Goal: Task Accomplishment & Management: Use online tool/utility

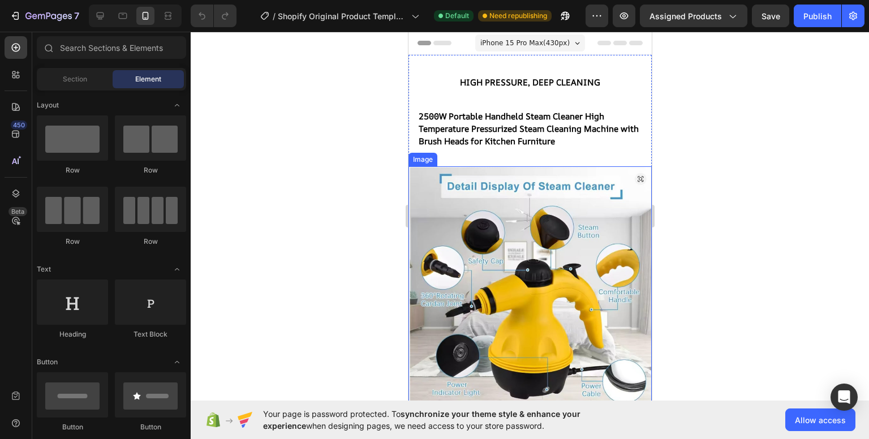
click at [737, 184] on div at bounding box center [530, 235] width 678 height 407
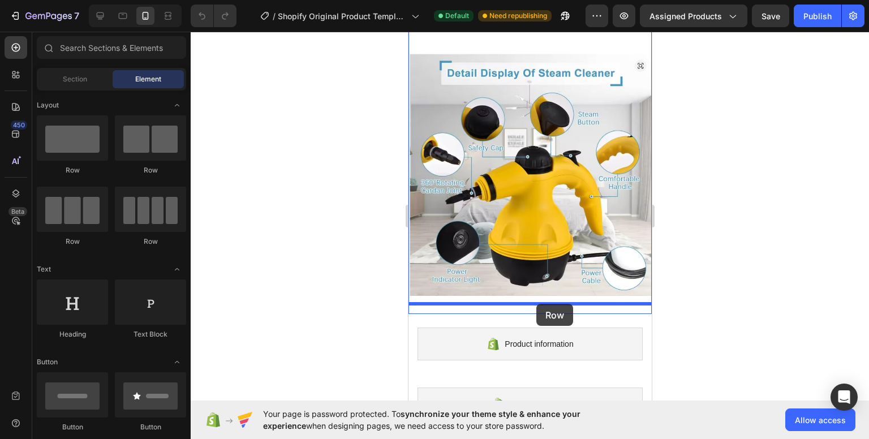
drag, startPoint x: 481, startPoint y: 172, endPoint x: 535, endPoint y: 304, distance: 142.2
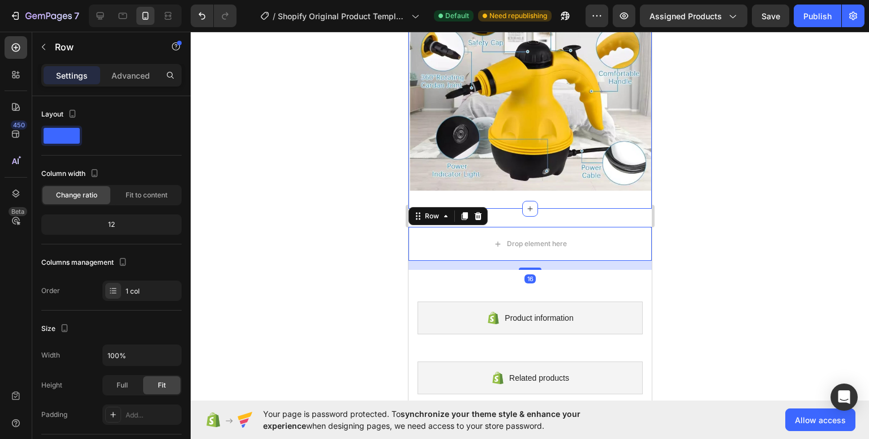
scroll to position [226, 0]
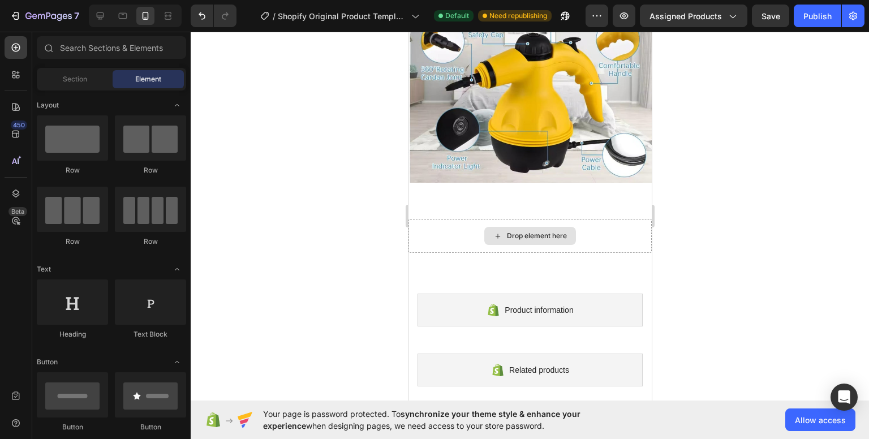
click at [543, 231] on div "Drop element here" at bounding box center [536, 235] width 60 height 9
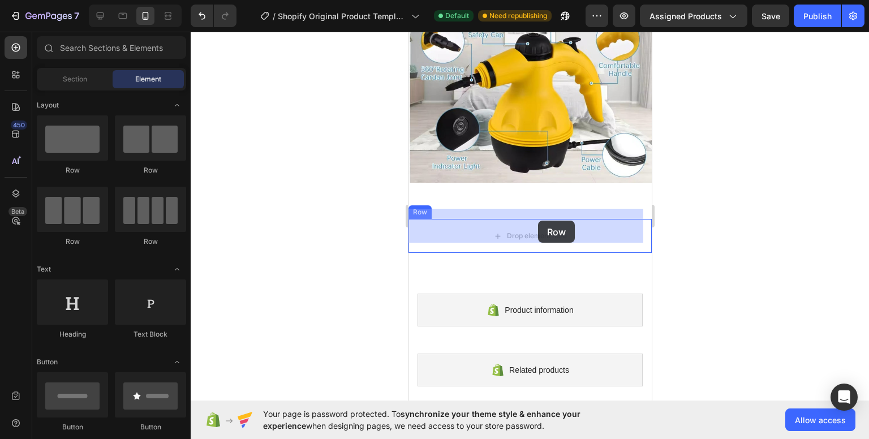
drag, startPoint x: 550, startPoint y: 249, endPoint x: 535, endPoint y: 219, distance: 33.1
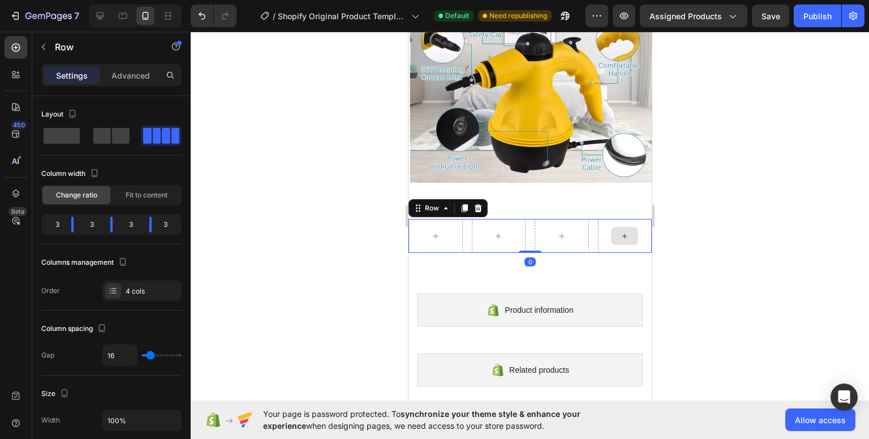
click at [690, 228] on div at bounding box center [530, 235] width 678 height 407
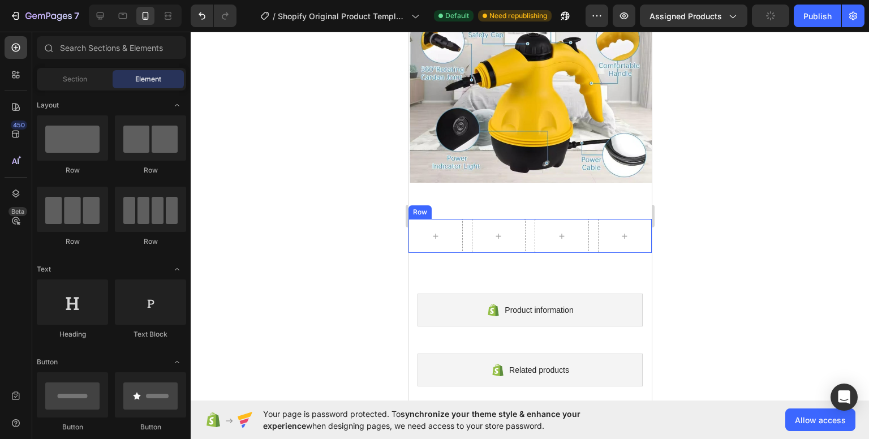
click at [464, 219] on div "Row" at bounding box center [529, 236] width 243 height 34
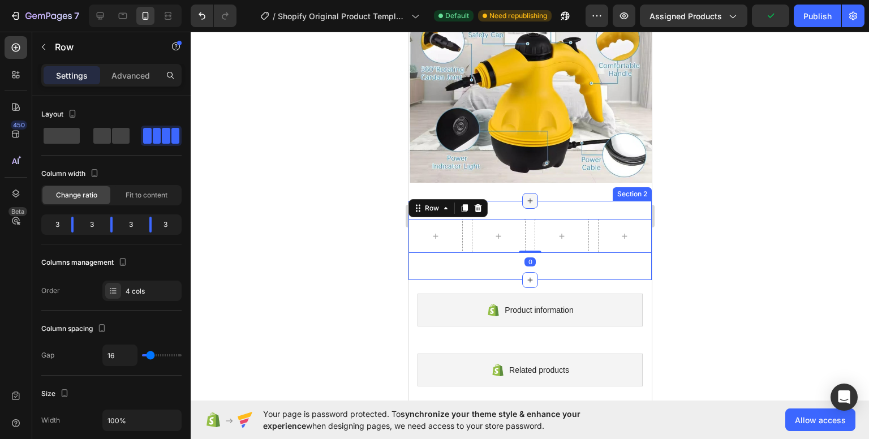
click at [527, 198] on icon at bounding box center [529, 200] width 5 height 5
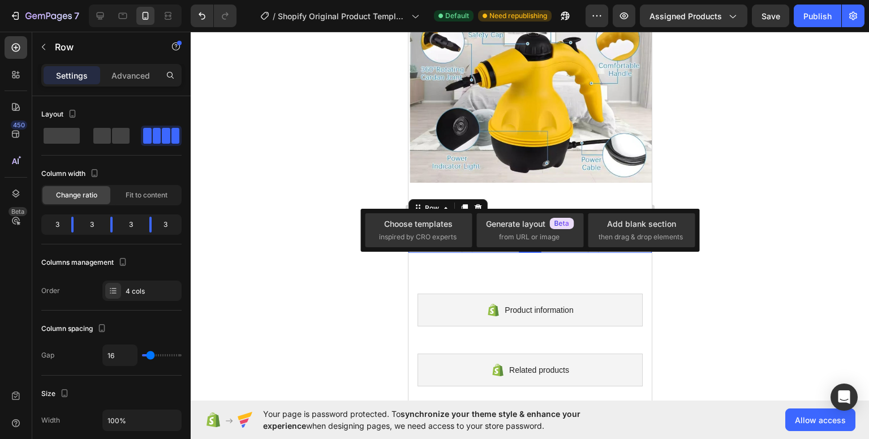
click at [694, 209] on div "Choose templates inspired by CRO experts Generate layout from URL or image Add …" at bounding box center [529, 230] width 339 height 43
click at [790, 150] on div at bounding box center [530, 235] width 678 height 407
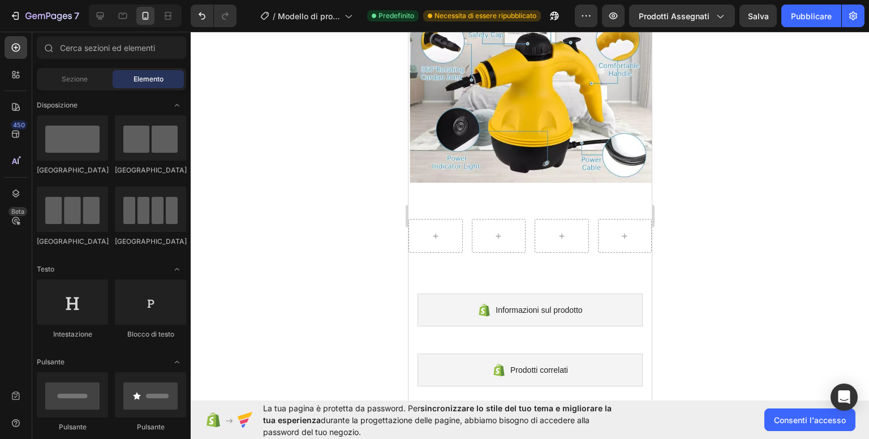
click at [740, 256] on div at bounding box center [530, 235] width 678 height 407
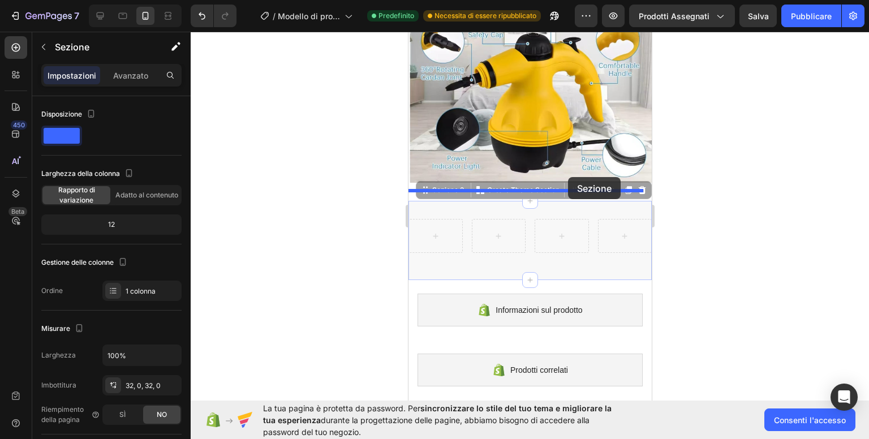
drag, startPoint x: 566, startPoint y: 191, endPoint x: 567, endPoint y: 177, distance: 14.2
click at [567, 177] on div "iPhone 15 Pro Max ( 430 px) iPhone 13 Mini iPhone 13 Pro iPhone 11 Pro Max iPho…" at bounding box center [529, 208] width 243 height 807
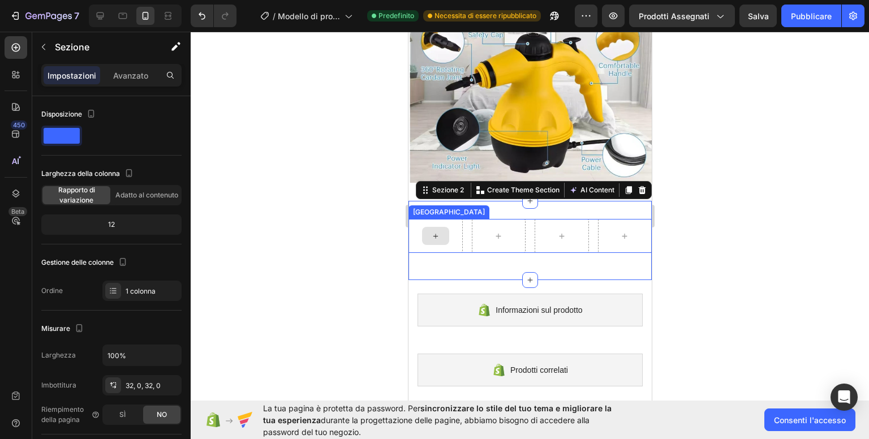
click at [425, 227] on div at bounding box center [434, 236] width 27 height 18
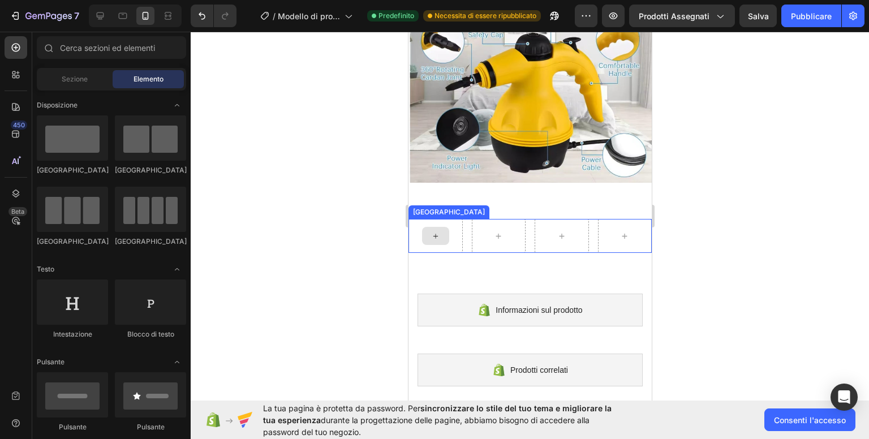
click at [437, 231] on icon at bounding box center [434, 236] width 9 height 10
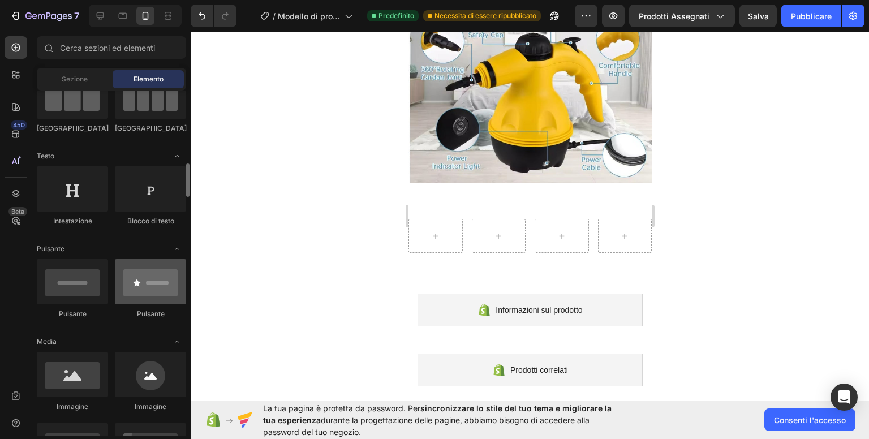
scroll to position [170, 0]
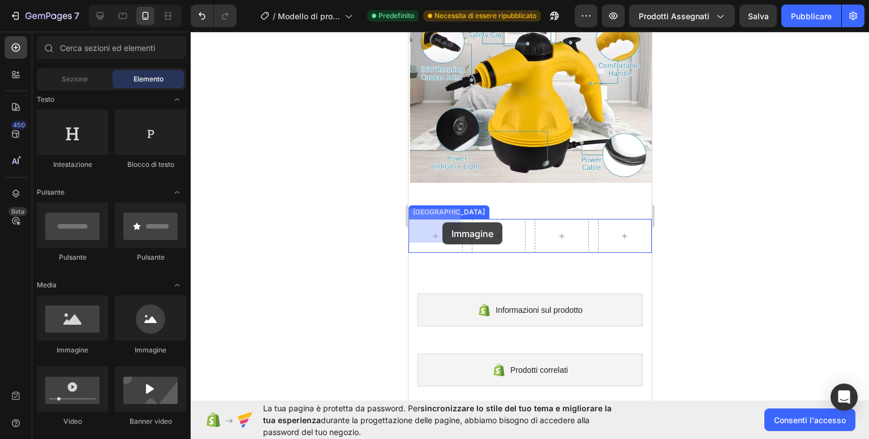
drag, startPoint x: 498, startPoint y: 358, endPoint x: 442, endPoint y: 223, distance: 146.3
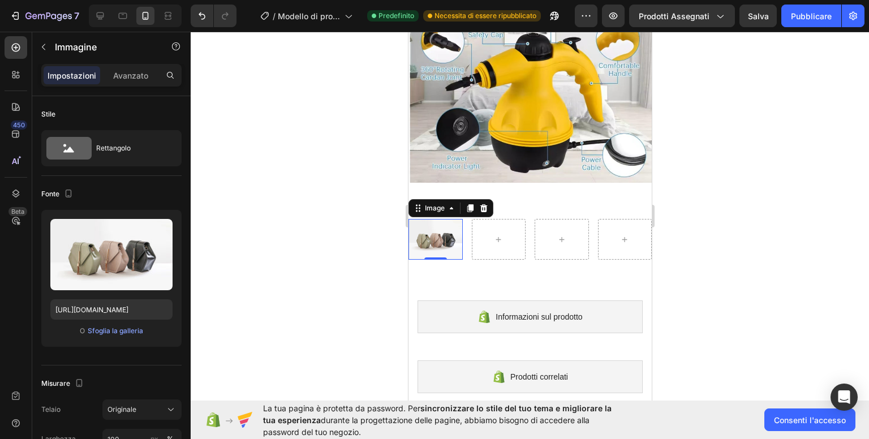
click at [273, 188] on div at bounding box center [530, 235] width 678 height 407
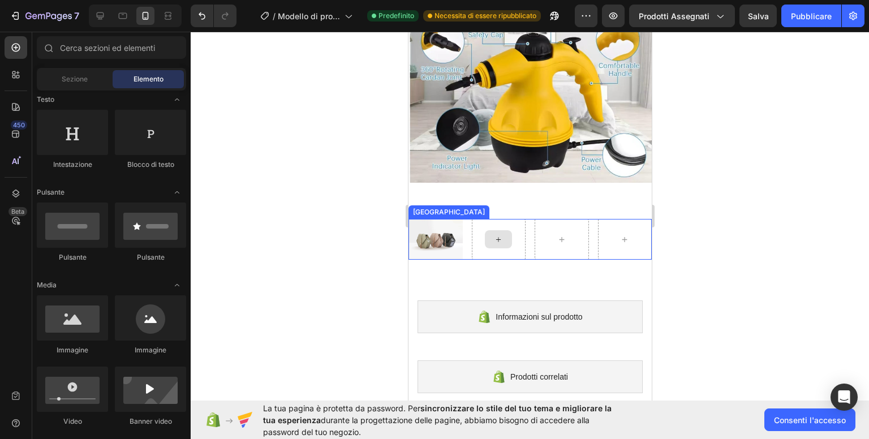
click at [494, 235] on icon at bounding box center [497, 240] width 9 height 10
drag, startPoint x: 480, startPoint y: 353, endPoint x: 493, endPoint y: 224, distance: 130.1
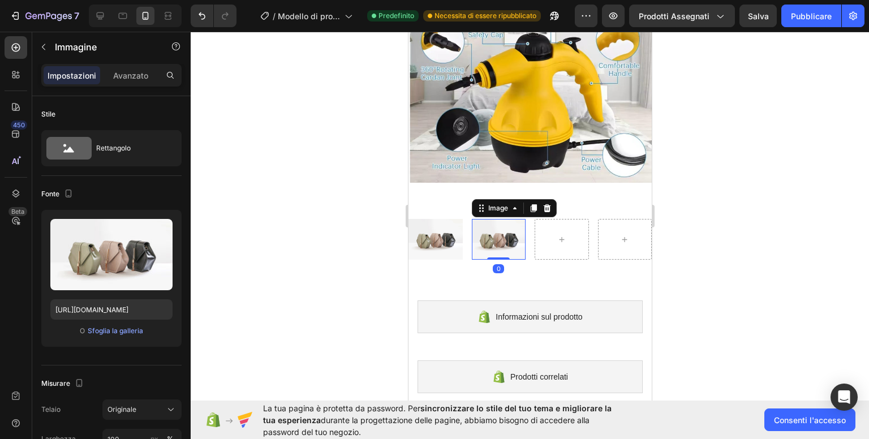
click at [349, 258] on div at bounding box center [530, 235] width 678 height 407
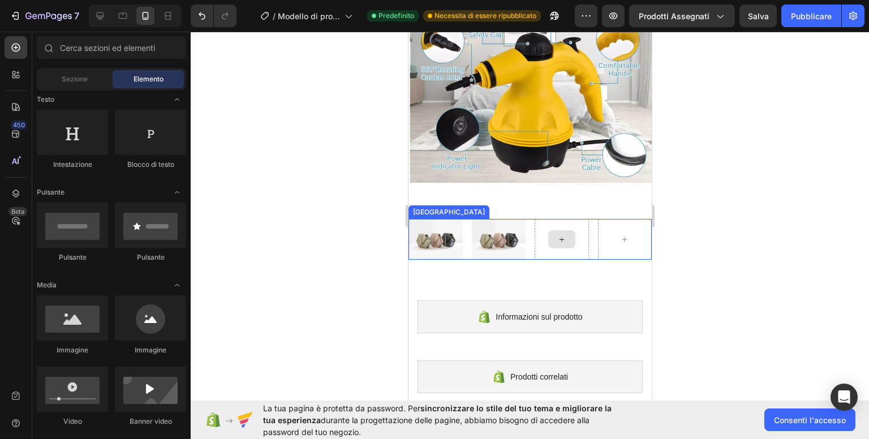
click at [559, 235] on icon at bounding box center [560, 240] width 9 height 10
drag, startPoint x: 577, startPoint y: 350, endPoint x: 535, endPoint y: 254, distance: 105.1
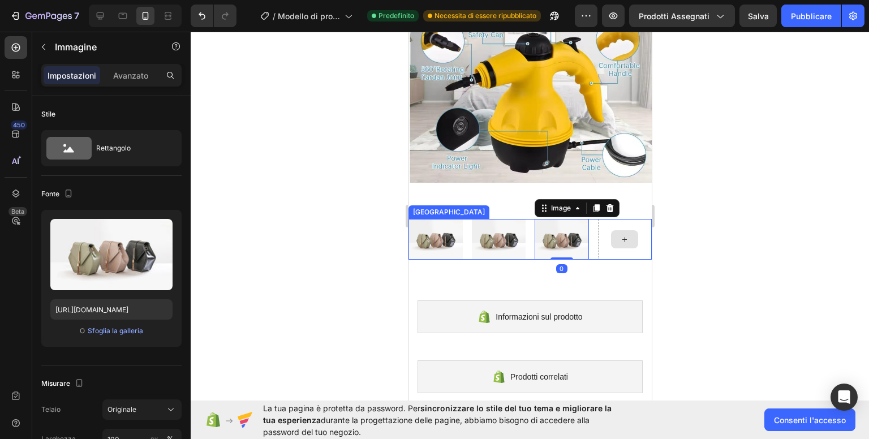
click at [621, 230] on div at bounding box center [623, 239] width 27 height 18
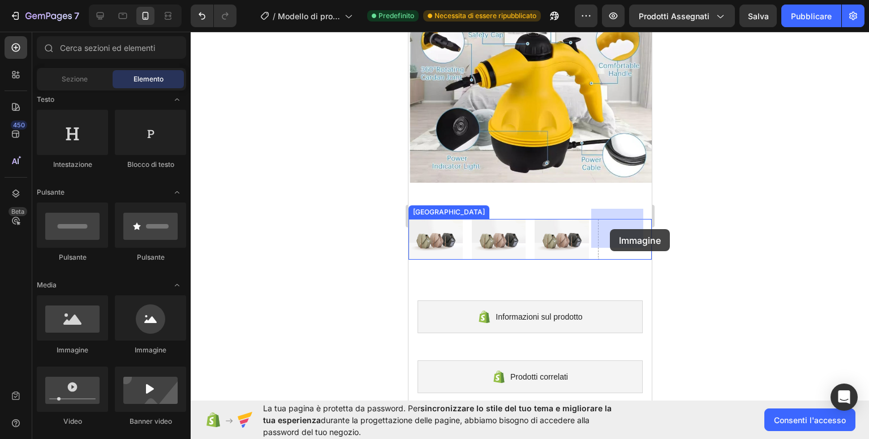
drag, startPoint x: 549, startPoint y: 349, endPoint x: 610, endPoint y: 226, distance: 137.1
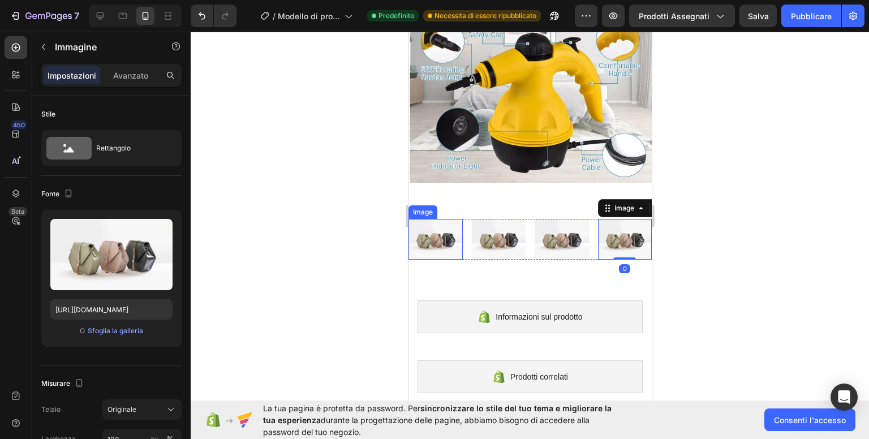
click at [433, 224] on img at bounding box center [435, 239] width 54 height 41
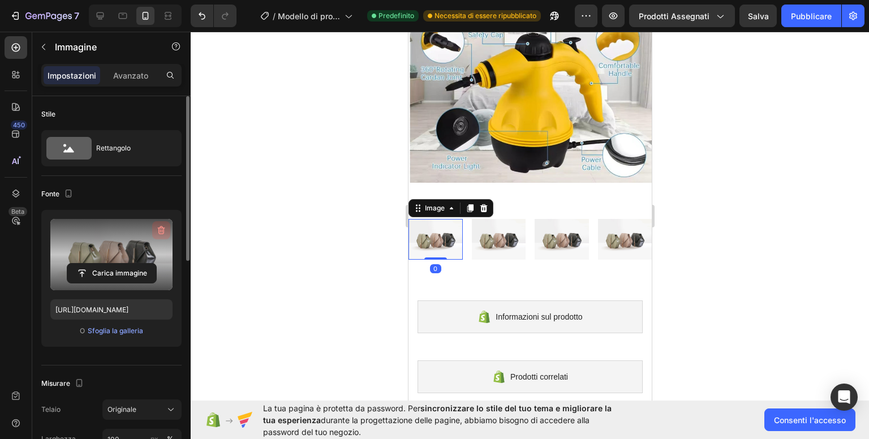
click at [162, 230] on icon "button" at bounding box center [162, 230] width 1 height 3
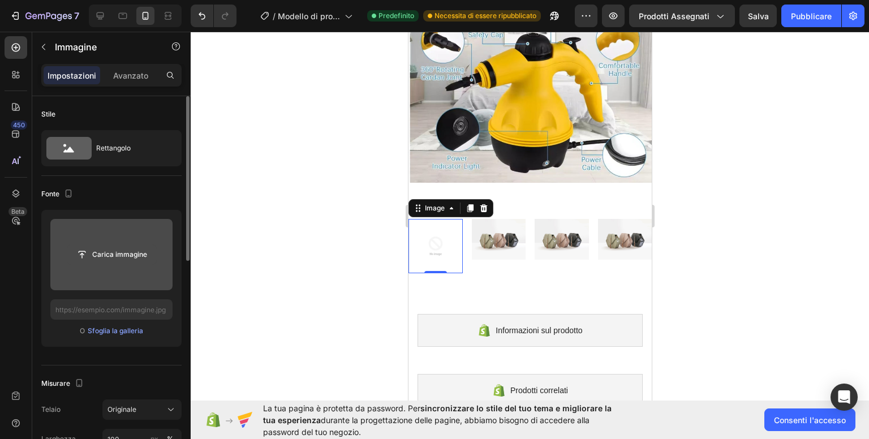
click at [79, 253] on input "file" at bounding box center [111, 254] width 89 height 19
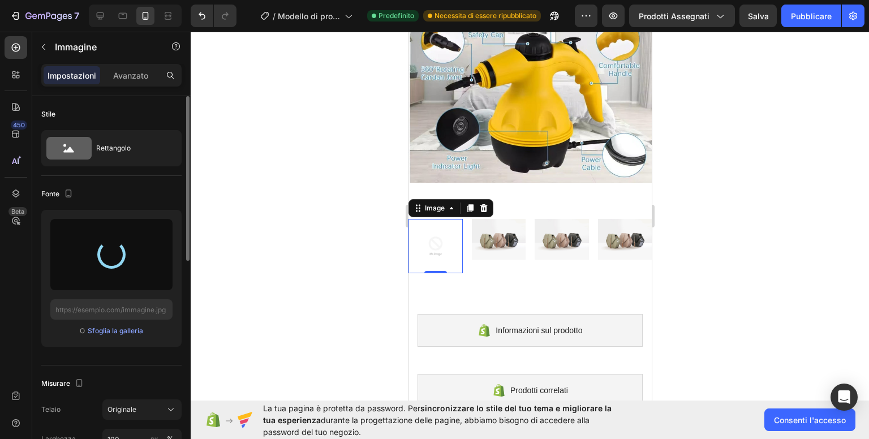
type input "[URL][DOMAIN_NAME]"
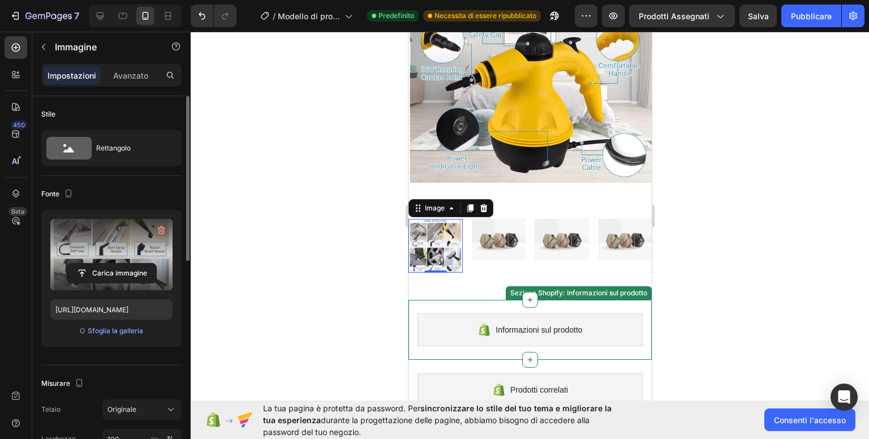
click at [294, 313] on div at bounding box center [530, 235] width 678 height 407
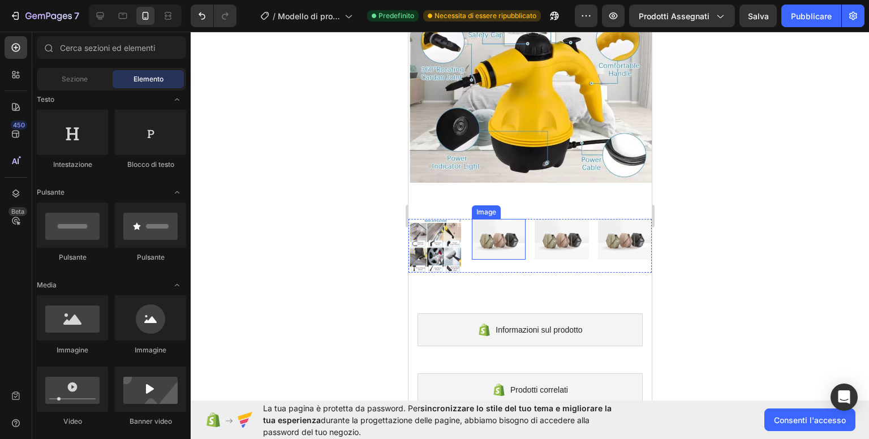
click at [497, 231] on img at bounding box center [498, 239] width 54 height 41
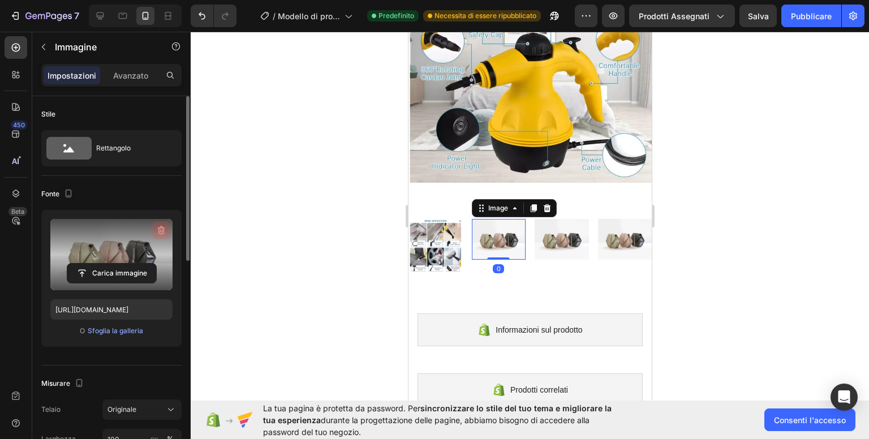
click at [159, 226] on icon "button" at bounding box center [160, 229] width 11 height 11
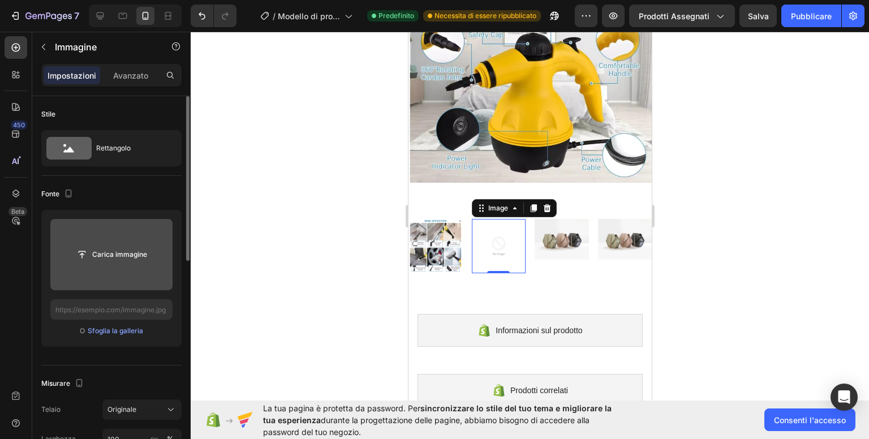
click at [100, 254] on input "file" at bounding box center [111, 254] width 89 height 19
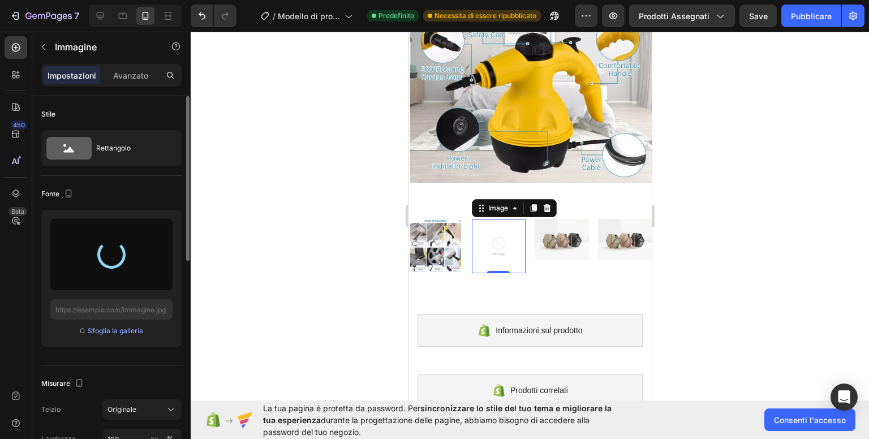
type input "[URL][DOMAIN_NAME]"
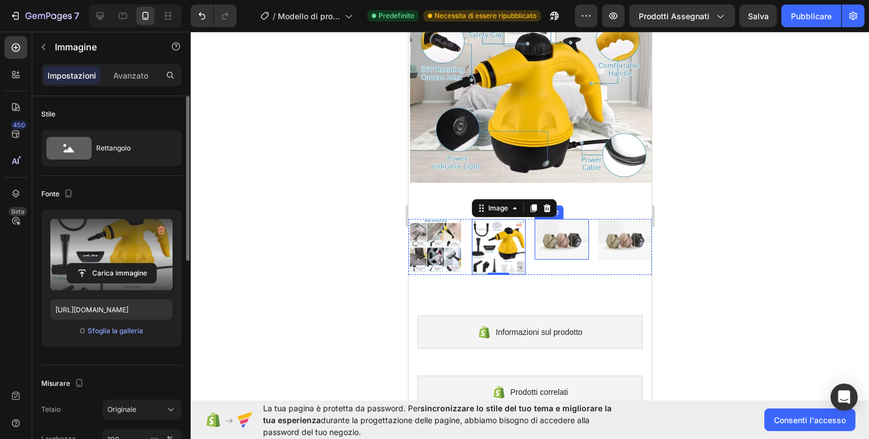
click at [552, 235] on img at bounding box center [561, 239] width 54 height 41
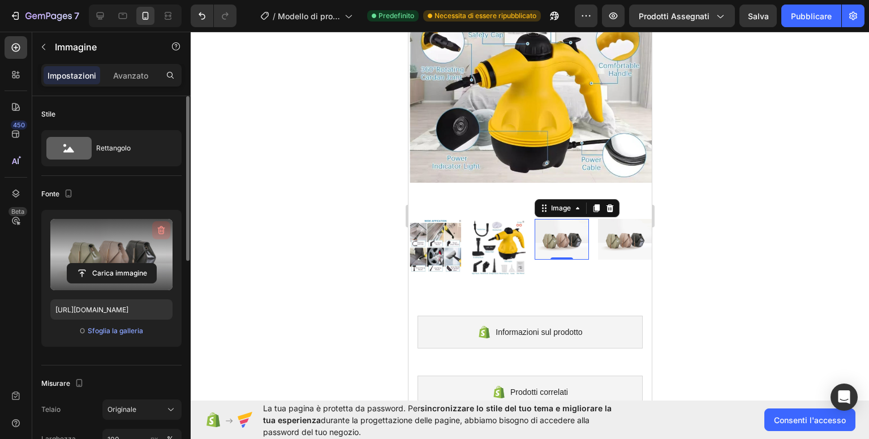
click at [157, 230] on icon "button" at bounding box center [160, 229] width 11 height 11
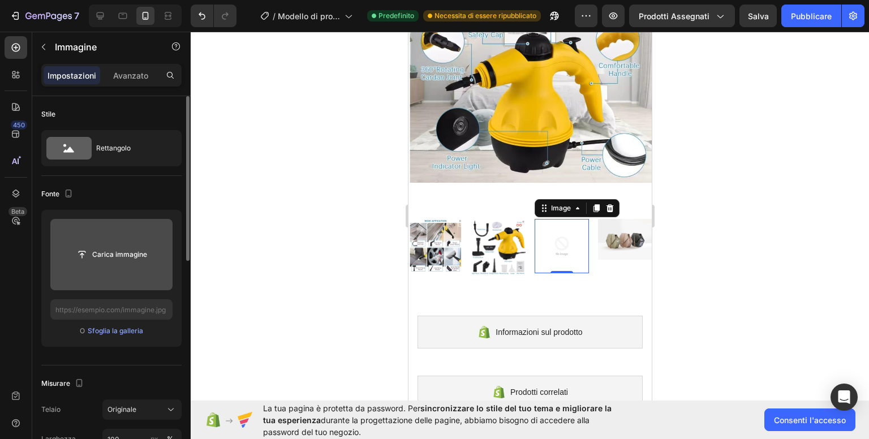
click at [87, 253] on input "file" at bounding box center [111, 254] width 89 height 19
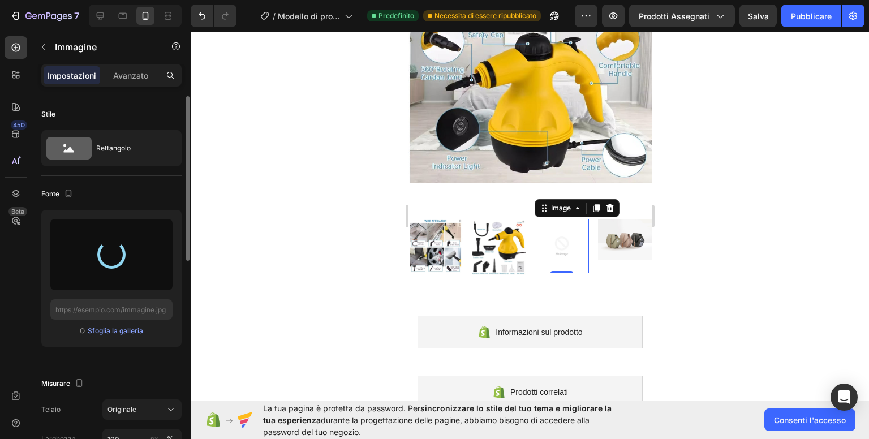
type input "[URL][DOMAIN_NAME]"
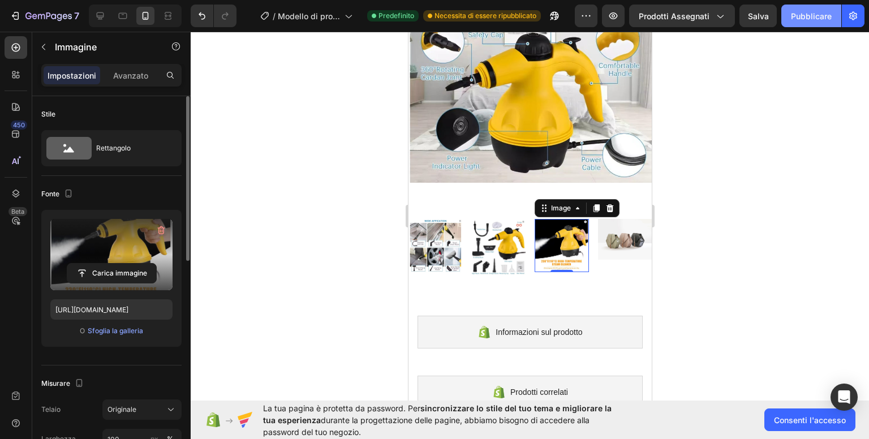
click at [813, 16] on font "Pubblicare" at bounding box center [810, 16] width 41 height 10
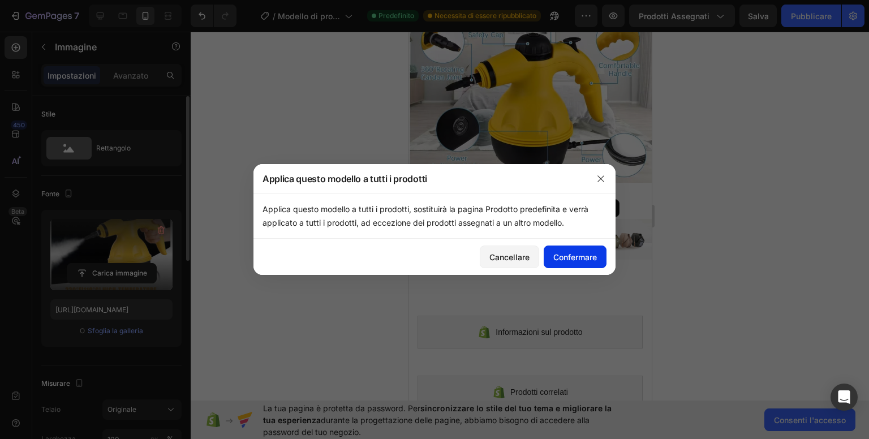
click at [580, 258] on font "Confermare" at bounding box center [575, 257] width 44 height 10
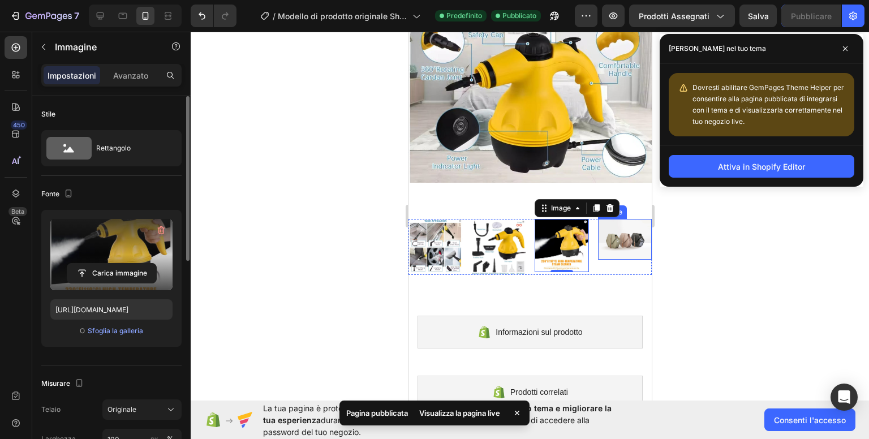
click at [612, 236] on img at bounding box center [624, 239] width 54 height 41
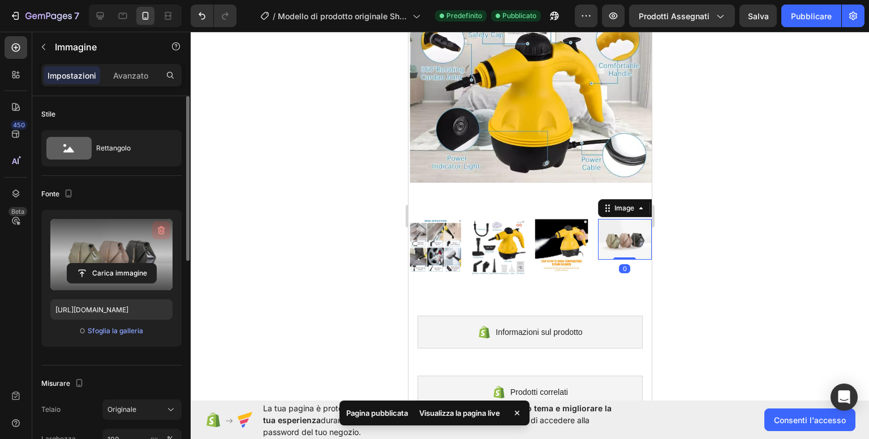
click at [163, 229] on icon "button" at bounding box center [161, 230] width 7 height 8
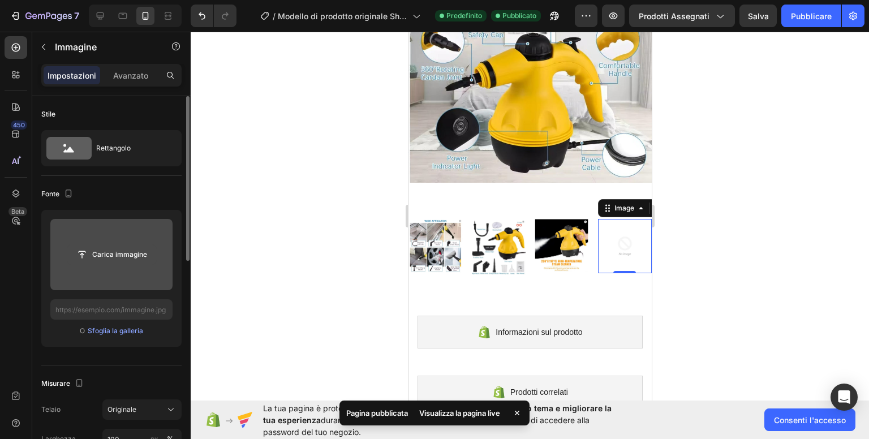
click at [80, 252] on input "file" at bounding box center [111, 254] width 89 height 19
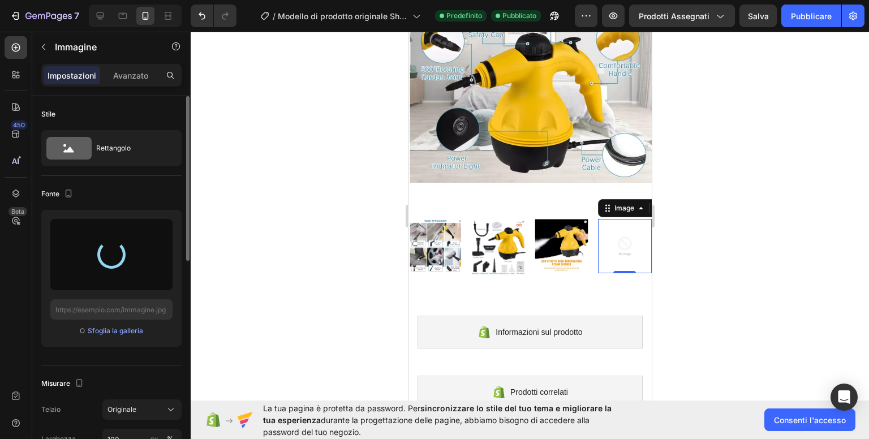
type input "[URL][DOMAIN_NAME]"
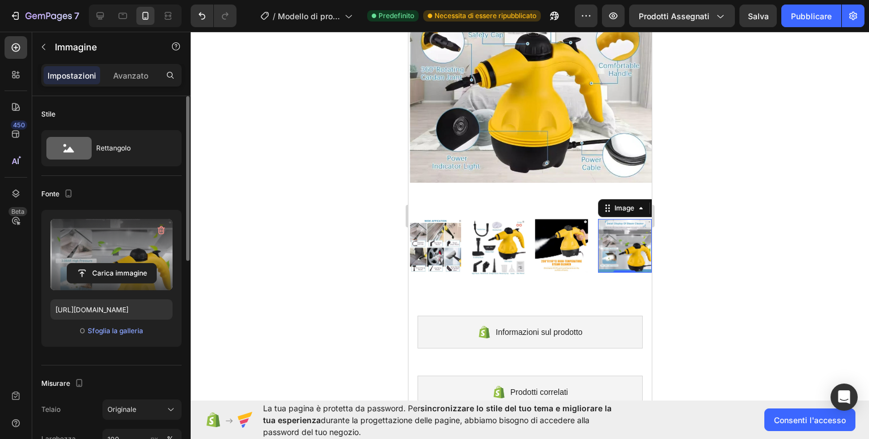
click at [781, 209] on div at bounding box center [530, 235] width 678 height 407
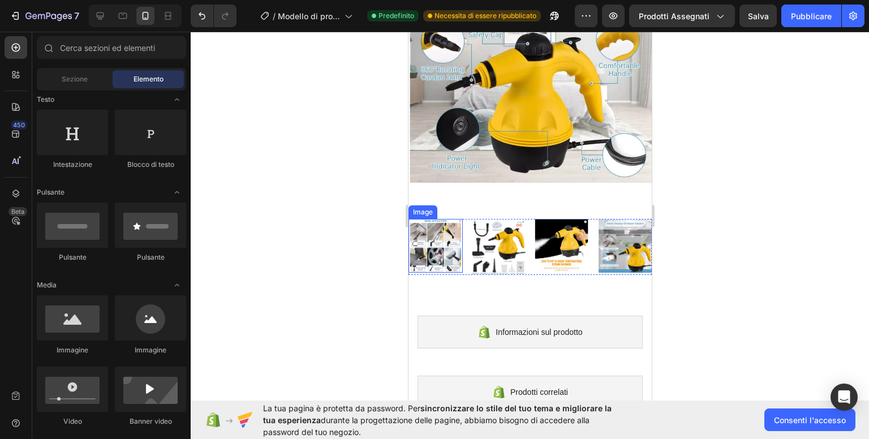
click at [433, 226] on img at bounding box center [435, 246] width 54 height 54
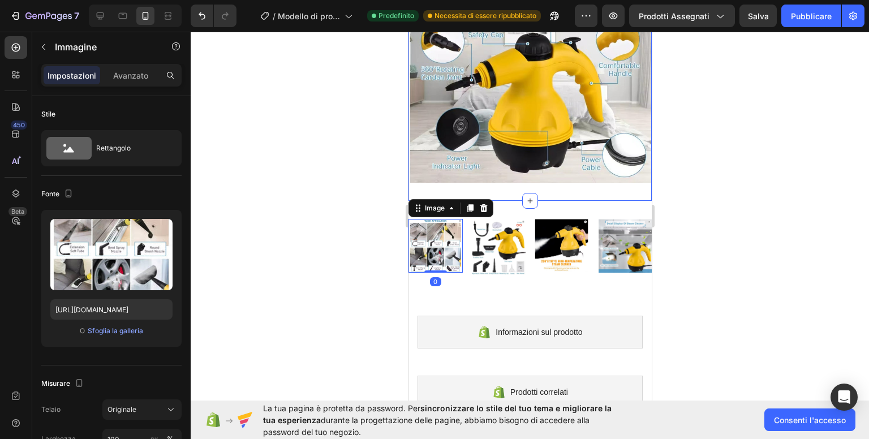
click at [551, 183] on div "Pulizia profonda ad alta pressione Intestazione Pulitore a vapore portatile da …" at bounding box center [529, 15] width 243 height 372
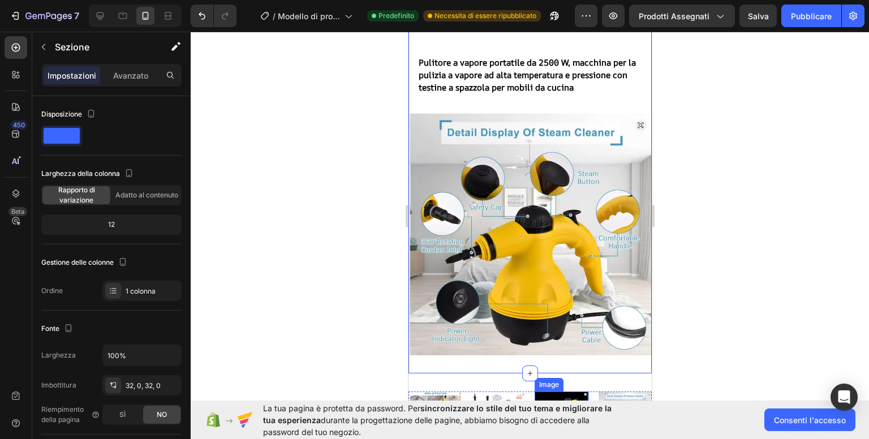
scroll to position [0, 0]
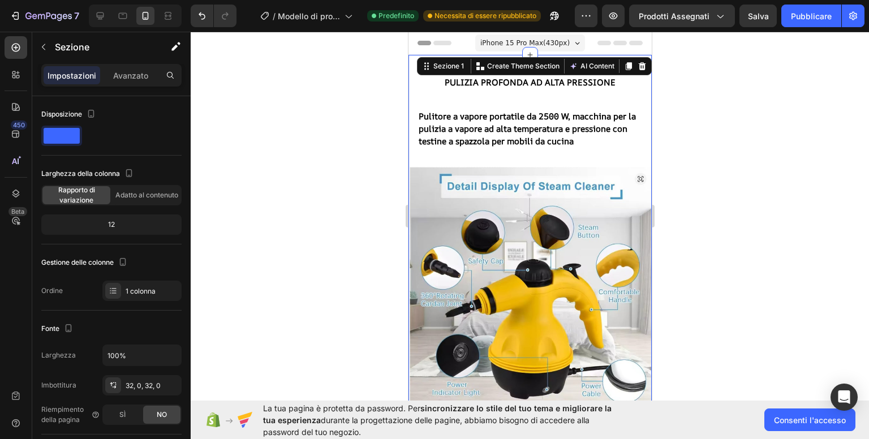
click at [728, 92] on div at bounding box center [530, 235] width 678 height 407
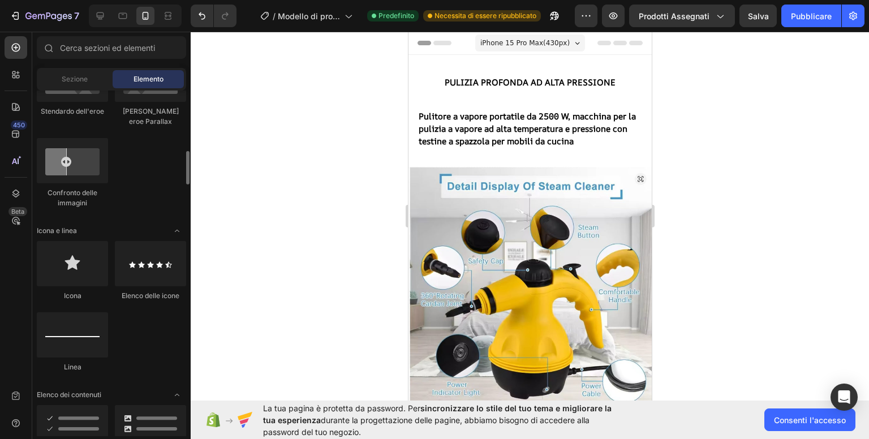
scroll to position [679, 0]
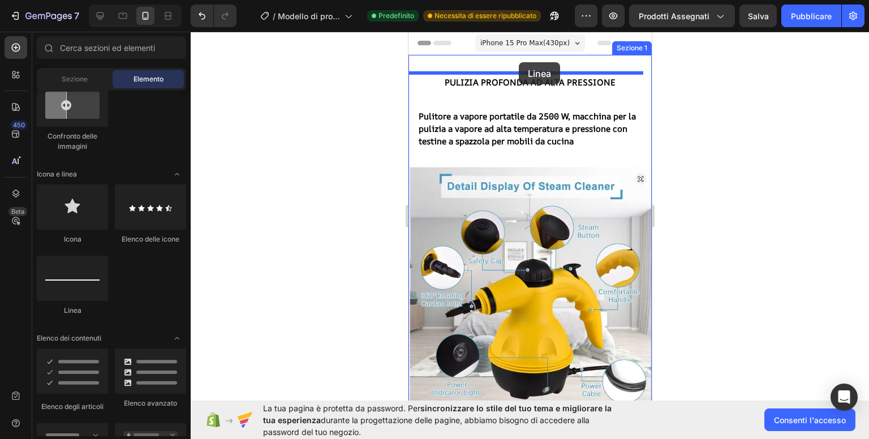
drag, startPoint x: 477, startPoint y: 313, endPoint x: 518, endPoint y: 62, distance: 254.4
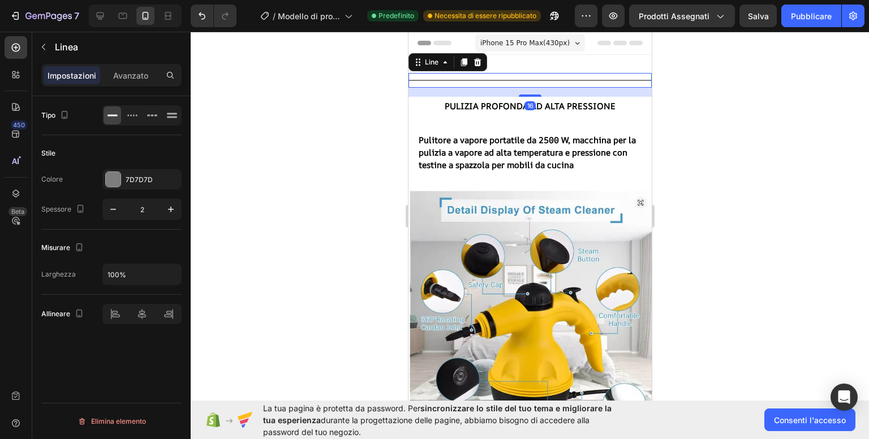
click at [720, 106] on div at bounding box center [530, 235] width 678 height 407
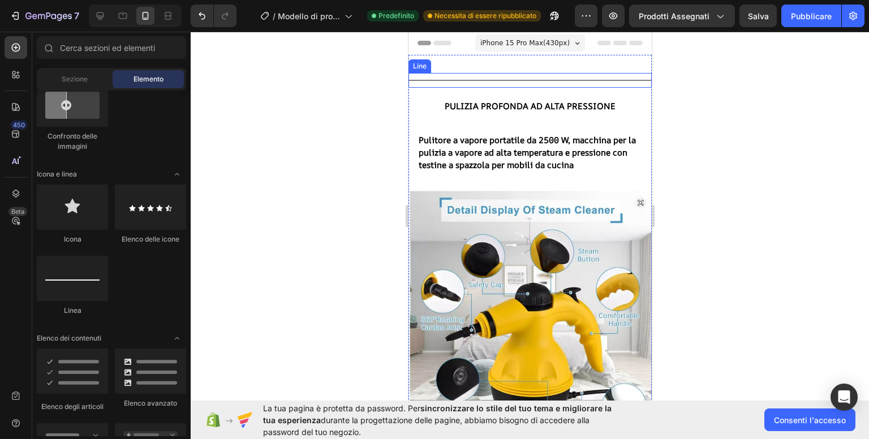
click at [618, 78] on div "Title Line" at bounding box center [529, 80] width 243 height 15
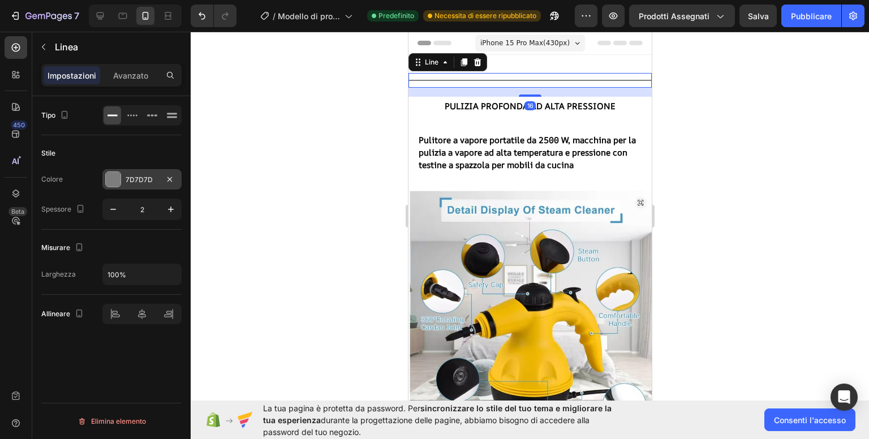
click at [149, 173] on div "7D7D7D" at bounding box center [141, 179] width 79 height 20
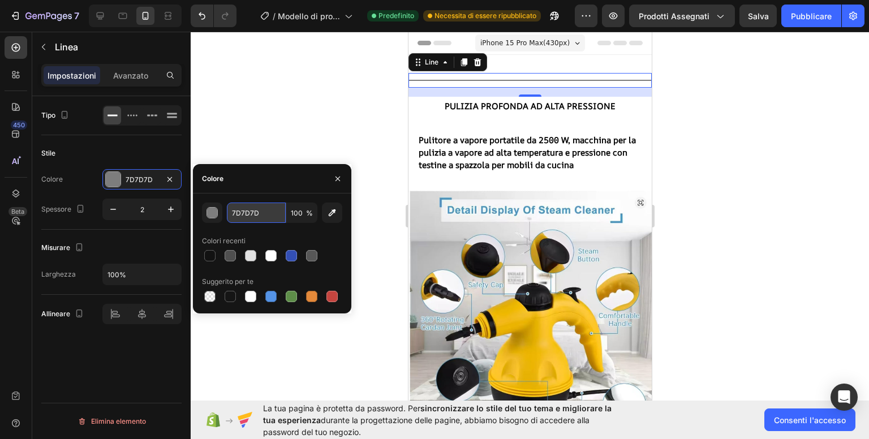
click at [251, 221] on input "7D7D7D" at bounding box center [256, 212] width 59 height 20
click at [331, 210] on icon "button" at bounding box center [331, 212] width 11 height 11
type input "EFBD2C"
click at [303, 214] on input "100" at bounding box center [301, 212] width 31 height 20
click at [281, 152] on div at bounding box center [530, 235] width 678 height 407
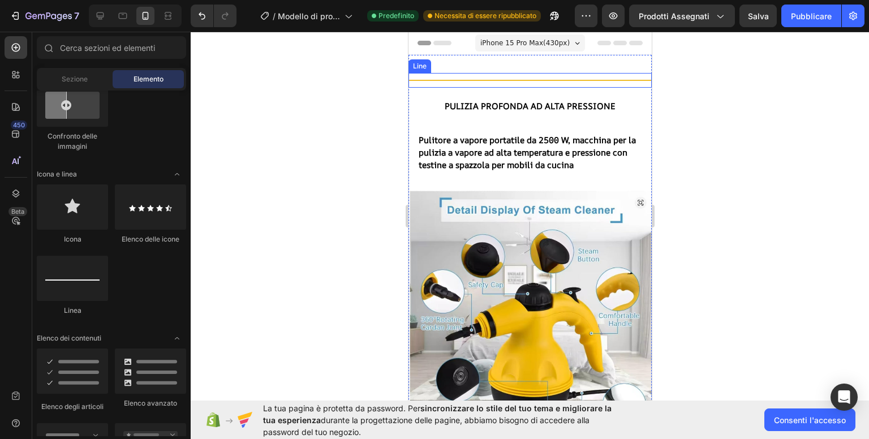
click at [490, 76] on div "Title Line" at bounding box center [529, 80] width 243 height 15
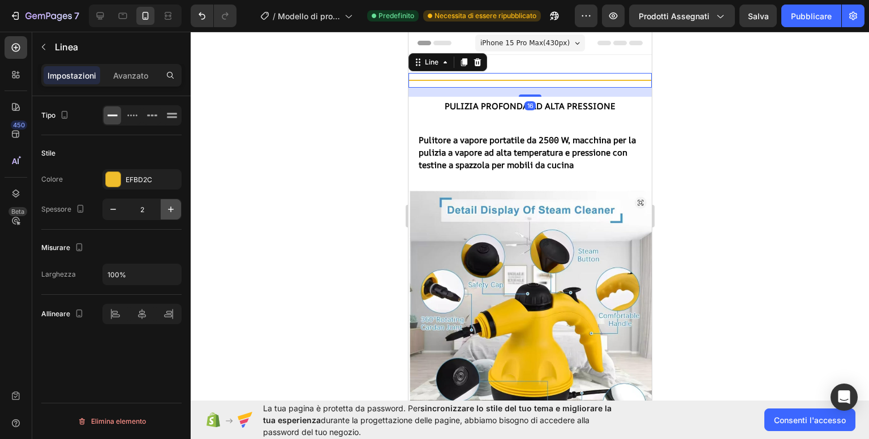
click at [166, 213] on icon "button" at bounding box center [170, 209] width 11 height 11
click at [167, 213] on icon "button" at bounding box center [170, 209] width 11 height 11
type input "4"
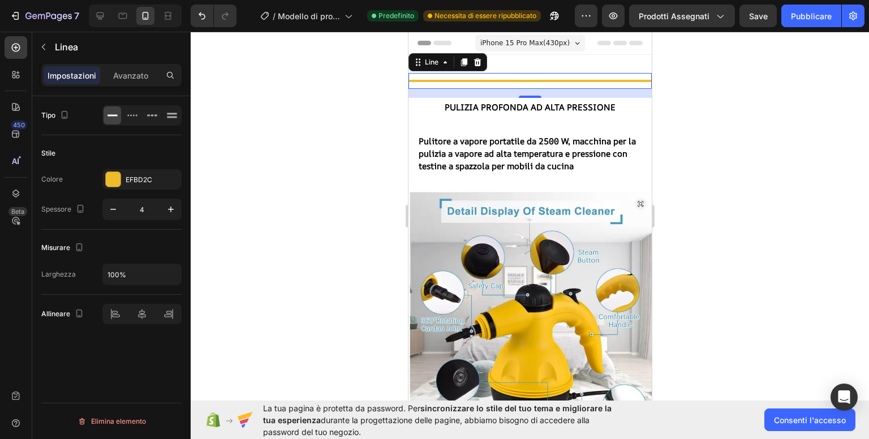
click at [764, 115] on div at bounding box center [530, 235] width 678 height 407
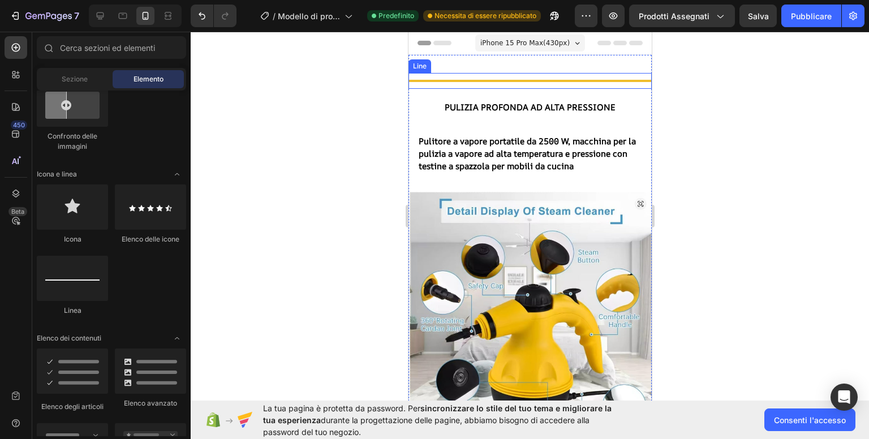
click at [546, 83] on div "Title Line" at bounding box center [529, 81] width 243 height 16
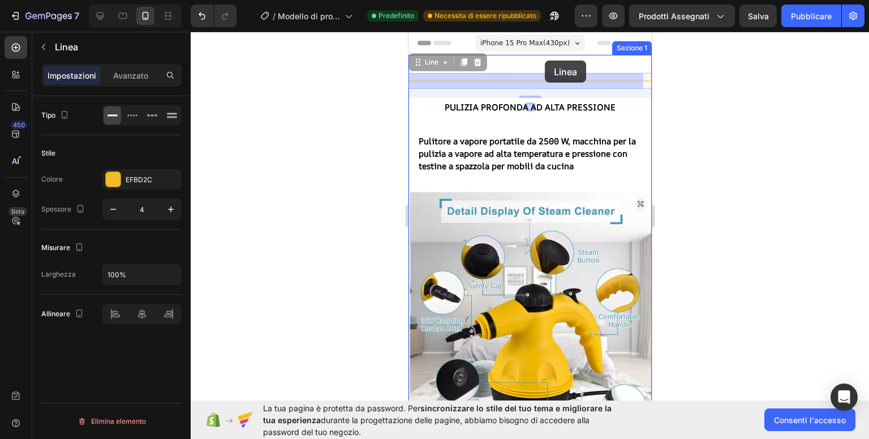
drag, startPoint x: 546, startPoint y: 83, endPoint x: 544, endPoint y: 61, distance: 22.7
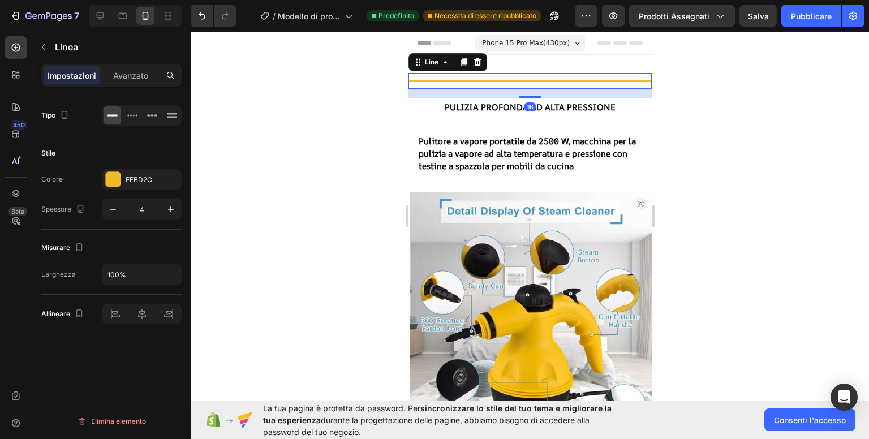
click at [735, 96] on div at bounding box center [530, 235] width 678 height 407
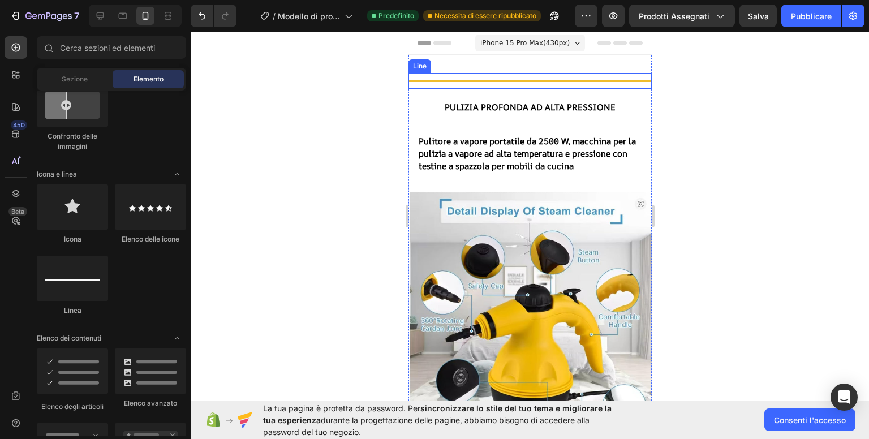
click at [581, 82] on div "Title Line" at bounding box center [529, 81] width 243 height 16
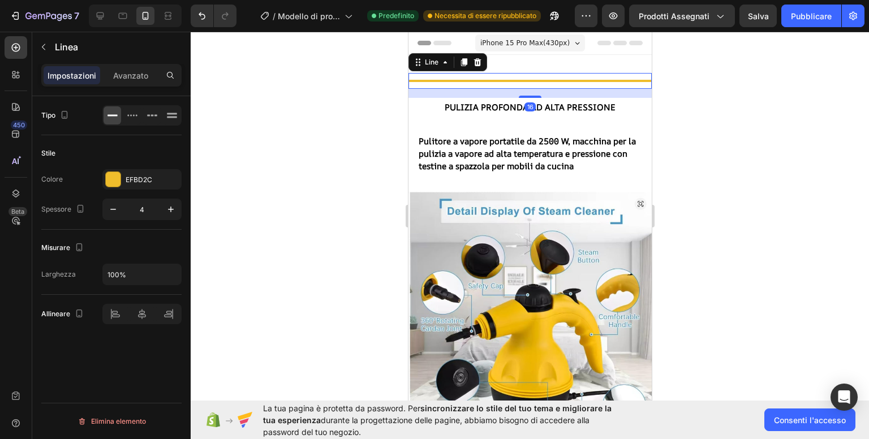
click at [524, 83] on div "Title Line 16" at bounding box center [529, 81] width 243 height 16
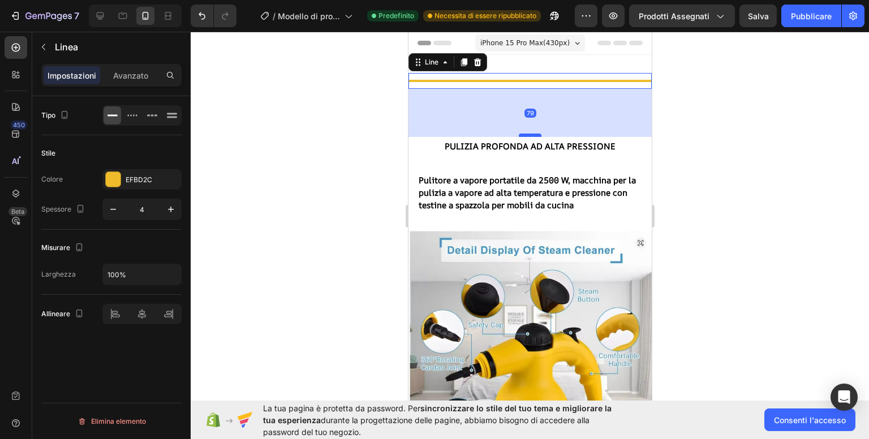
drag, startPoint x: 526, startPoint y: 96, endPoint x: 529, endPoint y: 145, distance: 48.7
click at [529, 137] on div at bounding box center [529, 134] width 23 height 3
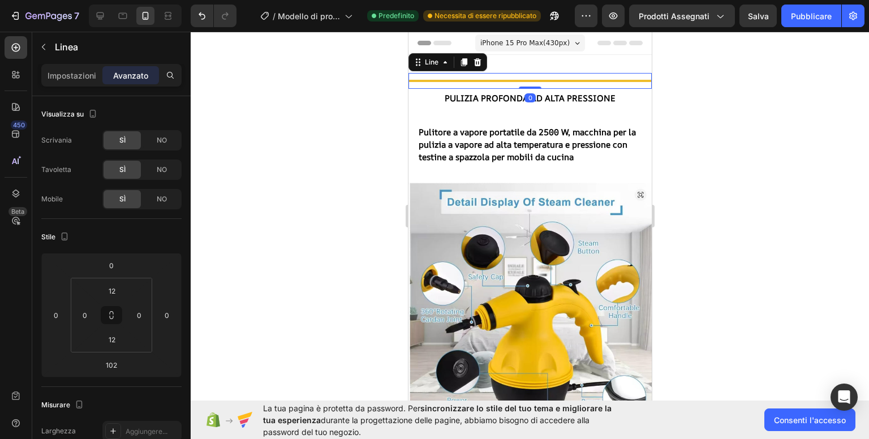
drag, startPoint x: 529, startPoint y: 145, endPoint x: 528, endPoint y: 67, distance: 77.5
click at [527, 68] on div "Title Line 0 Pulizia profonda ad alta pressione Intestazione Pulitore a vapore …" at bounding box center [529, 249] width 243 height 388
type input "0"
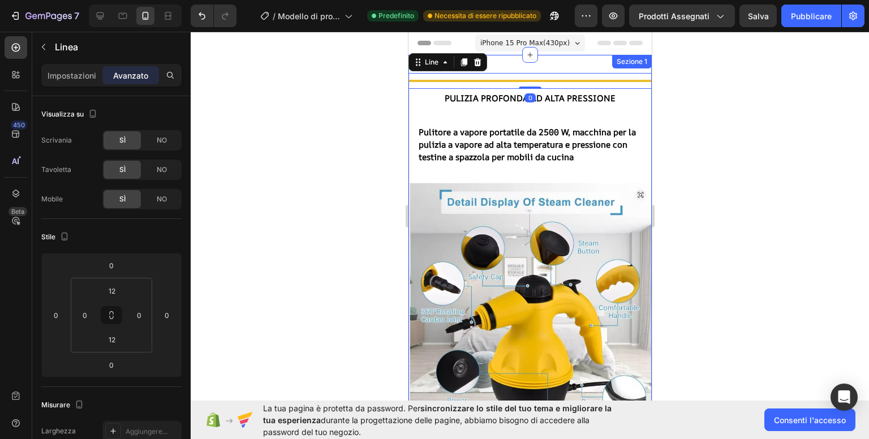
click at [537, 59] on div "Title Line 0 Pulizia profonda ad alta pressione Intestazione Pulitore a vapore …" at bounding box center [529, 249] width 243 height 388
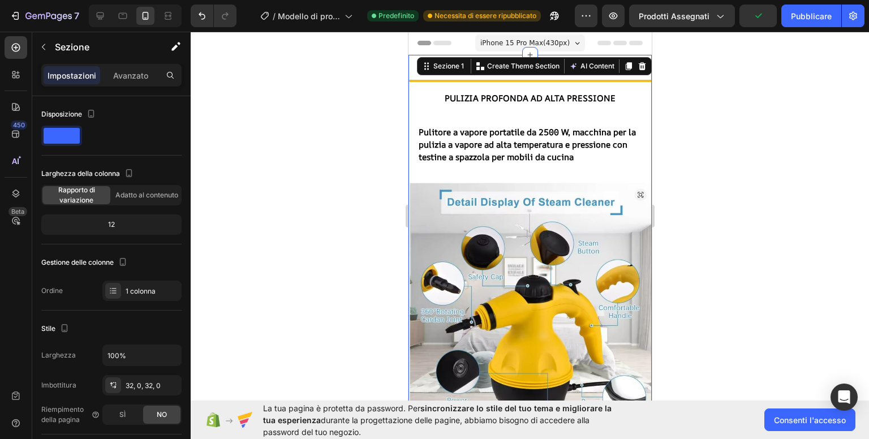
click at [692, 91] on div at bounding box center [530, 235] width 678 height 407
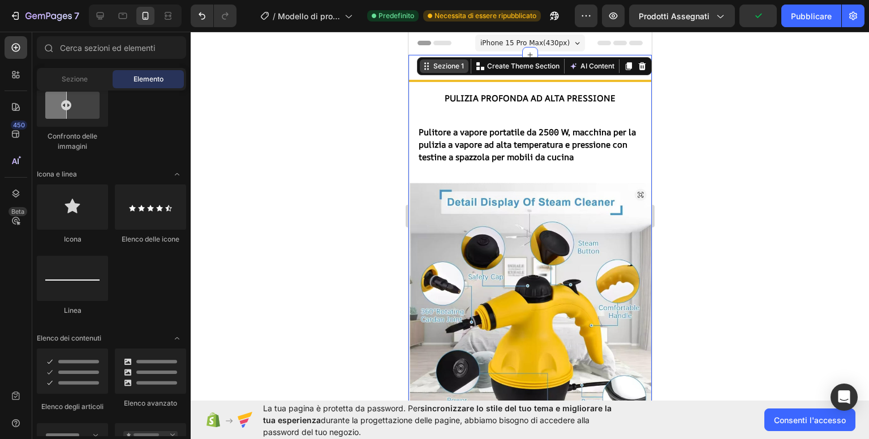
click at [607, 62] on div "Sezione 1 You can create reusable sections Create Theme Section AI Content Writ…" at bounding box center [533, 66] width 235 height 18
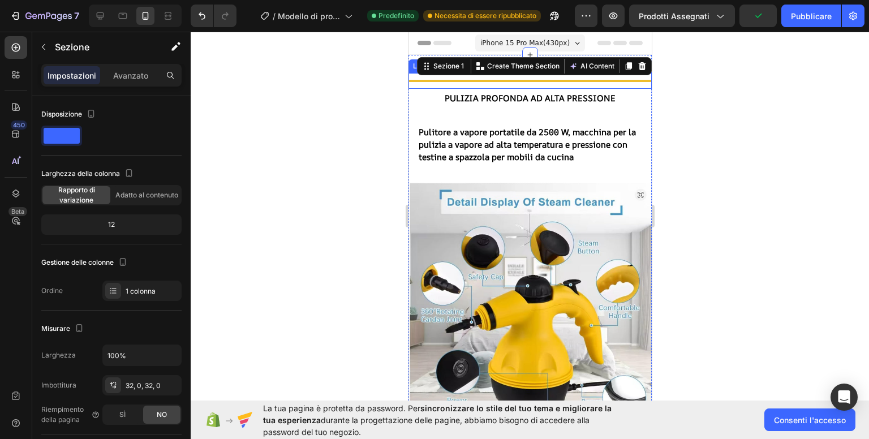
click at [679, 94] on div at bounding box center [530, 235] width 678 height 407
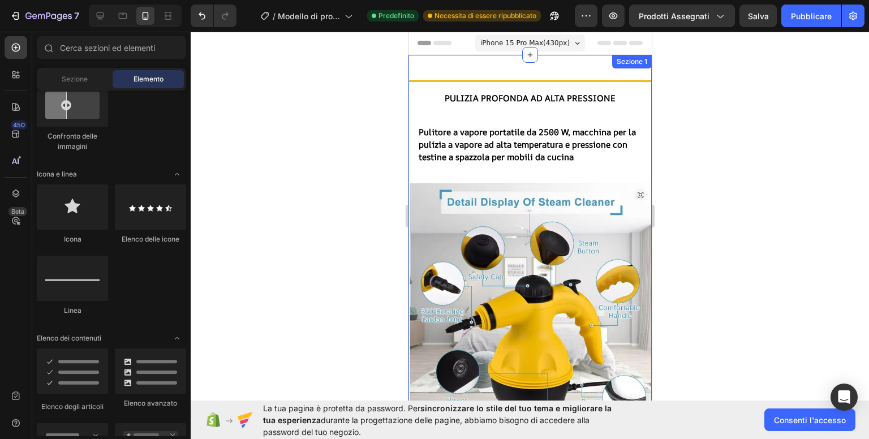
click at [584, 59] on div "Title Line Pulizia profonda ad alta pressione Intestazione Pulitore a vapore po…" at bounding box center [529, 249] width 243 height 388
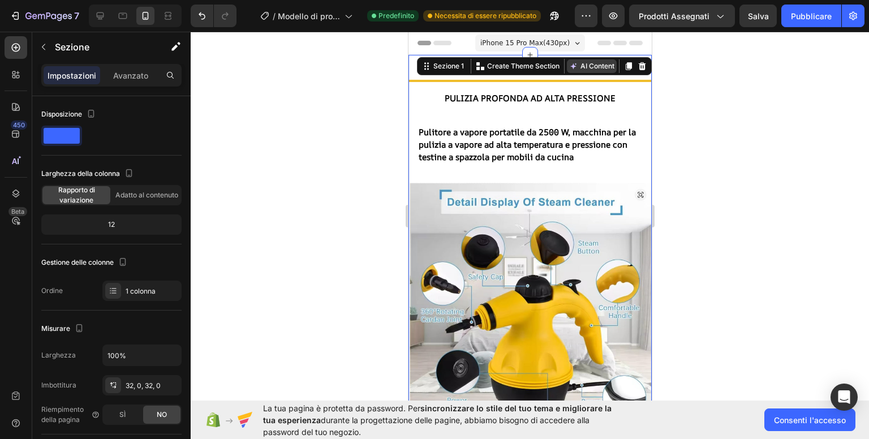
click at [590, 62] on button "AI Content" at bounding box center [591, 66] width 50 height 14
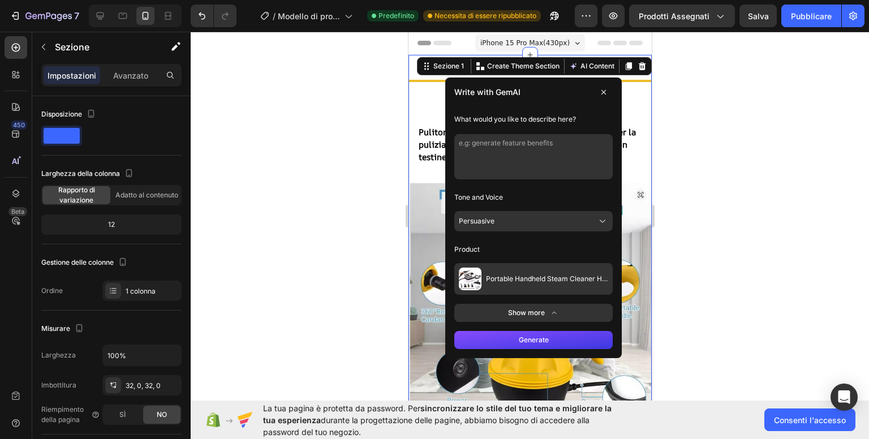
click at [598, 92] on icon at bounding box center [602, 92] width 9 height 9
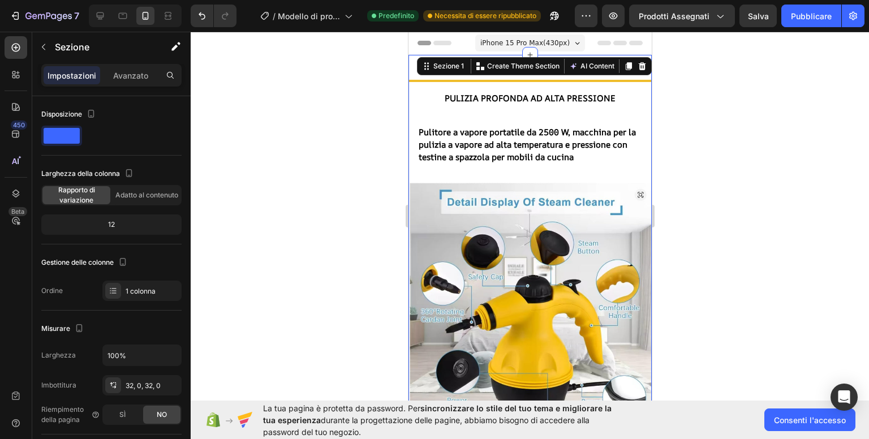
click at [705, 92] on div at bounding box center [530, 235] width 678 height 407
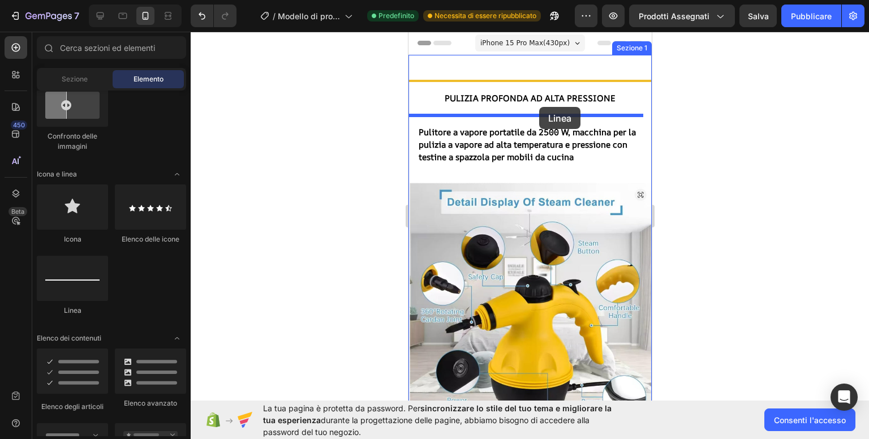
drag, startPoint x: 485, startPoint y: 313, endPoint x: 538, endPoint y: 107, distance: 212.6
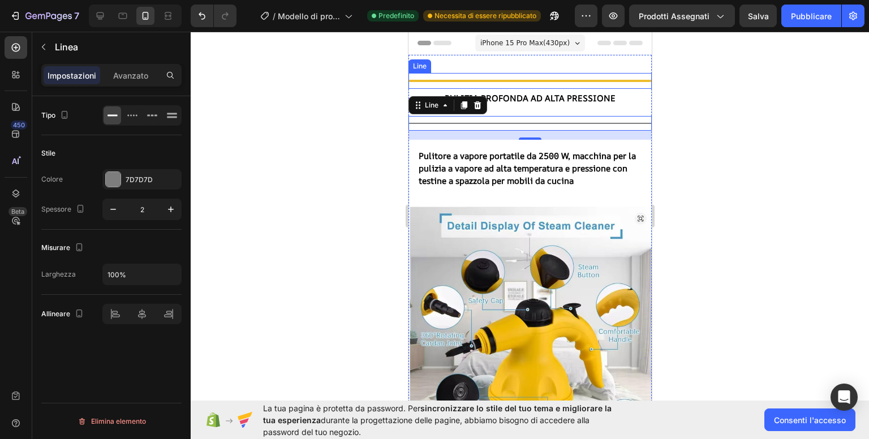
click at [540, 82] on div "Title Line" at bounding box center [529, 81] width 243 height 16
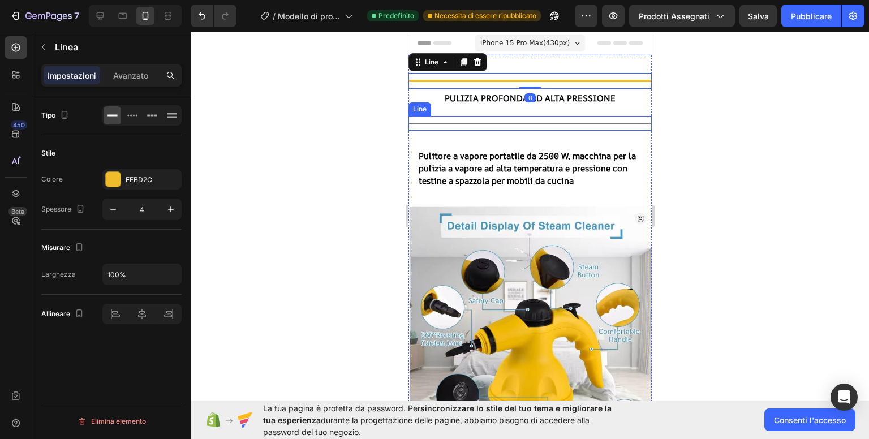
click at [551, 124] on div "Title Line" at bounding box center [529, 123] width 243 height 15
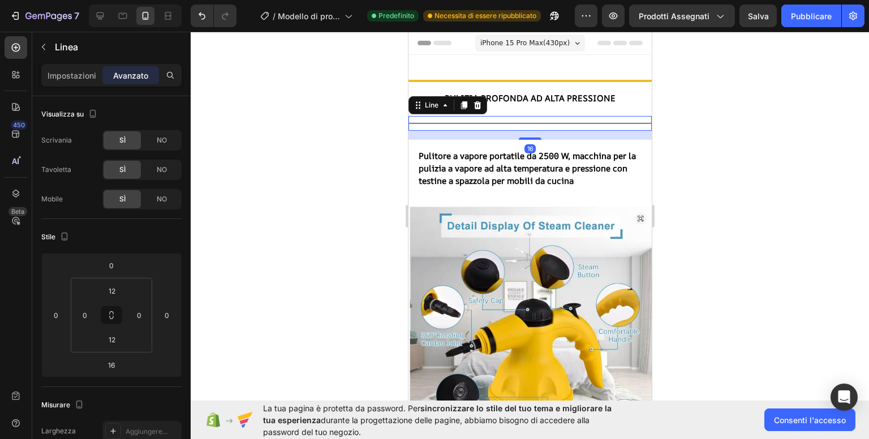
click at [543, 123] on div "Title Line 16" at bounding box center [529, 123] width 243 height 15
click at [278, 132] on div at bounding box center [530, 235] width 678 height 407
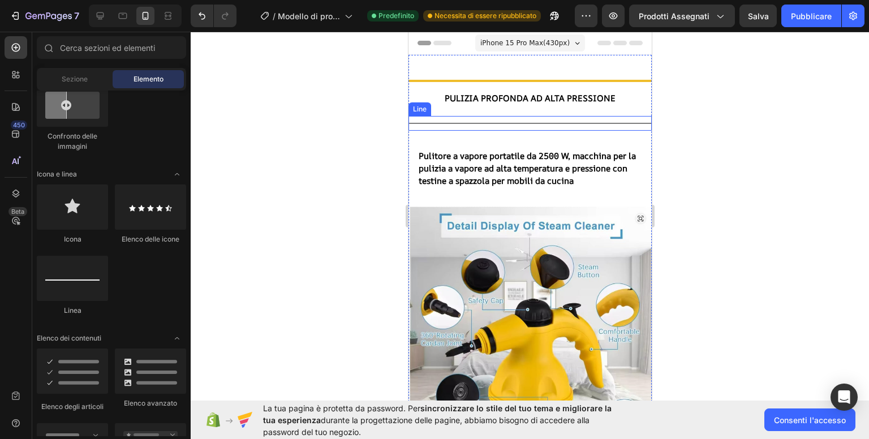
click at [443, 123] on div at bounding box center [529, 123] width 243 height 1
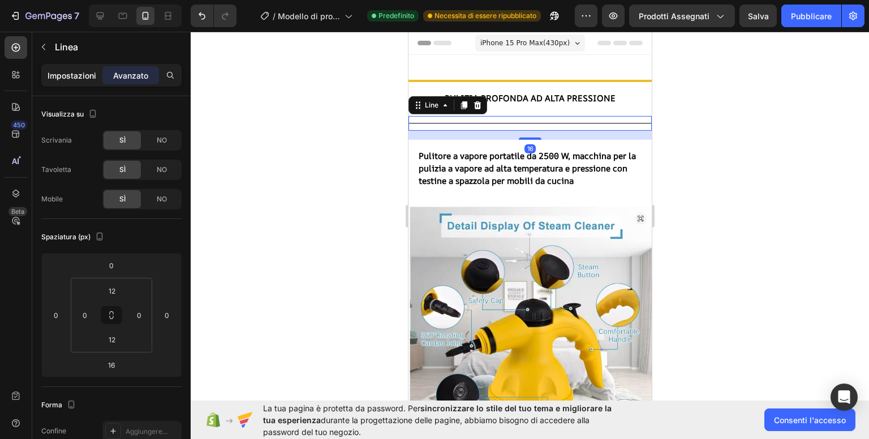
click at [75, 75] on font "Impostazioni" at bounding box center [71, 76] width 49 height 10
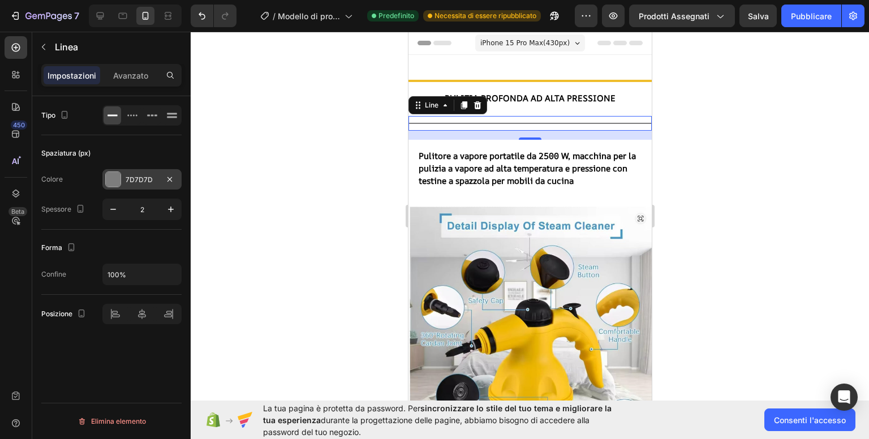
click at [149, 175] on font "7D7D7D" at bounding box center [139, 179] width 27 height 8
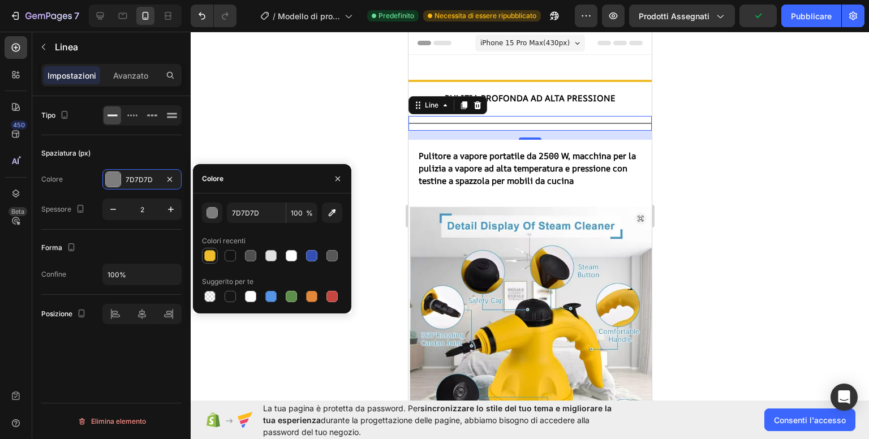
click at [210, 256] on div at bounding box center [209, 255] width 11 height 11
type input "EFBD2C"
click at [170, 211] on icon "button" at bounding box center [170, 209] width 11 height 11
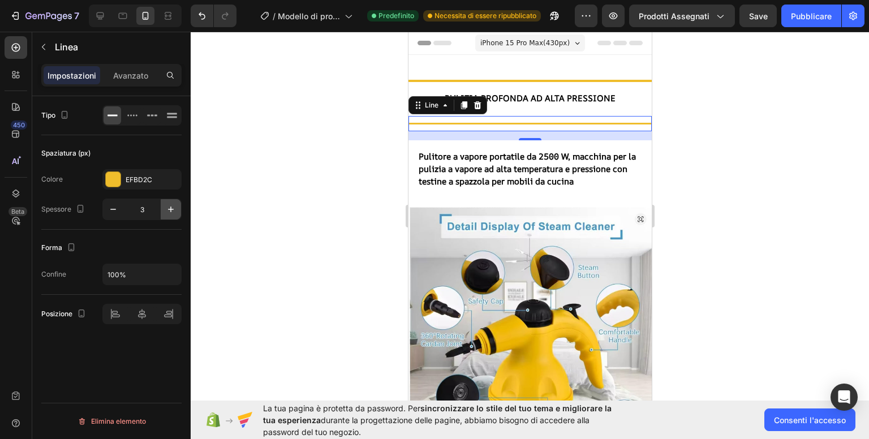
click at [170, 211] on icon "button" at bounding box center [170, 209] width 11 height 11
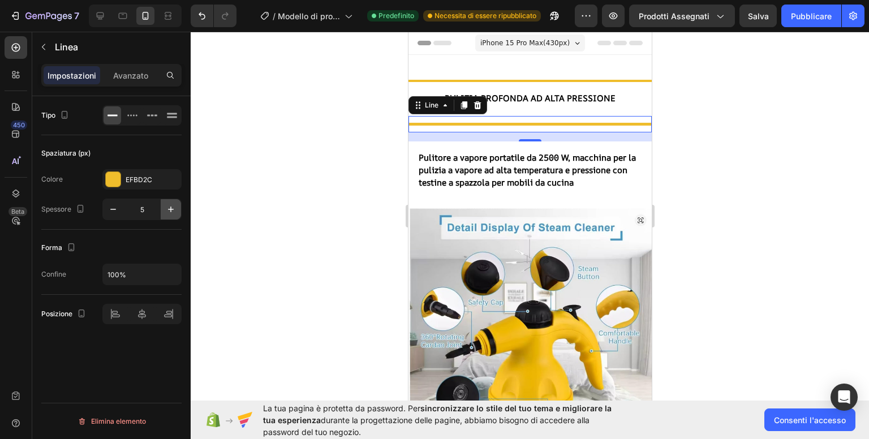
click at [170, 211] on icon "button" at bounding box center [170, 209] width 11 height 11
click at [116, 205] on icon "button" at bounding box center [112, 209] width 11 height 11
type input "5"
click at [292, 169] on div at bounding box center [530, 235] width 678 height 407
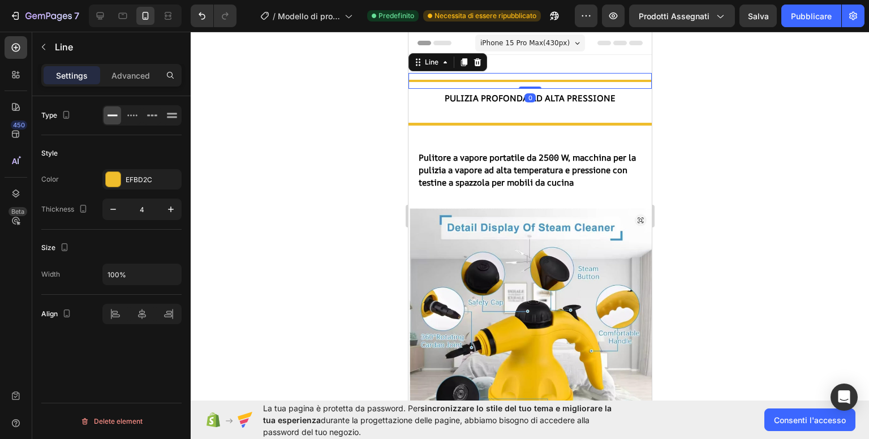
click at [505, 80] on div at bounding box center [529, 81] width 243 height 2
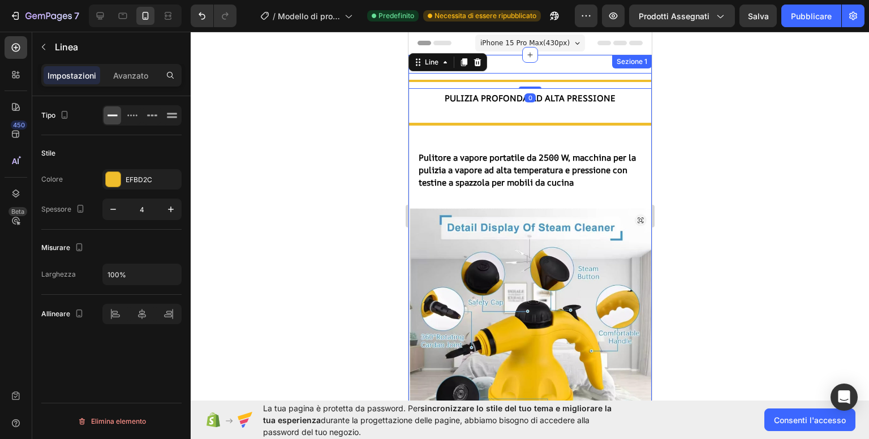
click at [507, 123] on div at bounding box center [529, 124] width 243 height 3
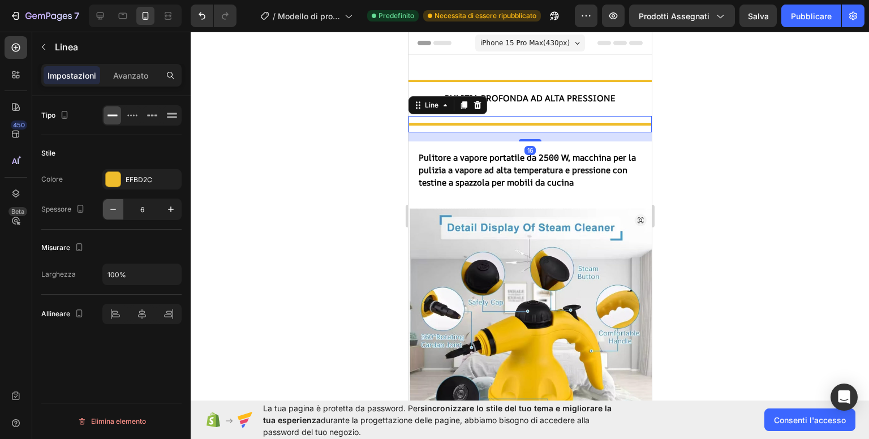
click at [111, 209] on icon "button" at bounding box center [113, 209] width 6 height 1
click at [111, 208] on icon "button" at bounding box center [112, 209] width 11 height 11
type input "4"
click at [285, 189] on div at bounding box center [530, 235] width 678 height 407
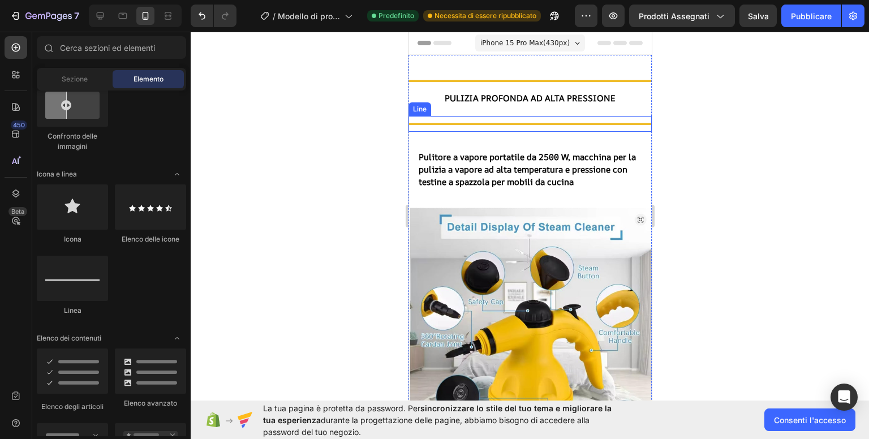
click at [507, 123] on div at bounding box center [529, 124] width 243 height 2
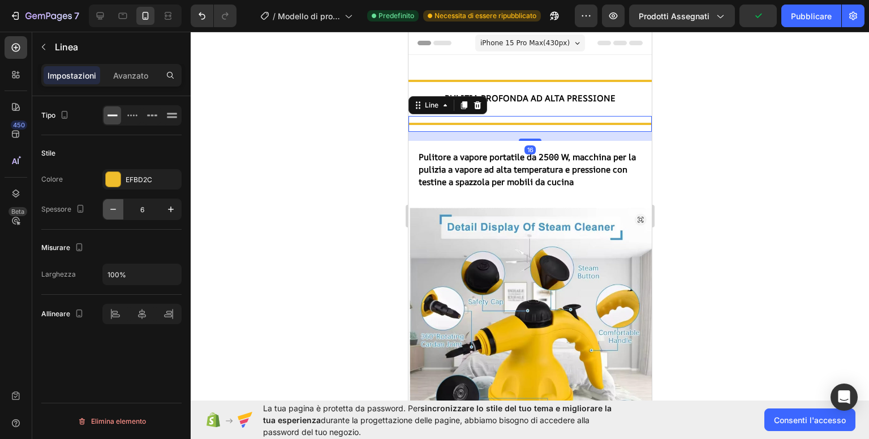
click at [113, 209] on icon "button" at bounding box center [112, 209] width 11 height 11
click at [113, 209] on icon "button" at bounding box center [113, 209] width 6 height 1
type input "4"
click at [136, 272] on input "100%" at bounding box center [142, 274] width 78 height 20
click at [280, 222] on div at bounding box center [530, 235] width 678 height 407
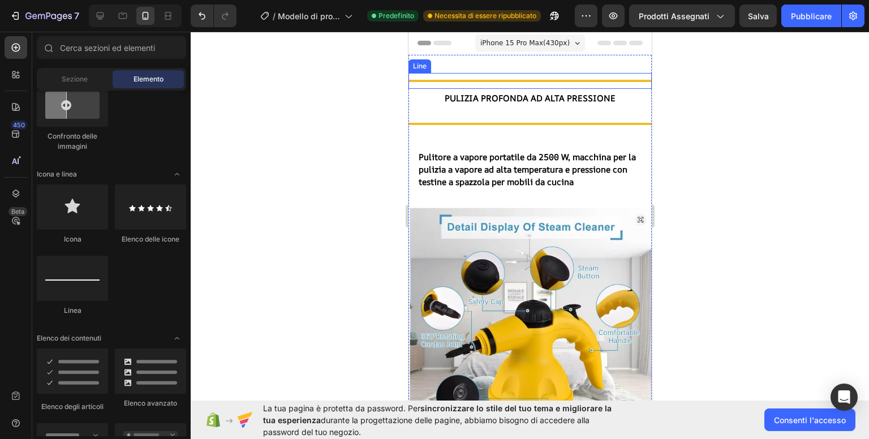
click at [521, 81] on div at bounding box center [529, 81] width 243 height 2
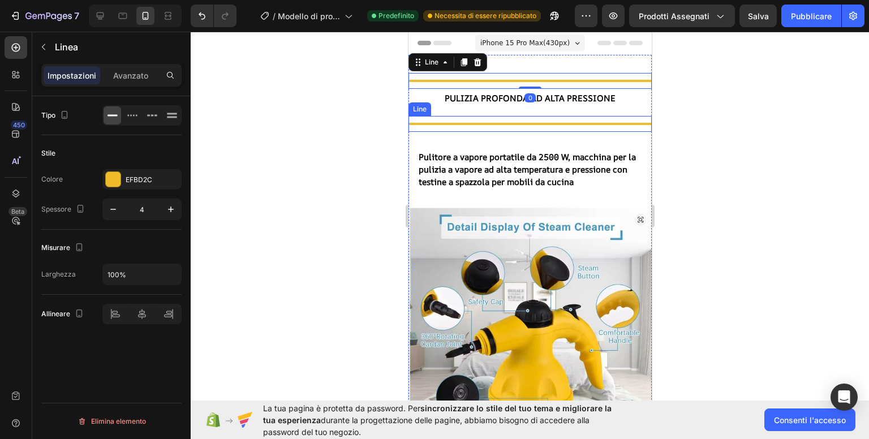
click at [530, 123] on div at bounding box center [529, 124] width 243 height 2
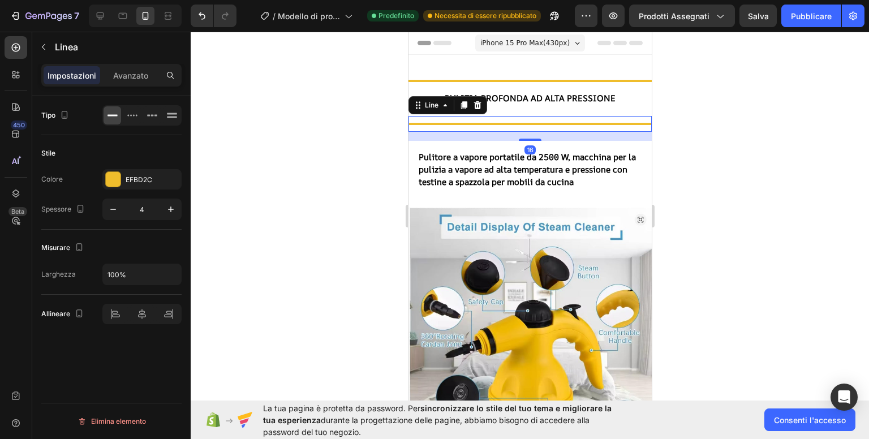
click at [344, 145] on div at bounding box center [530, 235] width 678 height 407
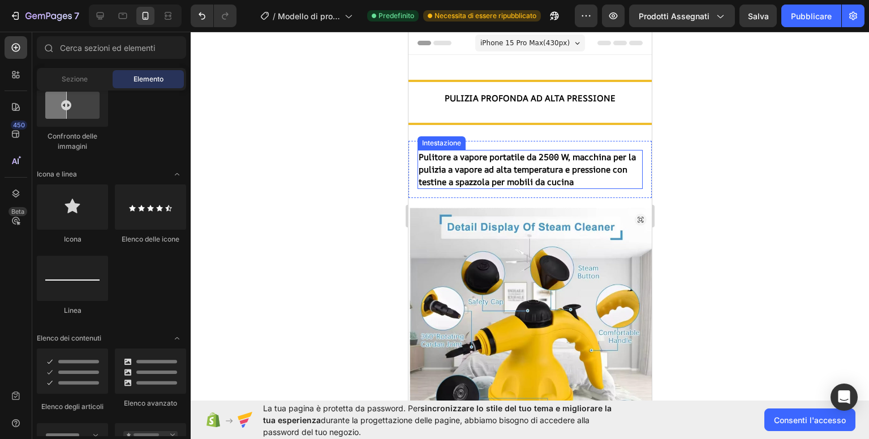
click at [546, 161] on font "Pulitore a vapore portatile da 2500 W, macchina per la pulizia a vapore ad alta…" at bounding box center [526, 169] width 217 height 37
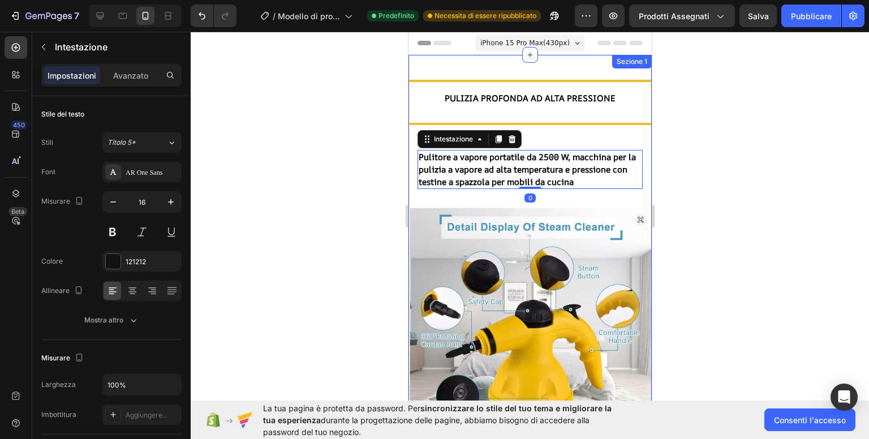
click at [567, 139] on div "Title Line Pulizia profonda ad alta pressione Intestazione Title Line Pulitore …" at bounding box center [529, 261] width 243 height 377
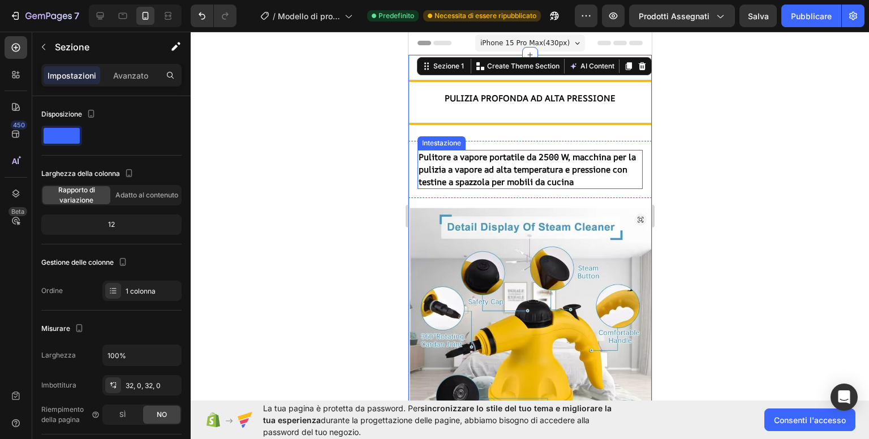
click at [530, 158] on font "Pulitore a vapore portatile da 2500 W, macchina per la pulizia a vapore ad alta…" at bounding box center [526, 169] width 217 height 37
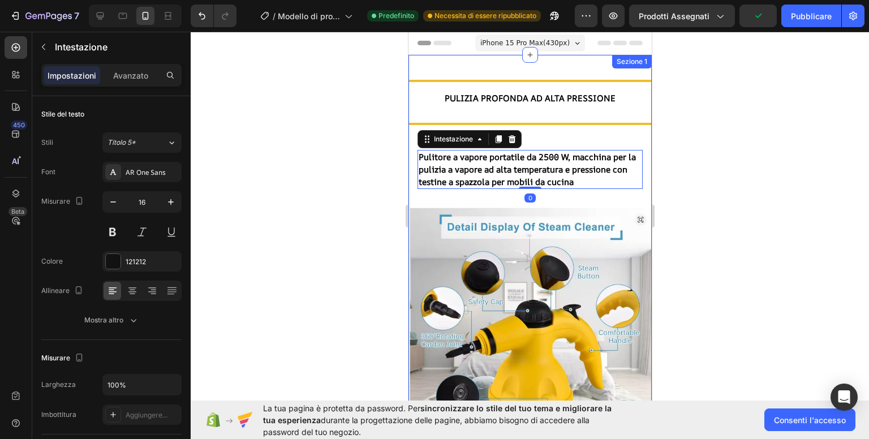
click at [551, 132] on div "Title Line Pulizia profonda ad alta pressione Intestazione Title Line Pulitore …" at bounding box center [529, 261] width 243 height 377
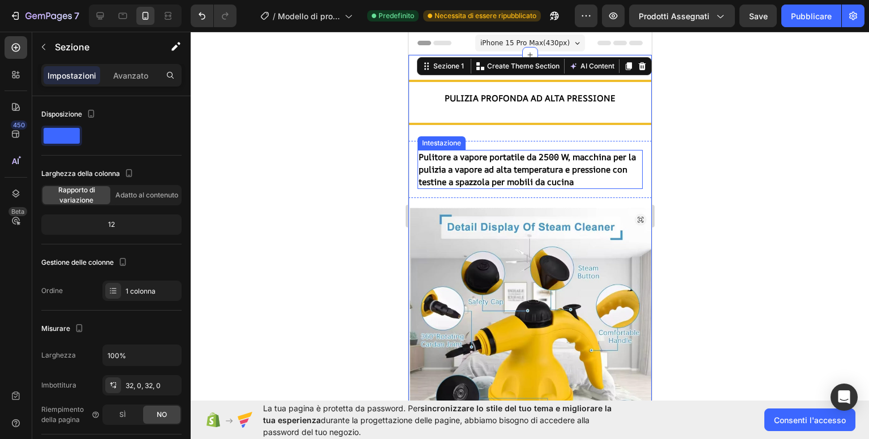
click at [538, 173] on font "Pulitore a vapore portatile da 2500 W, macchina per la pulizia a vapore ad alta…" at bounding box center [526, 169] width 217 height 37
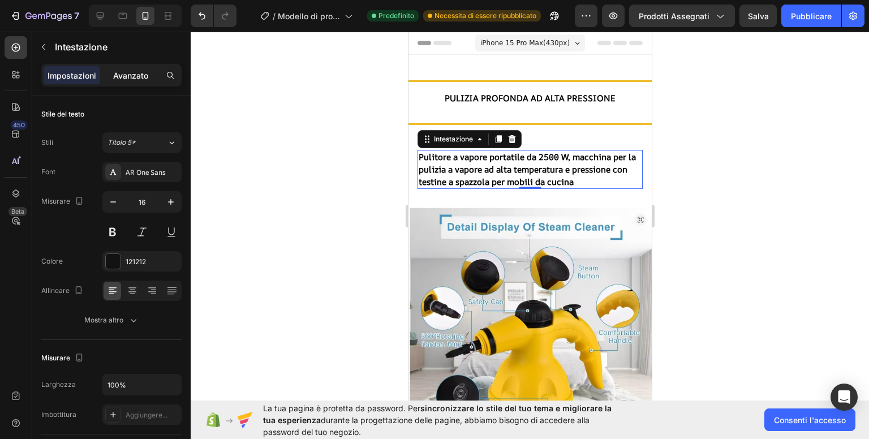
click at [128, 78] on font "Avanzato" at bounding box center [130, 76] width 35 height 10
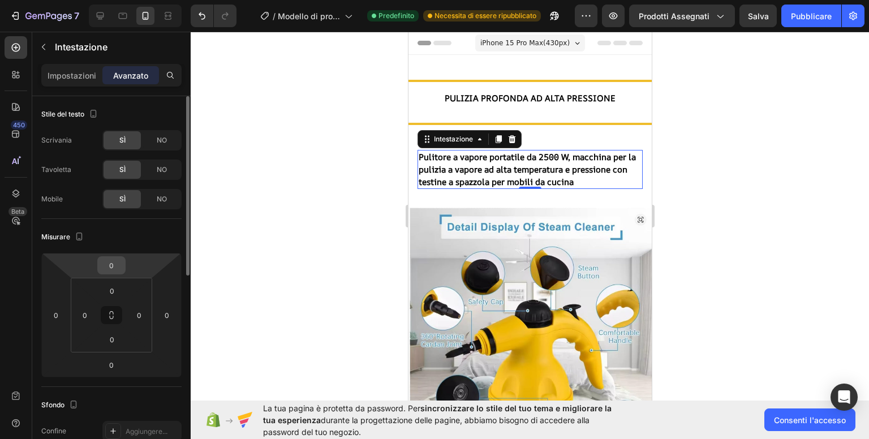
click at [117, 265] on input "0" at bounding box center [111, 265] width 23 height 17
type input "-1"
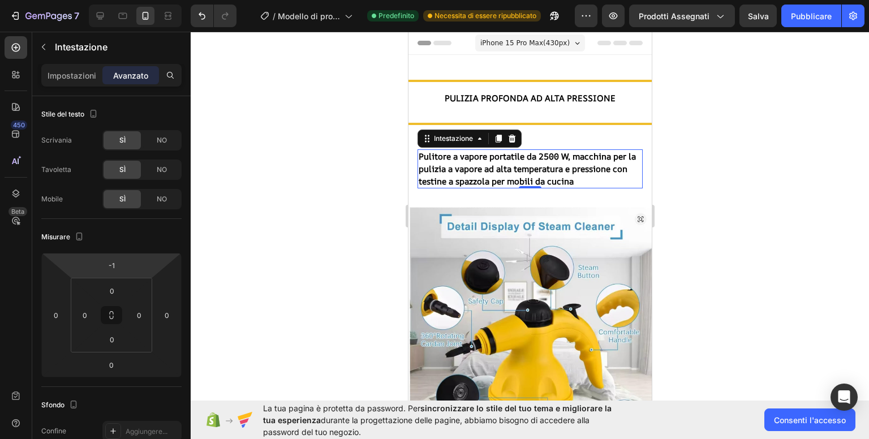
click at [278, 271] on div at bounding box center [530, 235] width 678 height 407
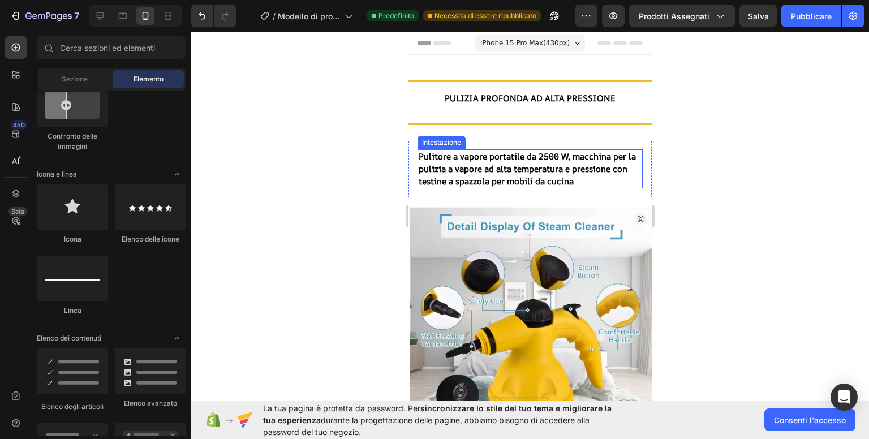
click at [468, 166] on font "Pulitore a vapore portatile da 2500 W, macchina per la pulizia a vapore ad alta…" at bounding box center [526, 168] width 217 height 37
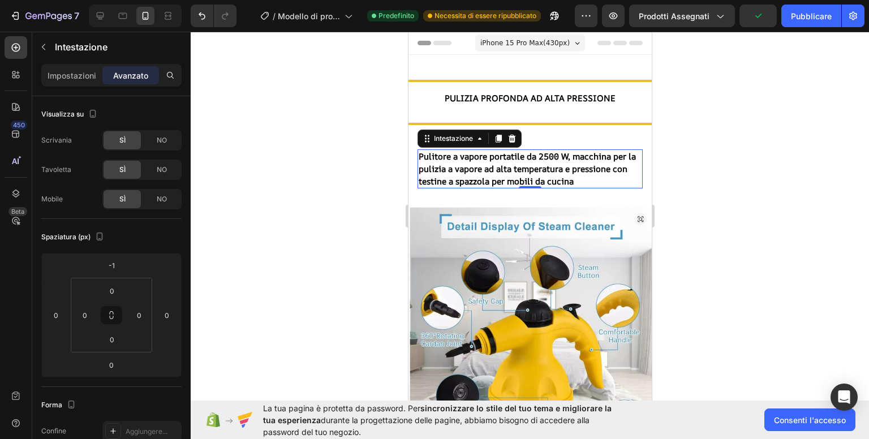
click at [738, 154] on div at bounding box center [530, 235] width 678 height 407
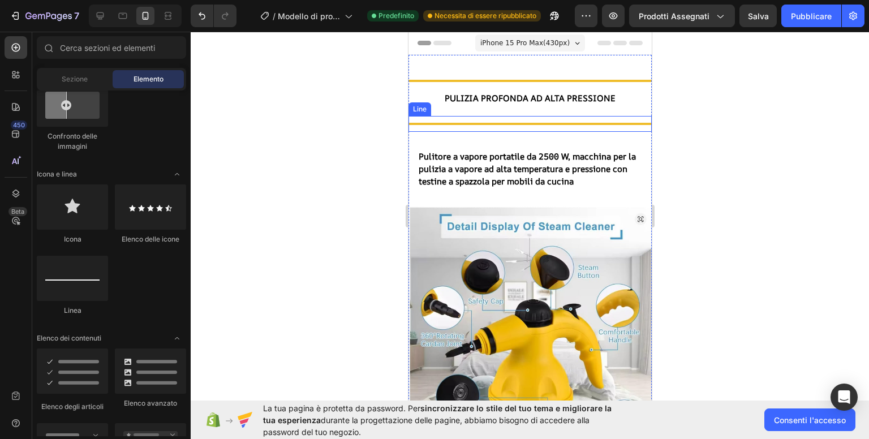
click at [610, 120] on div "Title Line" at bounding box center [529, 124] width 243 height 16
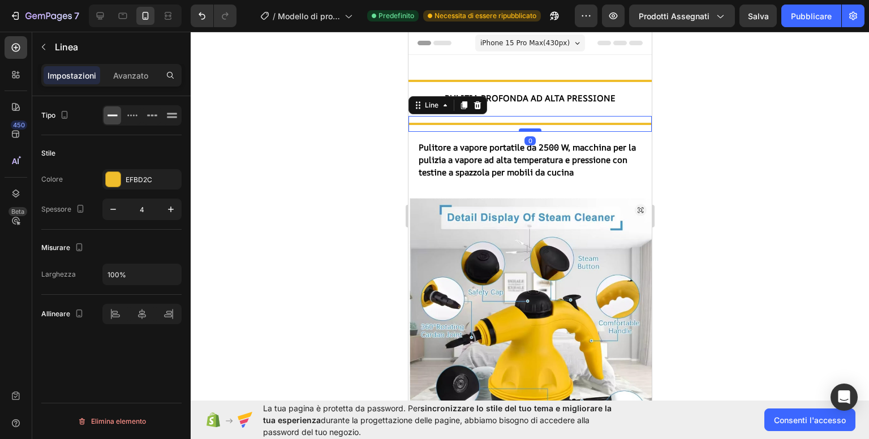
drag, startPoint x: 524, startPoint y: 139, endPoint x: 525, endPoint y: 128, distance: 11.3
click at [525, 128] on div at bounding box center [529, 129] width 23 height 3
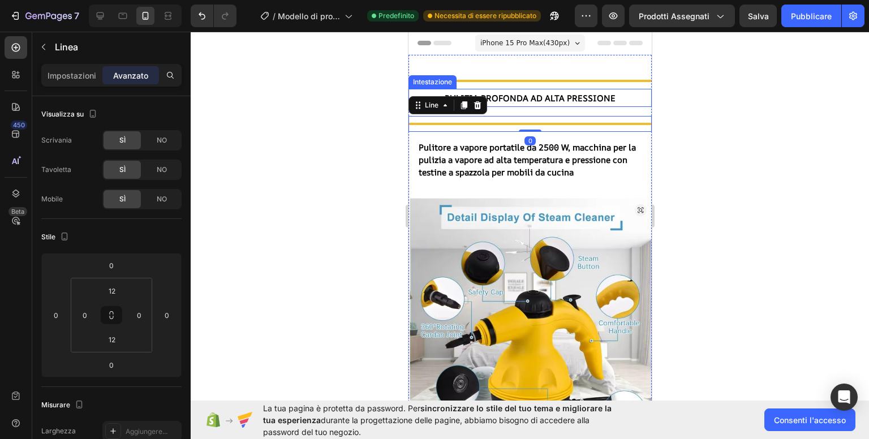
click at [560, 101] on font "Pulizia profonda ad alta pressione" at bounding box center [529, 98] width 171 height 12
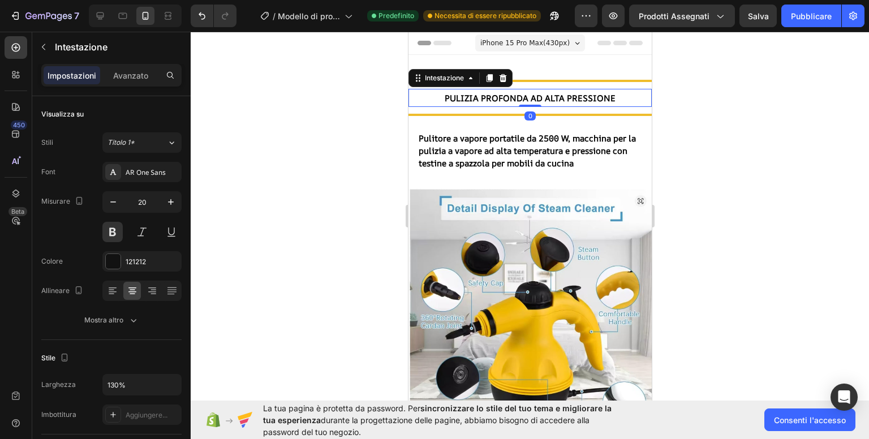
drag, startPoint x: 526, startPoint y: 115, endPoint x: 525, endPoint y: 102, distance: 13.1
click at [525, 102] on div "Pulizia profonda ad alta pressione Intestazione 0" at bounding box center [529, 98] width 243 height 18
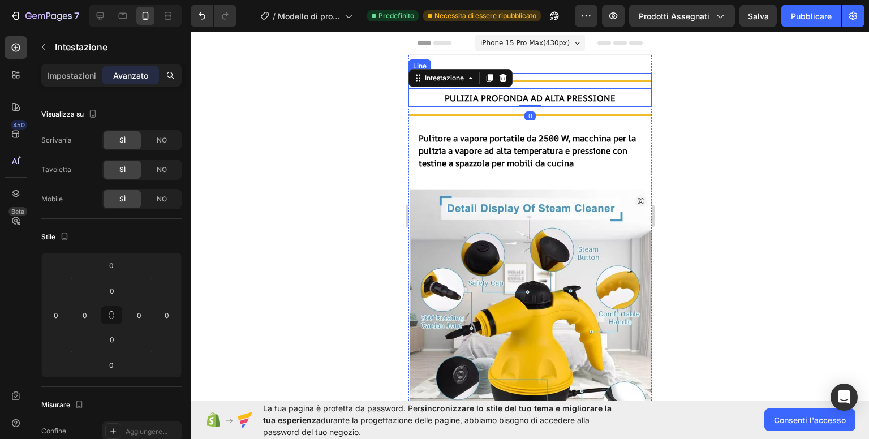
click at [541, 80] on div at bounding box center [529, 81] width 243 height 2
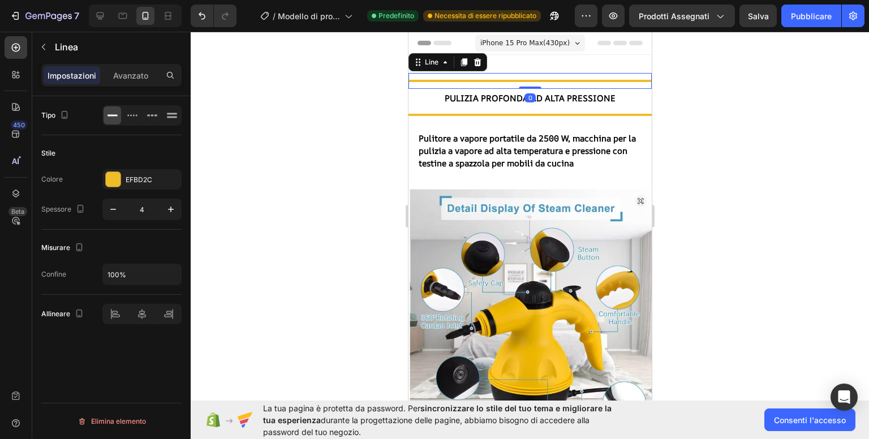
click at [525, 80] on div "Title Line 0" at bounding box center [529, 81] width 243 height 16
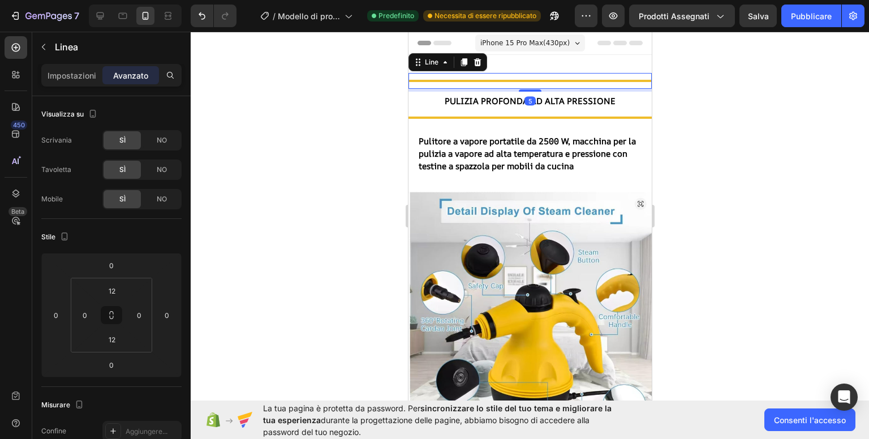
click at [528, 83] on div "Title Line 5" at bounding box center [529, 81] width 243 height 16
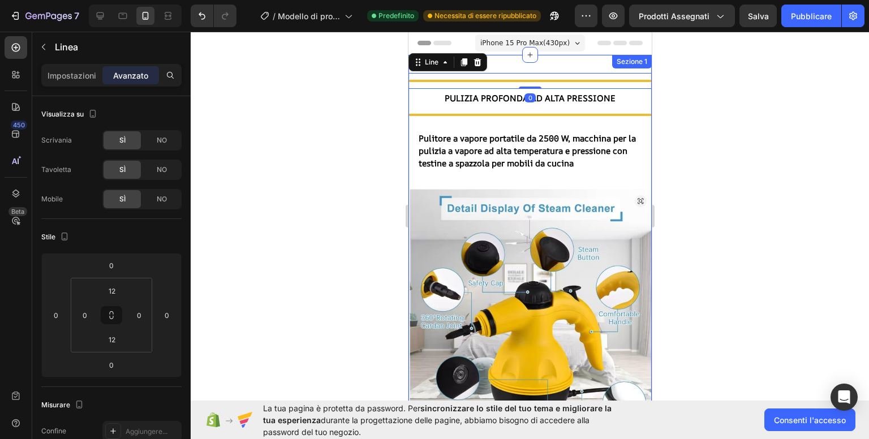
click at [543, 61] on div "Title Line 0 Pulizia profonda ad alta pressione Intestazione Title Line Pulitor…" at bounding box center [529, 252] width 243 height 394
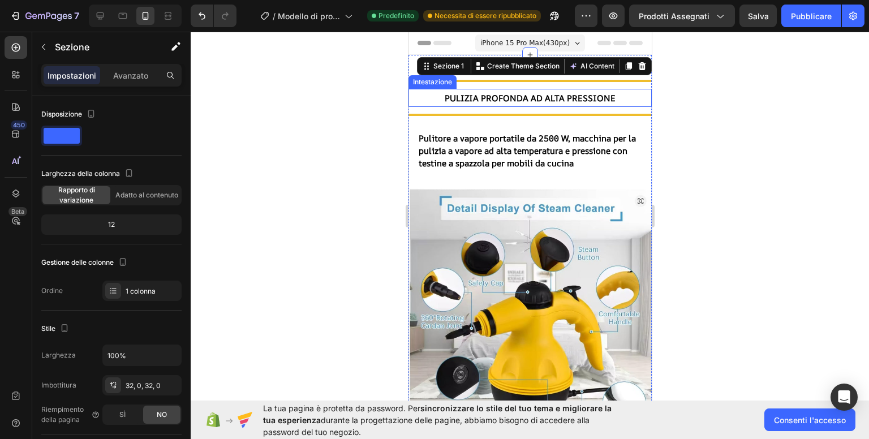
click at [602, 95] on font "Pulizia profonda ad alta pressione" at bounding box center [529, 98] width 171 height 12
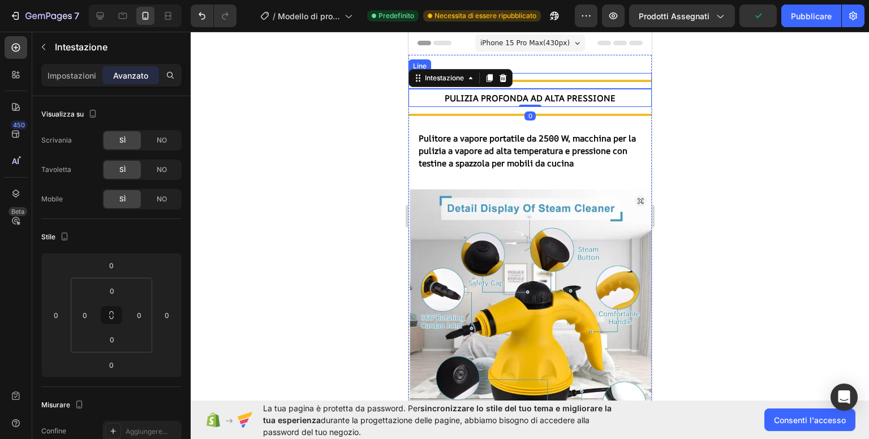
click at [568, 80] on div at bounding box center [529, 81] width 243 height 2
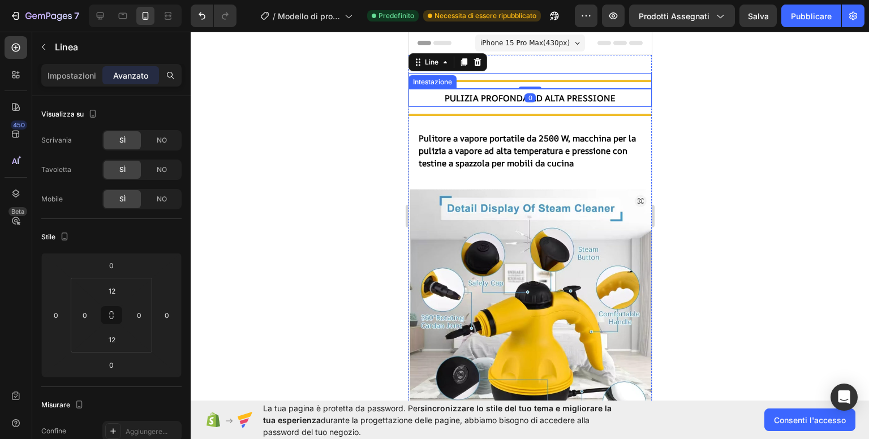
click at [560, 99] on font "Pulizia profonda ad alta pressione" at bounding box center [529, 98] width 171 height 12
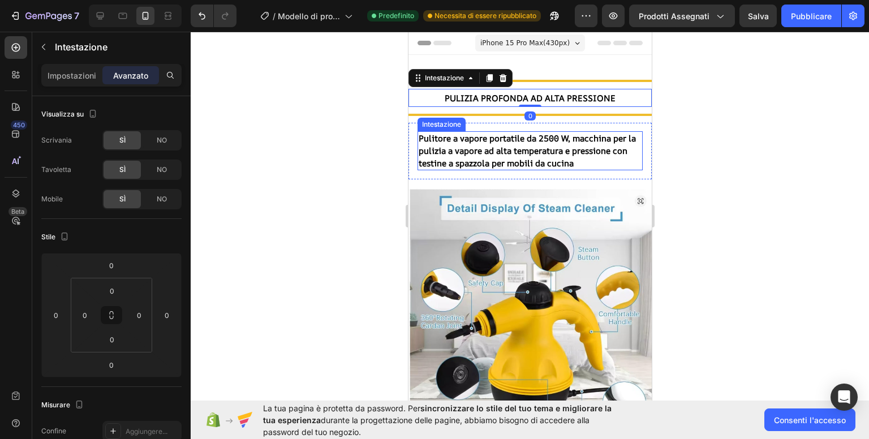
click at [556, 144] on font "Pulitore a vapore portatile da 2500 W, macchina per la pulizia a vapore ad alta…" at bounding box center [526, 150] width 217 height 37
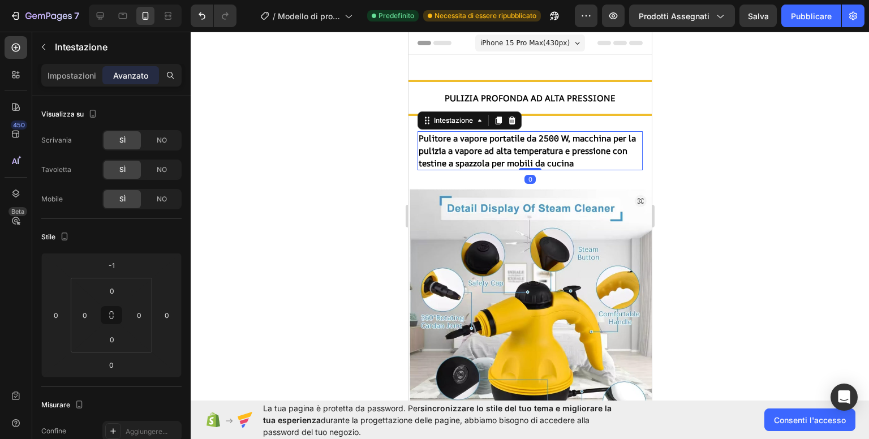
drag, startPoint x: 530, startPoint y: 166, endPoint x: 527, endPoint y: 159, distance: 7.9
click at [527, 159] on div "Pulitore a vapore portatile da 2500 W, macchina per la pulizia a vapore ad alta…" at bounding box center [529, 150] width 225 height 39
click at [741, 159] on div at bounding box center [530, 235] width 678 height 407
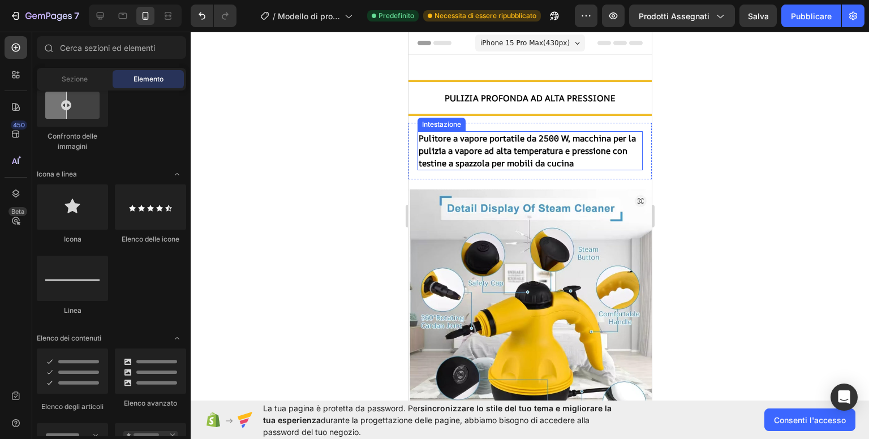
click at [423, 132] on font "Pulitore a vapore portatile da 2500 W, macchina per la pulizia a vapore ad alta…" at bounding box center [526, 150] width 217 height 37
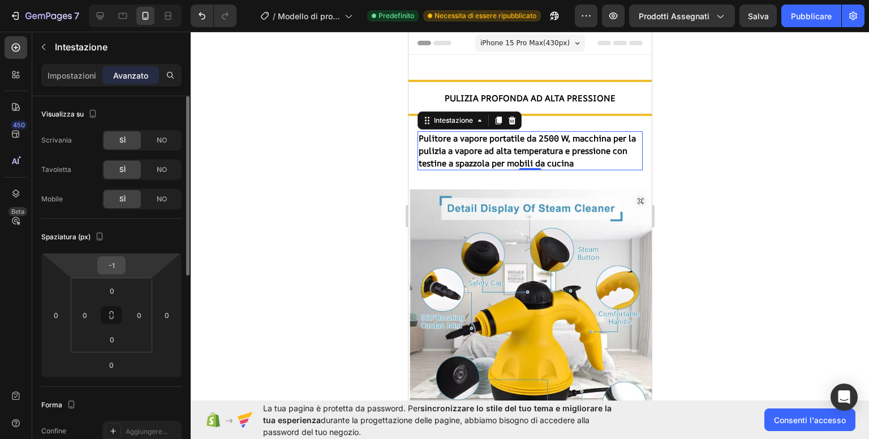
click at [114, 267] on input "-1" at bounding box center [111, 265] width 23 height 17
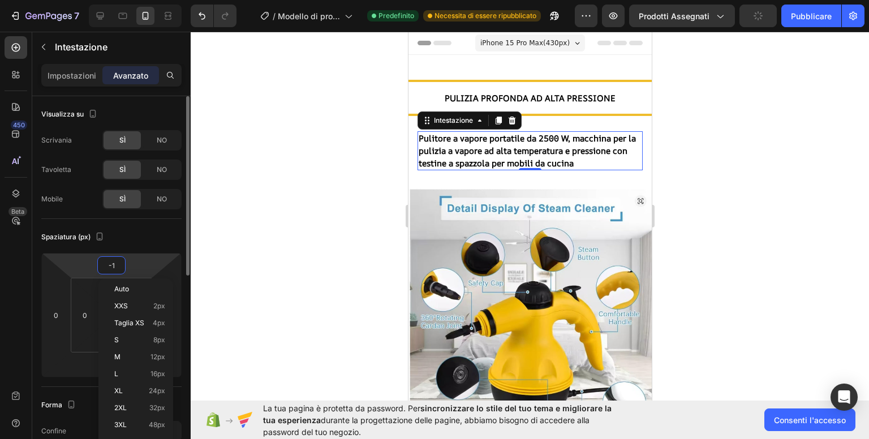
click at [146, 0] on html "7 / Modello di prodotto originale Shopify Predefinito Necessita di essere ripub…" at bounding box center [434, 0] width 869 height 0
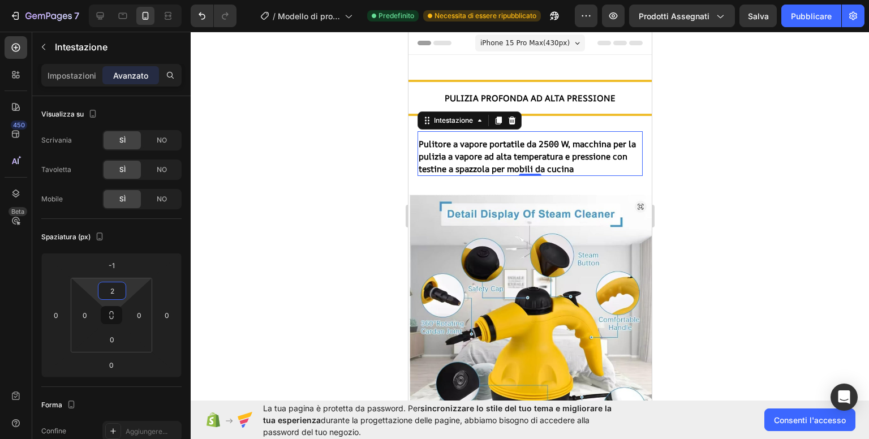
type input "0"
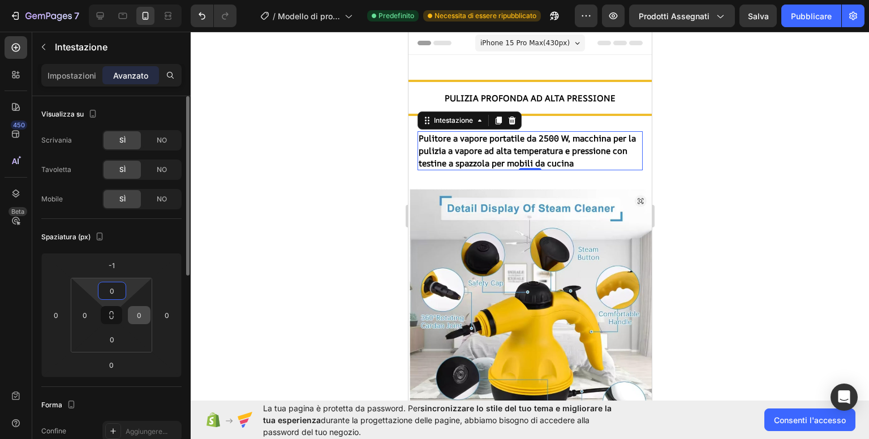
drag, startPoint x: 123, startPoint y: 279, endPoint x: 130, endPoint y: 316, distance: 38.0
click at [130, 0] on html "7 / Modello di prodotto originale Shopify Predefinito Necessita di essere ripub…" at bounding box center [434, 0] width 869 height 0
click at [128, 0] on html "7 / Modello di prodotto originale Shopify Predefinito Necessita di essere ripub…" at bounding box center [434, 0] width 869 height 0
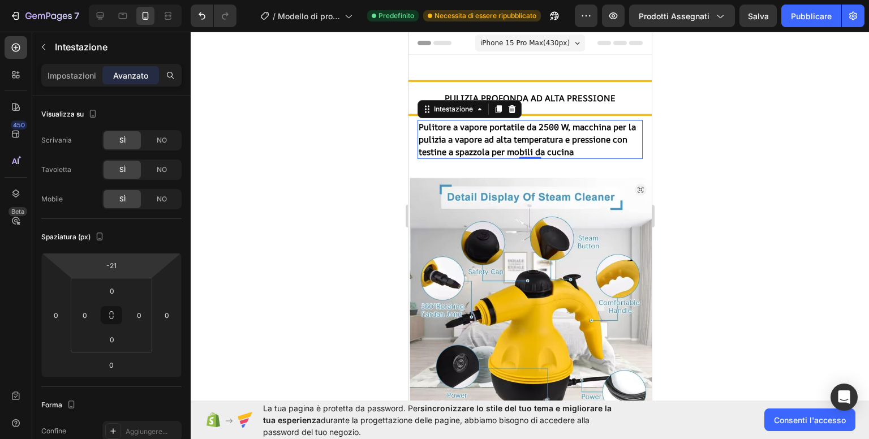
type input "-19"
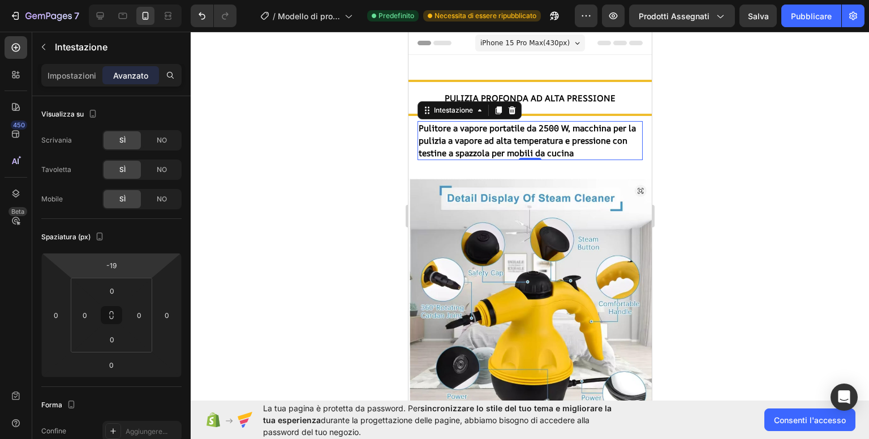
click at [131, 0] on html "7 / Modello di prodotto originale Shopify Predefinito Necessita di essere ripub…" at bounding box center [434, 0] width 869 height 0
click at [740, 168] on div at bounding box center [530, 235] width 678 height 407
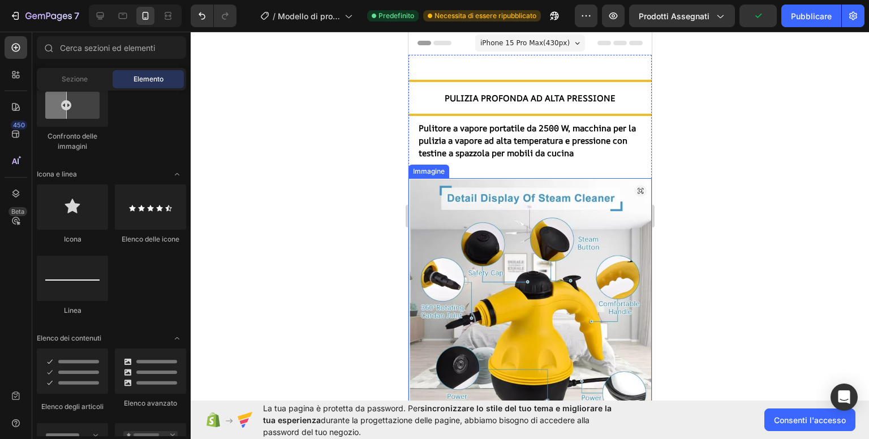
click at [539, 244] on img at bounding box center [529, 299] width 243 height 243
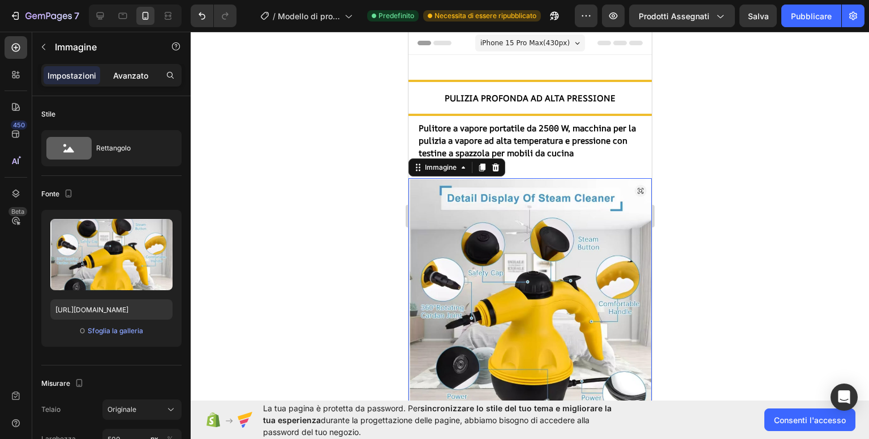
click at [127, 77] on font "Avanzato" at bounding box center [130, 76] width 35 height 10
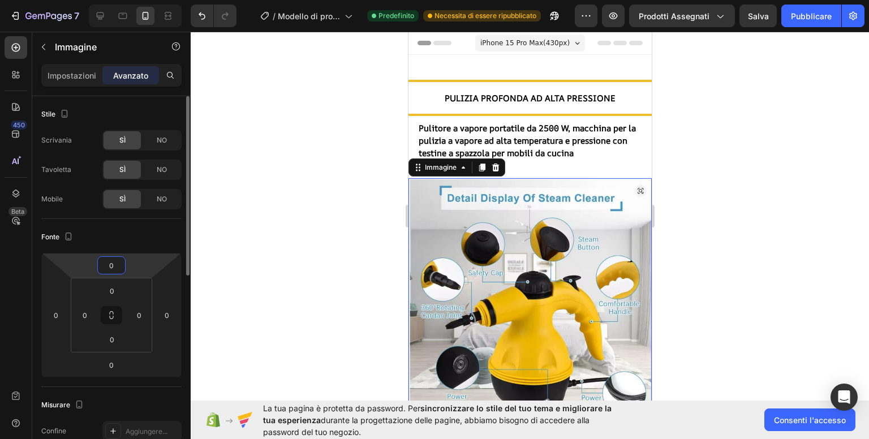
click at [118, 267] on input "0" at bounding box center [111, 265] width 23 height 17
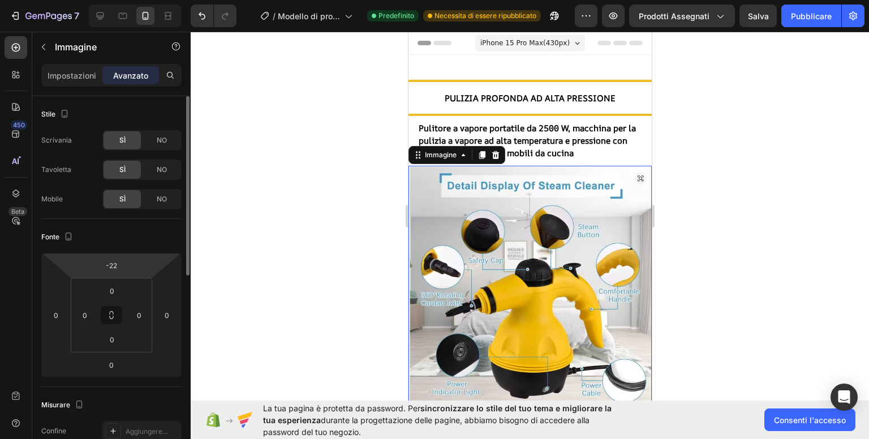
type input "-24"
drag, startPoint x: 132, startPoint y: 268, endPoint x: 136, endPoint y: 275, distance: 7.9
click at [136, 0] on html "7 / Modello di prodotto originale Shopify Predefinito Necessita di essere ripub…" at bounding box center [434, 0] width 869 height 0
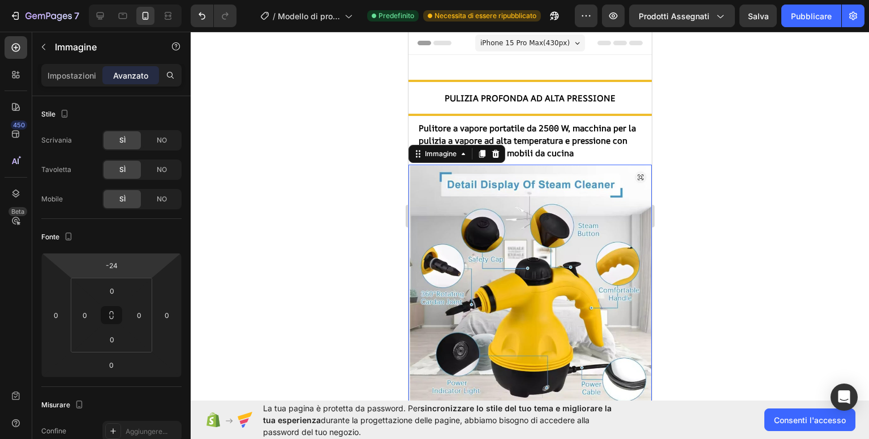
click at [772, 160] on div at bounding box center [530, 235] width 678 height 407
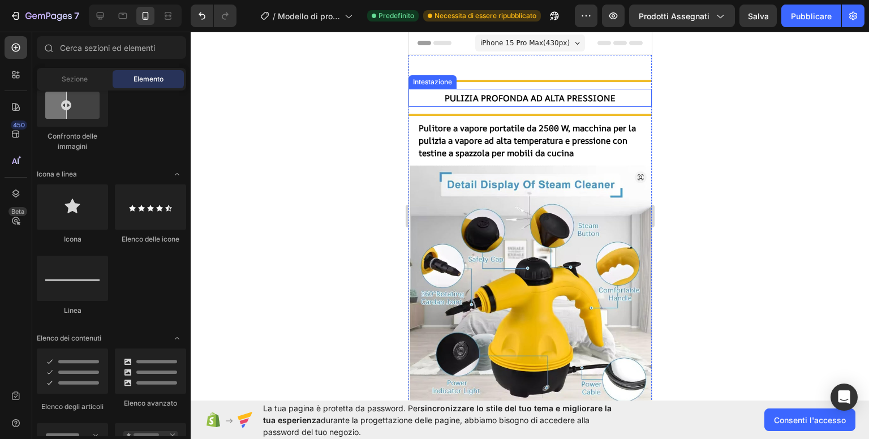
click at [550, 96] on font "Pulizia profonda ad alta pressione" at bounding box center [529, 98] width 171 height 12
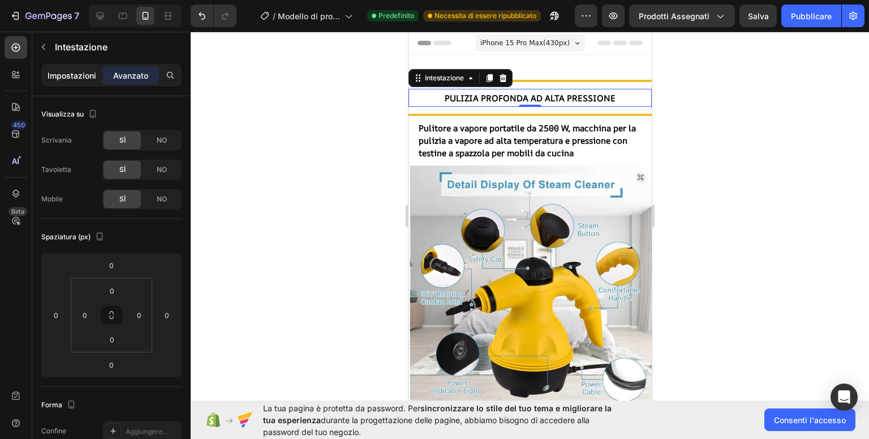
click at [78, 71] on font "Impostazioni" at bounding box center [71, 76] width 49 height 10
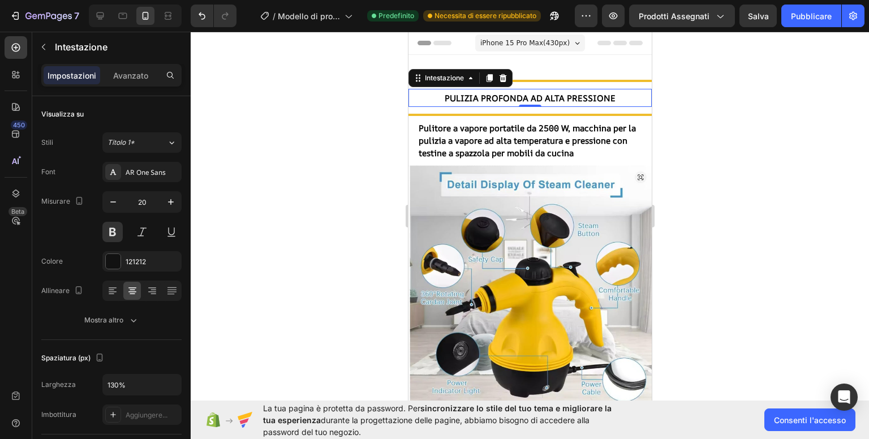
click at [616, 98] on h2 "Pulizia profonda ad alta pressione" at bounding box center [529, 98] width 243 height 18
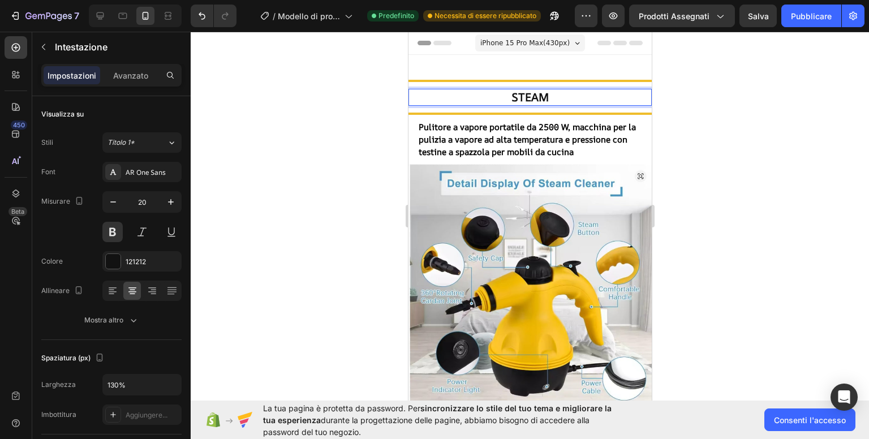
click at [733, 122] on div at bounding box center [530, 235] width 678 height 407
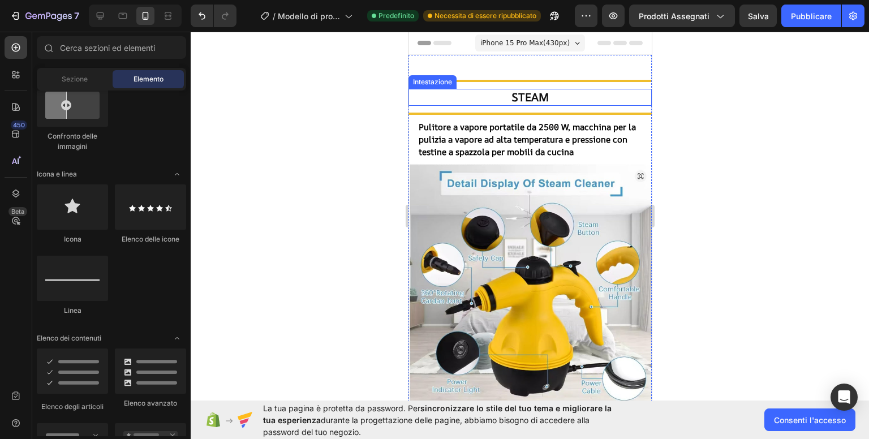
click at [519, 97] on p "STEAM" at bounding box center [529, 97] width 241 height 15
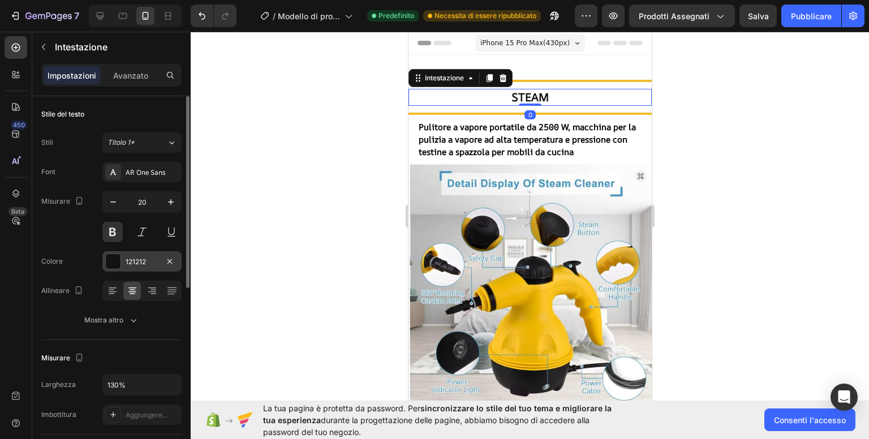
click at [132, 262] on font "121212" at bounding box center [136, 261] width 20 height 8
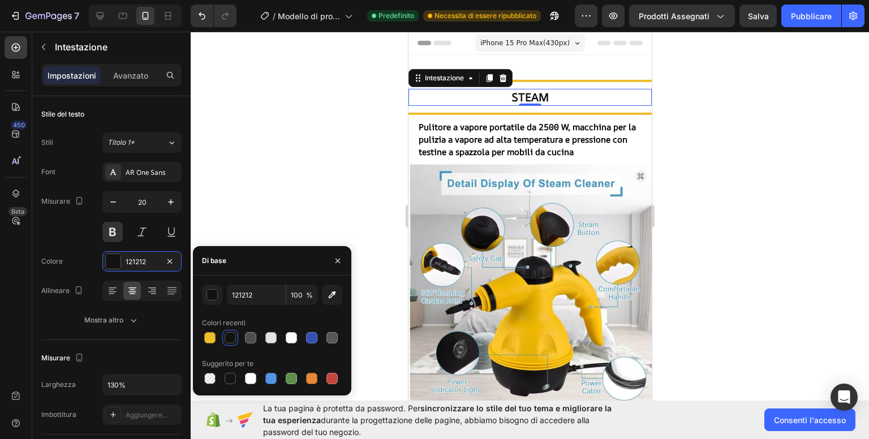
click at [281, 172] on div at bounding box center [530, 235] width 678 height 407
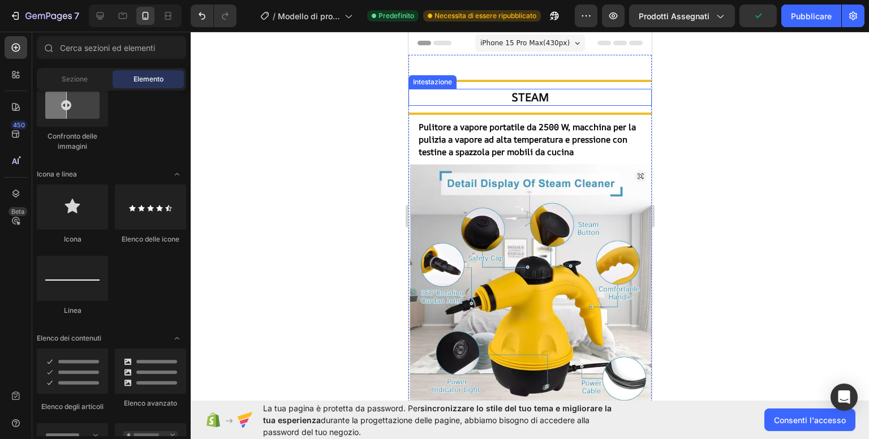
click at [534, 93] on p "STEAM" at bounding box center [529, 97] width 241 height 15
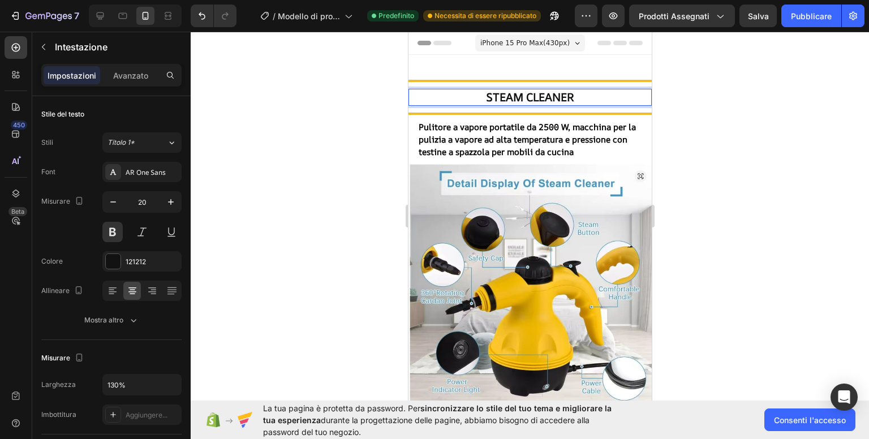
click at [558, 97] on p "STEAM CLEANER" at bounding box center [529, 97] width 241 height 15
click at [536, 98] on p "STEAM CLEANER" at bounding box center [529, 97] width 241 height 15
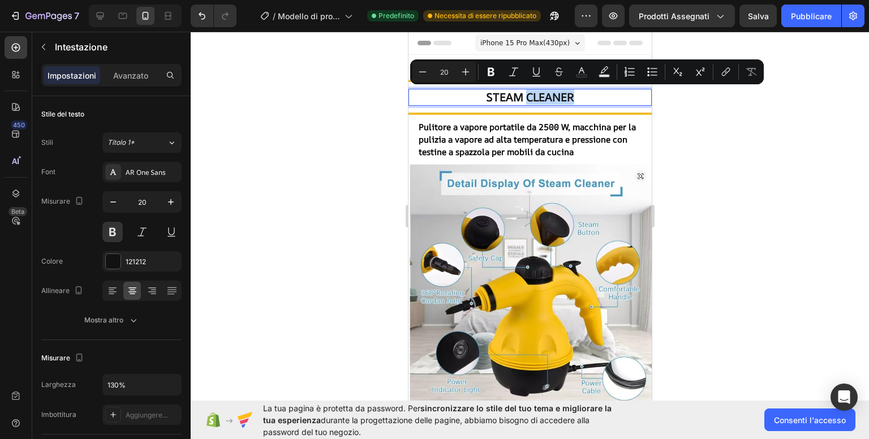
drag, startPoint x: 584, startPoint y: 96, endPoint x: 522, endPoint y: 96, distance: 61.6
click at [522, 96] on p "STEAM CLEANER" at bounding box center [529, 97] width 241 height 15
click at [151, 257] on div "121212" at bounding box center [142, 262] width 33 height 10
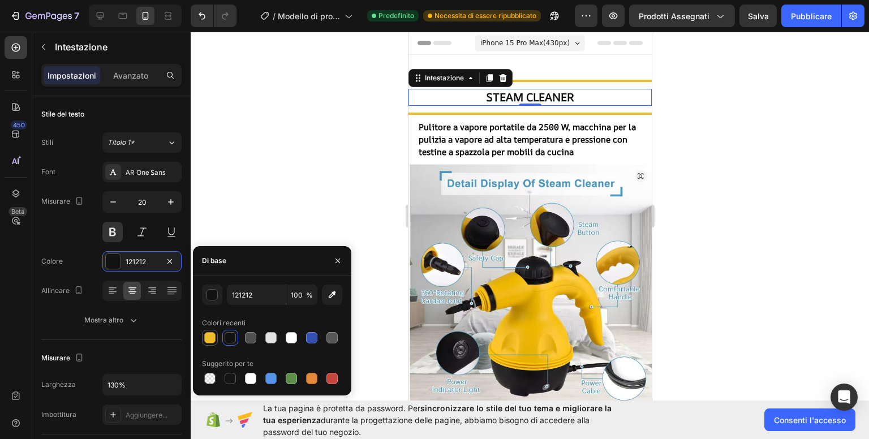
click at [208, 342] on div at bounding box center [209, 337] width 11 height 11
type input "EFBD2C"
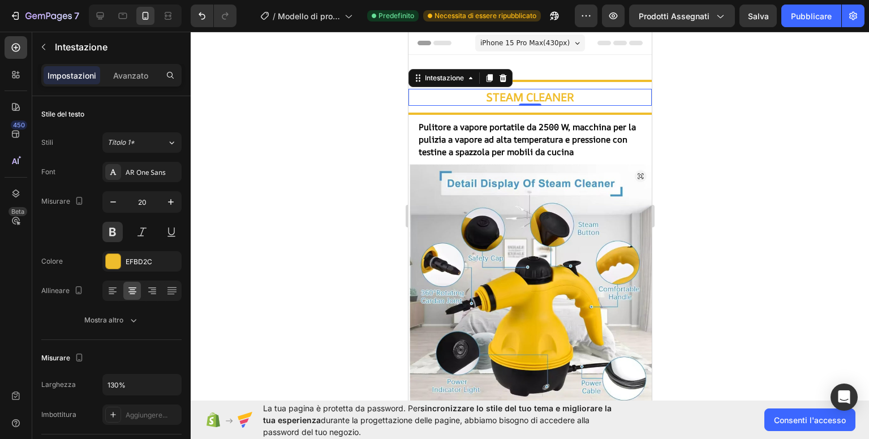
click at [271, 172] on div at bounding box center [530, 235] width 678 height 407
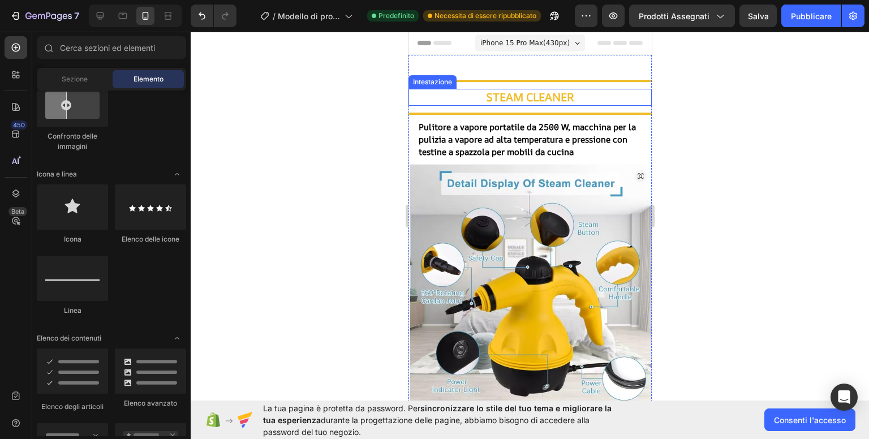
click at [517, 93] on p "STEAM CLEANER" at bounding box center [529, 97] width 241 height 15
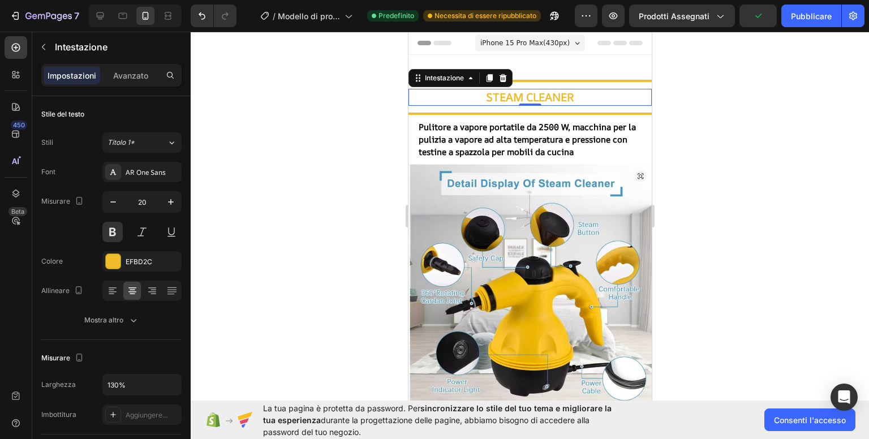
click at [288, 193] on div at bounding box center [530, 235] width 678 height 407
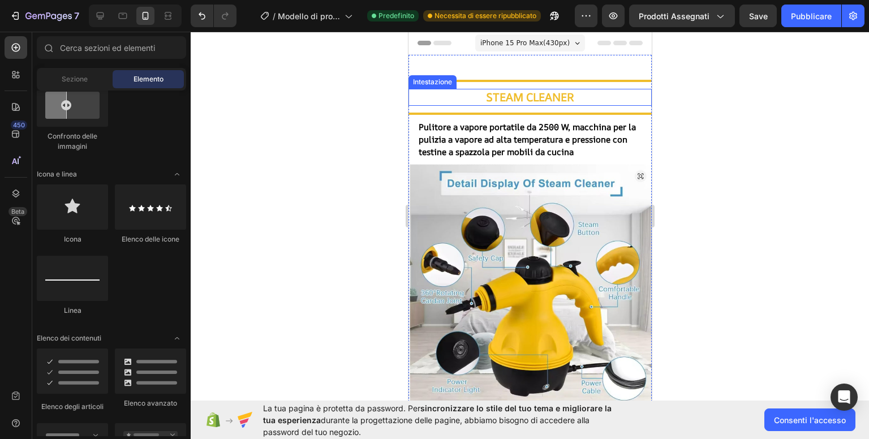
click at [543, 97] on p "STEAM CLEANER" at bounding box center [529, 97] width 241 height 15
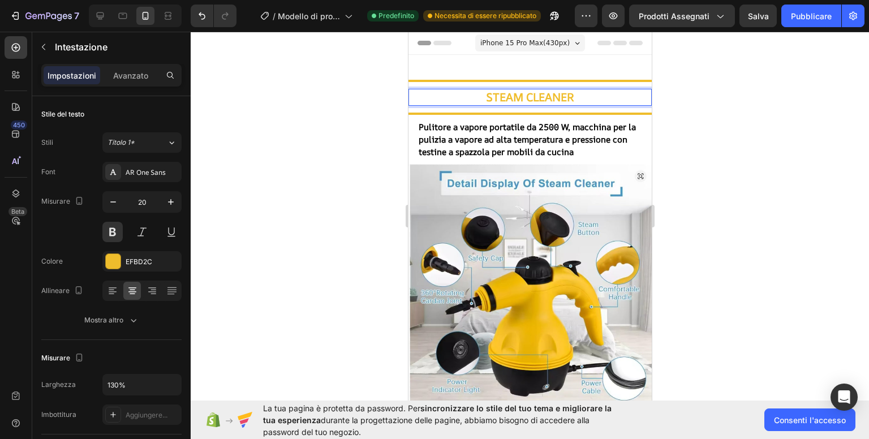
drag, startPoint x: 641, startPoint y: 96, endPoint x: 577, endPoint y: 96, distance: 63.3
click at [577, 96] on p "STEAM CLEANER" at bounding box center [529, 97] width 241 height 15
click at [529, 96] on p "STEAM CLEANER" at bounding box center [529, 97] width 241 height 15
drag, startPoint x: 523, startPoint y: 98, endPoint x: 487, endPoint y: 100, distance: 36.3
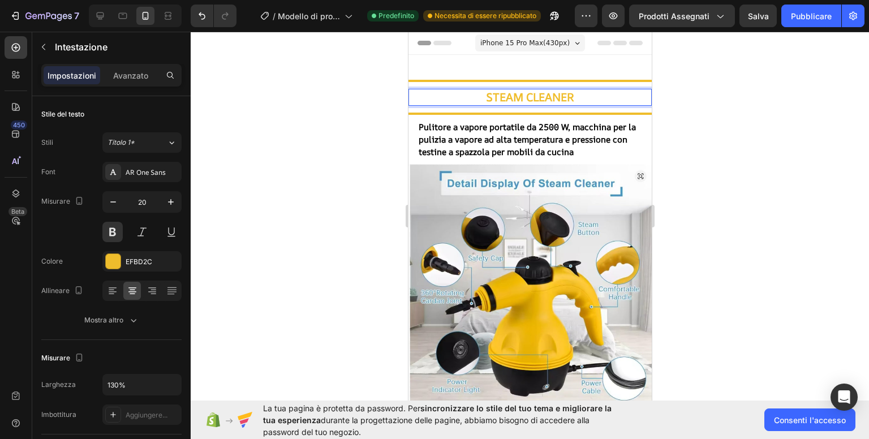
click at [487, 100] on p "STEAM CLEANER" at bounding box center [529, 97] width 241 height 15
click at [427, 95] on p "STEAM CLEANER" at bounding box center [529, 97] width 241 height 15
click at [310, 157] on div at bounding box center [530, 235] width 678 height 407
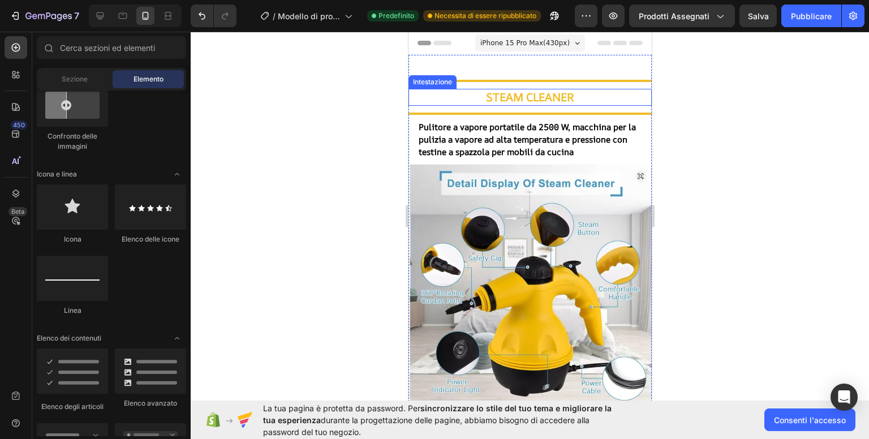
click at [440, 102] on p "STEAM CLEANER" at bounding box center [529, 97] width 241 height 15
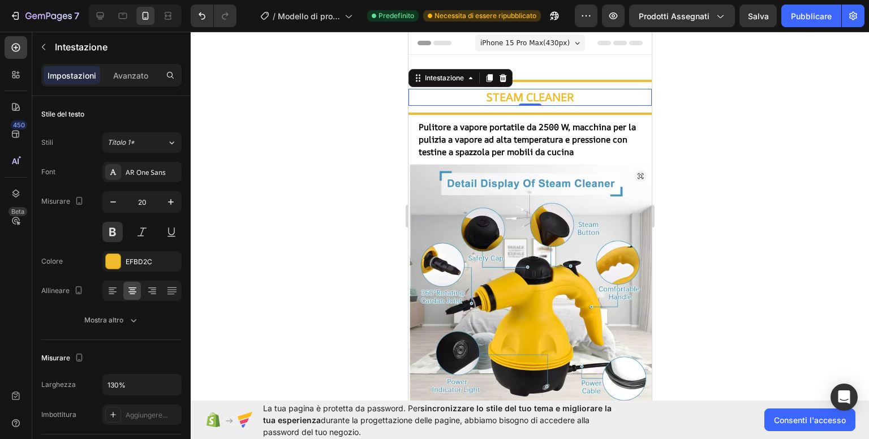
click at [347, 189] on div at bounding box center [530, 235] width 678 height 407
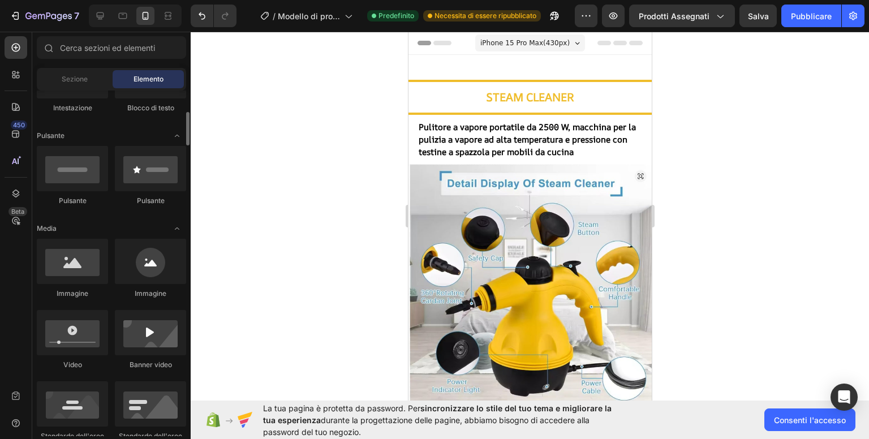
scroll to position [0, 0]
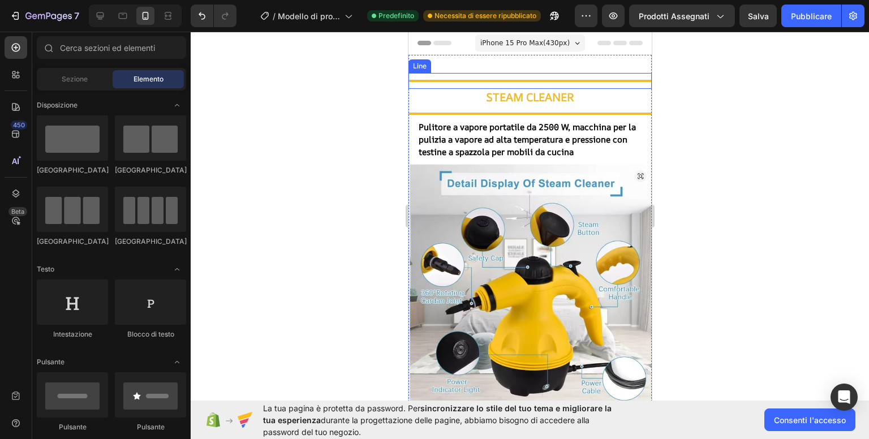
click at [535, 98] on p "STEAM CLEANER" at bounding box center [529, 97] width 241 height 15
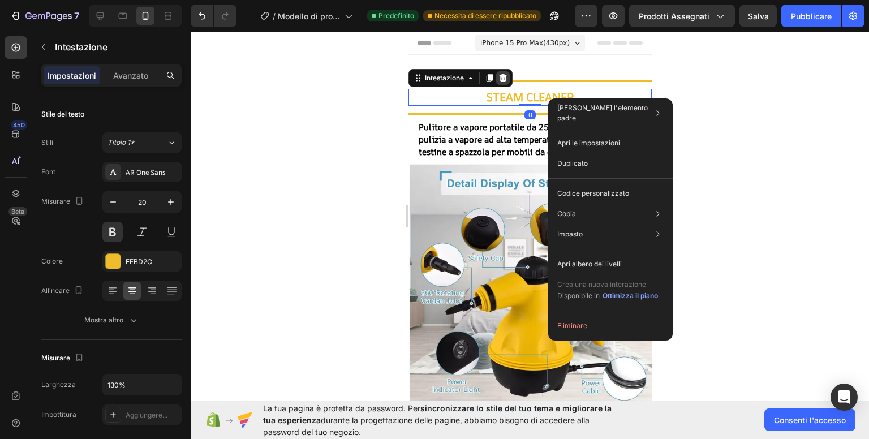
click at [505, 76] on icon at bounding box center [502, 78] width 7 height 8
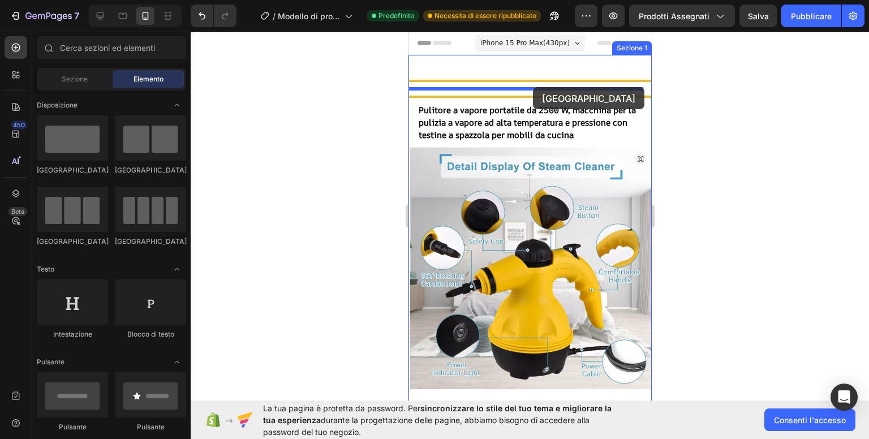
drag, startPoint x: 564, startPoint y: 175, endPoint x: 532, endPoint y: 87, distance: 93.2
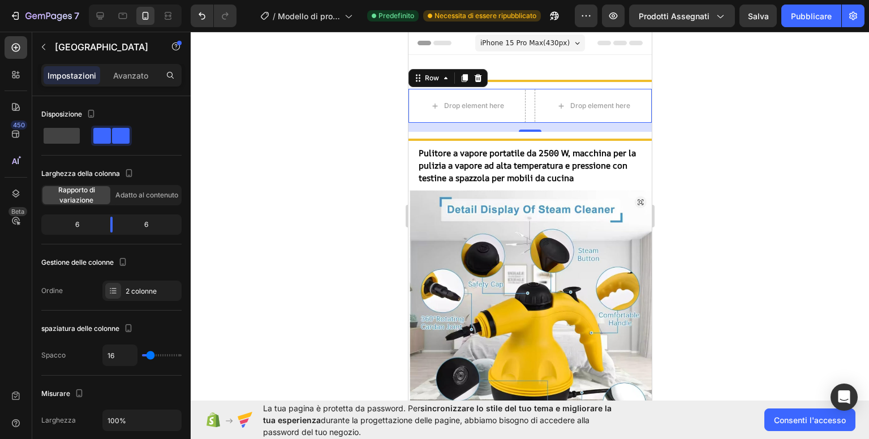
click at [205, 132] on div at bounding box center [530, 235] width 678 height 407
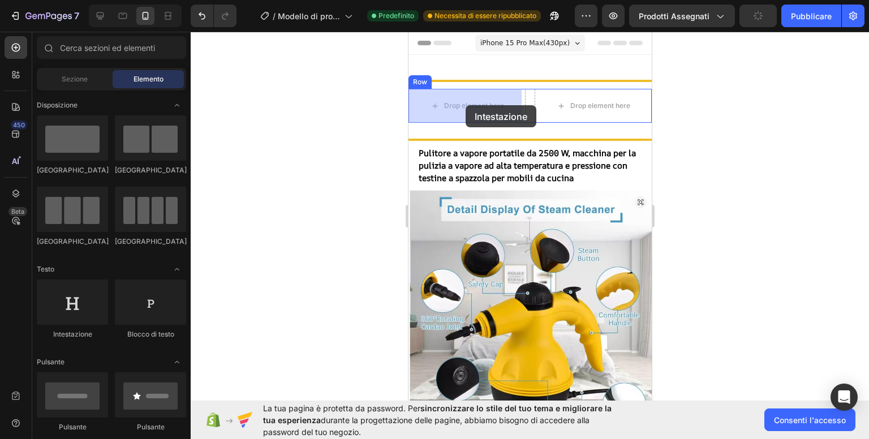
drag, startPoint x: 485, startPoint y: 343, endPoint x: 465, endPoint y: 105, distance: 238.9
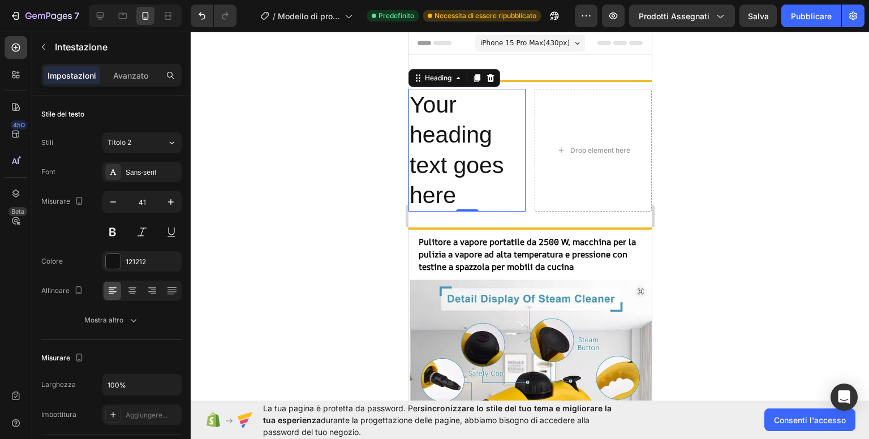
click at [495, 177] on h2 "Your heading text goes here" at bounding box center [466, 150] width 117 height 123
click at [482, 187] on p "Your heading text goes here" at bounding box center [466, 150] width 115 height 120
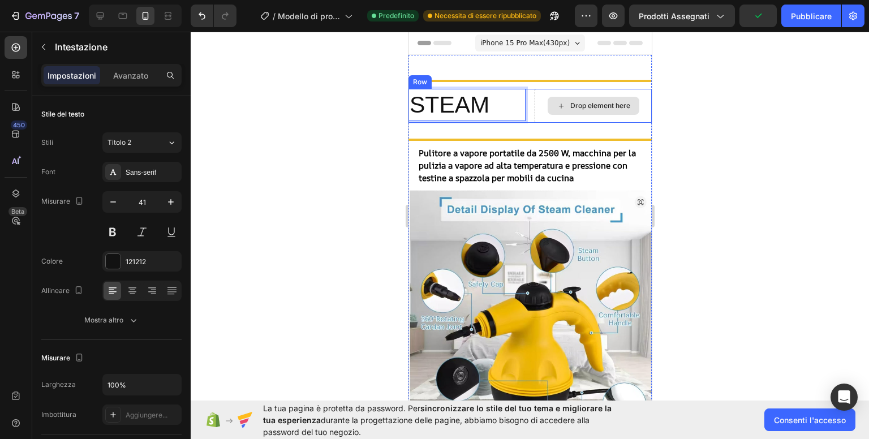
click at [566, 110] on div "Drop element here" at bounding box center [593, 106] width 92 height 18
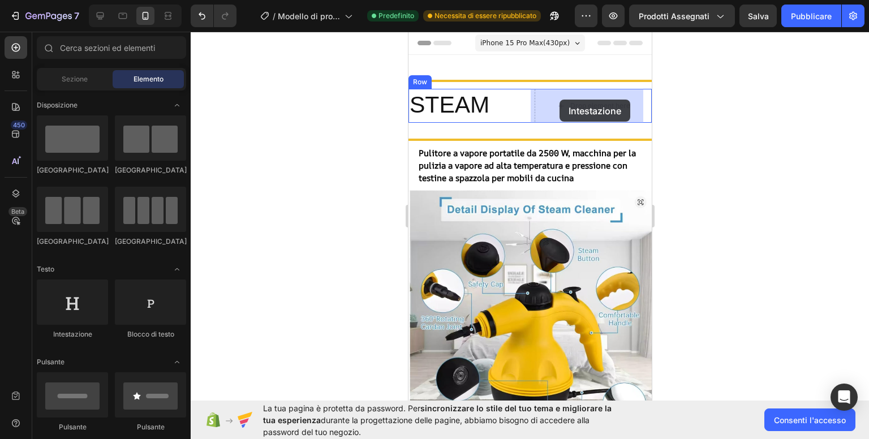
drag, startPoint x: 469, startPoint y: 344, endPoint x: 561, endPoint y: 100, distance: 261.3
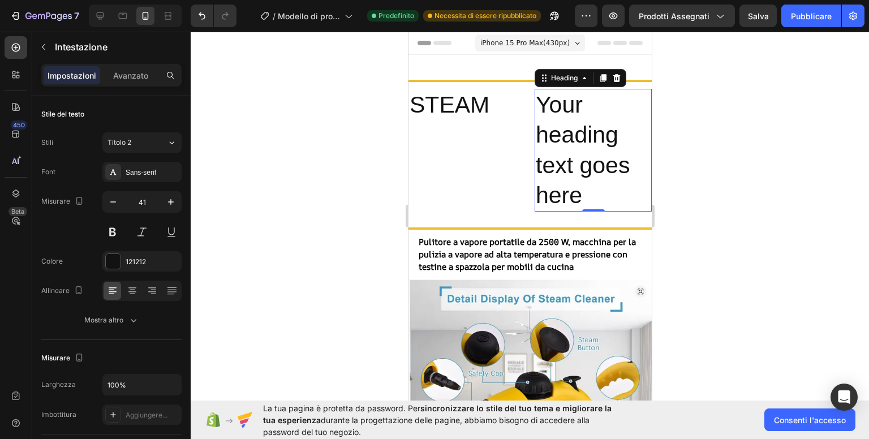
click at [597, 193] on h2 "Your heading text goes here" at bounding box center [592, 150] width 117 height 123
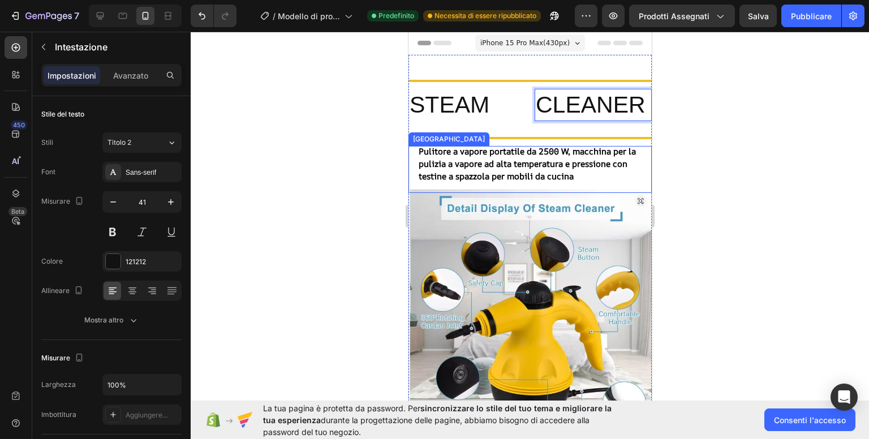
click at [738, 151] on div at bounding box center [530, 235] width 678 height 407
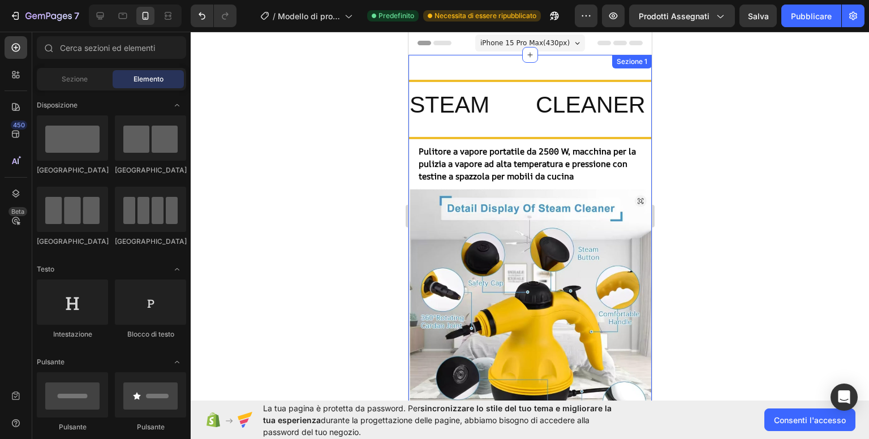
click at [547, 113] on p "CLEANER" at bounding box center [592, 105] width 115 height 30
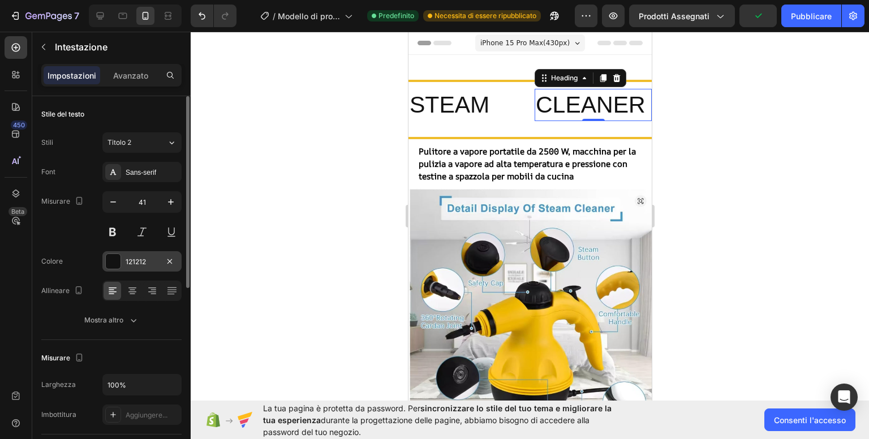
click at [152, 257] on div "121212" at bounding box center [142, 262] width 33 height 10
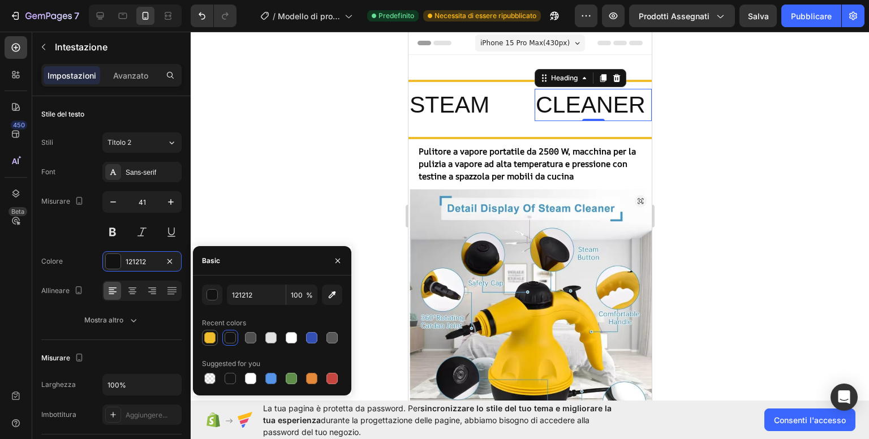
click at [208, 339] on div at bounding box center [209, 337] width 11 height 11
type input "EFBD2C"
click at [329, 150] on div at bounding box center [530, 235] width 678 height 407
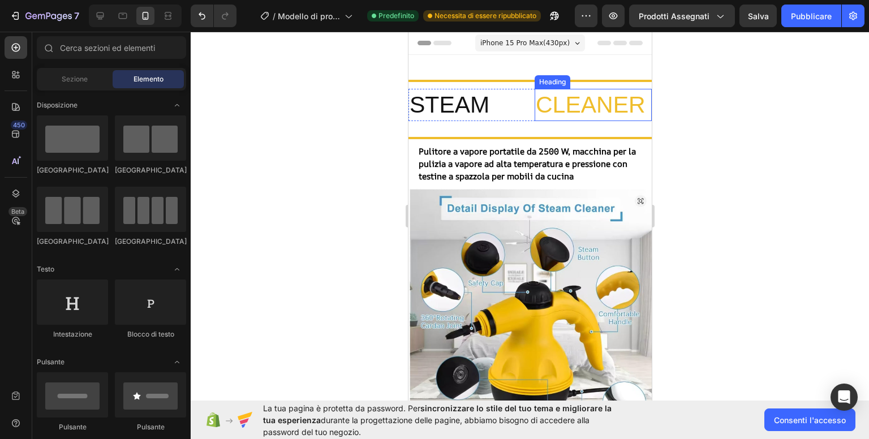
click at [571, 104] on p "CLEANER" at bounding box center [592, 105] width 115 height 30
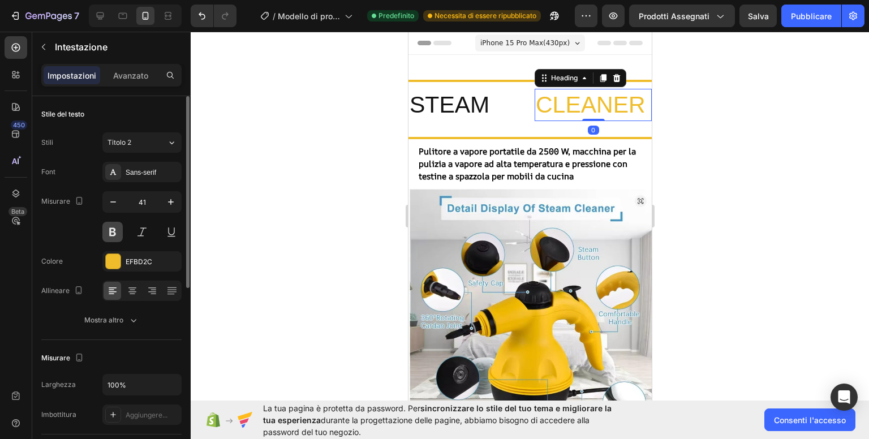
click at [115, 230] on button at bounding box center [112, 232] width 20 height 20
click at [118, 230] on button at bounding box center [112, 232] width 20 height 20
click at [114, 200] on icon "button" at bounding box center [112, 201] width 11 height 11
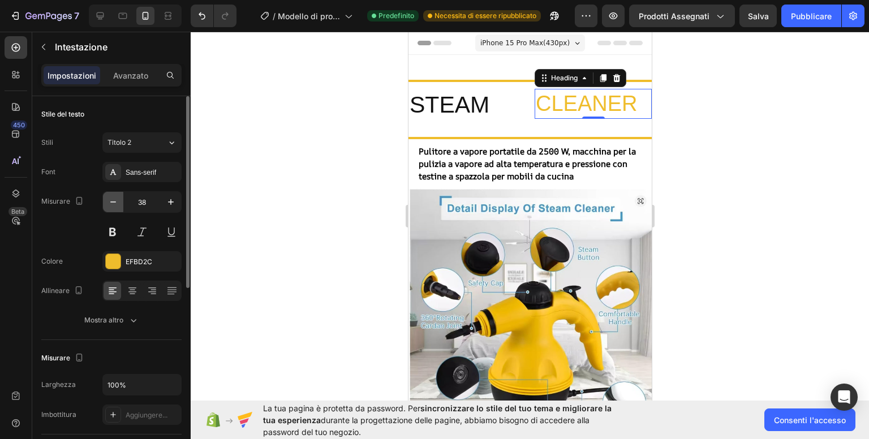
click at [114, 200] on icon "button" at bounding box center [112, 201] width 11 height 11
type input "37"
click at [155, 199] on input "37" at bounding box center [141, 202] width 37 height 20
type input "35"
click at [115, 229] on button at bounding box center [112, 232] width 20 height 20
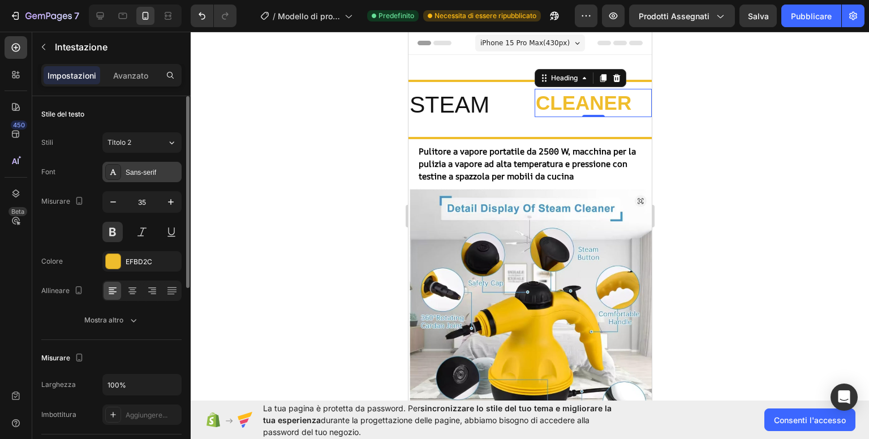
click at [148, 170] on font "Sans-serif" at bounding box center [141, 173] width 31 height 8
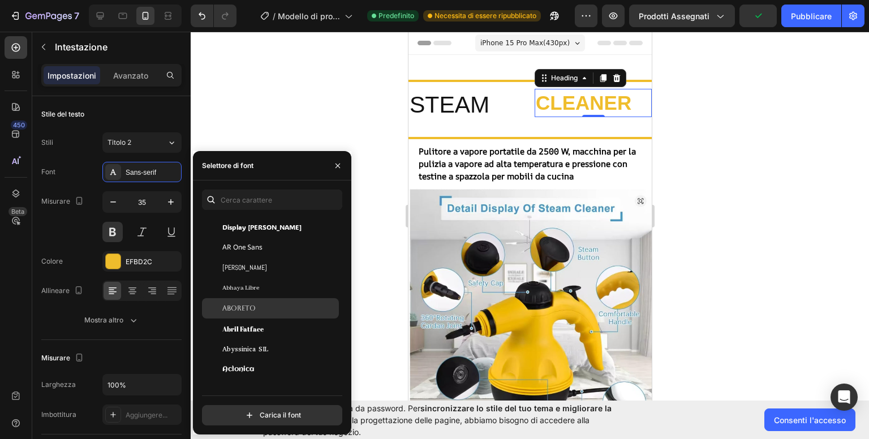
scroll to position [113, 0]
click at [279, 304] on div "Aboreto" at bounding box center [279, 308] width 114 height 10
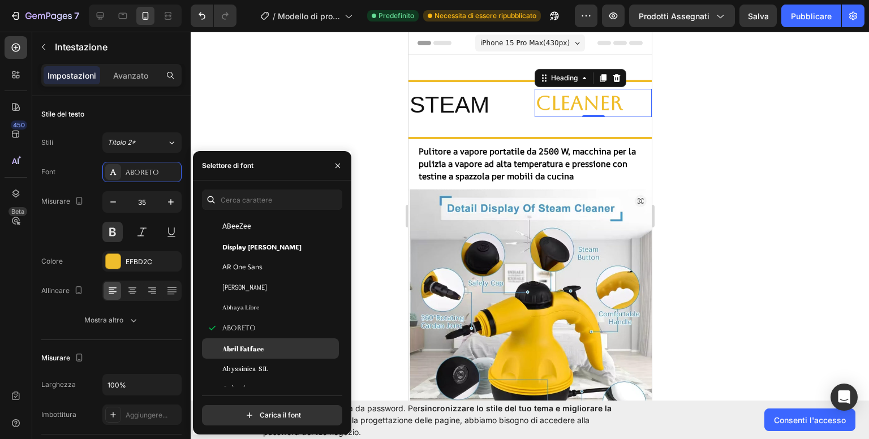
click at [267, 345] on div "Abril Fatface" at bounding box center [279, 348] width 114 height 10
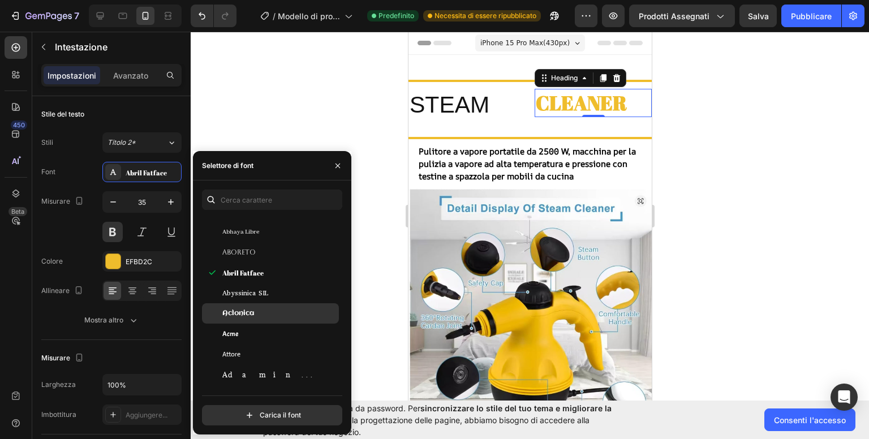
scroll to position [226, 0]
click at [262, 311] on div "Acme" at bounding box center [279, 315] width 114 height 10
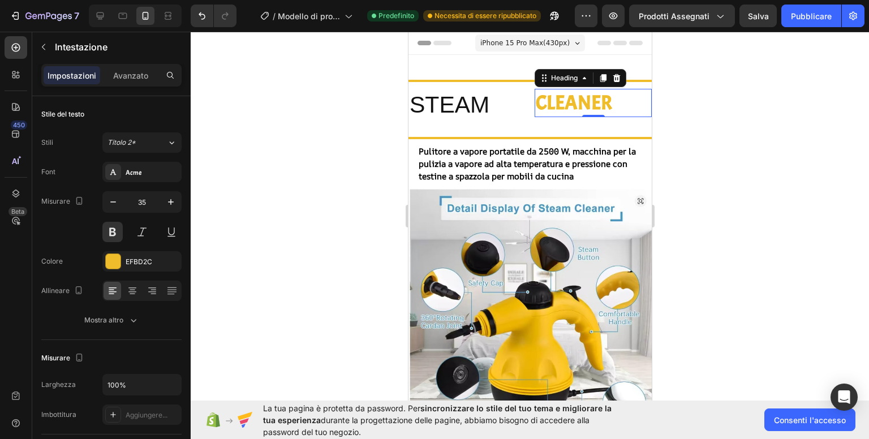
click at [737, 154] on div at bounding box center [530, 235] width 678 height 407
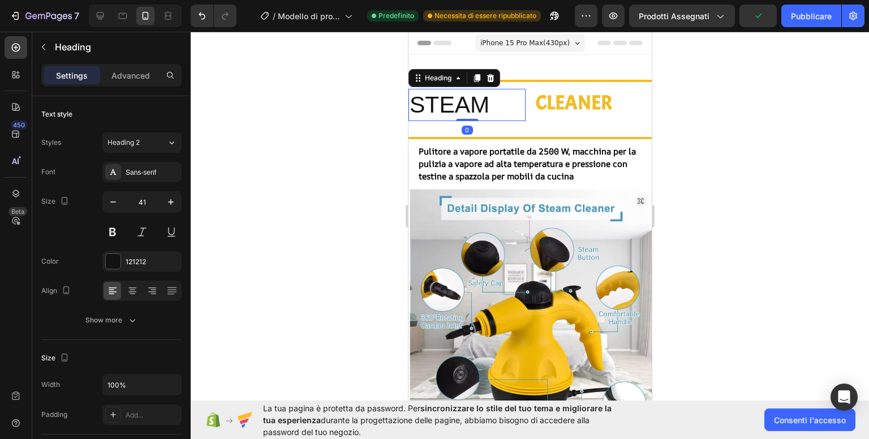
click at [469, 112] on p "STEAM" at bounding box center [466, 105] width 115 height 30
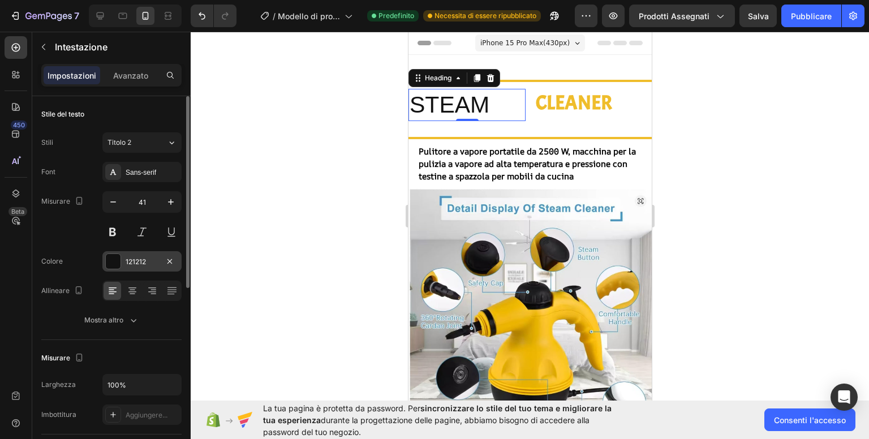
click at [115, 258] on div at bounding box center [113, 261] width 15 height 15
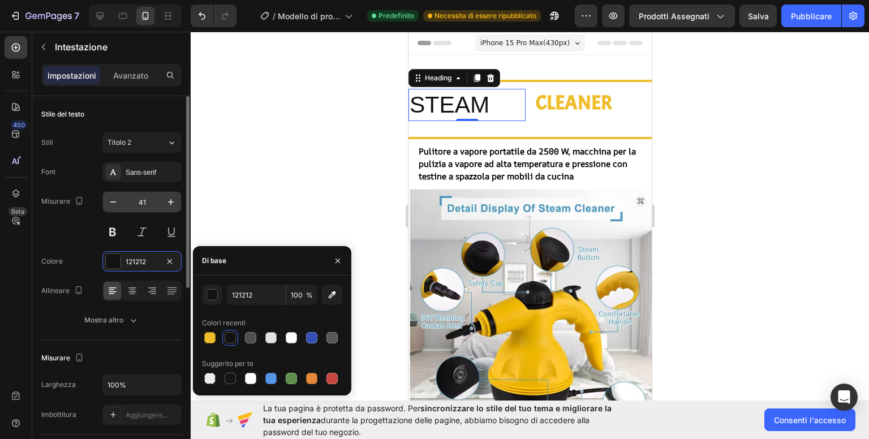
click at [154, 204] on input "41" at bounding box center [141, 202] width 37 height 20
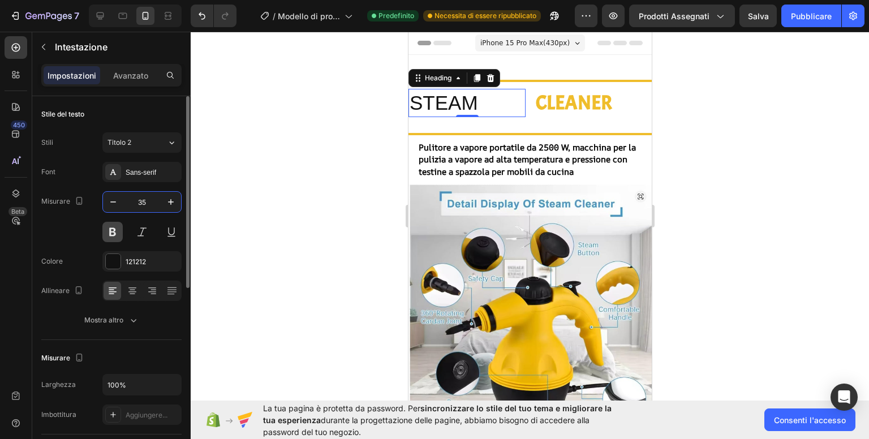
type input "35"
click at [110, 232] on button at bounding box center [112, 232] width 20 height 20
click at [113, 231] on button at bounding box center [112, 232] width 20 height 20
click at [140, 178] on div "Sans-serif" at bounding box center [141, 172] width 79 height 20
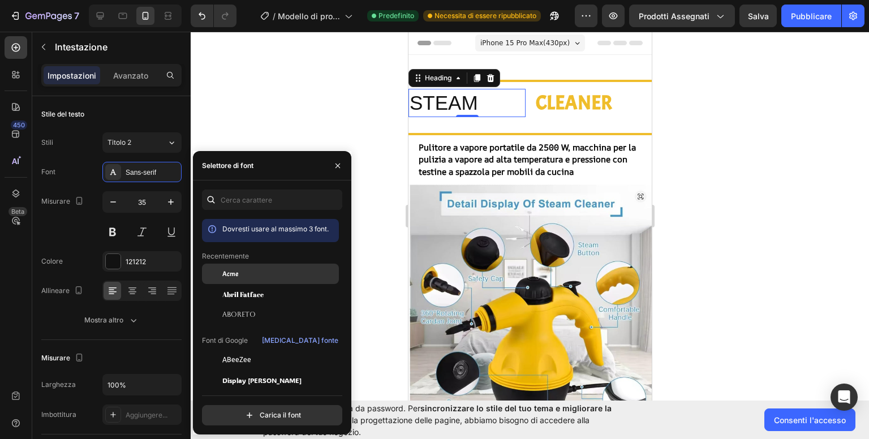
click at [287, 277] on div "Acme" at bounding box center [279, 274] width 114 height 10
click at [292, 119] on div at bounding box center [530, 235] width 678 height 407
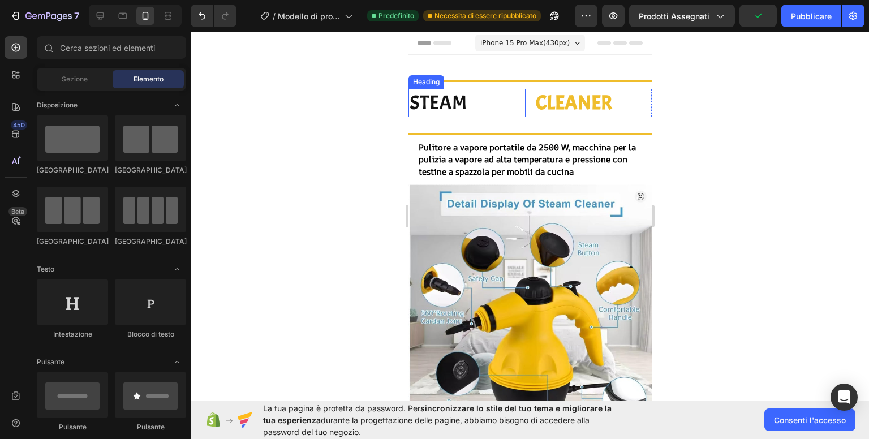
click at [427, 106] on p "STEAM" at bounding box center [466, 103] width 115 height 26
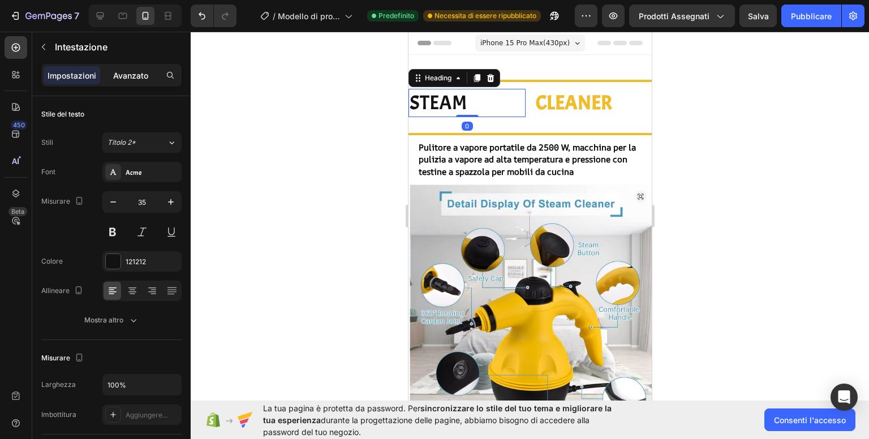
click at [126, 74] on font "Avanzato" at bounding box center [130, 76] width 35 height 10
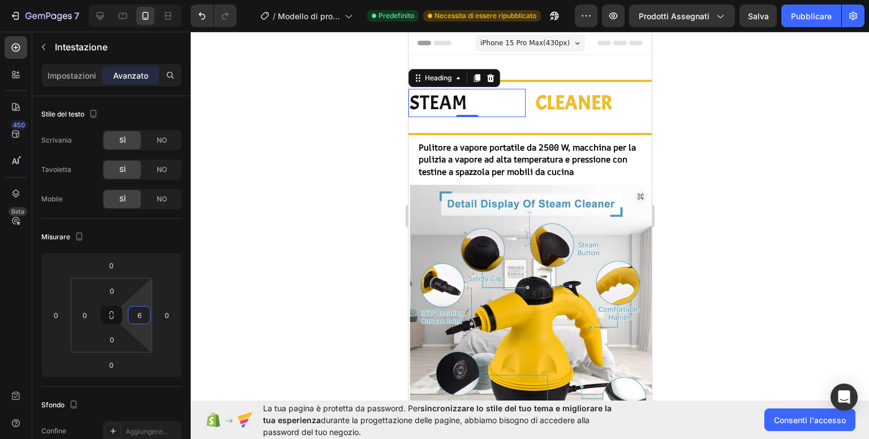
type input "8"
drag, startPoint x: 124, startPoint y: 316, endPoint x: 157, endPoint y: 313, distance: 32.9
click at [157, 0] on html "7 / Modello di prodotto originale Shopify Predefinito Necessita di essere ripub…" at bounding box center [434, 0] width 869 height 0
click at [161, 313] on div "0" at bounding box center [166, 315] width 23 height 18
drag, startPoint x: 153, startPoint y: 314, endPoint x: 159, endPoint y: 314, distance: 6.8
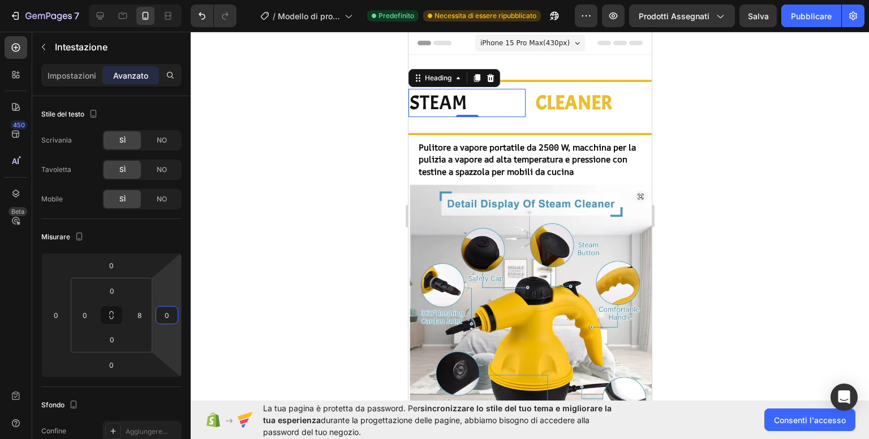
click at [159, 0] on html "7 / Modello di prodotto originale Shopify Predefinito Necessita di essere ripub…" at bounding box center [434, 0] width 869 height 0
click at [149, 312] on div "8" at bounding box center [139, 315] width 23 height 18
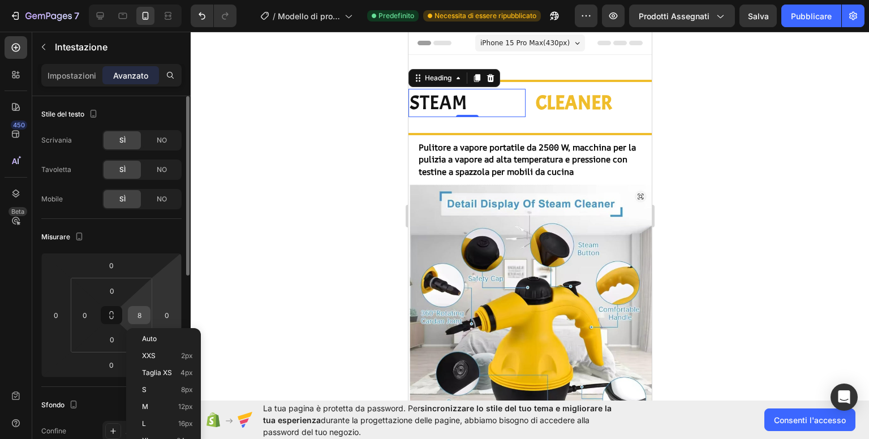
click at [136, 316] on input "8" at bounding box center [139, 314] width 17 height 17
click at [236, 292] on div at bounding box center [530, 235] width 678 height 407
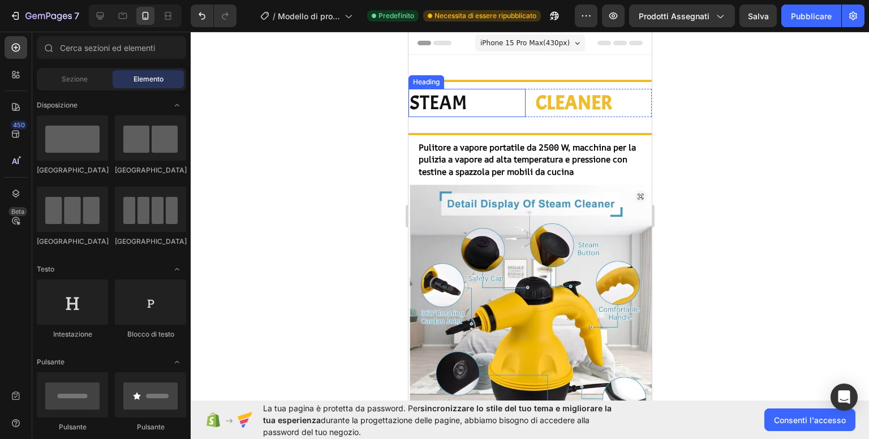
click at [459, 102] on p "STEAM" at bounding box center [464, 103] width 110 height 26
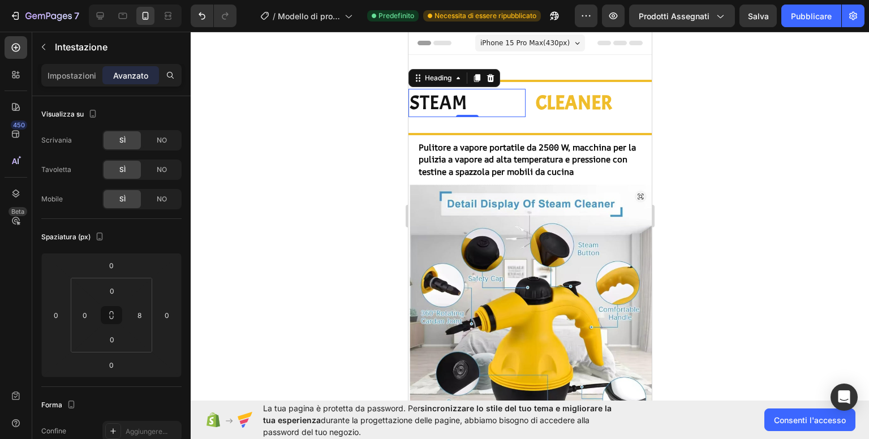
click at [417, 102] on p "STEAM" at bounding box center [464, 103] width 110 height 26
click at [417, 103] on p "STEAM" at bounding box center [464, 103] width 110 height 26
click at [413, 104] on p "STEAM" at bounding box center [464, 103] width 110 height 26
click at [68, 74] on font "Impostazioni" at bounding box center [71, 76] width 49 height 10
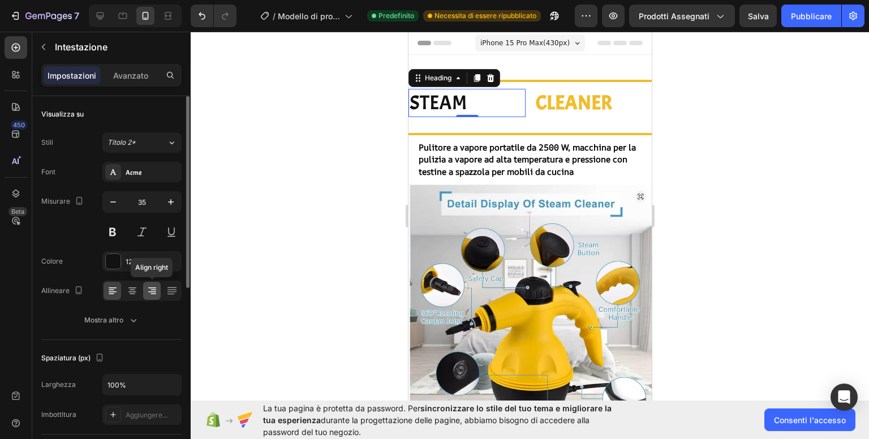
click at [152, 290] on icon at bounding box center [151, 290] width 11 height 11
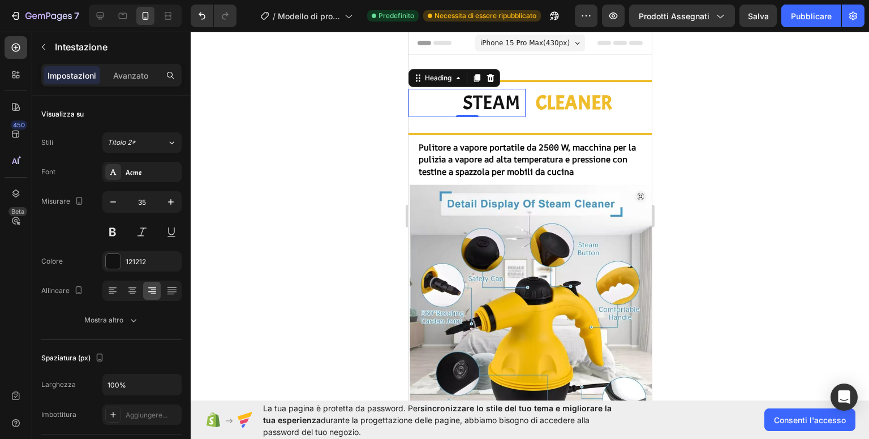
click at [262, 193] on div at bounding box center [530, 235] width 678 height 407
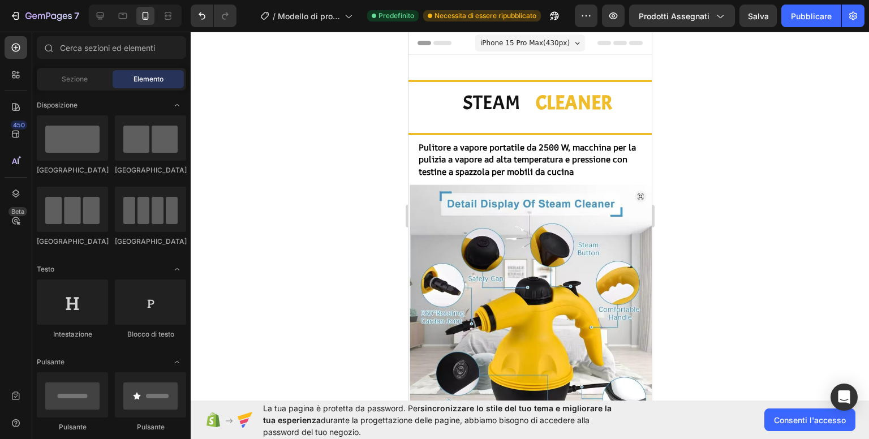
click at [732, 117] on div at bounding box center [530, 235] width 678 height 407
click at [698, 139] on div at bounding box center [530, 235] width 678 height 407
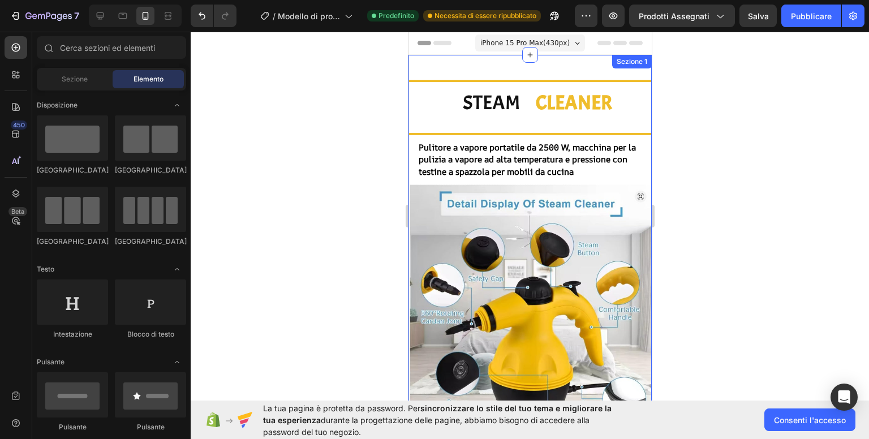
click at [495, 113] on p "STEAM" at bounding box center [464, 103] width 110 height 26
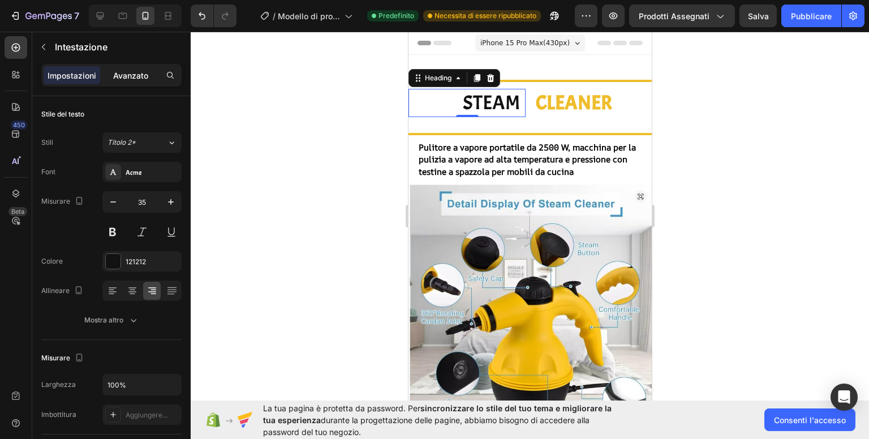
click at [129, 76] on font "Avanzato" at bounding box center [130, 76] width 35 height 10
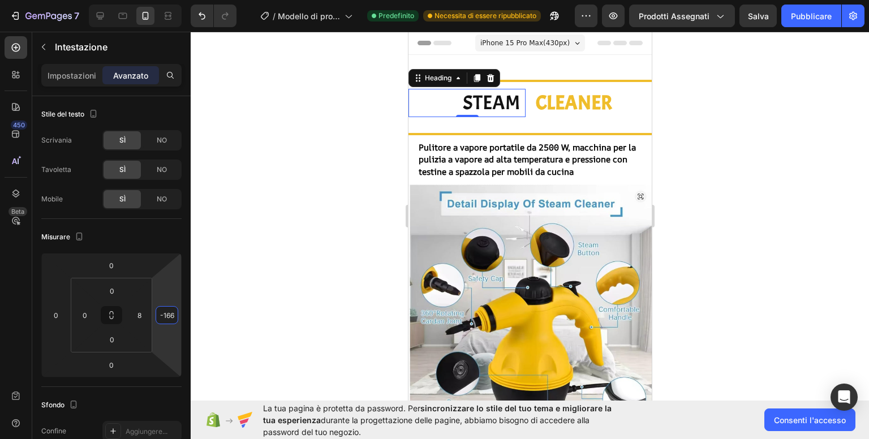
type input "-168"
drag, startPoint x: 154, startPoint y: 316, endPoint x: 176, endPoint y: 363, distance: 52.6
click at [176, 0] on html "7 / Modello di prodotto originale Shopify Predefinito Necessita di essere ripub…" at bounding box center [434, 0] width 869 height 0
click at [316, 255] on div at bounding box center [530, 235] width 678 height 407
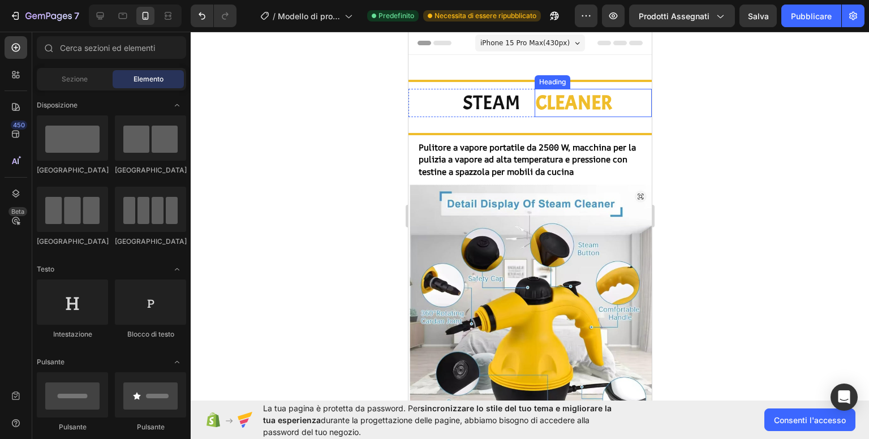
click at [569, 99] on p "CLEANER" at bounding box center [592, 103] width 115 height 26
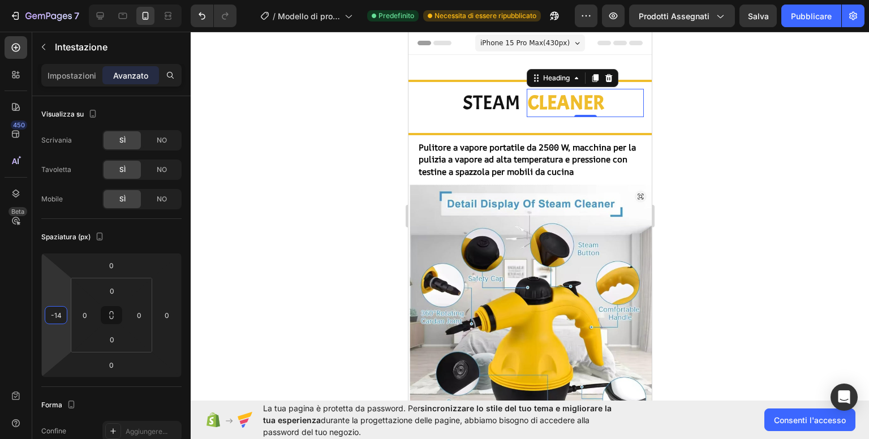
type input "-12"
click at [68, 0] on html "7 / Modello di prodotto originale Shopify Predefinito Necessita di essere ripub…" at bounding box center [434, 0] width 869 height 0
click at [741, 163] on div at bounding box center [530, 235] width 678 height 407
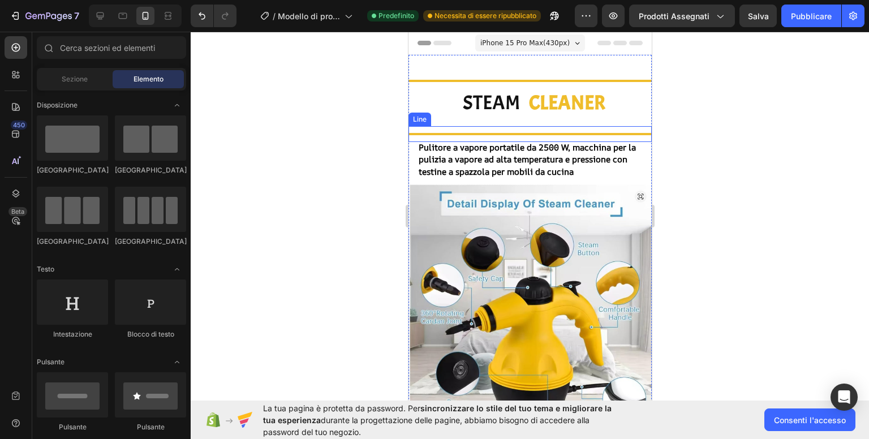
click at [528, 133] on div at bounding box center [529, 134] width 243 height 2
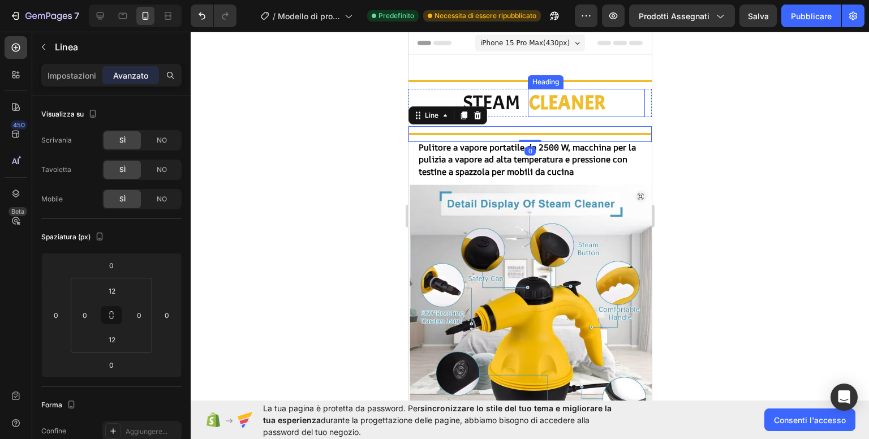
click at [528, 109] on p "CLEANER" at bounding box center [585, 103] width 115 height 26
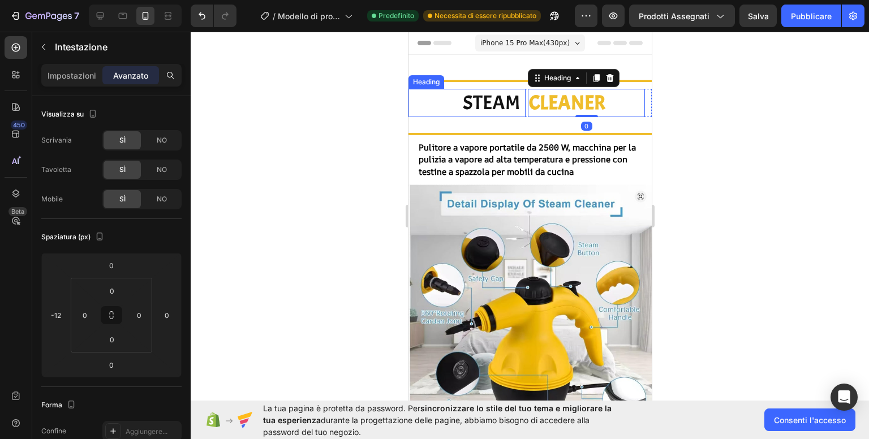
click at [511, 108] on p "STEAM" at bounding box center [464, 103] width 110 height 26
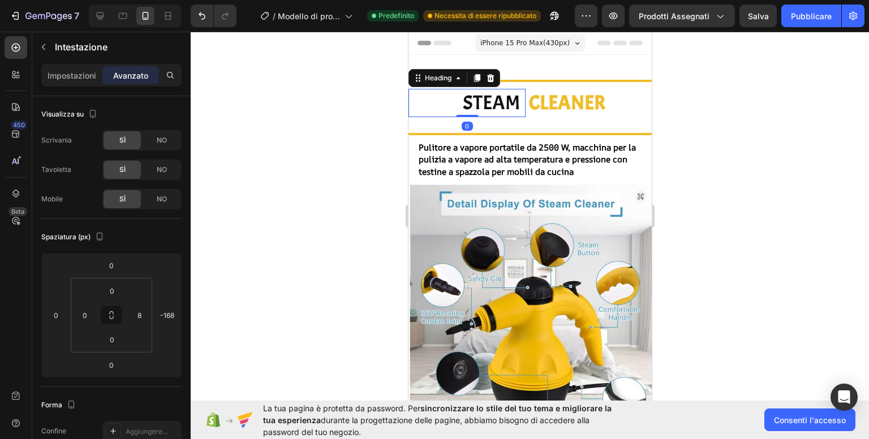
drag, startPoint x: 463, startPoint y: 115, endPoint x: 466, endPoint y: 105, distance: 10.7
click at [466, 105] on div "STEAM Heading 0" at bounding box center [466, 103] width 117 height 28
click at [512, 135] on div "Title Line" at bounding box center [529, 134] width 243 height 16
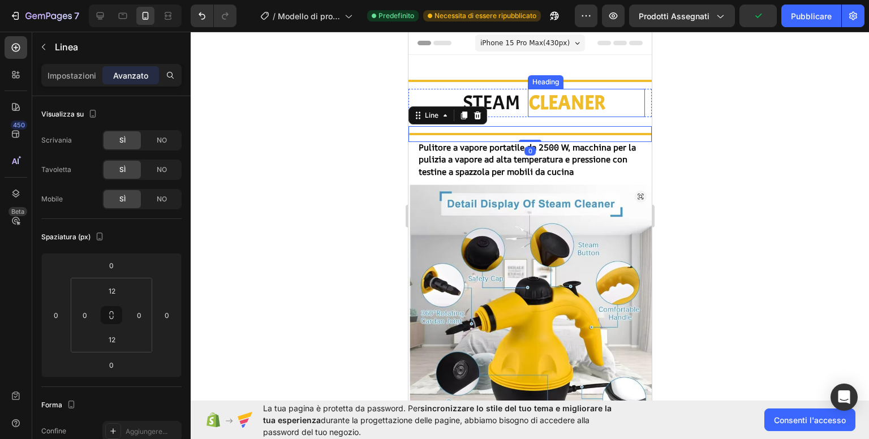
click at [552, 100] on p "CLEANER" at bounding box center [585, 103] width 115 height 26
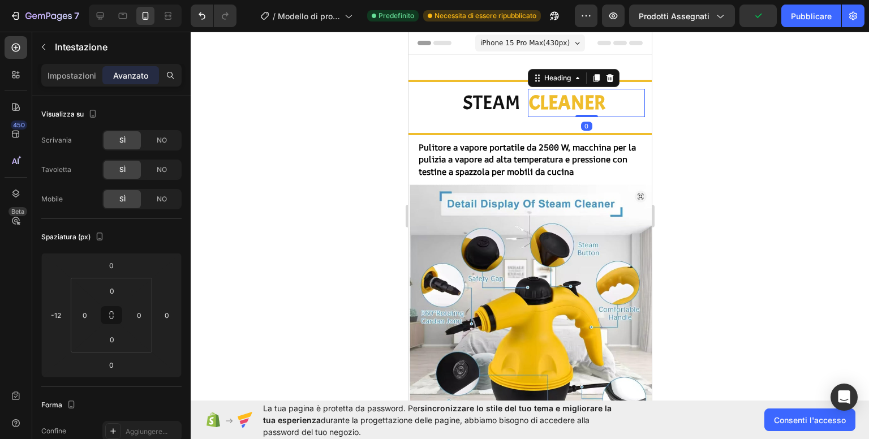
drag, startPoint x: 766, startPoint y: 94, endPoint x: 767, endPoint y: 104, distance: 9.6
click at [767, 94] on div at bounding box center [530, 235] width 678 height 407
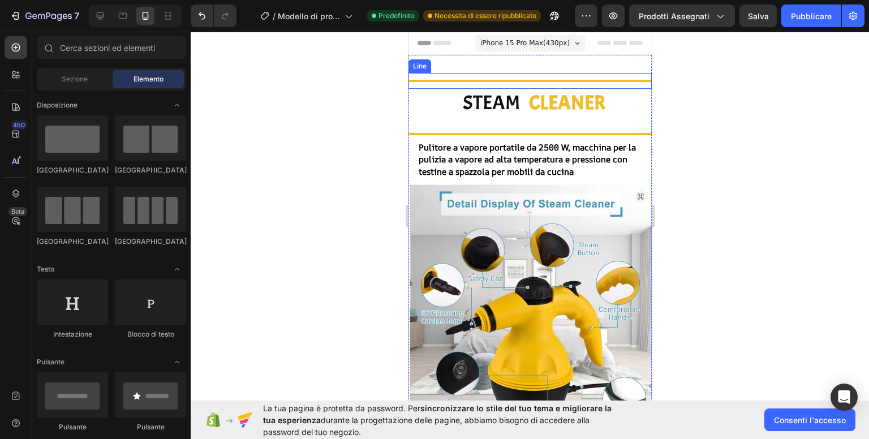
click at [528, 81] on div at bounding box center [529, 81] width 243 height 2
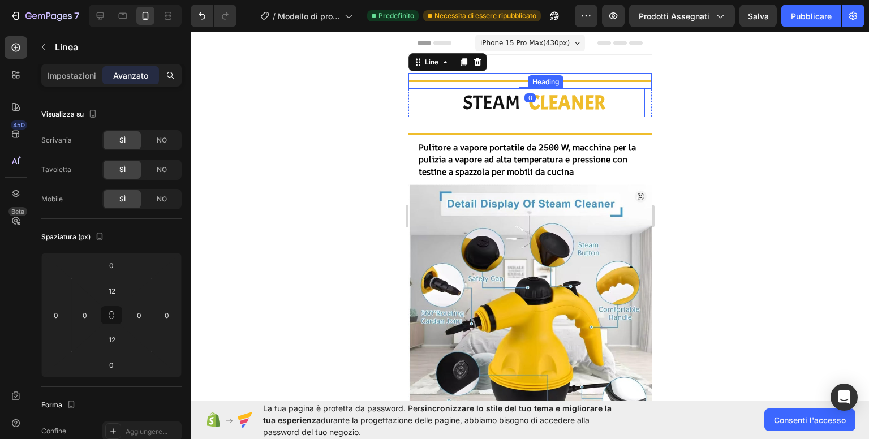
click at [527, 89] on h2 "CLEANER" at bounding box center [585, 103] width 117 height 28
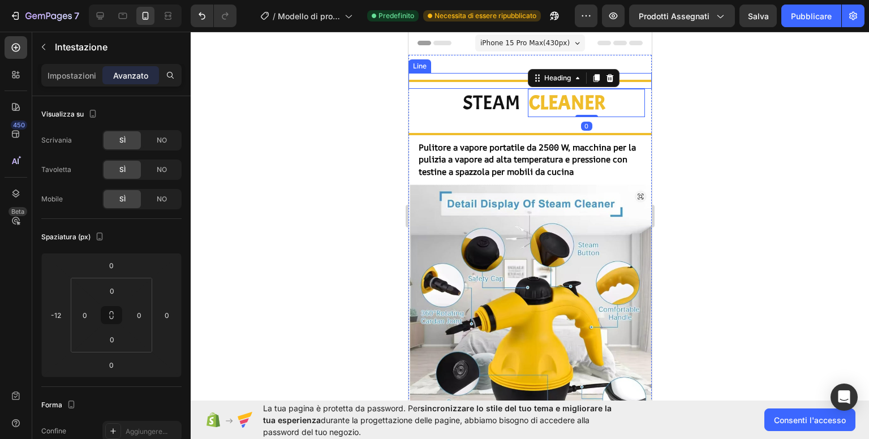
click at [505, 79] on div "Title Line" at bounding box center [529, 81] width 243 height 16
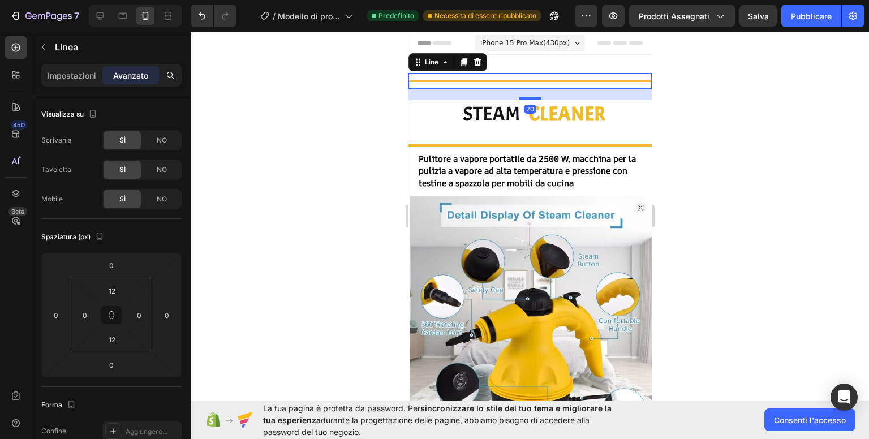
drag, startPoint x: 524, startPoint y: 87, endPoint x: 528, endPoint y: 98, distance: 12.2
click at [528, 98] on div at bounding box center [529, 98] width 23 height 3
type input "20"
click at [776, 114] on div at bounding box center [530, 235] width 678 height 407
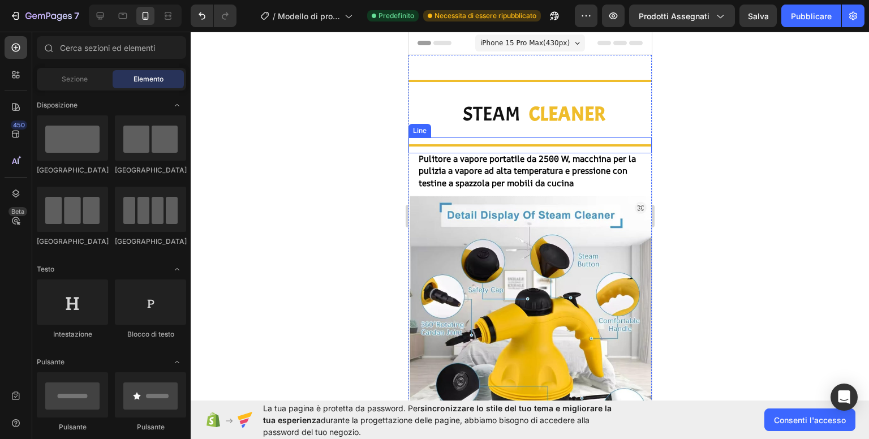
click at [542, 144] on div at bounding box center [529, 145] width 243 height 2
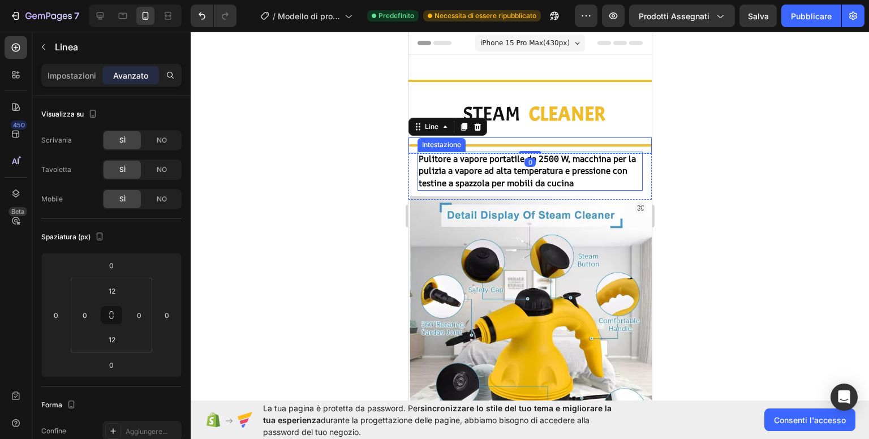
click at [528, 118] on p "CLEANER" at bounding box center [585, 114] width 115 height 26
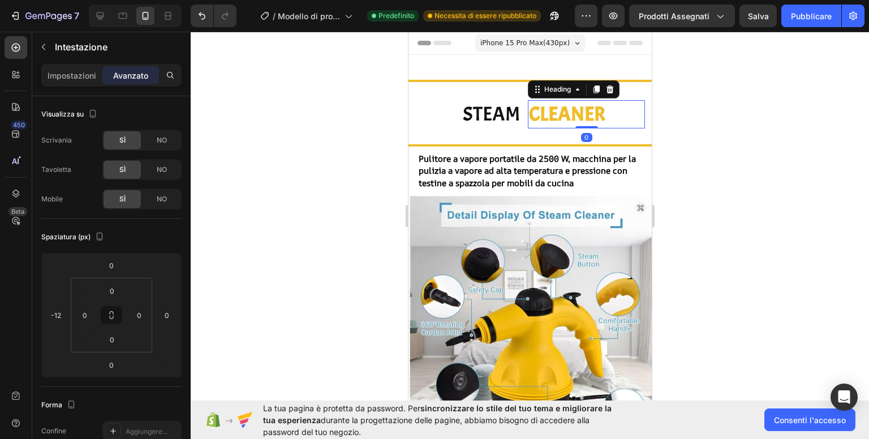
drag, startPoint x: 584, startPoint y: 126, endPoint x: 595, endPoint y: 119, distance: 13.5
click at [595, 119] on div "CLEANER Heading 0" at bounding box center [585, 114] width 117 height 28
click at [736, 130] on div at bounding box center [530, 235] width 678 height 407
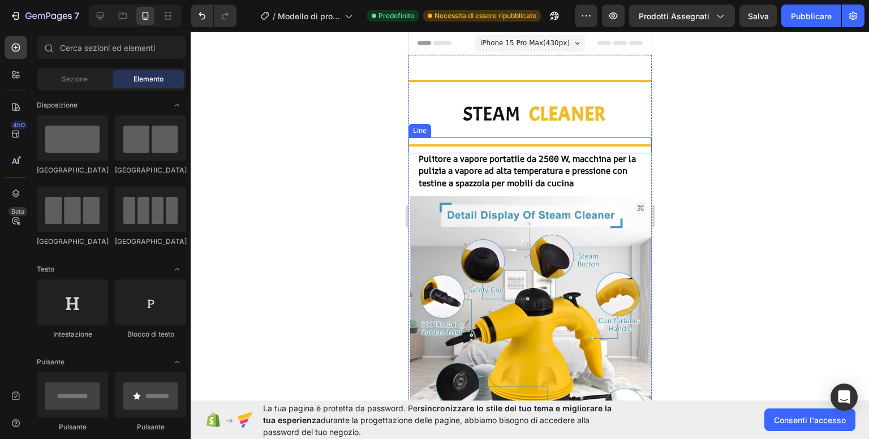
click at [785, 130] on div at bounding box center [530, 235] width 678 height 407
click at [534, 64] on div "Title Line STEAM Heading CLEANER Heading Row Title Line Pulitore a vapore porta…" at bounding box center [529, 255] width 243 height 401
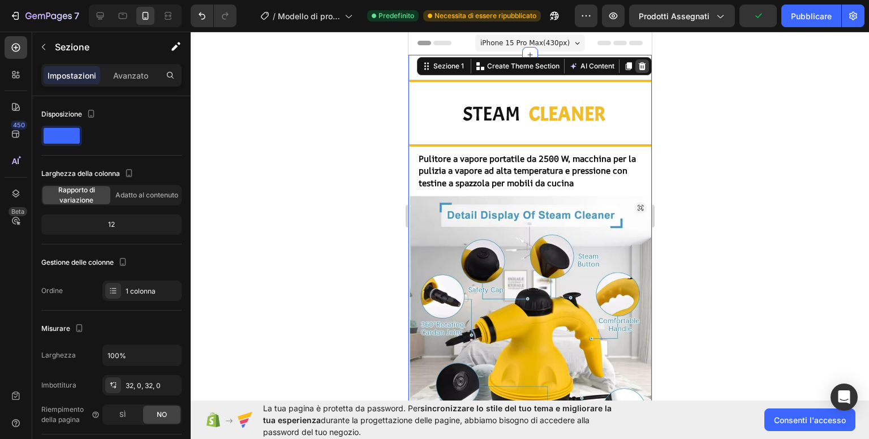
click at [638, 67] on icon at bounding box center [641, 66] width 7 height 8
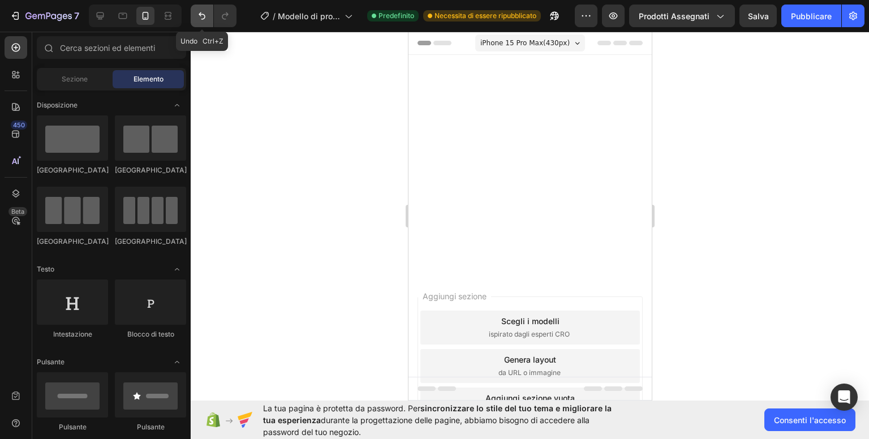
click at [197, 15] on icon "Annulla/Ripristina" at bounding box center [201, 15] width 11 height 11
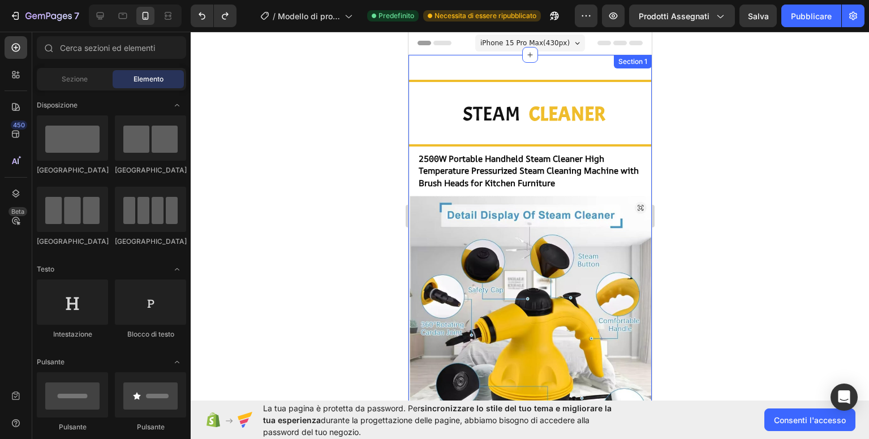
click at [580, 97] on div "Title Line STEAM Heading CLEANER Heading Row Title Line 2500W Portable Handheld…" at bounding box center [529, 255] width 243 height 365
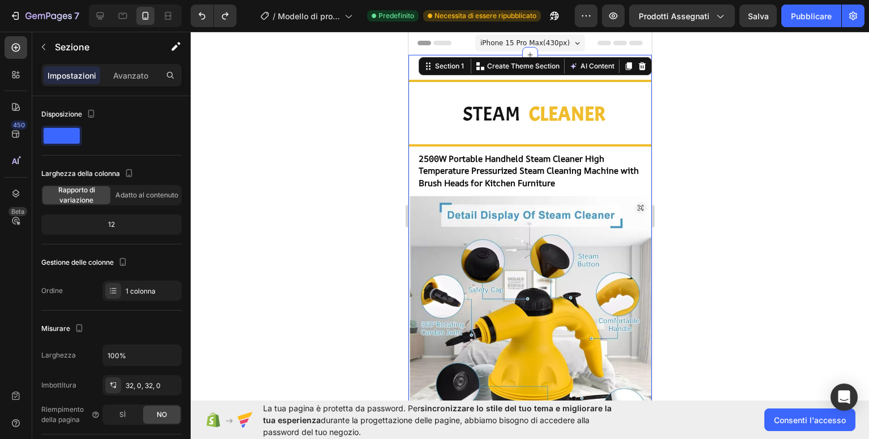
click at [753, 149] on div at bounding box center [530, 235] width 678 height 407
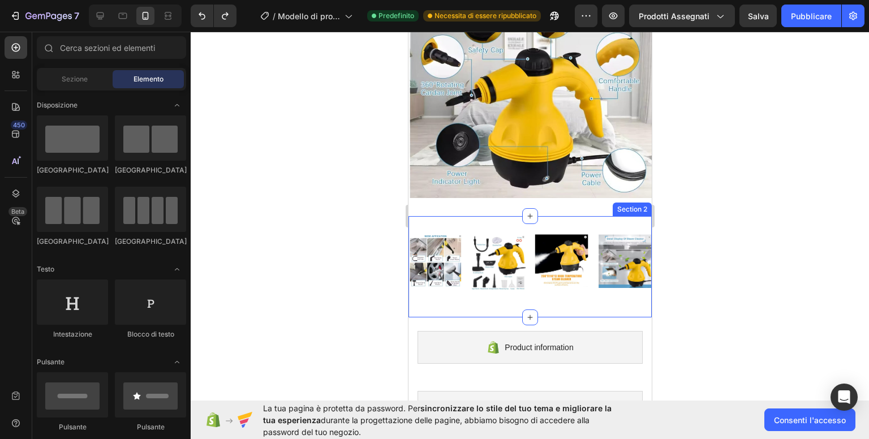
scroll to position [339, 0]
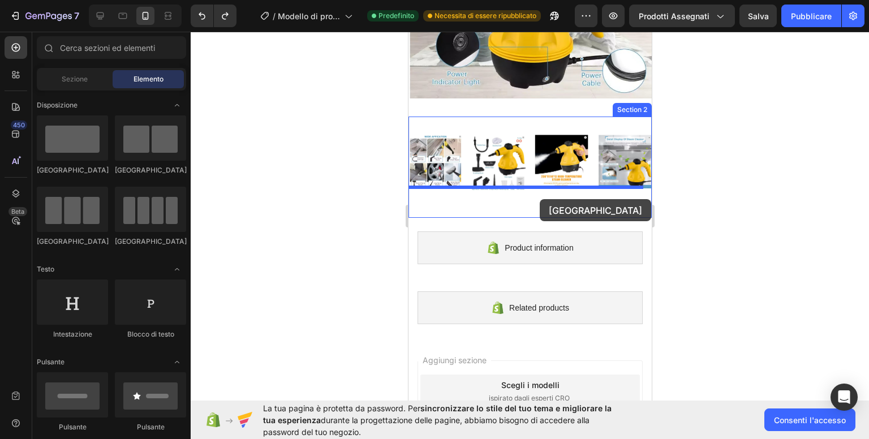
drag, startPoint x: 483, startPoint y: 178, endPoint x: 539, endPoint y: 199, distance: 59.4
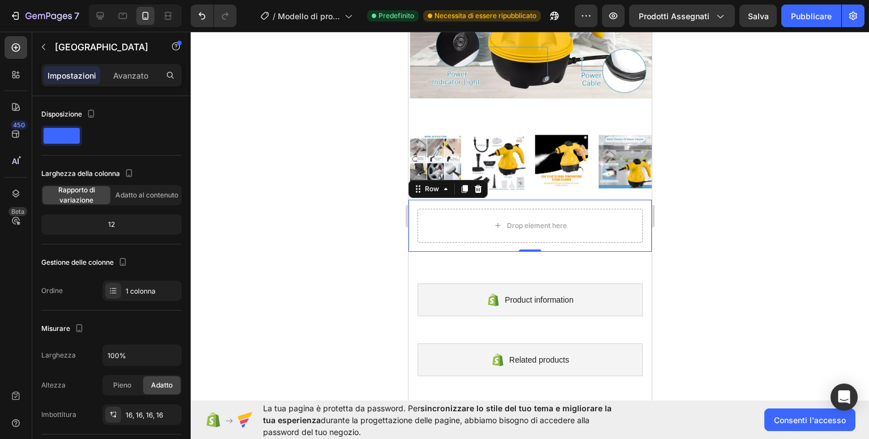
click at [291, 173] on div at bounding box center [530, 235] width 678 height 407
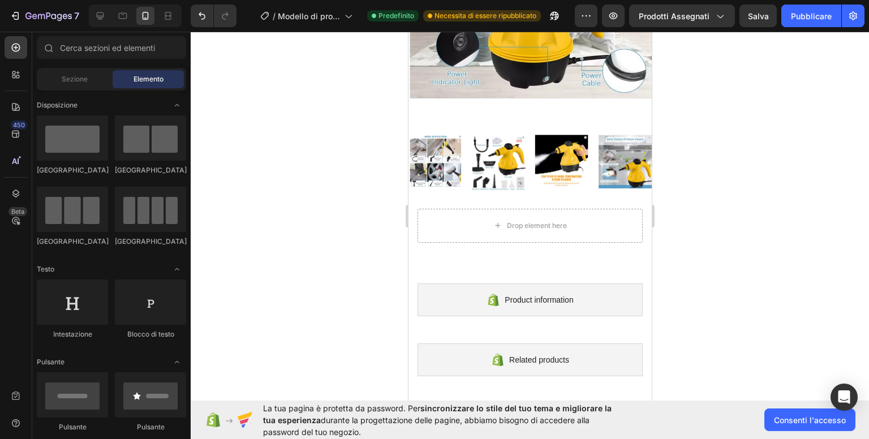
scroll to position [57, 0]
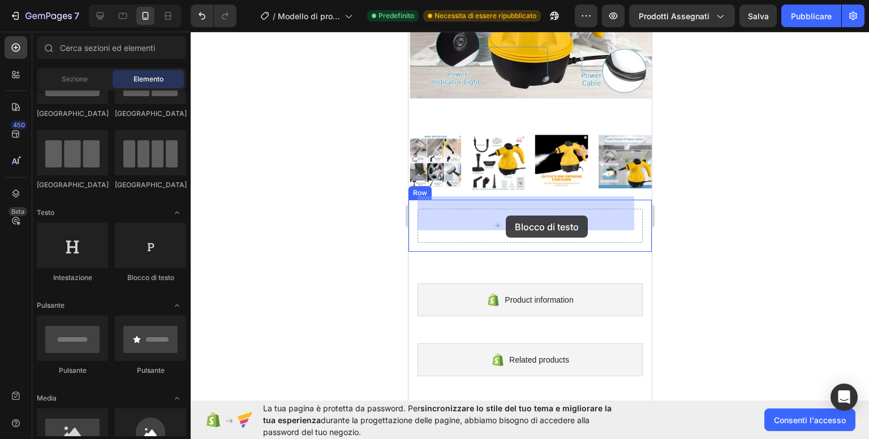
drag, startPoint x: 556, startPoint y: 284, endPoint x: 505, endPoint y: 215, distance: 85.6
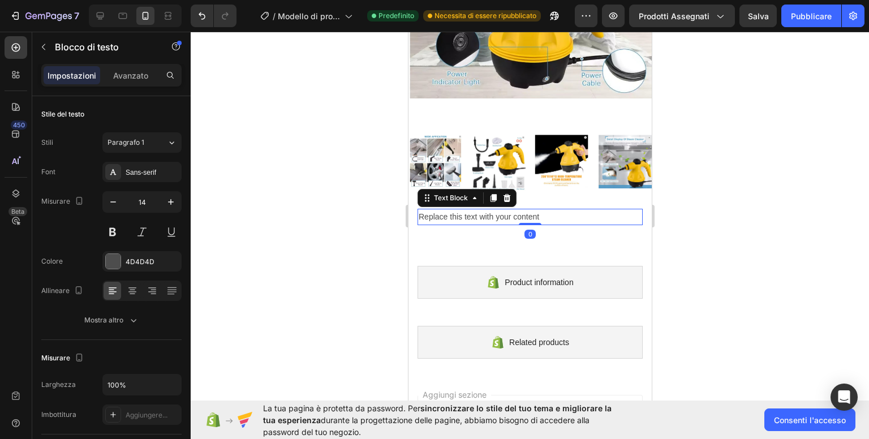
click at [534, 209] on div "Replace this text with your content" at bounding box center [529, 217] width 225 height 16
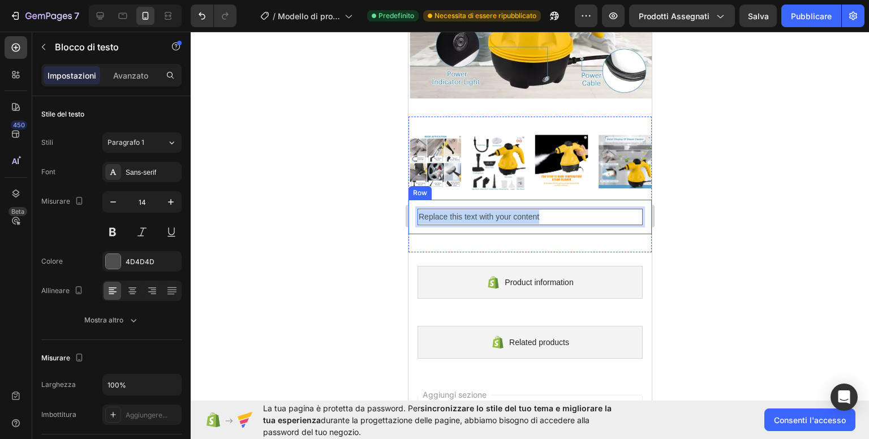
drag, startPoint x: 552, startPoint y: 203, endPoint x: 400, endPoint y: 220, distance: 153.0
click at [408, 220] on html "iPhone 15 Pro Max ( 430 px) iPhone 13 Mini iPhone 13 Pro iPhone 11 Pro Max iPho…" at bounding box center [529, 138] width 243 height 892
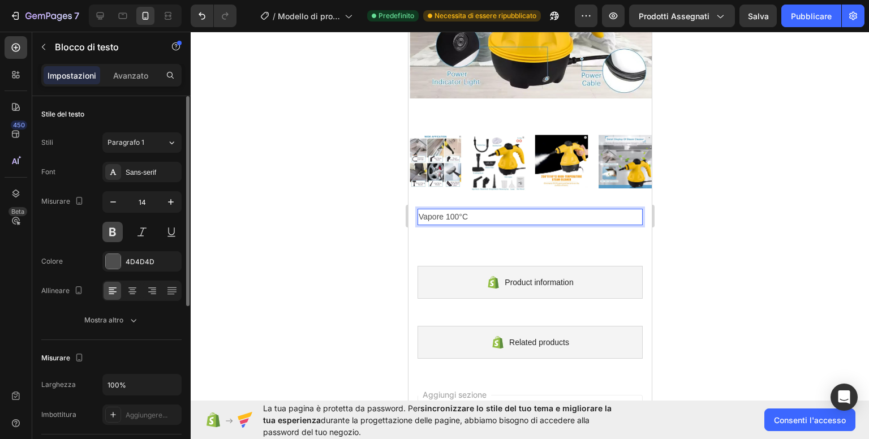
click at [114, 230] on button at bounding box center [112, 232] width 20 height 20
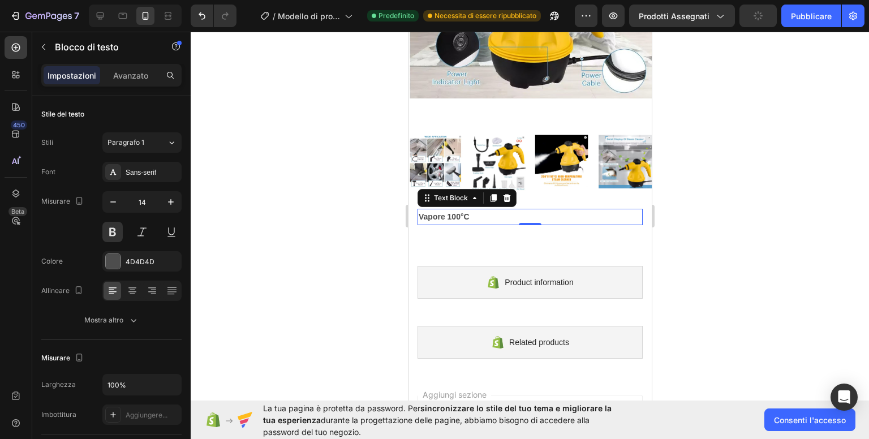
click at [477, 210] on p "Vapore 100°C" at bounding box center [529, 217] width 223 height 14
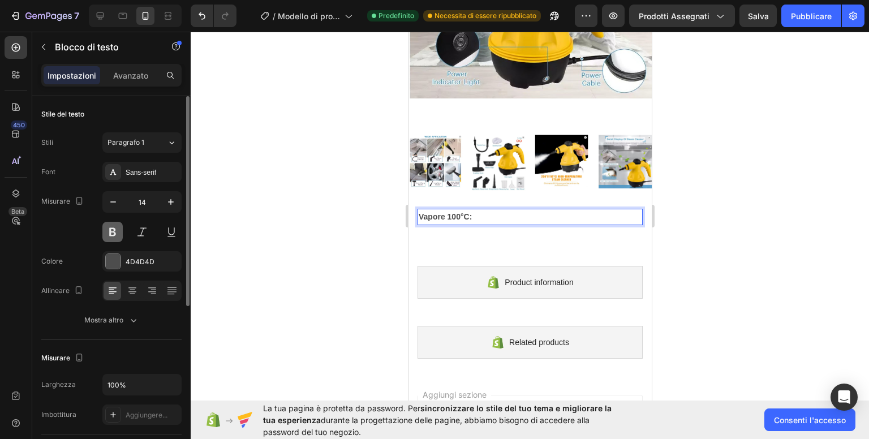
click at [113, 230] on button at bounding box center [112, 232] width 20 height 20
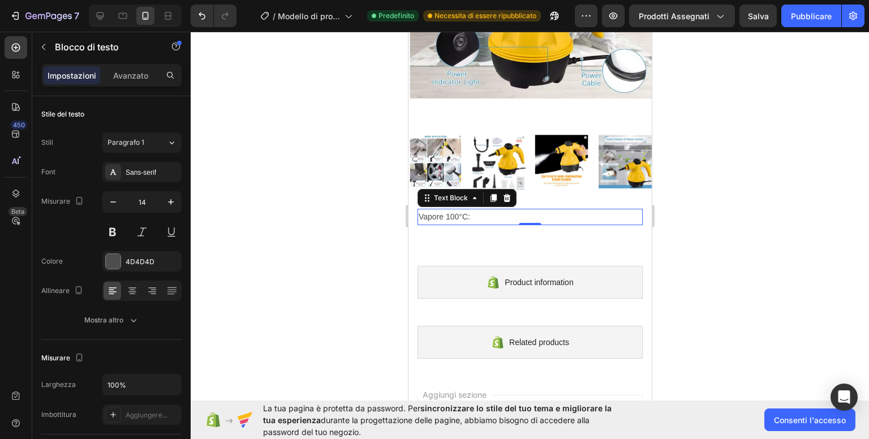
click at [485, 210] on p "Vapore 100°C:" at bounding box center [529, 217] width 223 height 14
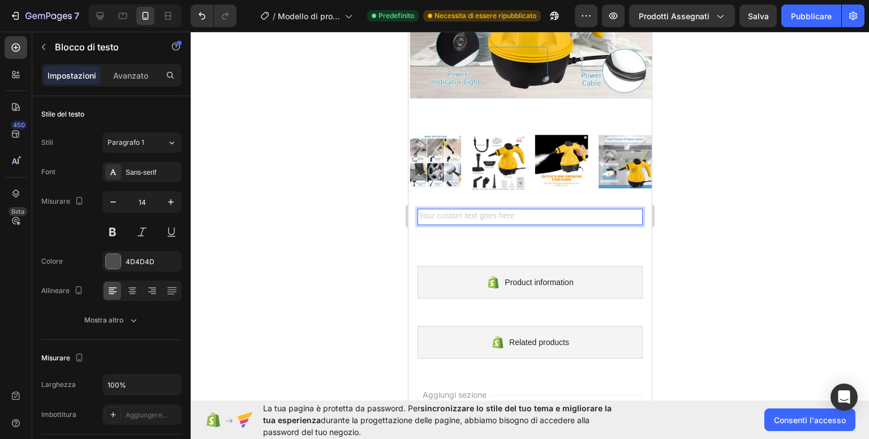
click at [451, 209] on div "Rich Text Editor. Editing area: main" at bounding box center [529, 217] width 225 height 16
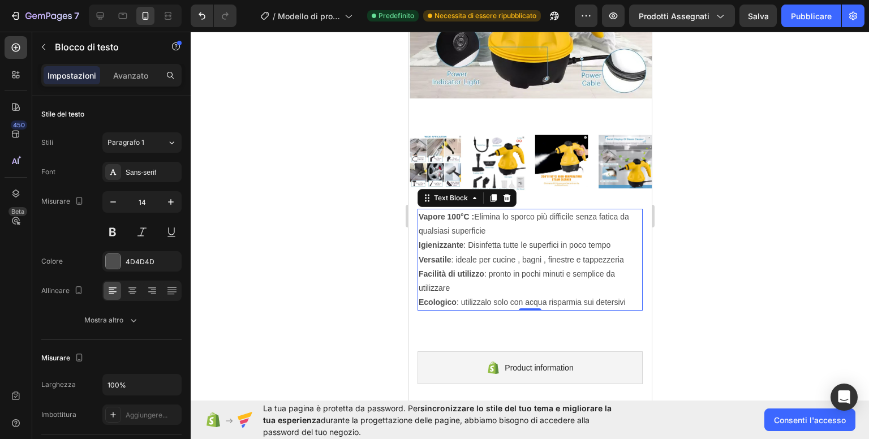
click at [758, 208] on div at bounding box center [530, 235] width 678 height 407
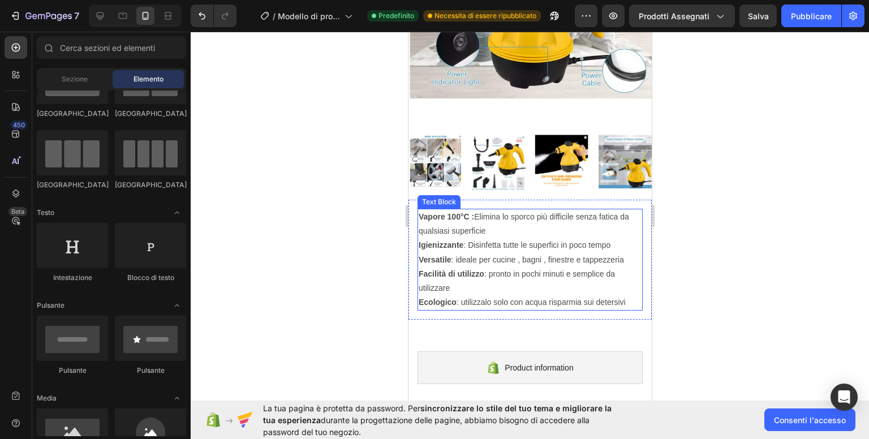
click at [465, 212] on strong "Vapore 100°C :" at bounding box center [445, 216] width 55 height 9
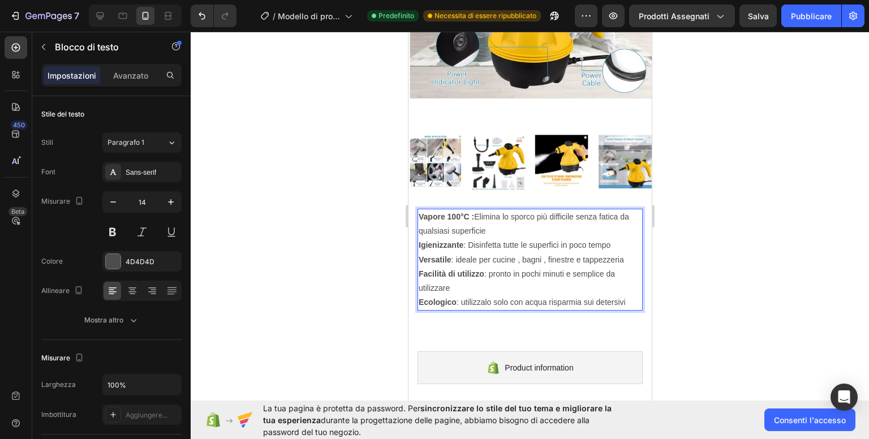
click at [469, 212] on strong "Vapore 100°C :" at bounding box center [445, 216] width 55 height 9
click at [421, 212] on strong "Vapore 100°C :" at bounding box center [445, 216] width 55 height 9
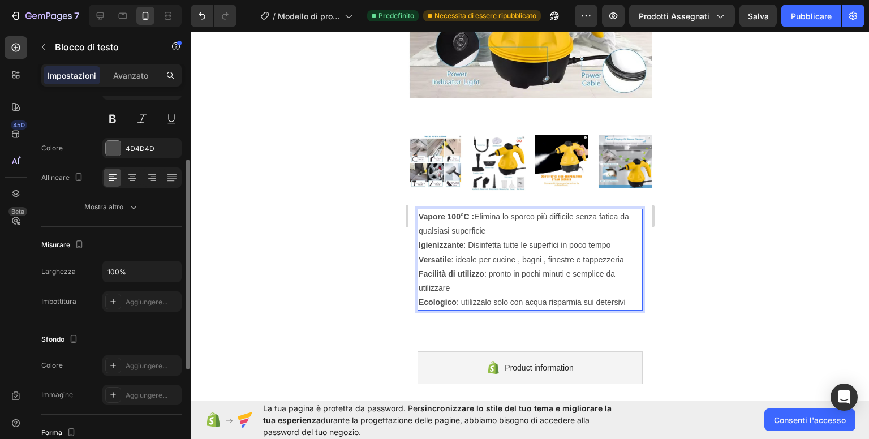
scroll to position [0, 0]
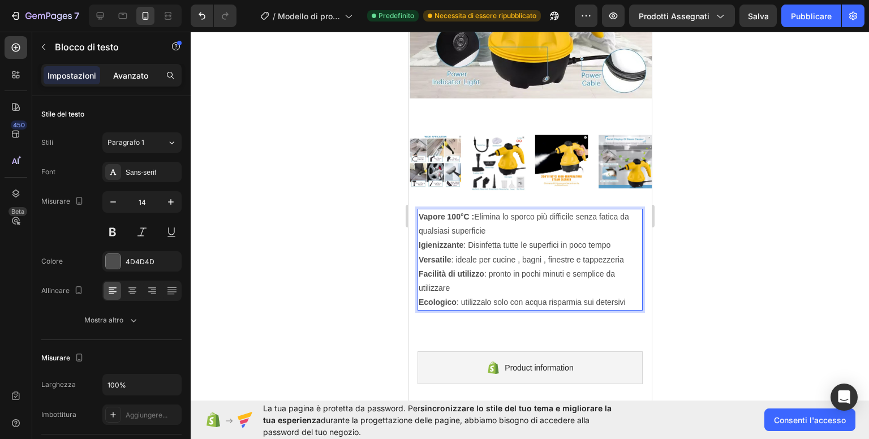
click at [122, 77] on font "Avanzato" at bounding box center [130, 76] width 35 height 10
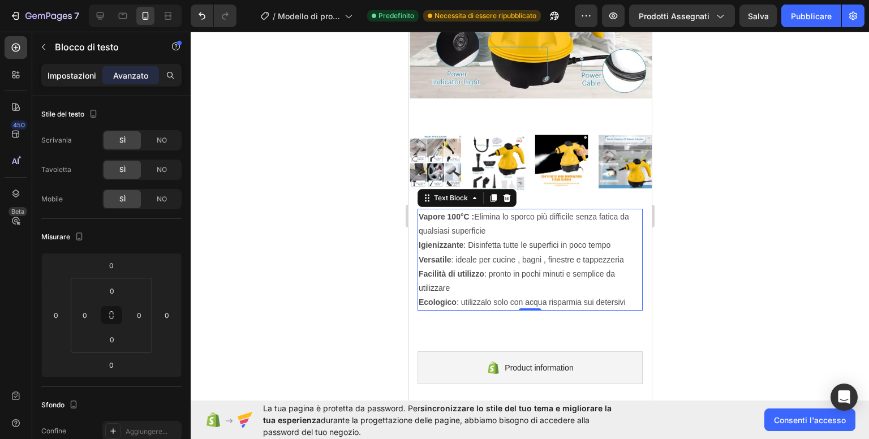
click at [71, 74] on font "Impostazioni" at bounding box center [71, 76] width 49 height 10
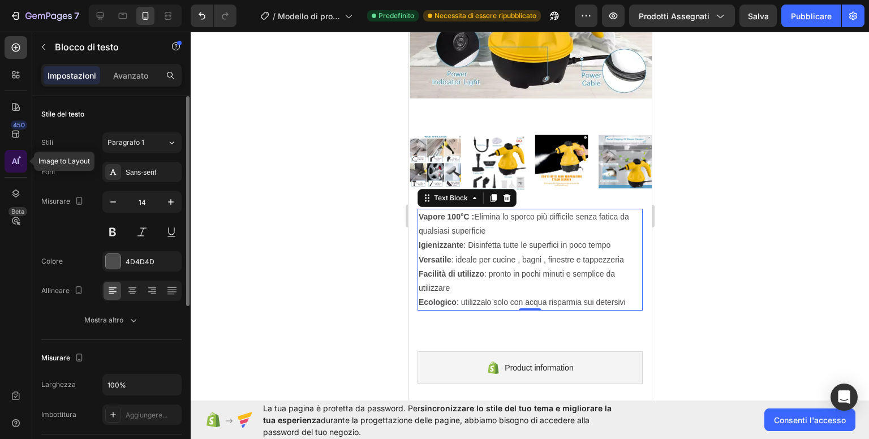
click at [17, 161] on icon at bounding box center [15, 160] width 11 height 11
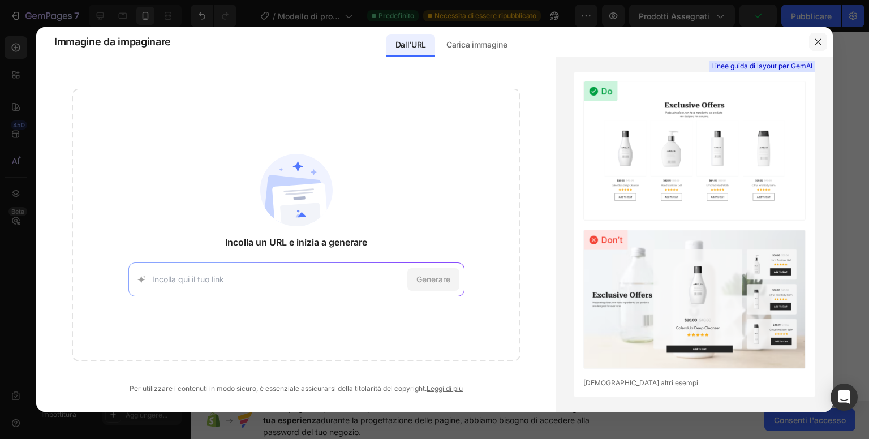
click at [818, 41] on icon "button" at bounding box center [817, 41] width 9 height 9
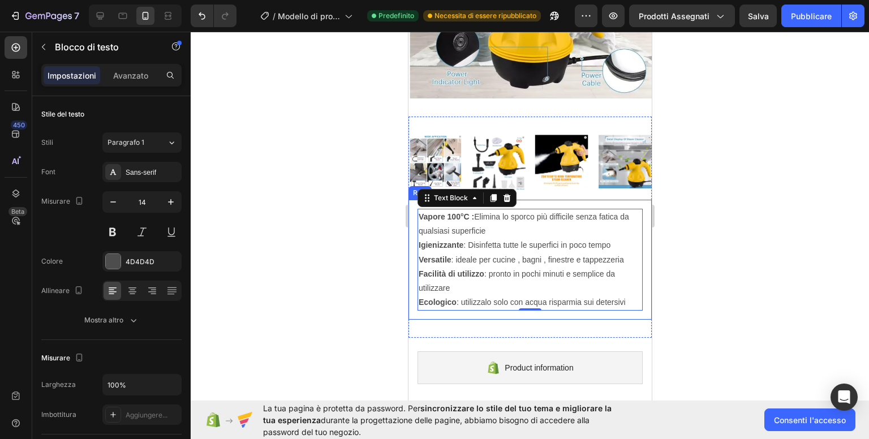
click at [742, 221] on div at bounding box center [530, 235] width 678 height 407
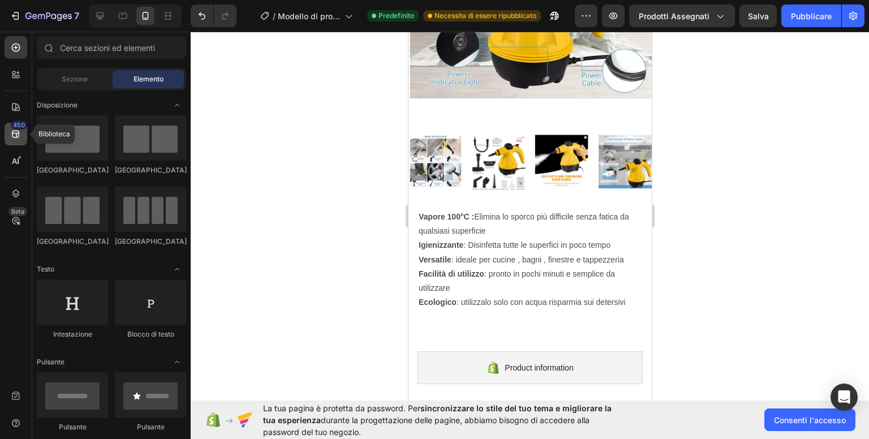
click at [16, 133] on icon at bounding box center [15, 134] width 7 height 7
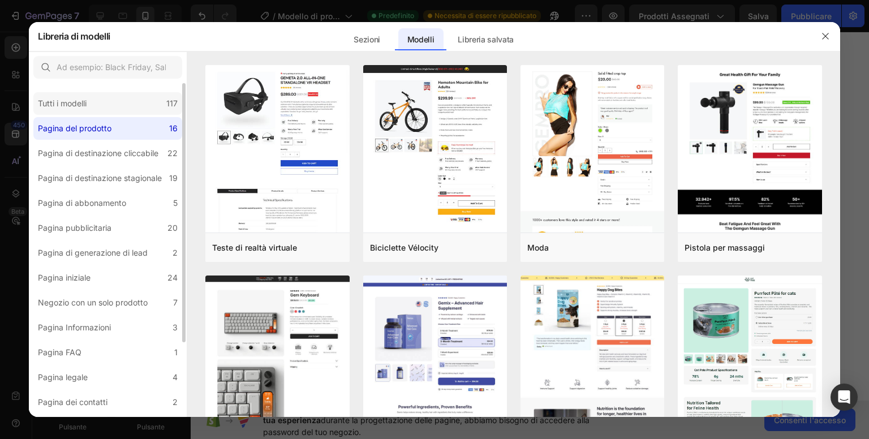
click at [79, 105] on font "Tutti i modelli" at bounding box center [62, 103] width 49 height 10
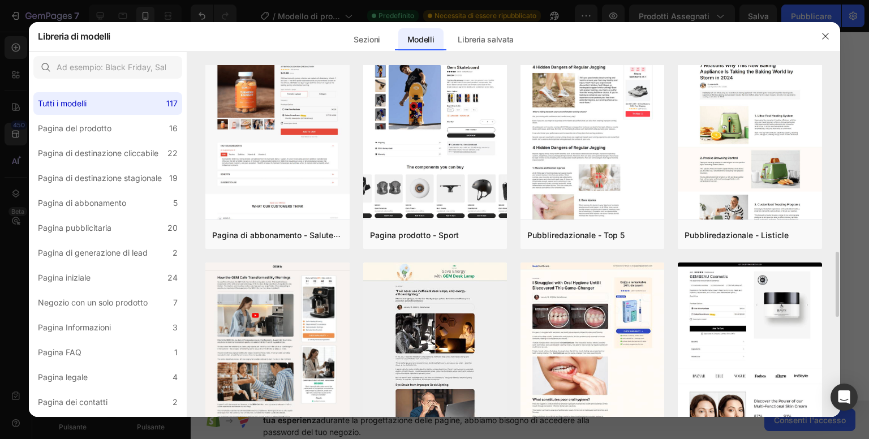
scroll to position [758, 0]
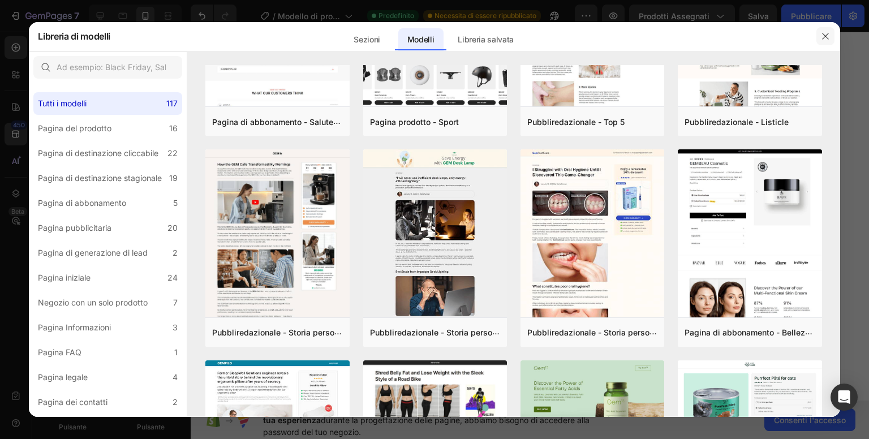
click at [828, 34] on icon "button" at bounding box center [824, 36] width 9 height 9
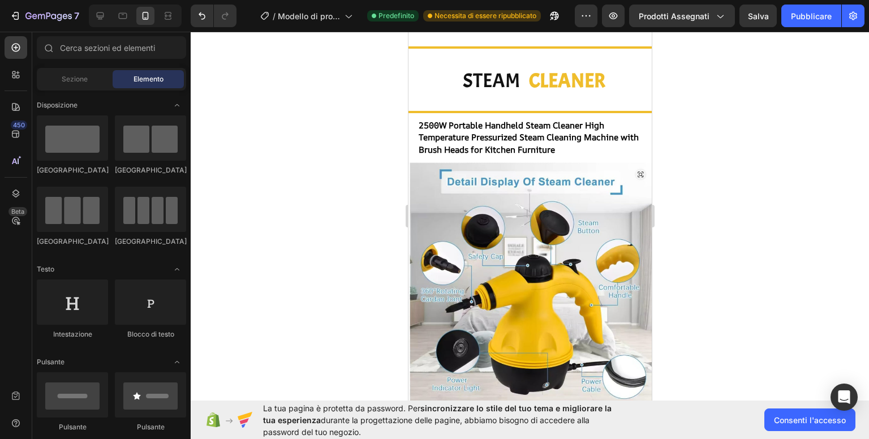
scroll to position [0, 0]
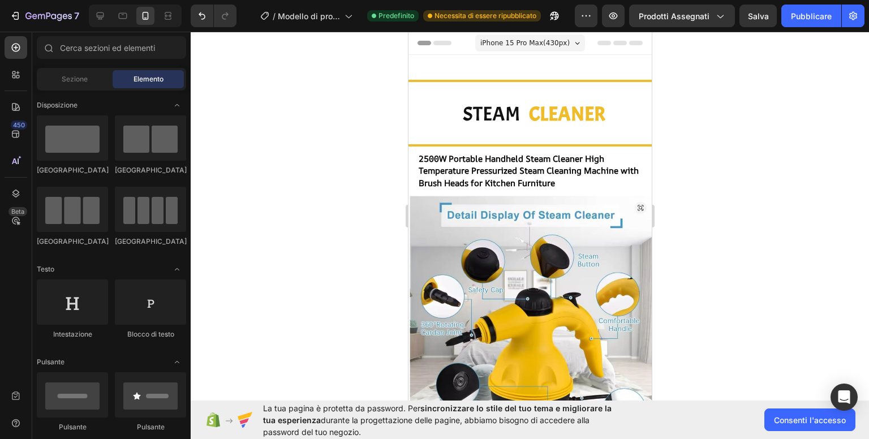
click at [732, 166] on div at bounding box center [530, 235] width 678 height 407
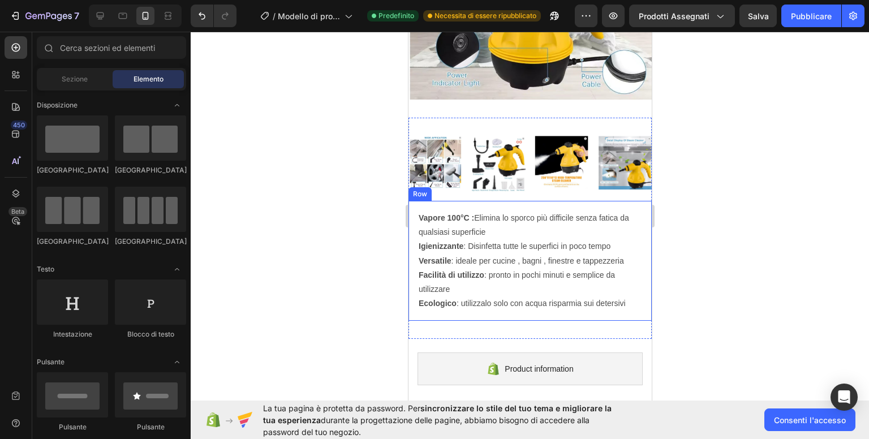
scroll to position [339, 0]
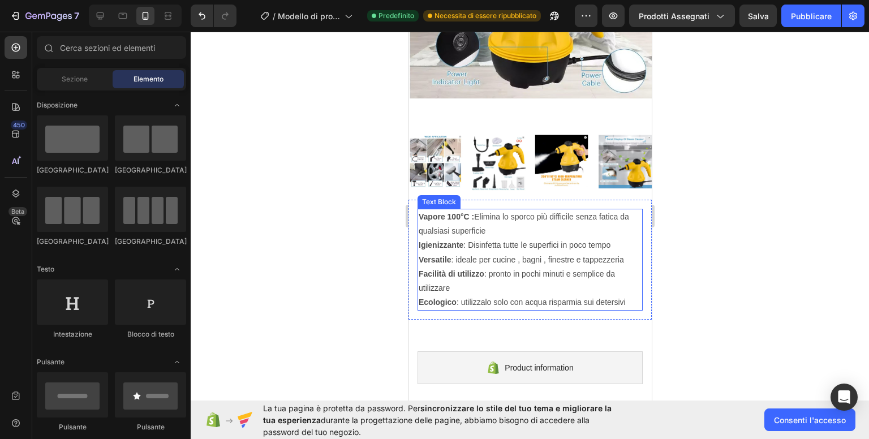
click at [469, 212] on strong "Vapore 100°C :" at bounding box center [445, 216] width 55 height 9
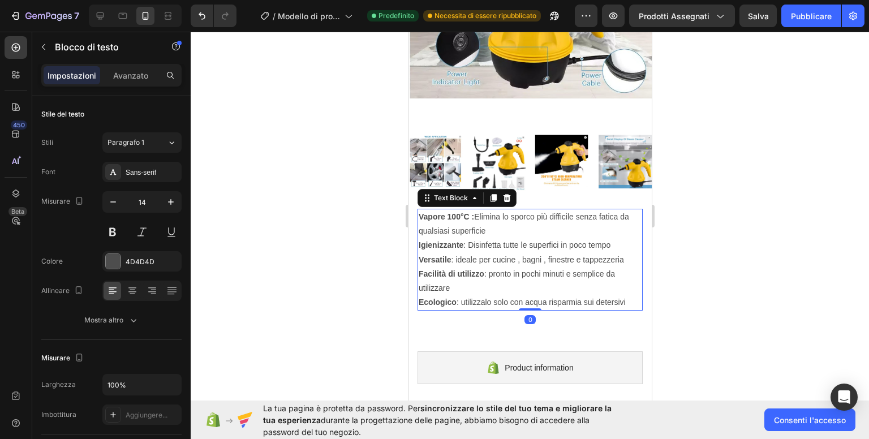
click at [469, 212] on strong "Vapore 100°C :" at bounding box center [445, 216] width 55 height 9
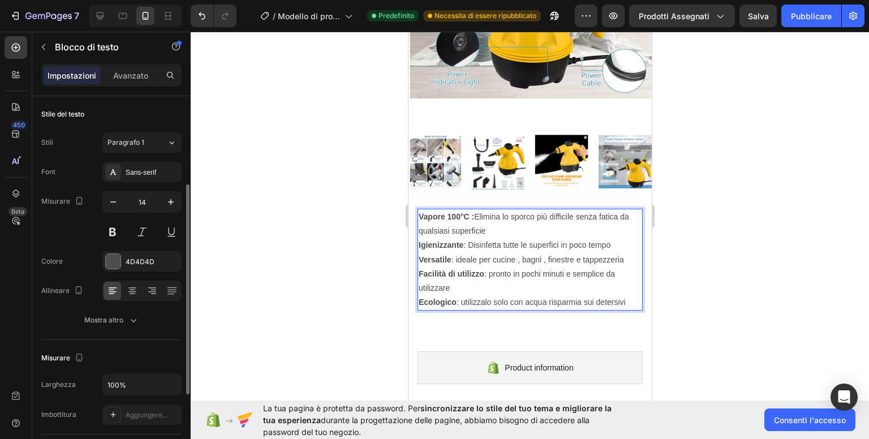
scroll to position [113, 0]
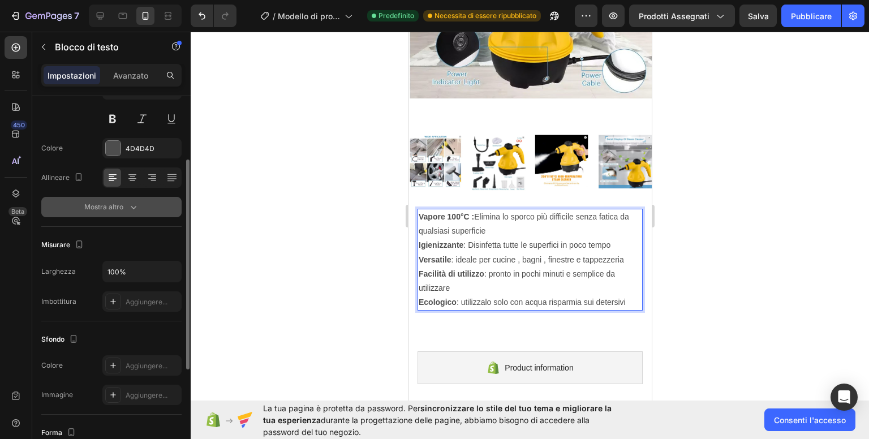
click at [126, 201] on div "Mostra altro" at bounding box center [111, 206] width 55 height 11
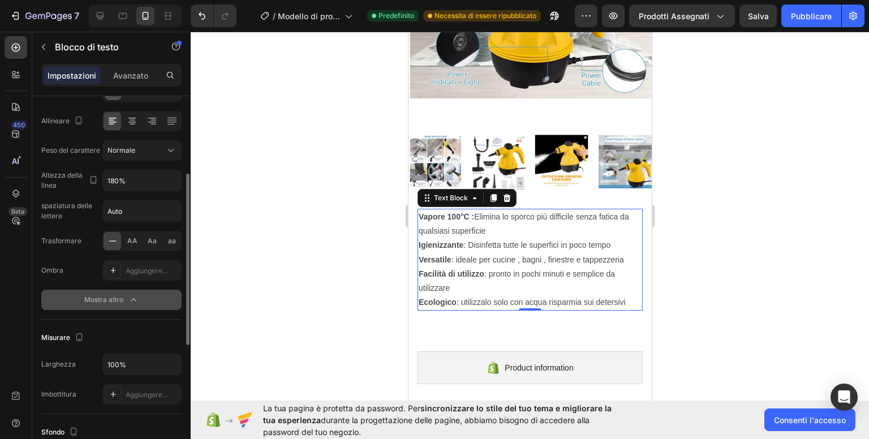
scroll to position [283, 0]
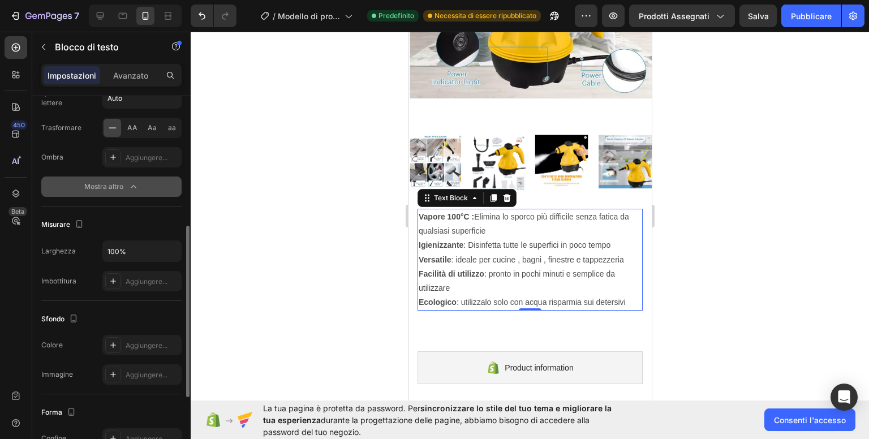
click at [131, 186] on icon "button" at bounding box center [133, 186] width 11 height 11
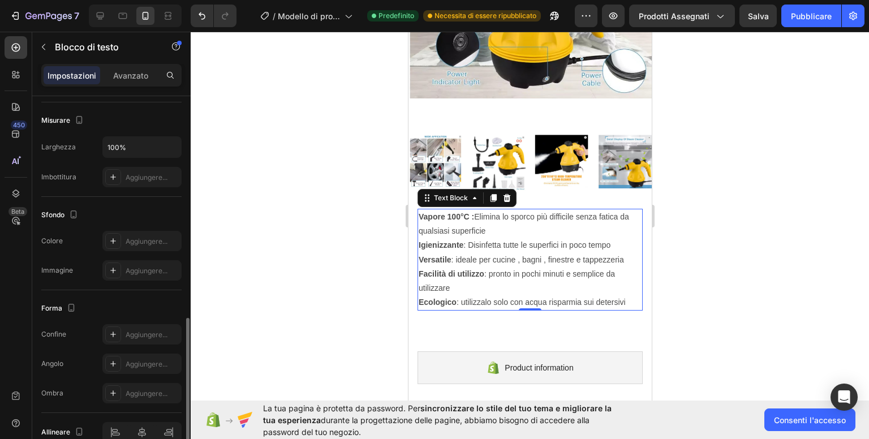
scroll to position [294, 0]
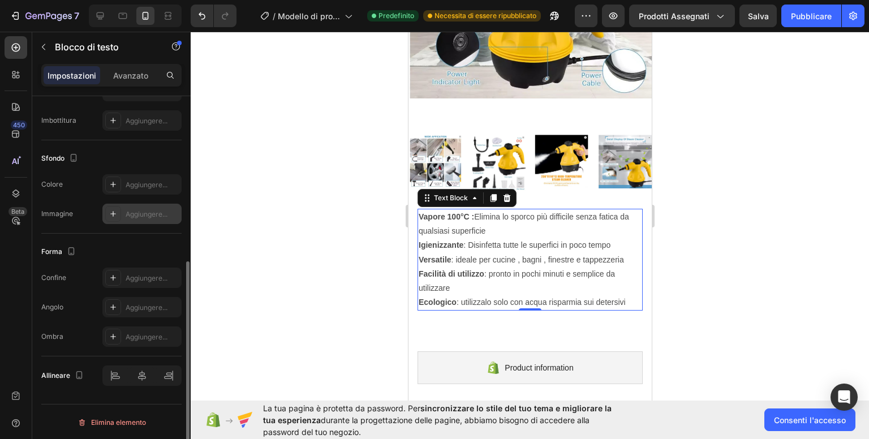
click at [114, 211] on icon at bounding box center [113, 213] width 9 height 9
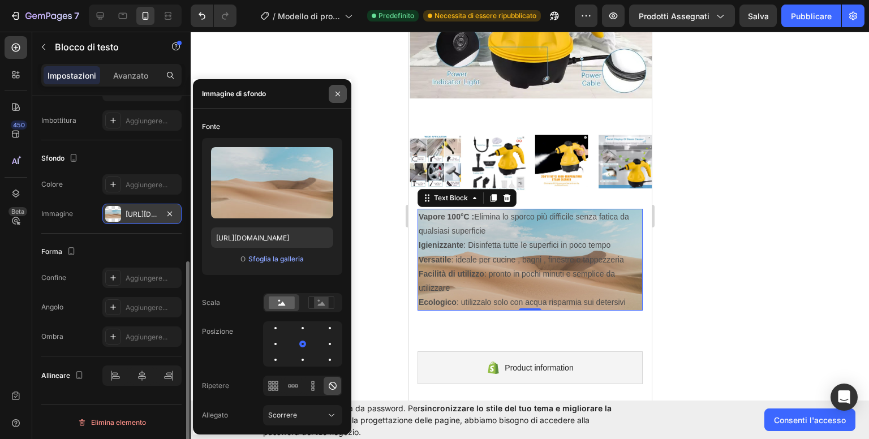
click at [339, 94] on icon "button" at bounding box center [337, 93] width 9 height 9
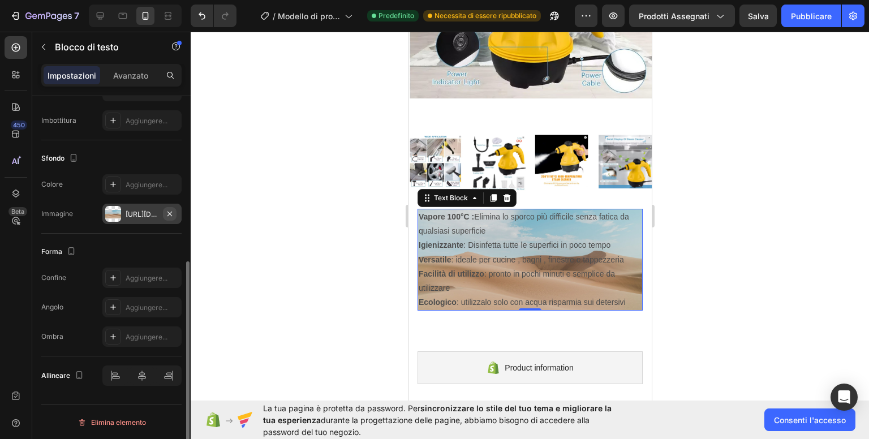
click at [170, 210] on icon "button" at bounding box center [169, 213] width 9 height 9
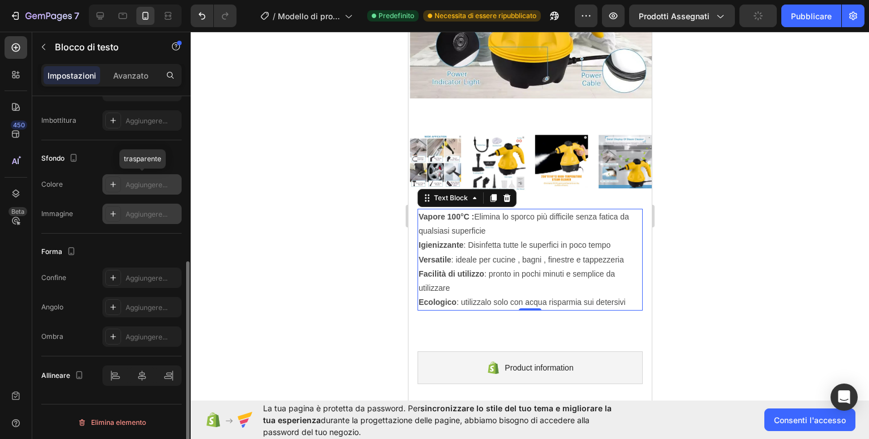
click at [152, 188] on div "Aggiungere..." at bounding box center [152, 185] width 53 height 10
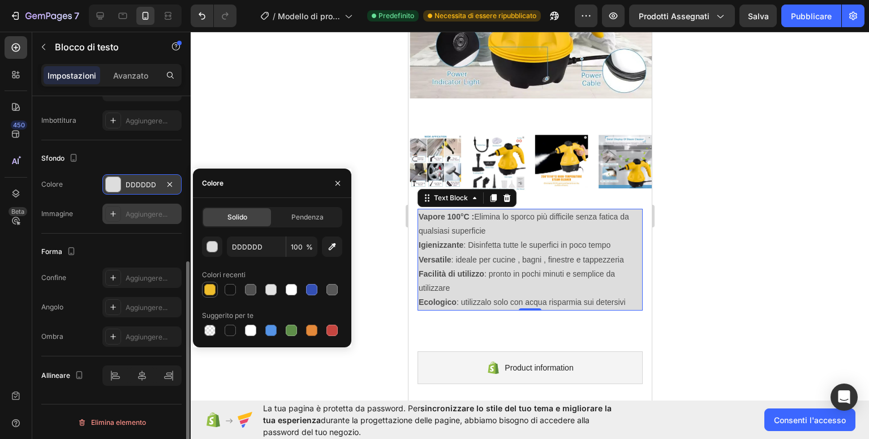
click at [210, 286] on div at bounding box center [209, 289] width 11 height 11
type input "EFBD2C"
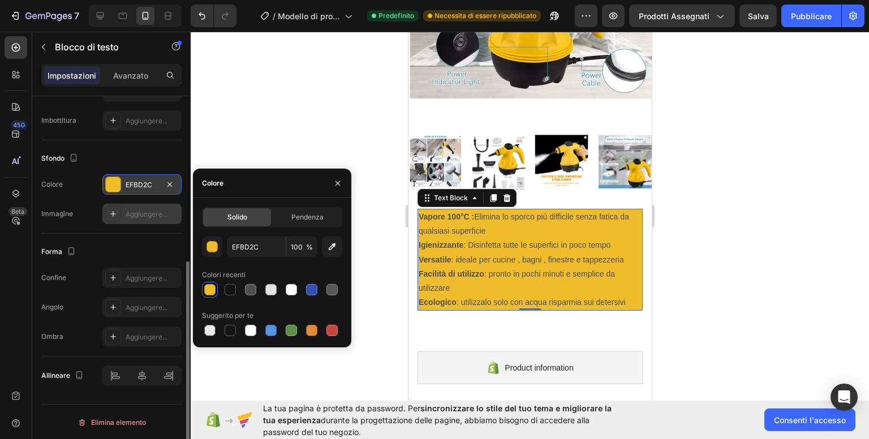
click at [284, 137] on div at bounding box center [530, 235] width 678 height 407
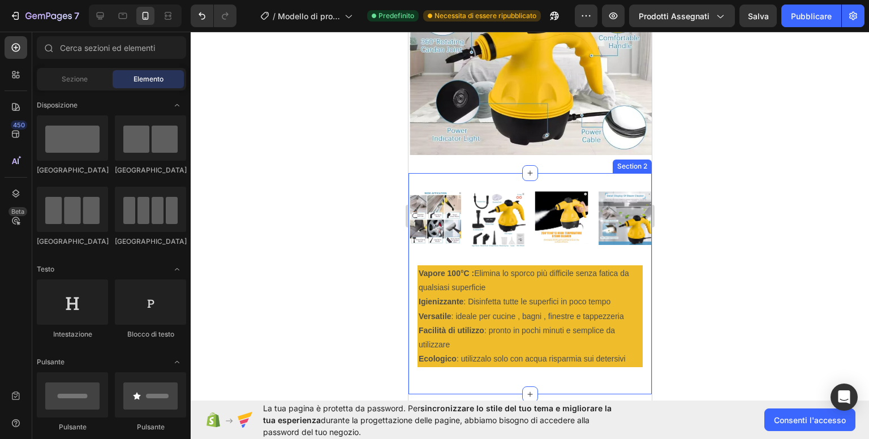
scroll to position [339, 0]
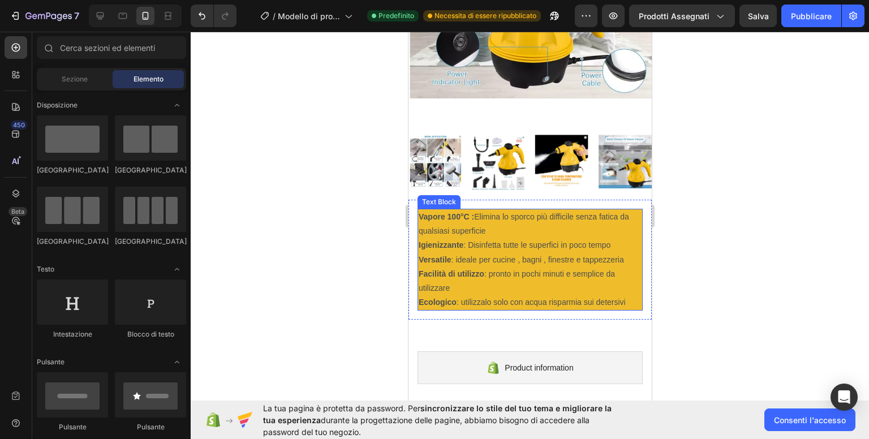
click at [510, 253] on p "Versatile : ideale per cucine , bagni , finestre e tappezzeria" at bounding box center [529, 260] width 223 height 14
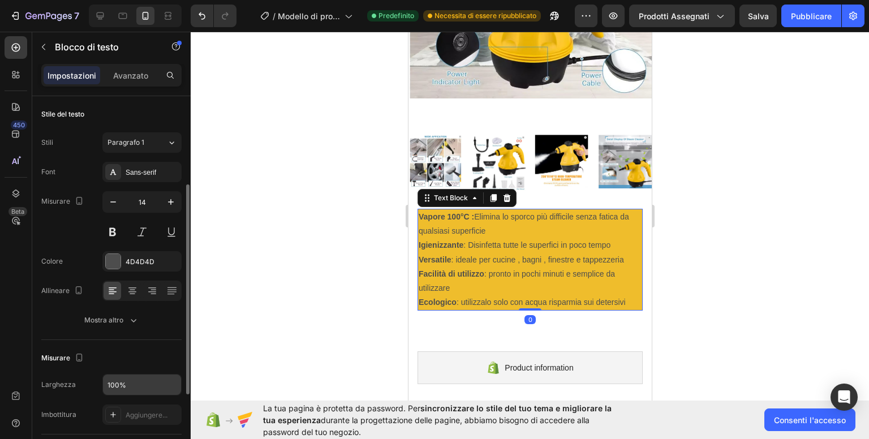
scroll to position [113, 0]
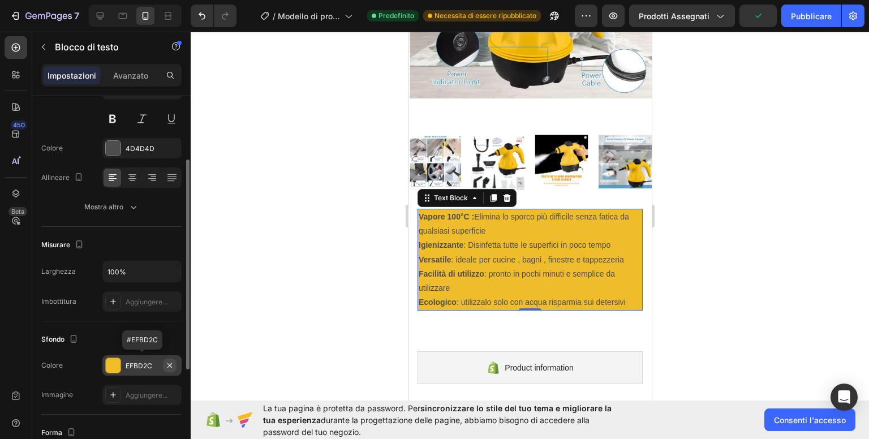
click at [170, 365] on icon "button" at bounding box center [169, 365] width 9 height 9
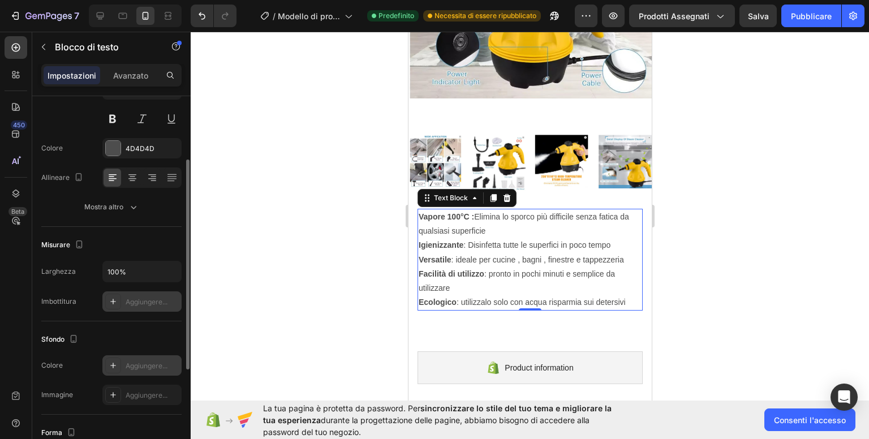
click at [113, 300] on icon at bounding box center [113, 302] width 6 height 6
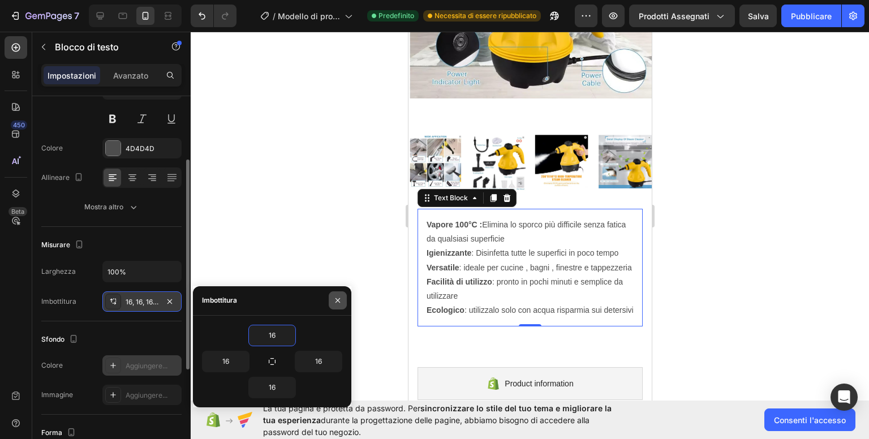
click at [339, 301] on icon "button" at bounding box center [337, 300] width 9 height 9
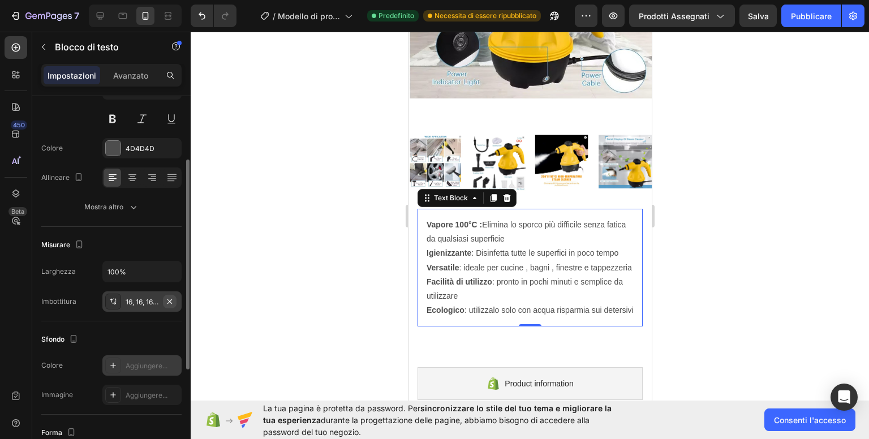
click at [171, 299] on icon "button" at bounding box center [169, 301] width 9 height 9
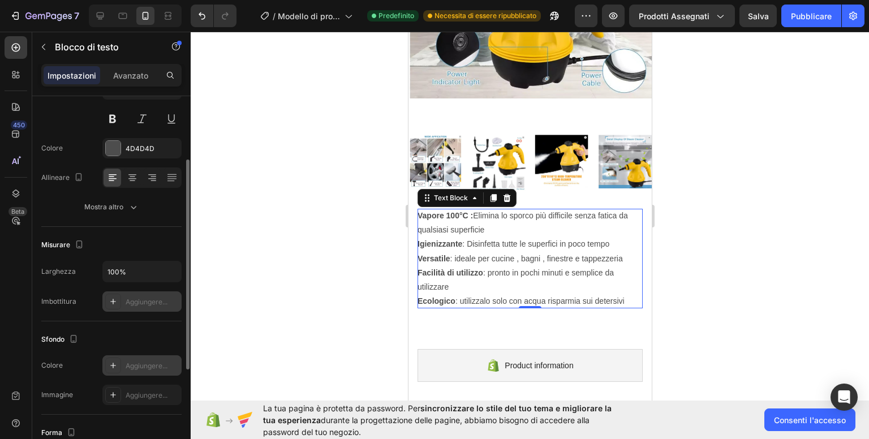
click at [303, 279] on div at bounding box center [530, 235] width 678 height 407
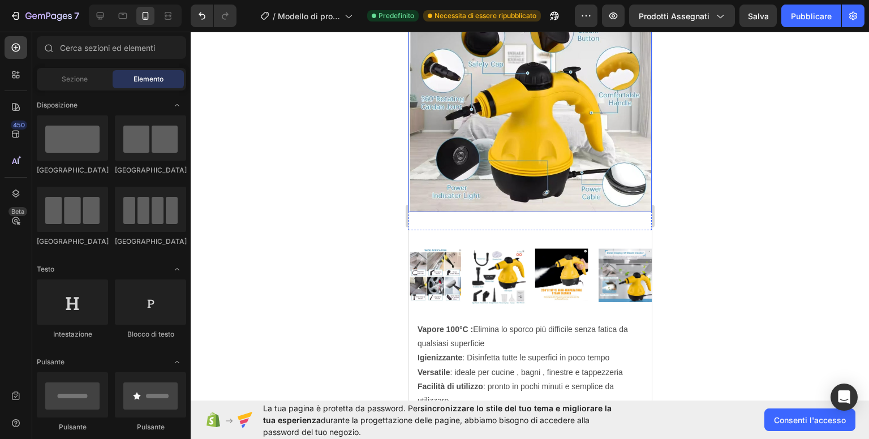
scroll to position [396, 0]
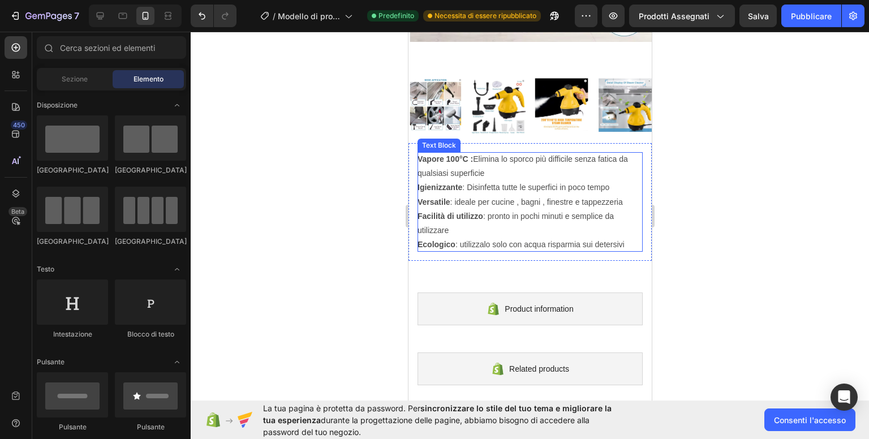
click at [420, 154] on strong "Vapore 100°C :" at bounding box center [444, 158] width 55 height 9
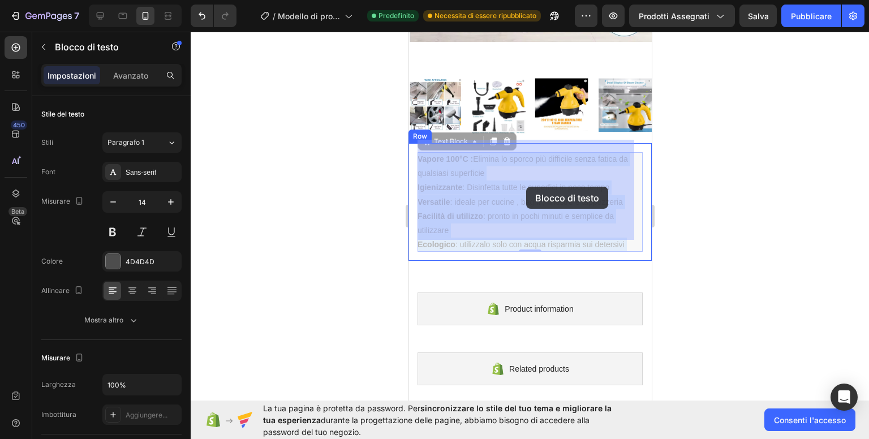
drag, startPoint x: 418, startPoint y: 144, endPoint x: 525, endPoint y: 187, distance: 115.0
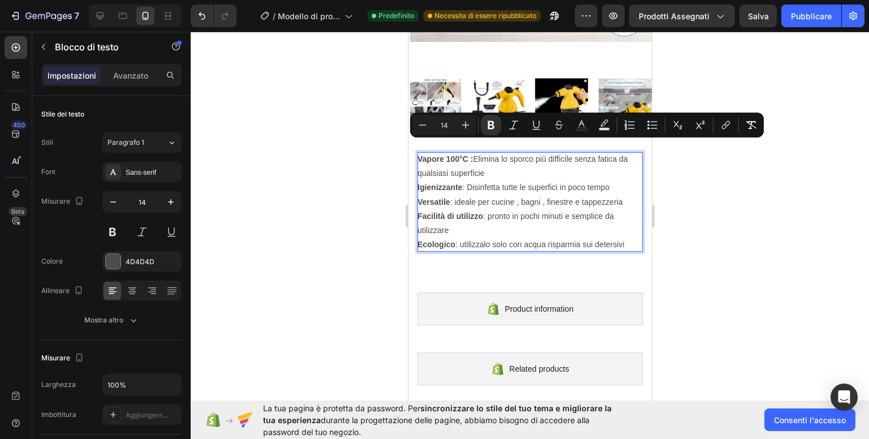
drag, startPoint x: 625, startPoint y: 230, endPoint x: 418, endPoint y: 149, distance: 222.2
click at [418, 152] on div "Vapore 100°C : Elimina lo sporco più difficile senza fatica da qualsiasi superf…" at bounding box center [529, 202] width 225 height 100
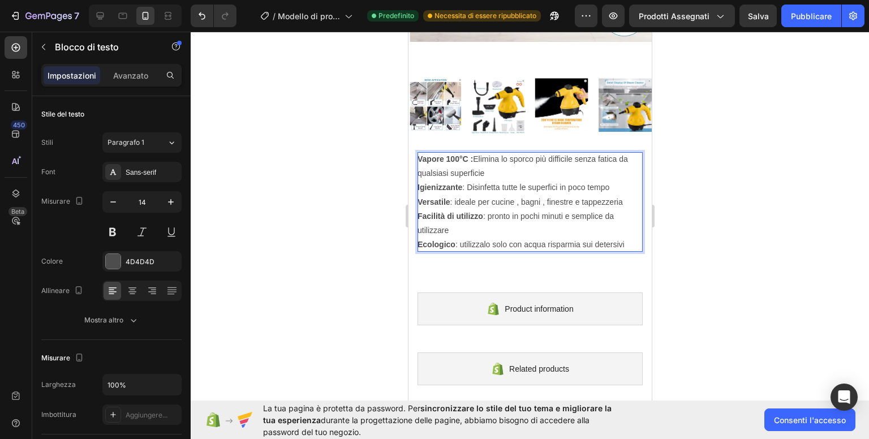
drag, startPoint x: 420, startPoint y: 147, endPoint x: 633, endPoint y: 236, distance: 230.9
click at [633, 236] on div "Vapore 100°C : Elimina lo sporco più difficile senza fatica da qualsiasi superf…" at bounding box center [529, 202] width 225 height 100
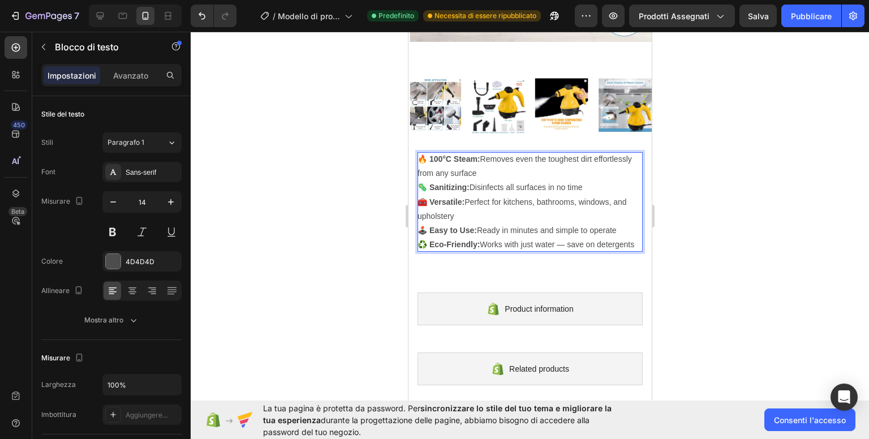
click at [431, 154] on strong "🔥 100°C Steam:" at bounding box center [448, 158] width 63 height 9
click at [431, 183] on strong "🦠 Sanitizing:" at bounding box center [443, 187] width 52 height 9
click at [431, 197] on strong "🧰 Versatile:" at bounding box center [440, 201] width 47 height 9
click at [430, 226] on strong "🕹️ Easy to Use:" at bounding box center [446, 230] width 59 height 9
click at [430, 240] on strong "♻️ Eco-Friendly:" at bounding box center [448, 244] width 62 height 9
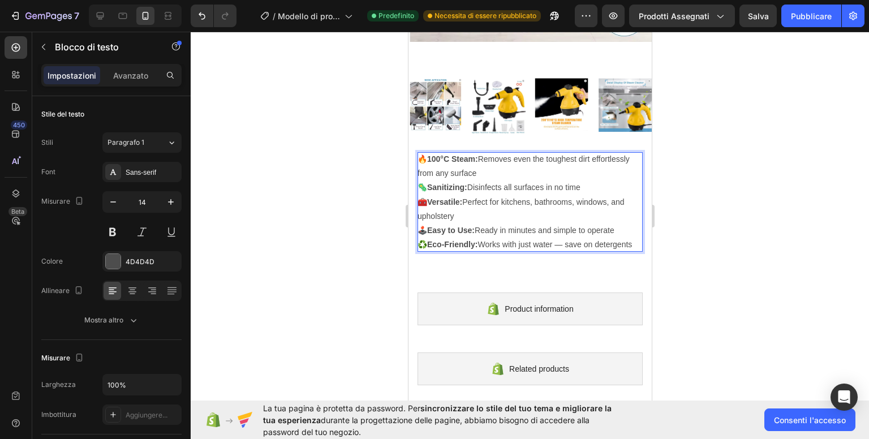
click at [496, 157] on p "🔥100°C Steam: Removes even the toughest dirt effortlessly from any surface 🦠San…" at bounding box center [529, 202] width 225 height 100
click at [550, 189] on p "🔥100°C Steam: Removes even the toughest dirt effortlessly from any surface 🦠San…" at bounding box center [529, 202] width 225 height 100
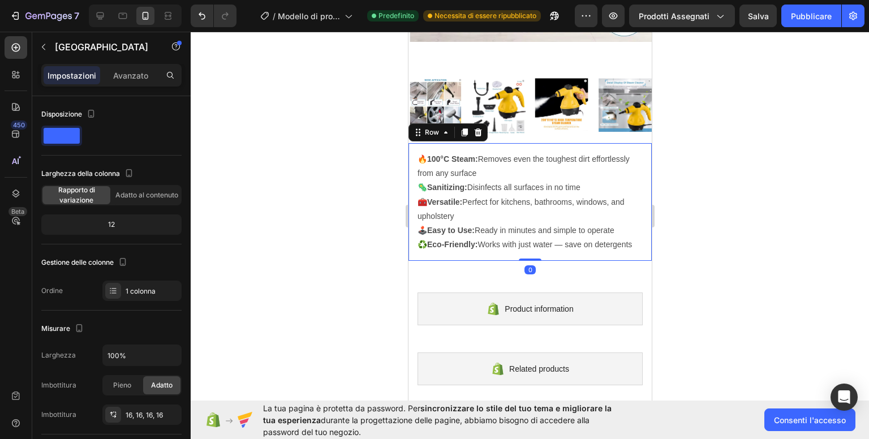
click at [642, 174] on html "iPhone 15 Pro Max ( 430 px) iPhone 13 Mini iPhone 13 Pro iPhone 11 Pro Max iPho…" at bounding box center [529, 123] width 243 height 975
click at [532, 187] on p "🔥100°C Steam: Removes even the toughest dirt effortlessly from any surface 🦠San…" at bounding box center [529, 202] width 225 height 100
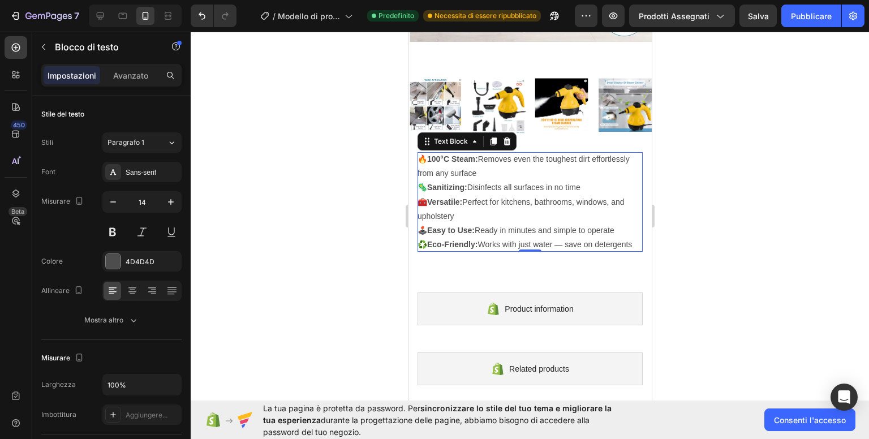
click at [764, 195] on div at bounding box center [530, 235] width 678 height 407
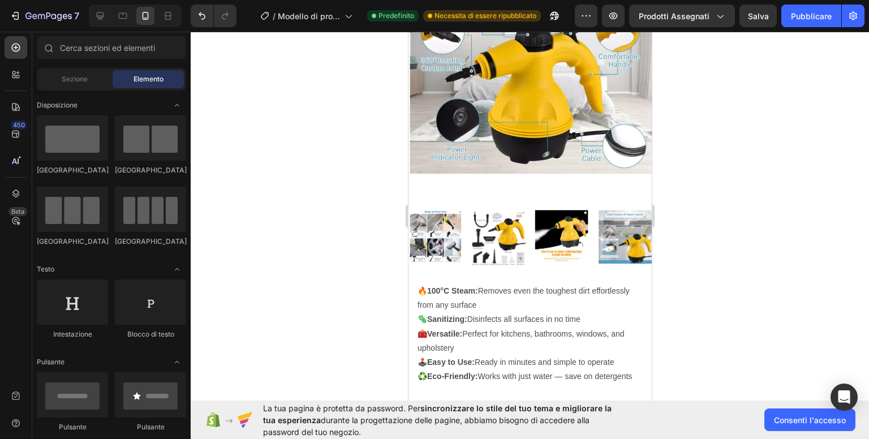
scroll to position [339, 0]
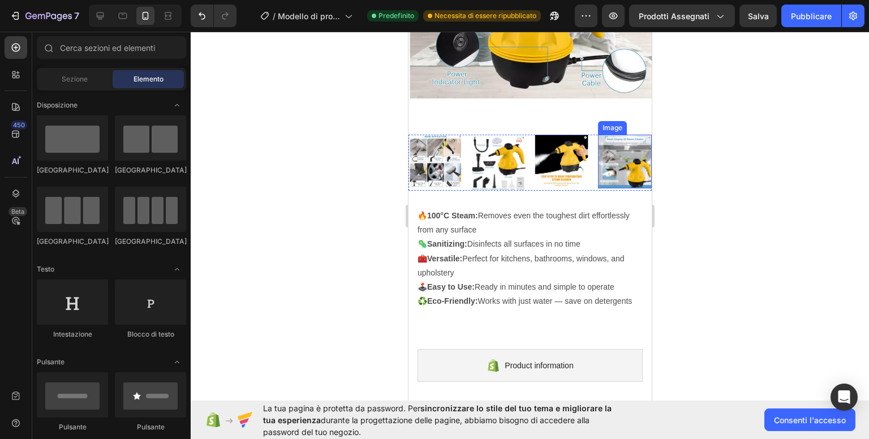
click at [629, 154] on img at bounding box center [624, 162] width 54 height 54
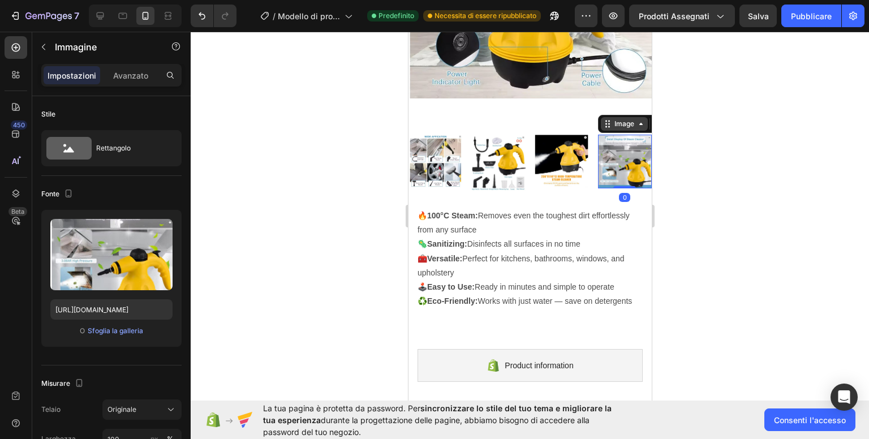
click at [602, 119] on icon at bounding box center [606, 123] width 9 height 9
click at [744, 154] on div at bounding box center [530, 235] width 678 height 407
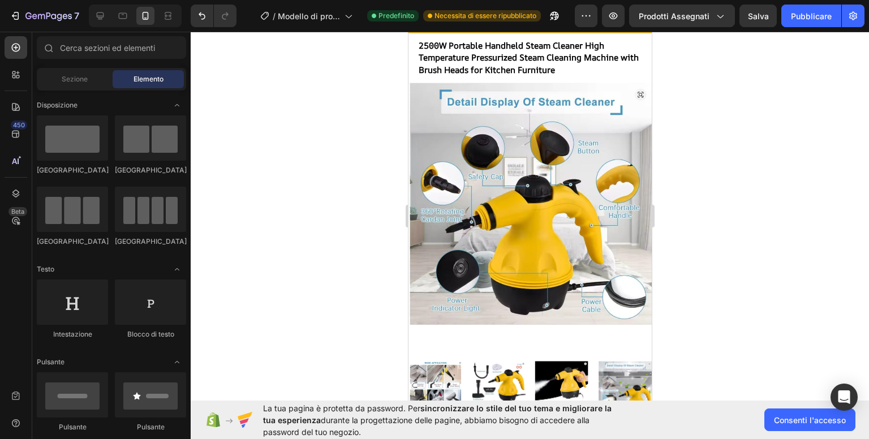
scroll to position [0, 0]
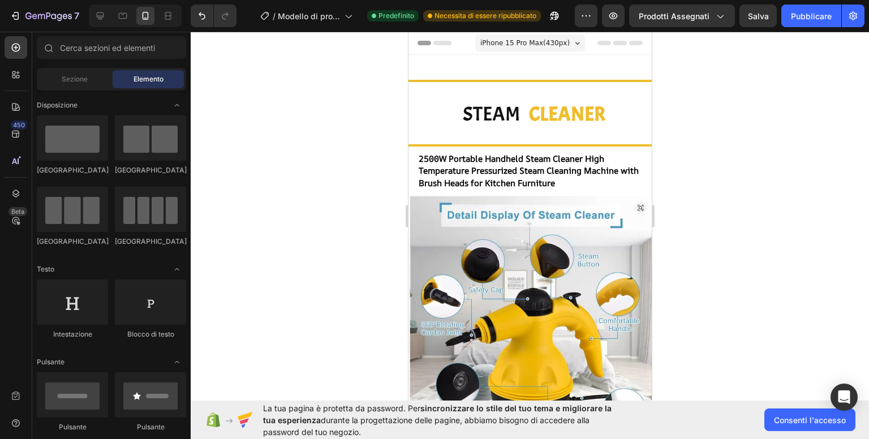
click at [442, 41] on icon at bounding box center [442, 43] width 18 height 5
click at [119, 14] on icon at bounding box center [123, 16] width 8 height 6
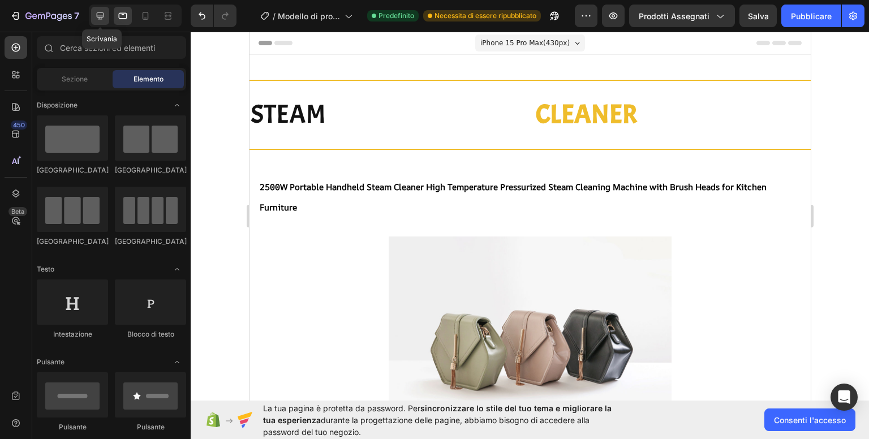
click at [100, 20] on icon at bounding box center [99, 15] width 11 height 11
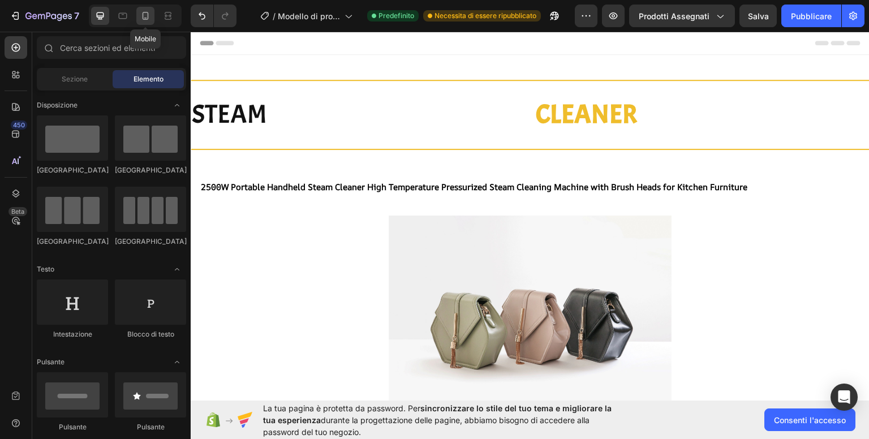
click at [141, 18] on icon at bounding box center [145, 15] width 11 height 11
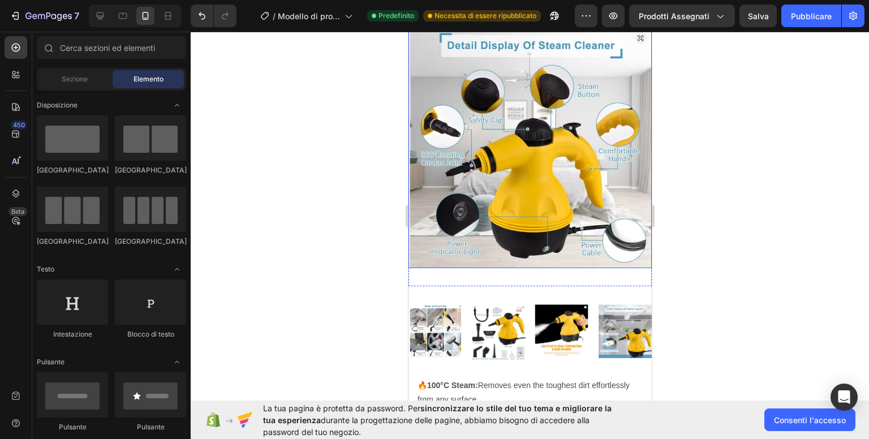
scroll to position [339, 0]
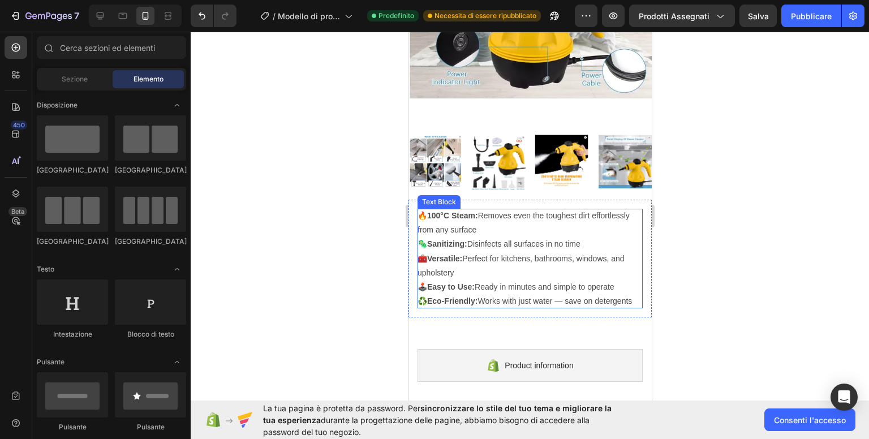
click at [742, 224] on div at bounding box center [530, 235] width 678 height 407
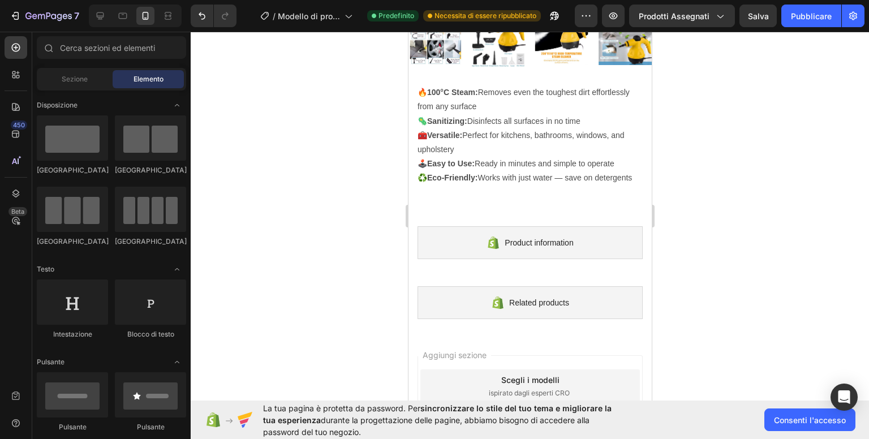
click at [745, 248] on div at bounding box center [530, 235] width 678 height 407
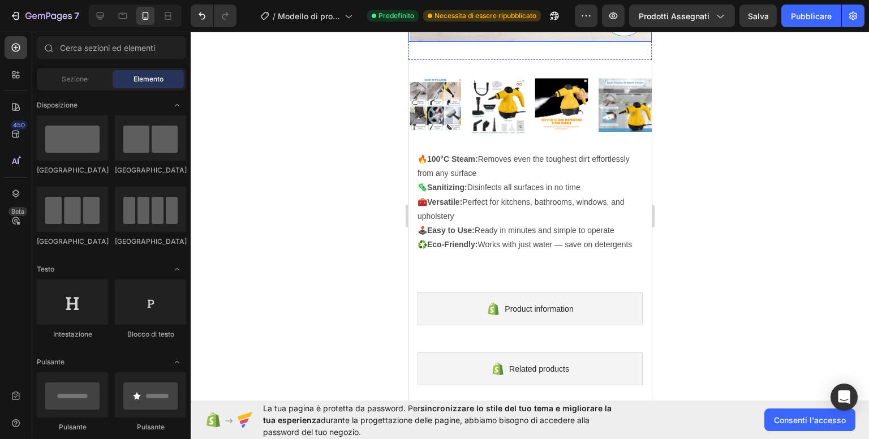
scroll to position [339, 0]
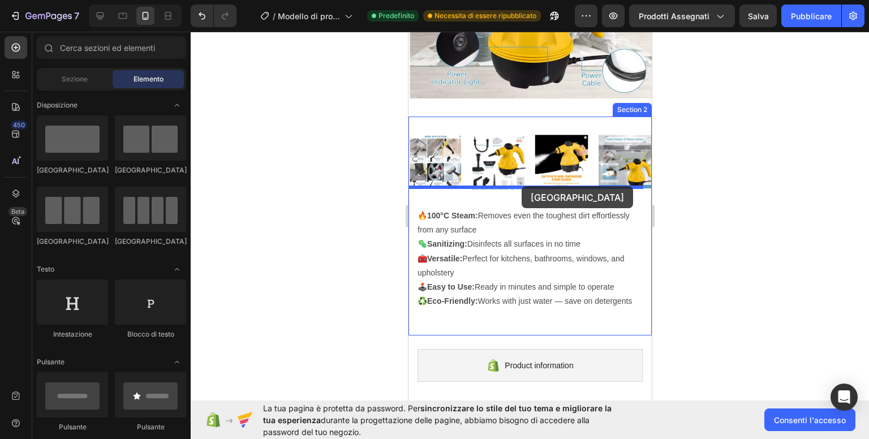
drag, startPoint x: 473, startPoint y: 168, endPoint x: 521, endPoint y: 186, distance: 50.8
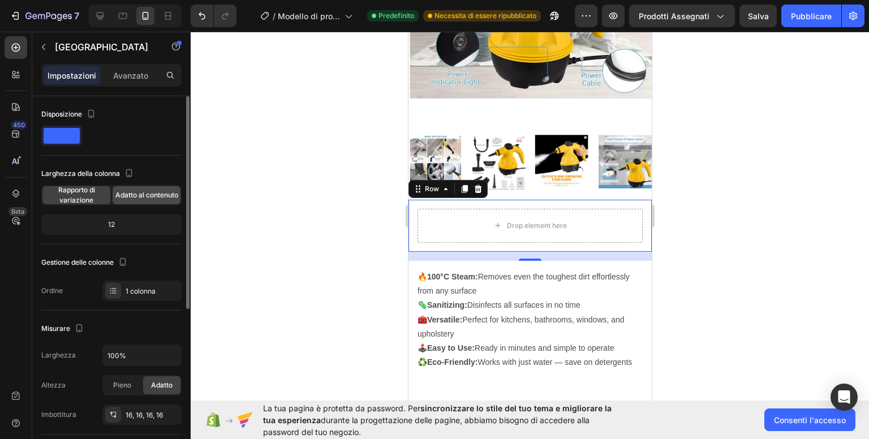
click at [155, 198] on font "Adatto al contenuto" at bounding box center [146, 195] width 63 height 8
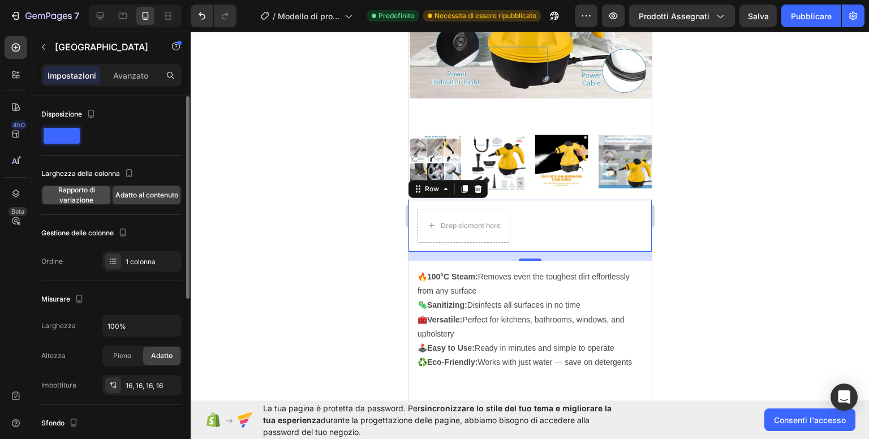
click at [71, 195] on span "Rapporto di variazione" at bounding box center [76, 195] width 68 height 20
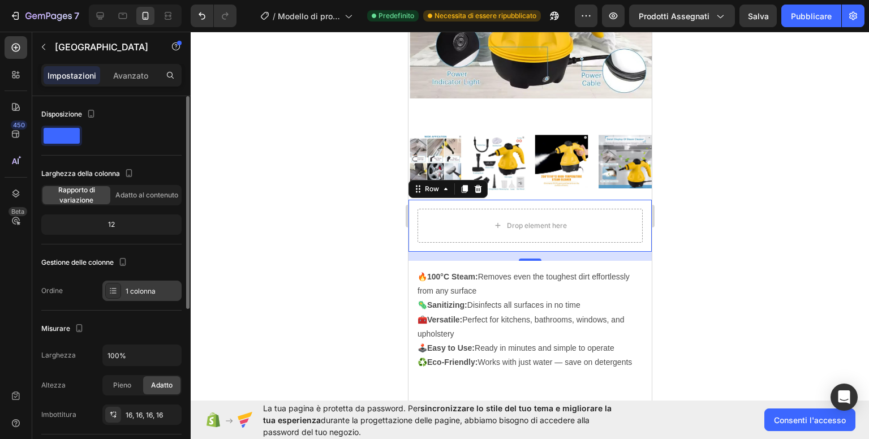
click at [132, 291] on font "1 colonna" at bounding box center [141, 291] width 30 height 8
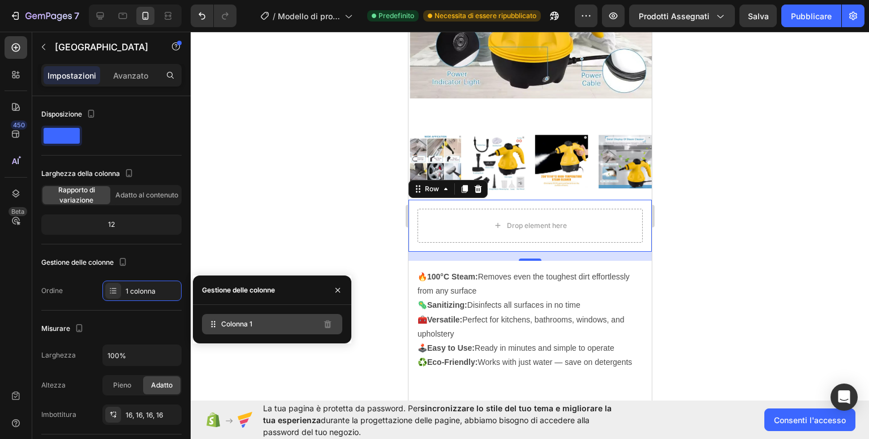
click at [261, 326] on div "Colonna 1" at bounding box center [272, 324] width 140 height 20
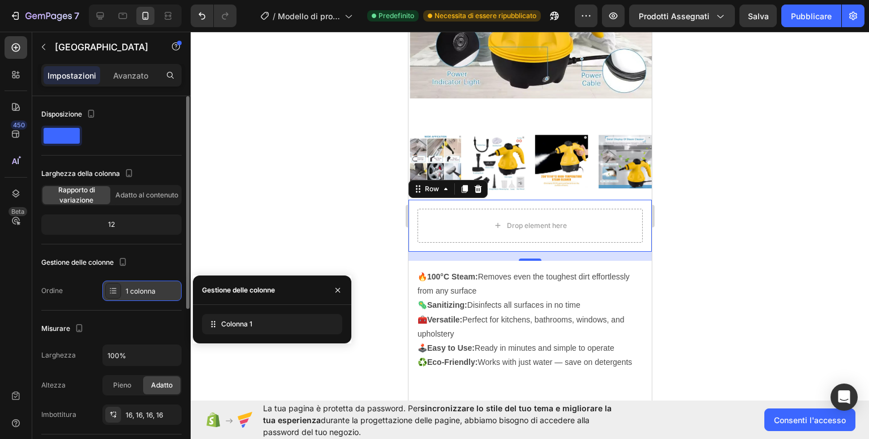
click at [114, 288] on icon at bounding box center [113, 290] width 9 height 9
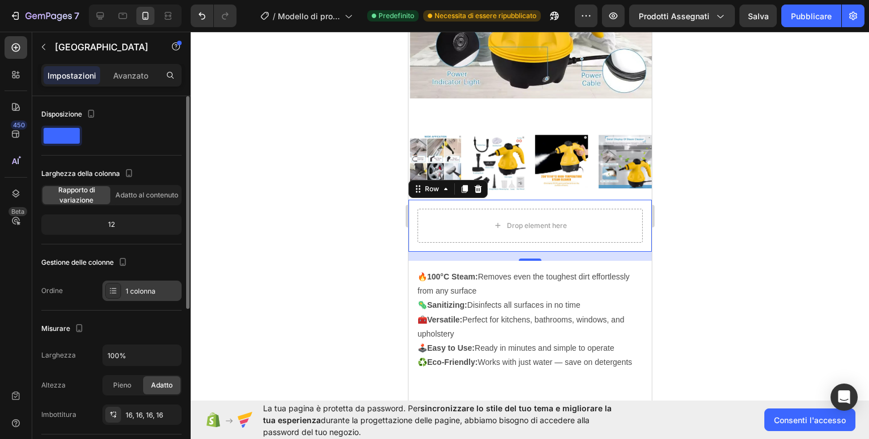
click at [113, 290] on icon at bounding box center [113, 290] width 9 height 9
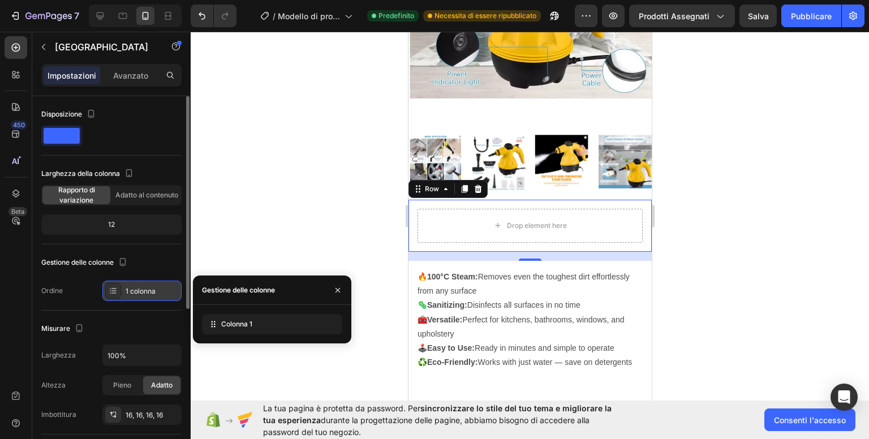
click at [113, 290] on icon at bounding box center [113, 290] width 9 height 9
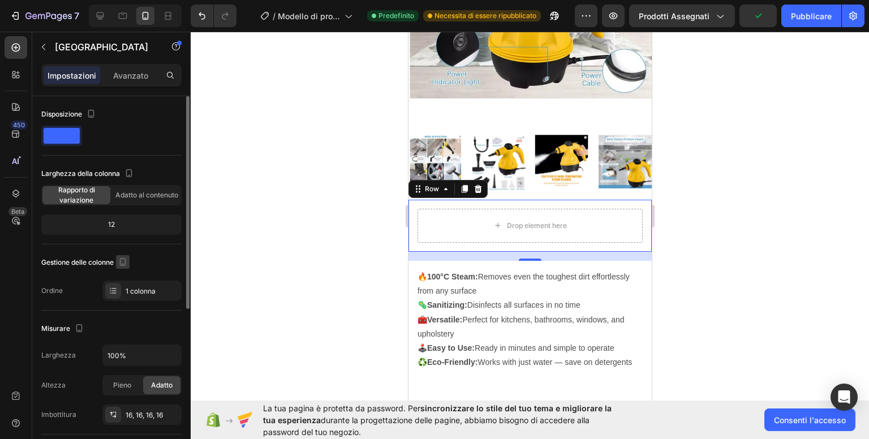
click at [126, 263] on icon "button" at bounding box center [123, 262] width 6 height 8
click at [265, 246] on div at bounding box center [530, 235] width 678 height 407
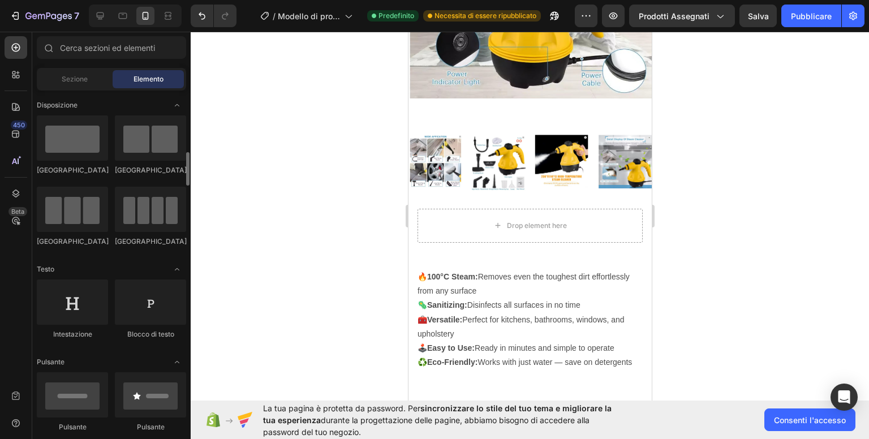
scroll to position [113, 0]
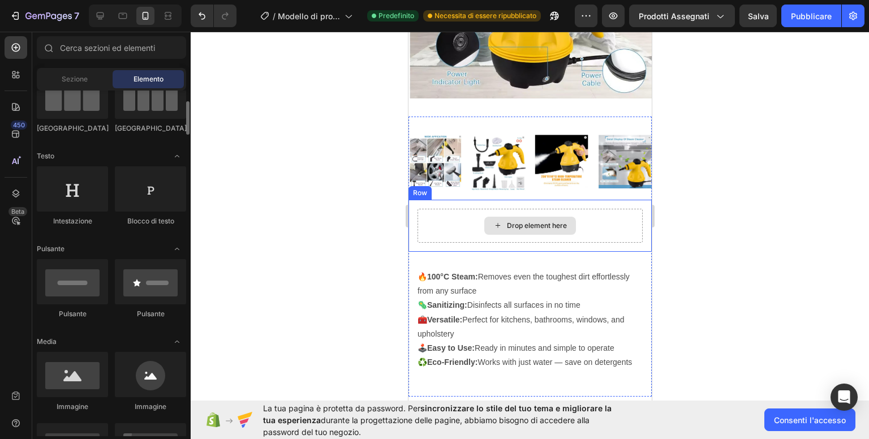
click at [566, 209] on div "Drop element here" at bounding box center [529, 226] width 225 height 34
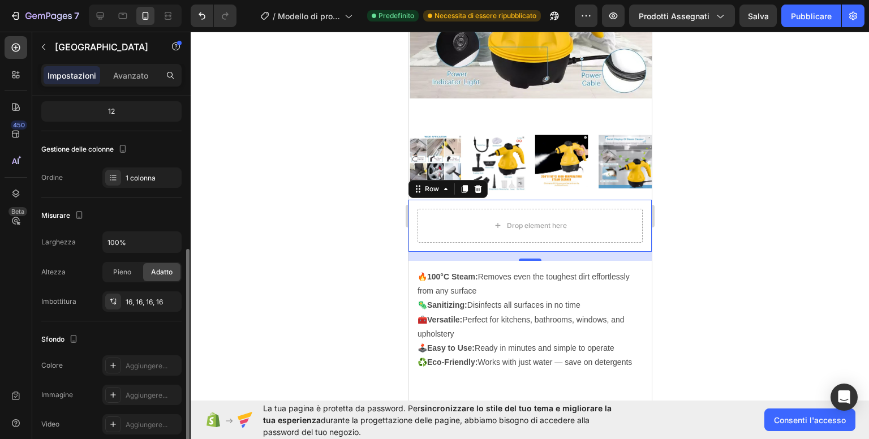
scroll to position [170, 0]
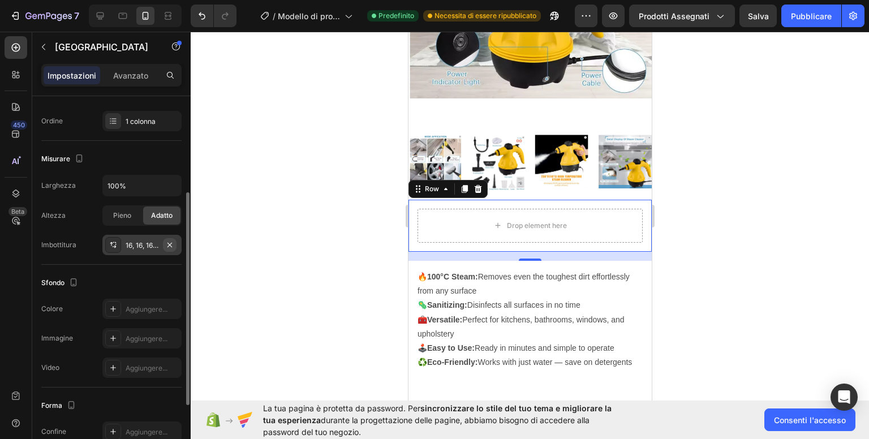
click at [172, 244] on icon "button" at bounding box center [169, 244] width 9 height 9
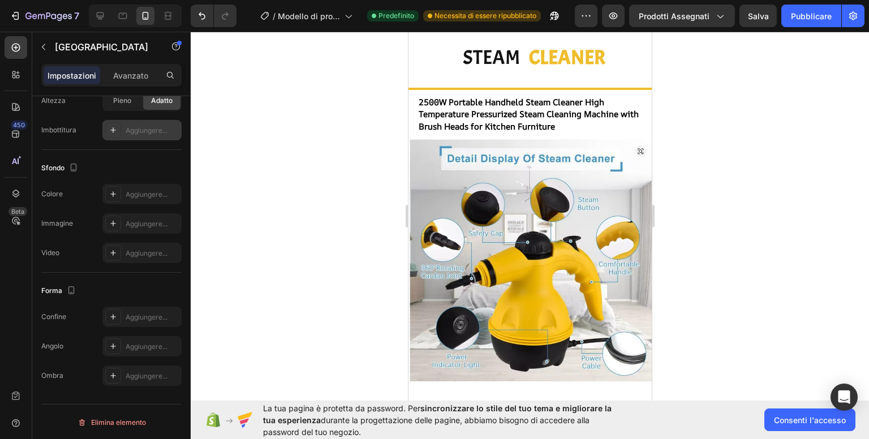
scroll to position [0, 0]
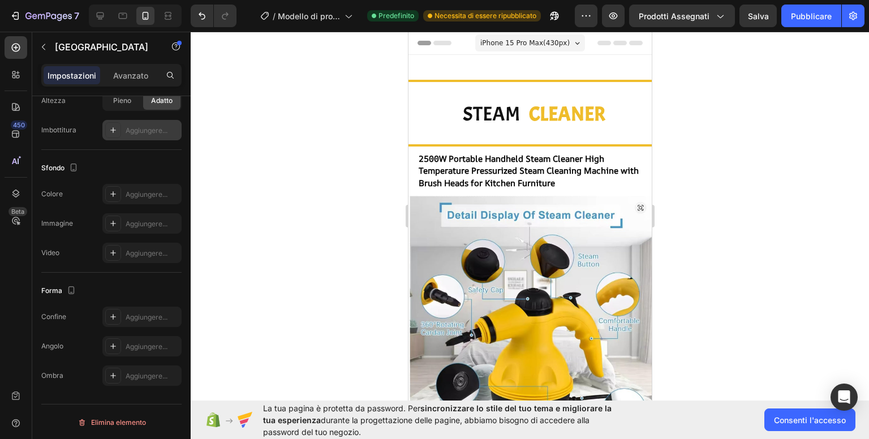
drag, startPoint x: 762, startPoint y: 182, endPoint x: 755, endPoint y: 184, distance: 6.6
click at [762, 181] on div at bounding box center [530, 235] width 678 height 407
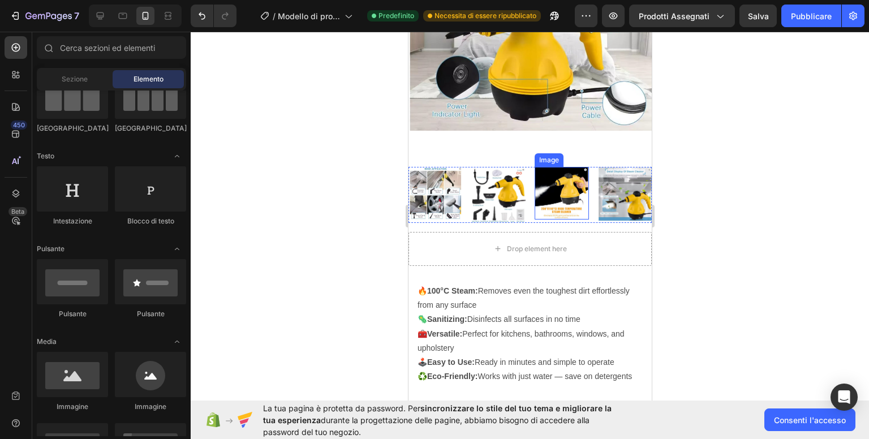
scroll to position [396, 0]
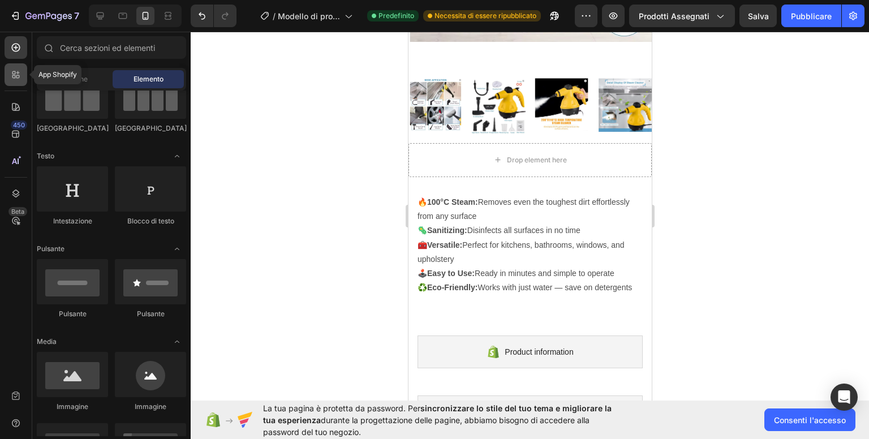
click at [13, 77] on icon at bounding box center [13, 76] width 3 height 3
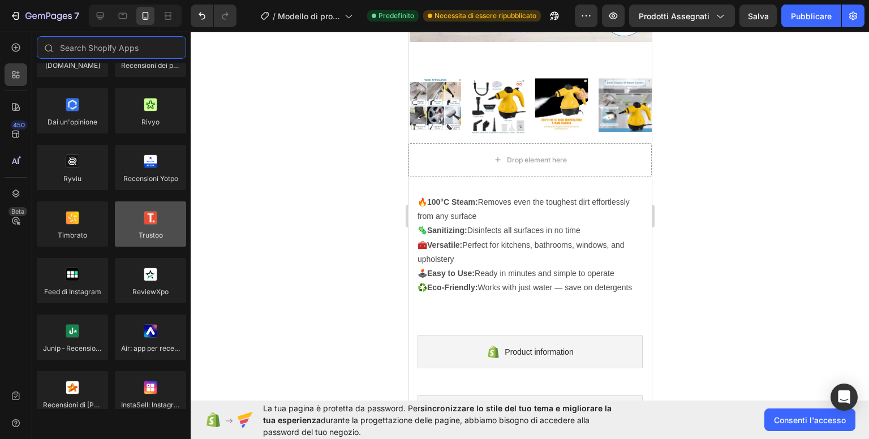
scroll to position [0, 0]
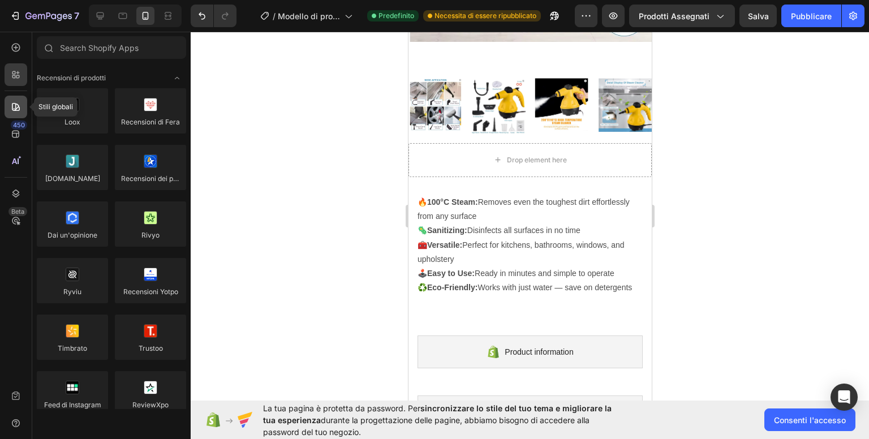
click at [12, 106] on icon at bounding box center [16, 107] width 8 height 8
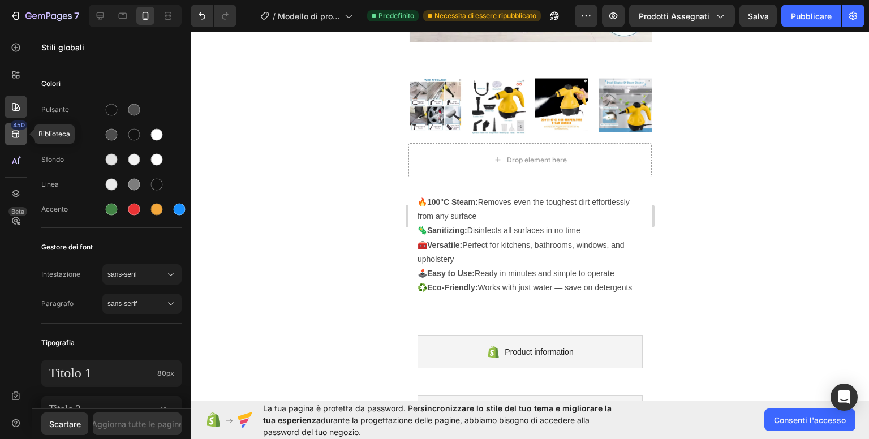
click at [16, 133] on icon at bounding box center [15, 134] width 7 height 7
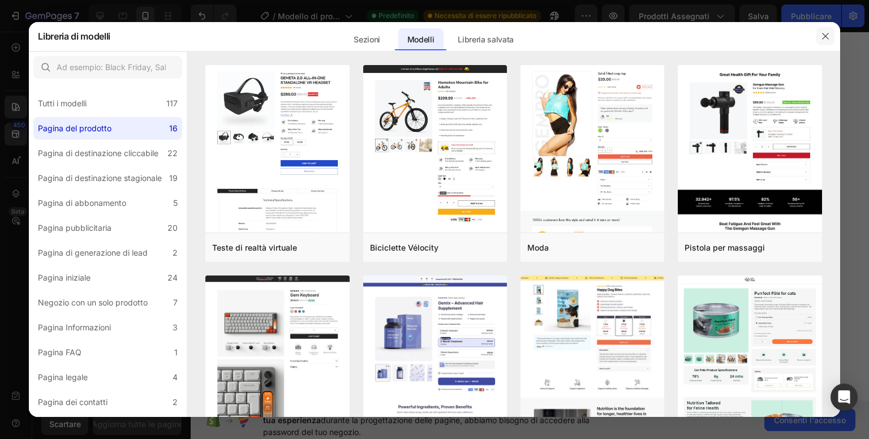
click at [827, 36] on icon "button" at bounding box center [824, 36] width 9 height 9
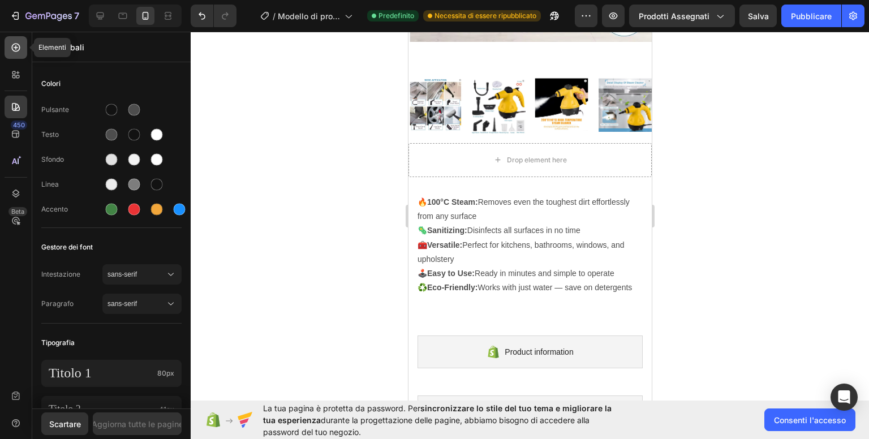
click at [18, 48] on icon at bounding box center [15, 47] width 11 height 11
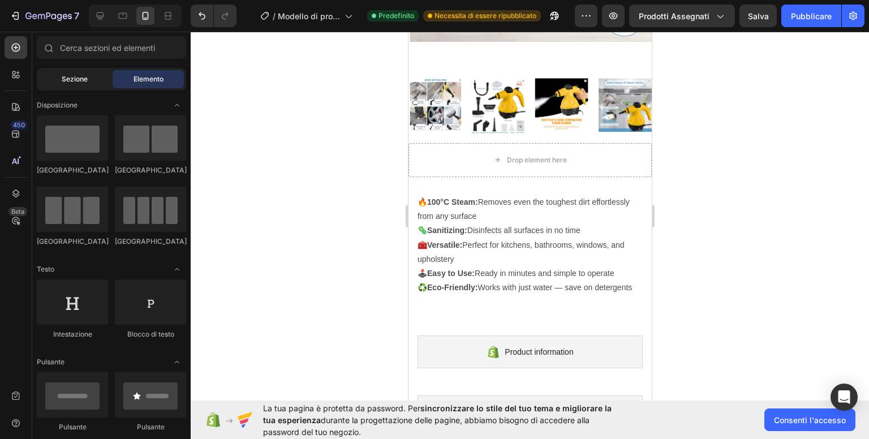
click at [75, 78] on font "Sezione" at bounding box center [75, 79] width 26 height 8
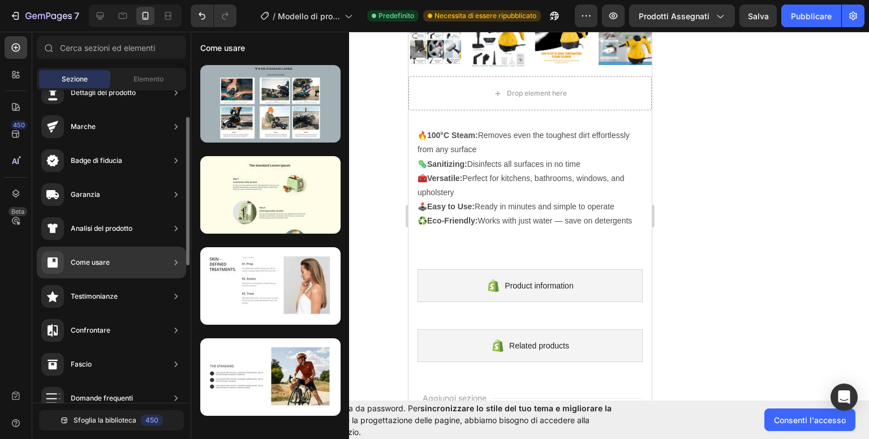
scroll to position [113, 0]
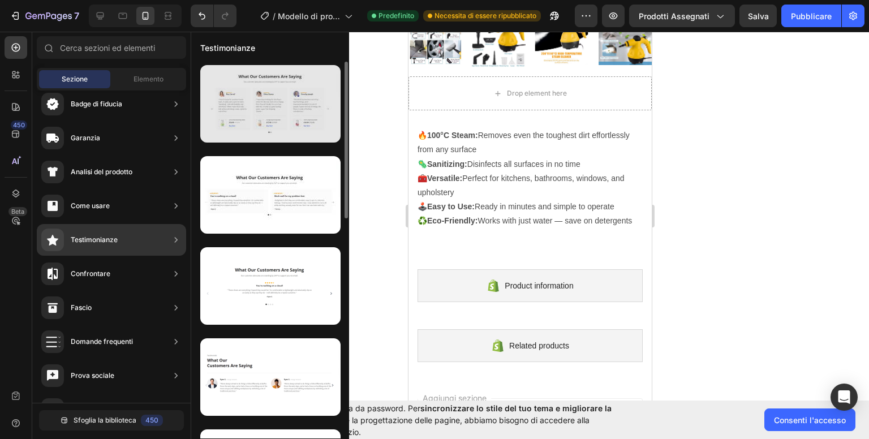
click at [248, 106] on div at bounding box center [270, 103] width 140 height 77
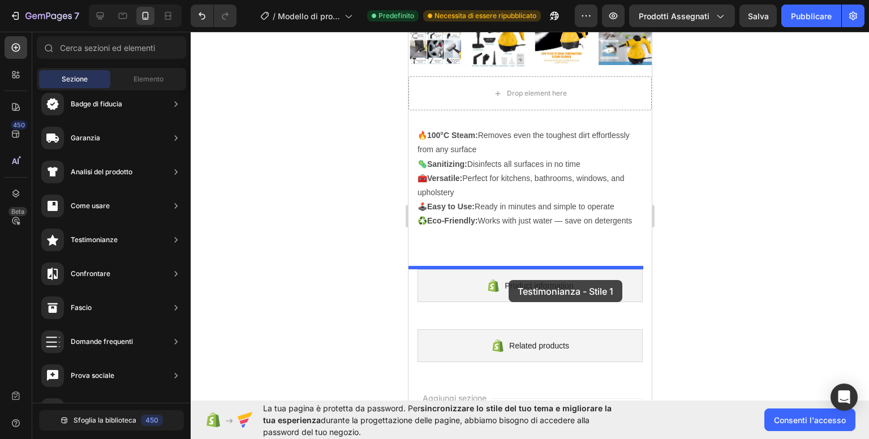
drag, startPoint x: 655, startPoint y: 138, endPoint x: 508, endPoint y: 280, distance: 204.8
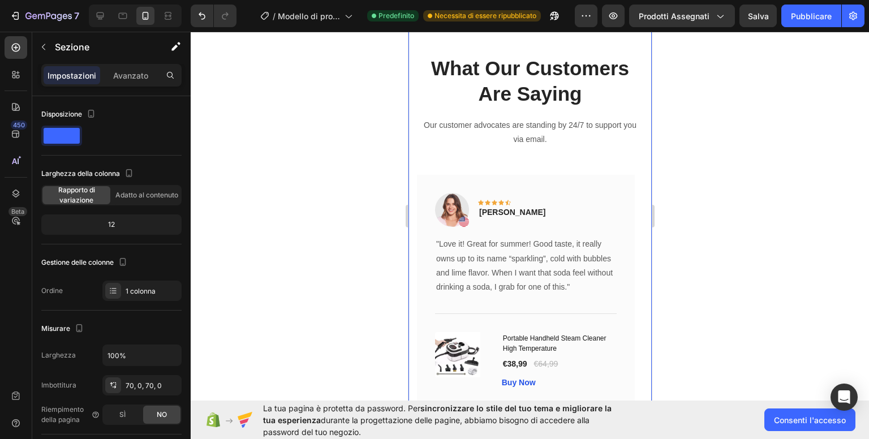
scroll to position [705, 0]
click at [43, 46] on icon "button" at bounding box center [43, 46] width 9 height 9
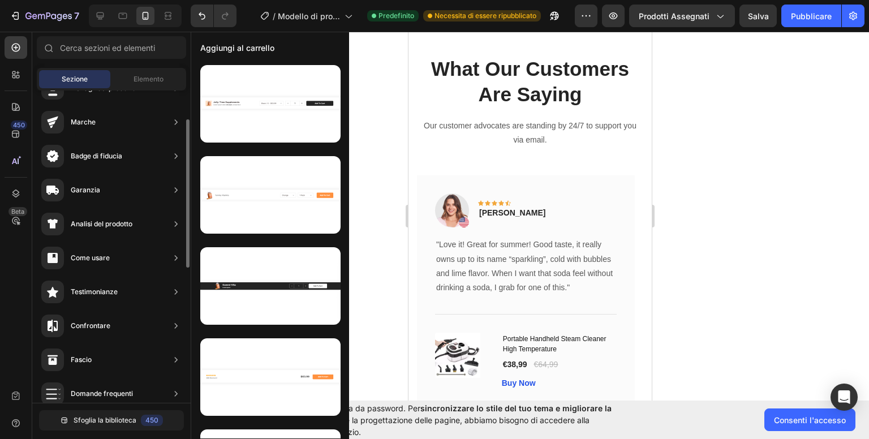
scroll to position [0, 0]
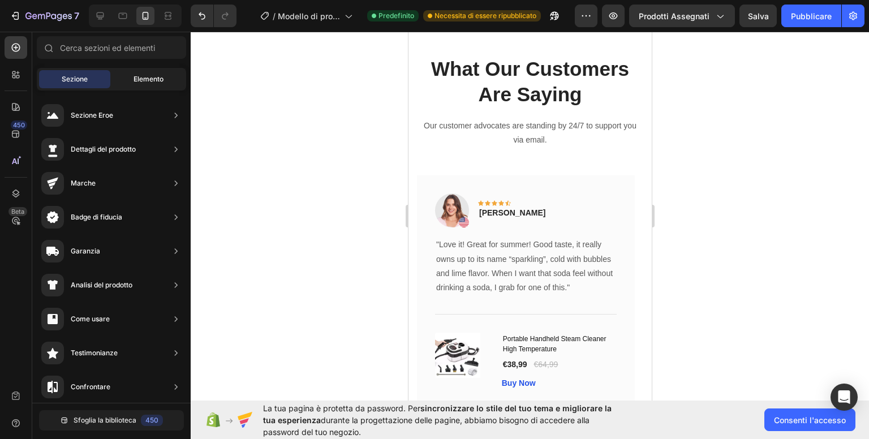
click at [140, 72] on div "Elemento" at bounding box center [148, 79] width 71 height 18
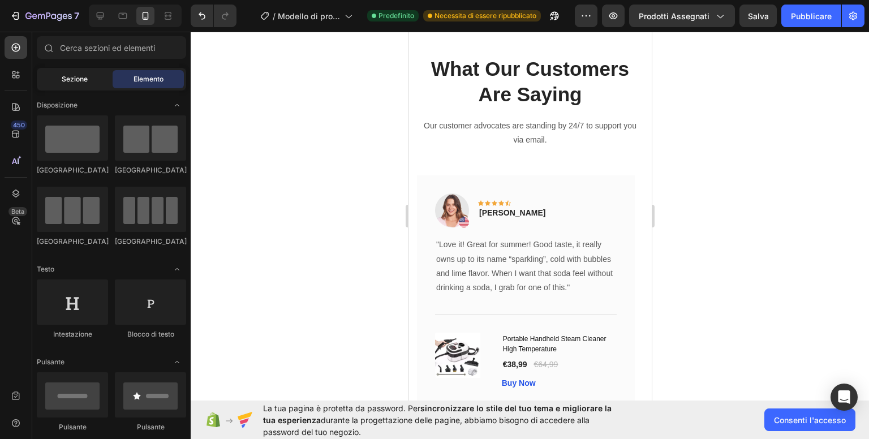
click at [78, 78] on font "Sezione" at bounding box center [75, 79] width 26 height 8
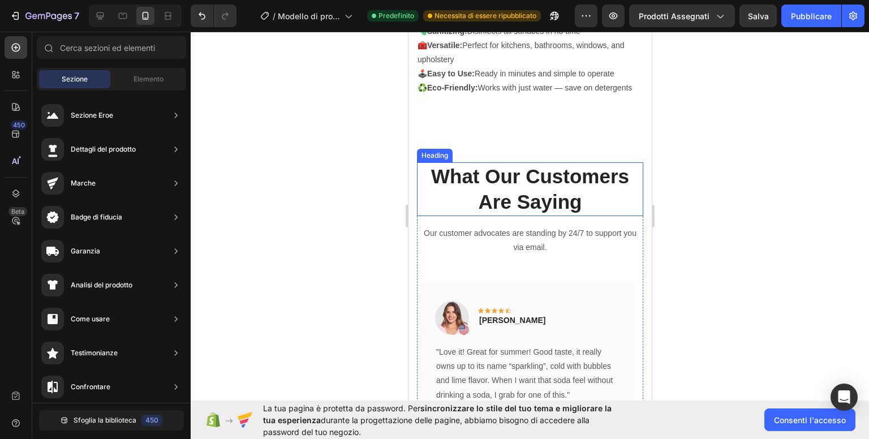
scroll to position [705, 0]
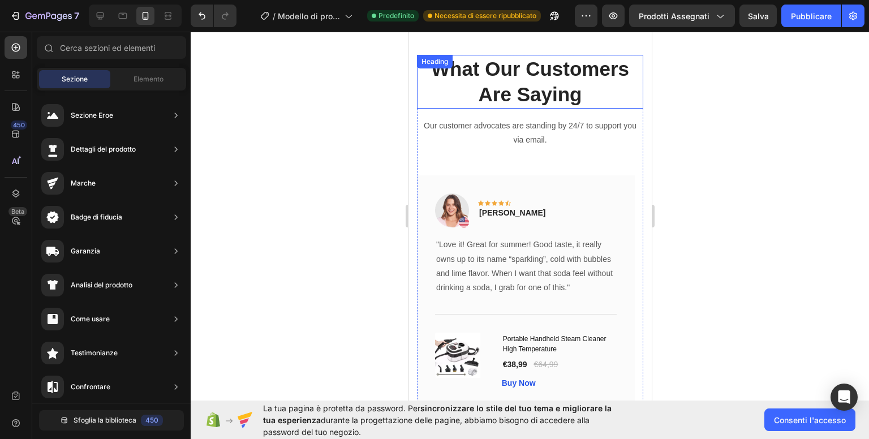
click at [601, 98] on p "What Our Customers Are Saying" at bounding box center [529, 81] width 224 height 51
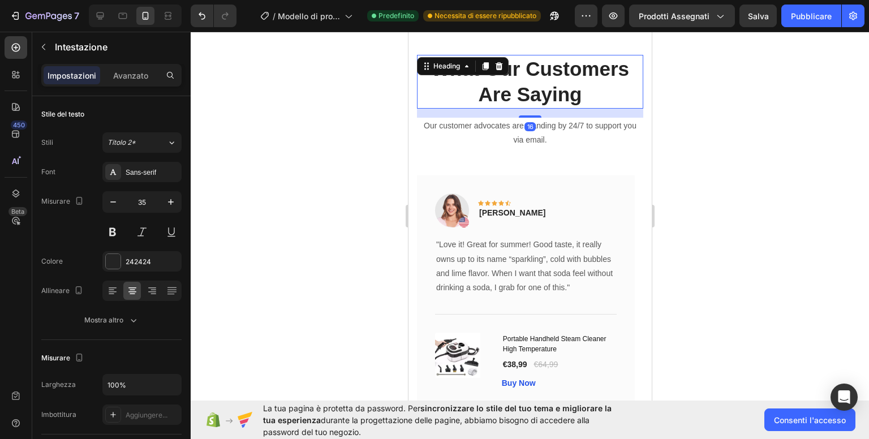
click at [606, 94] on p "What Our Customers Are Saying" at bounding box center [529, 81] width 224 height 51
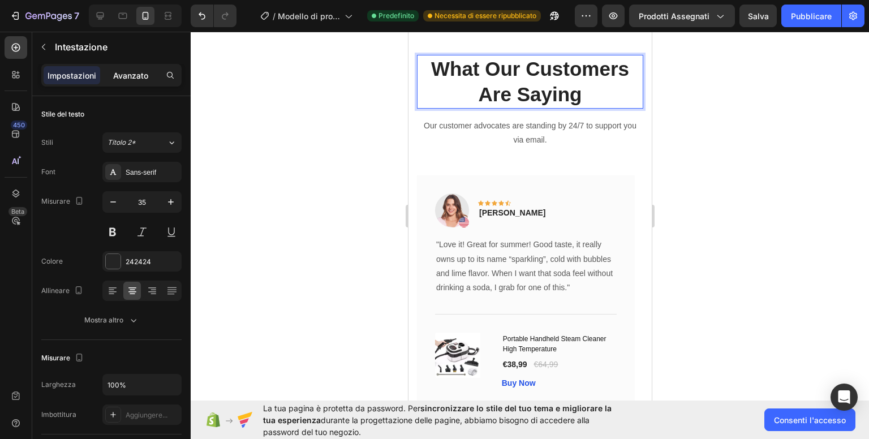
click at [124, 79] on font "Avanzato" at bounding box center [130, 76] width 35 height 10
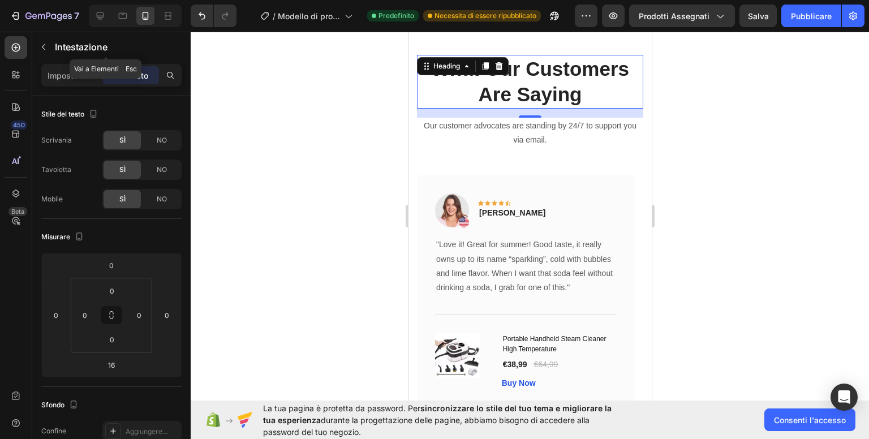
click at [44, 43] on icon "button" at bounding box center [43, 46] width 9 height 9
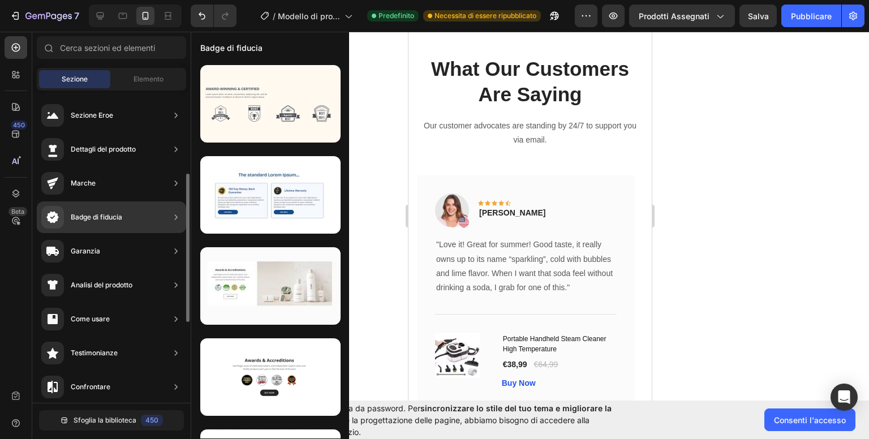
scroll to position [57, 0]
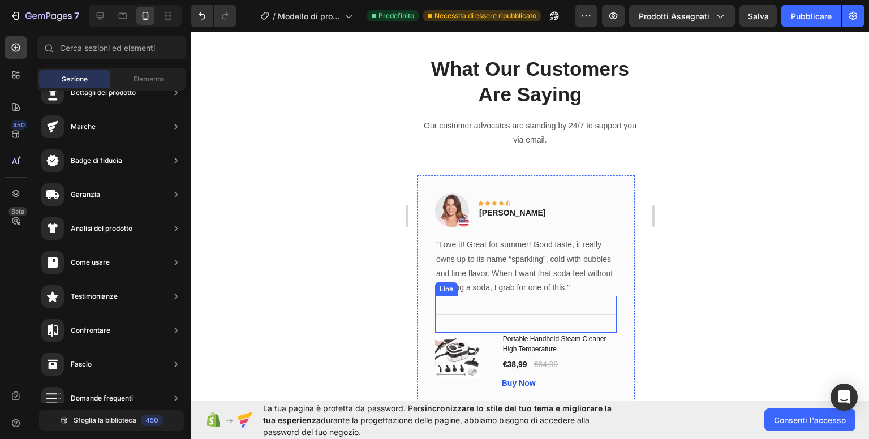
drag, startPoint x: 499, startPoint y: 394, endPoint x: 505, endPoint y: 340, distance: 54.6
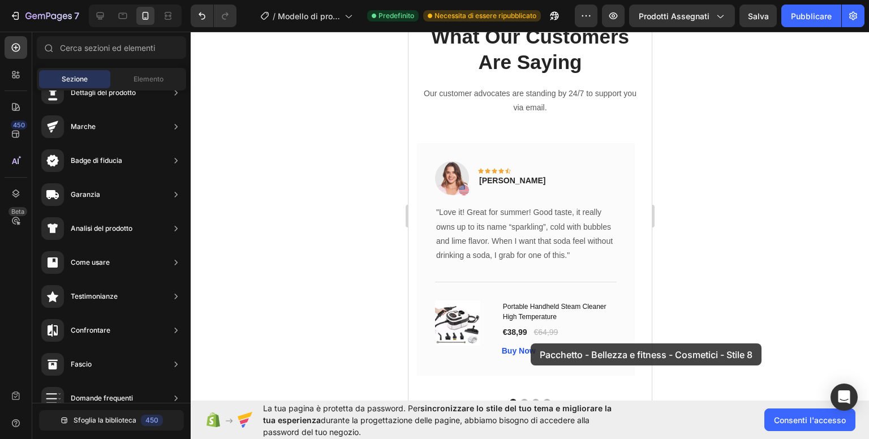
scroll to position [1105, 0]
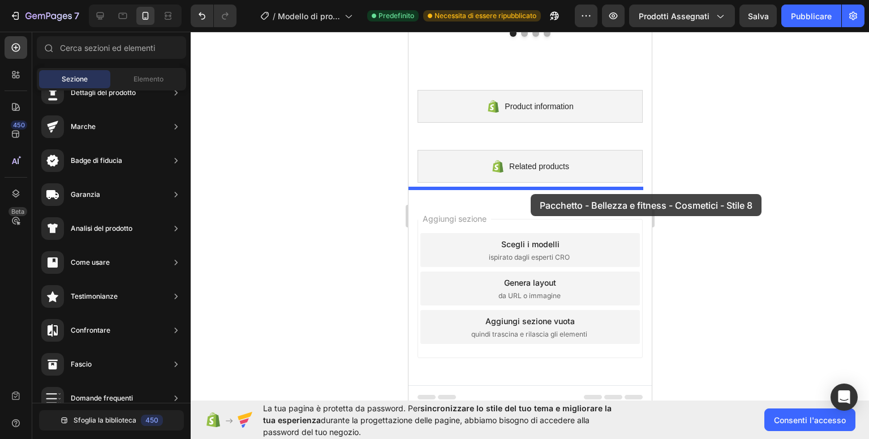
drag, startPoint x: 679, startPoint y: 142, endPoint x: 530, endPoint y: 194, distance: 157.5
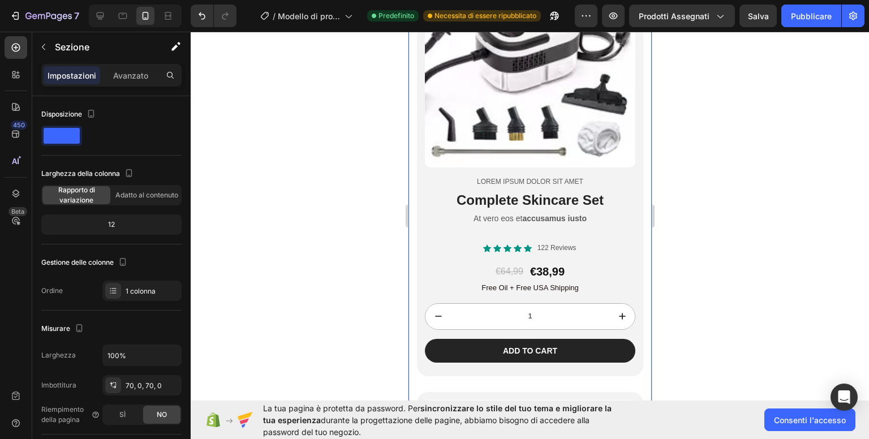
scroll to position [1731, 0]
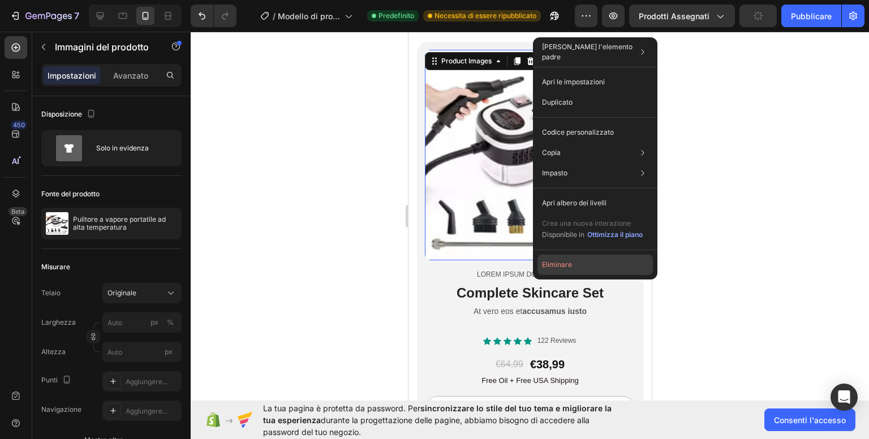
click at [568, 263] on font "Eliminare" at bounding box center [557, 264] width 30 height 8
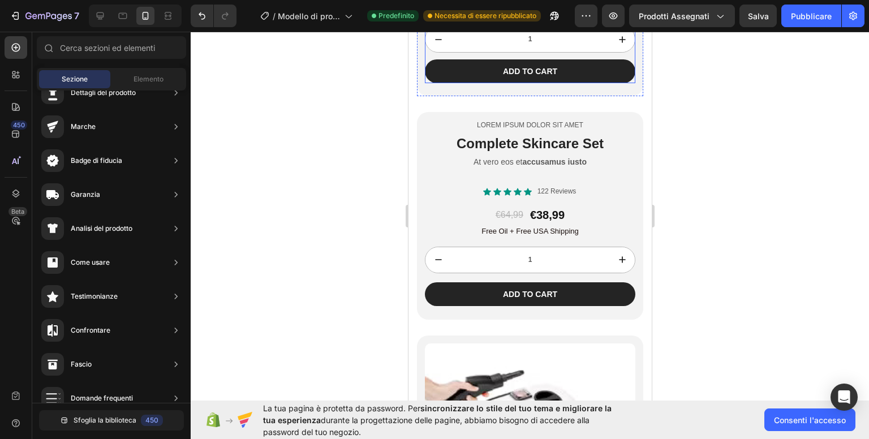
scroll to position [1675, 0]
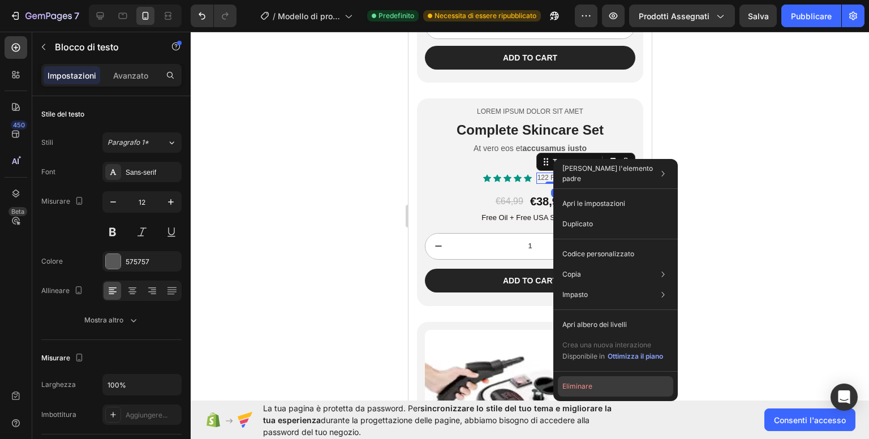
click at [586, 386] on font "Eliminare" at bounding box center [577, 386] width 30 height 8
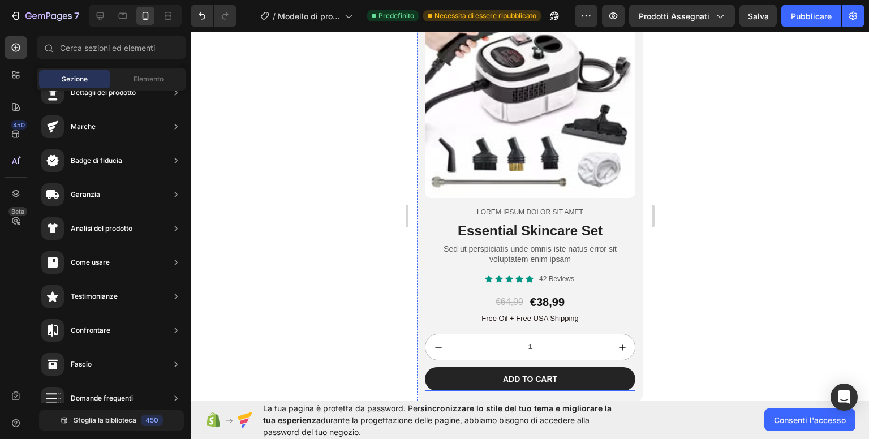
scroll to position [1505, 0]
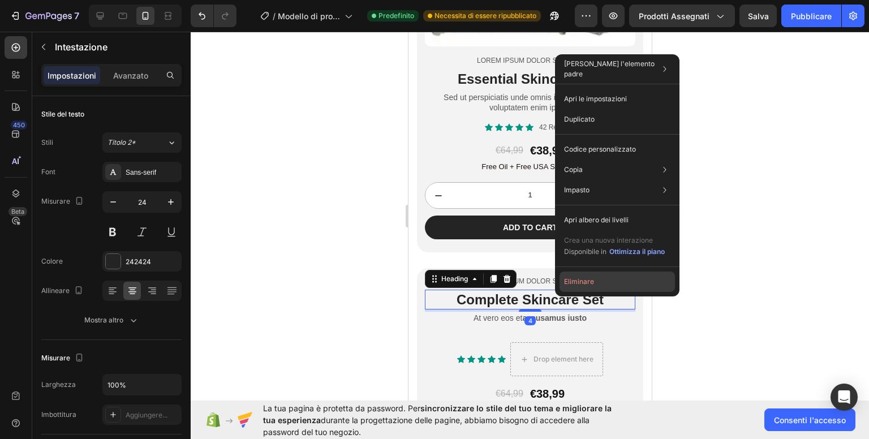
click at [582, 277] on font "Eliminare" at bounding box center [579, 282] width 30 height 10
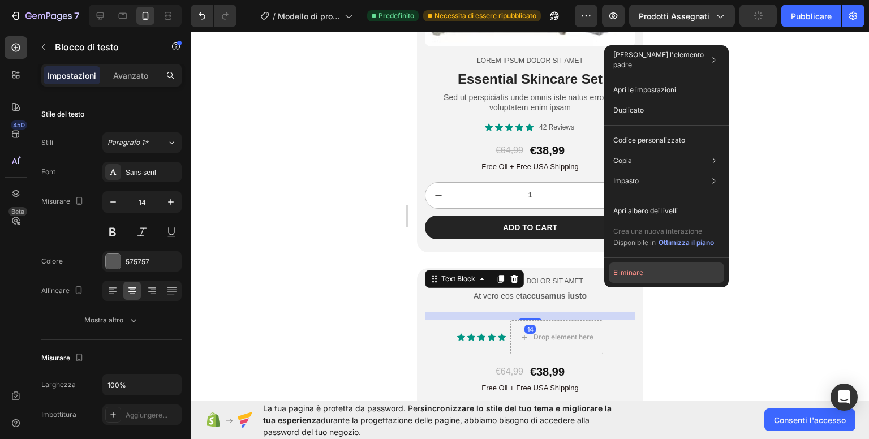
click at [621, 270] on font "Eliminare" at bounding box center [628, 272] width 30 height 8
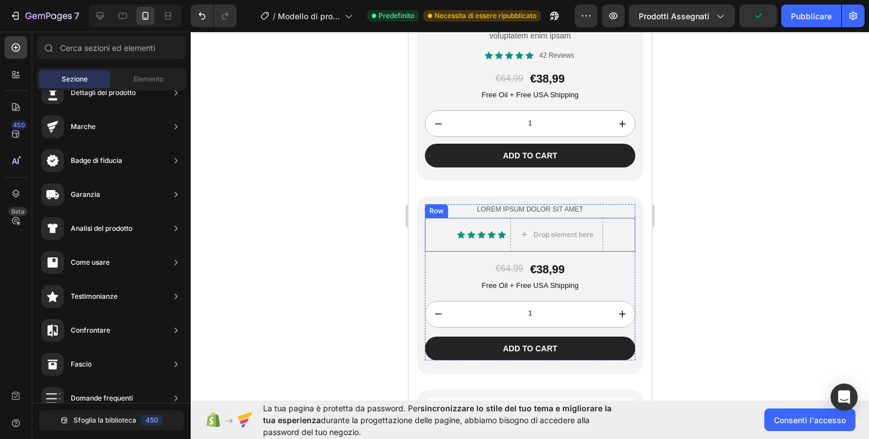
scroll to position [1675, 0]
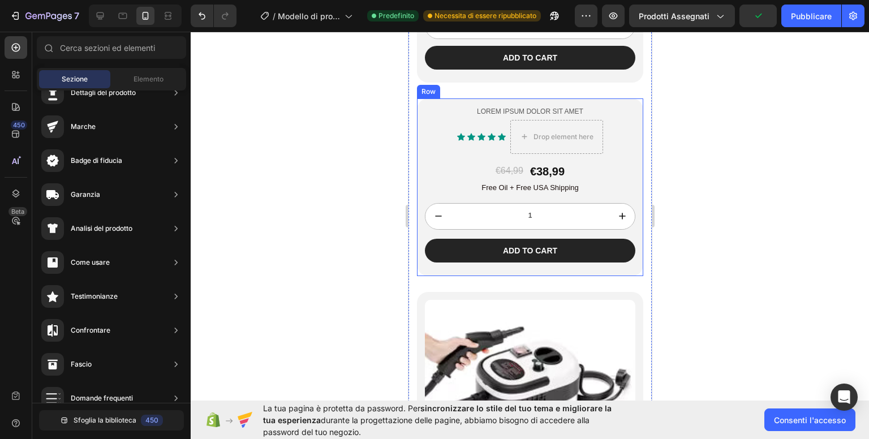
click at [627, 259] on div "Lorem ipsum dolor sit amet Text Block Icon Icon Icon Icon Icon Icon List Drop e…" at bounding box center [529, 187] width 226 height 178
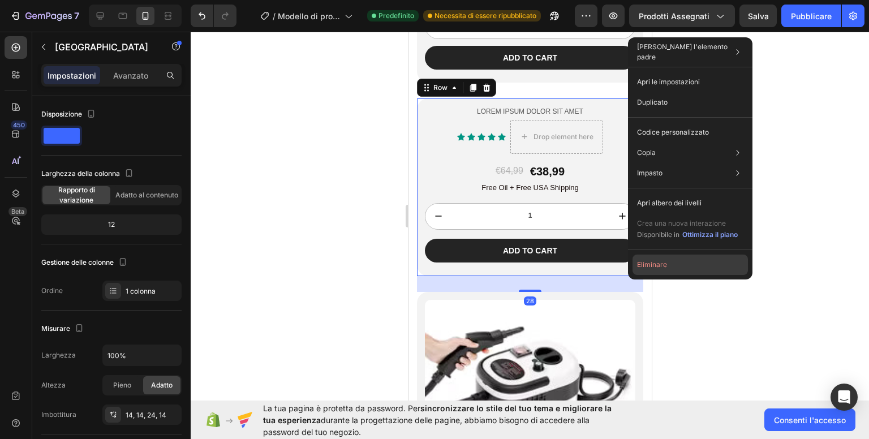
click at [646, 266] on font "Eliminare" at bounding box center [652, 264] width 30 height 8
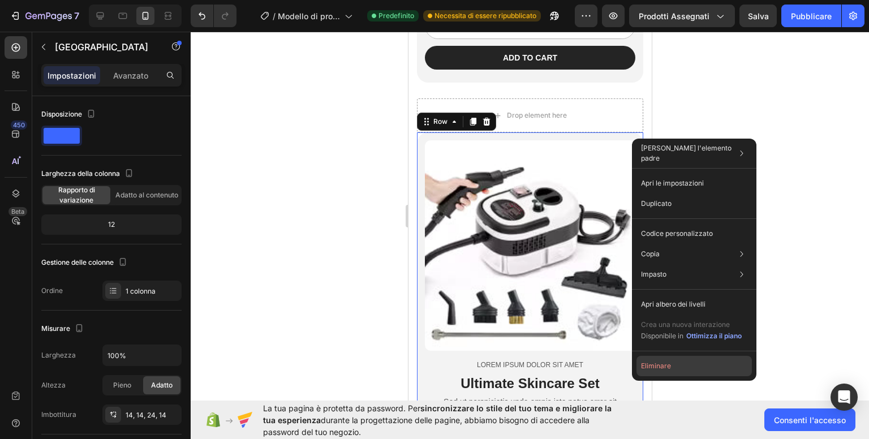
click at [666, 369] on font "Eliminare" at bounding box center [656, 365] width 30 height 8
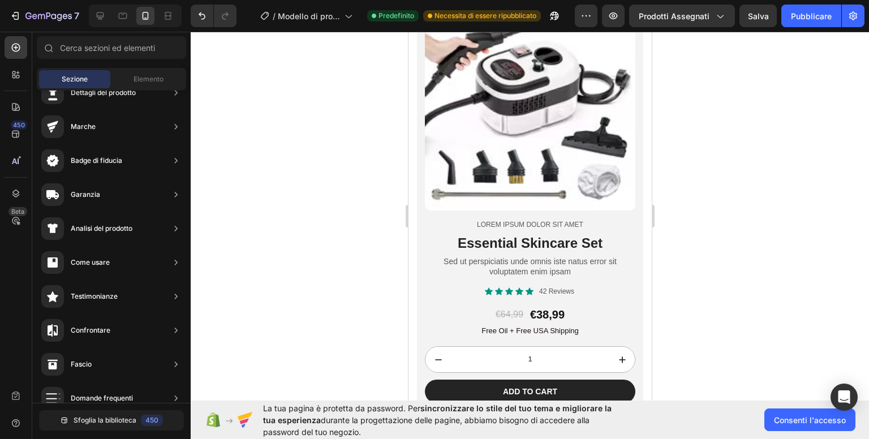
scroll to position [1336, 0]
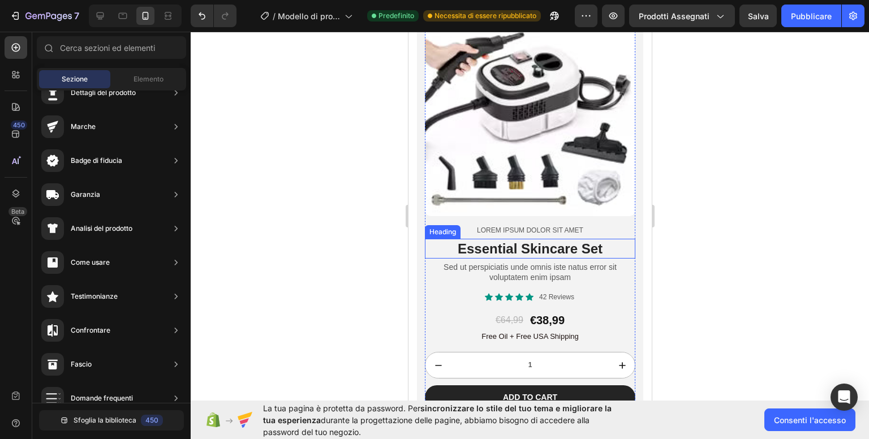
click at [551, 241] on h2 "Essential Skincare Set" at bounding box center [529, 249] width 210 height 20
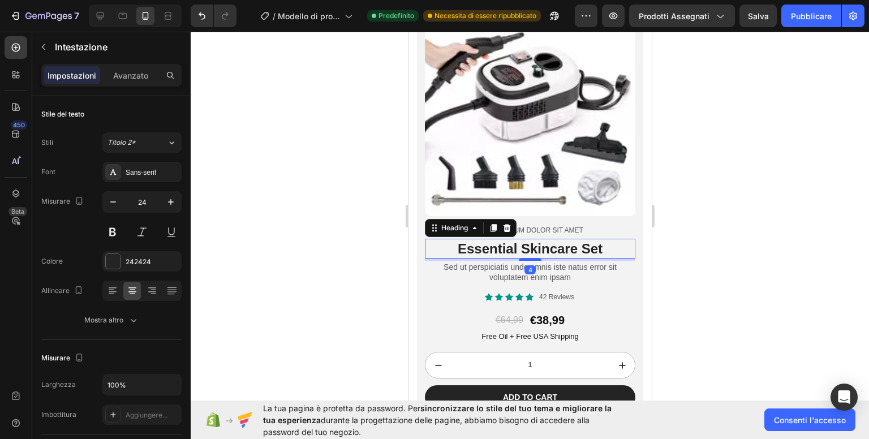
click at [741, 235] on div at bounding box center [530, 235] width 678 height 407
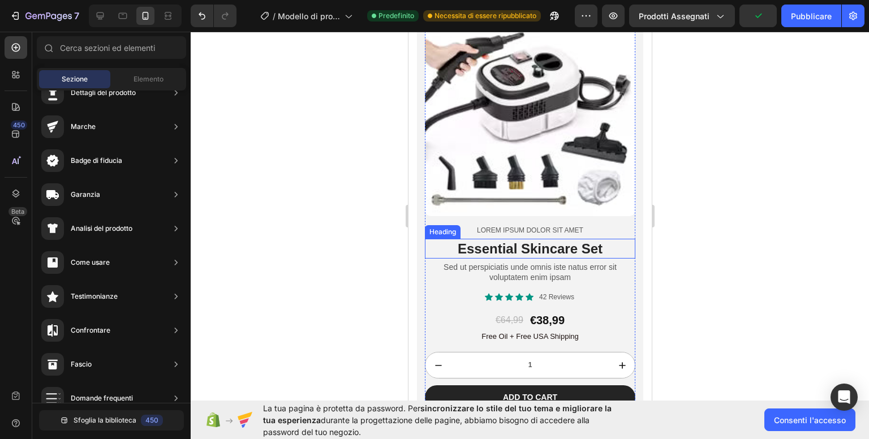
click at [551, 239] on h2 "Essential Skincare Set" at bounding box center [529, 249] width 210 height 20
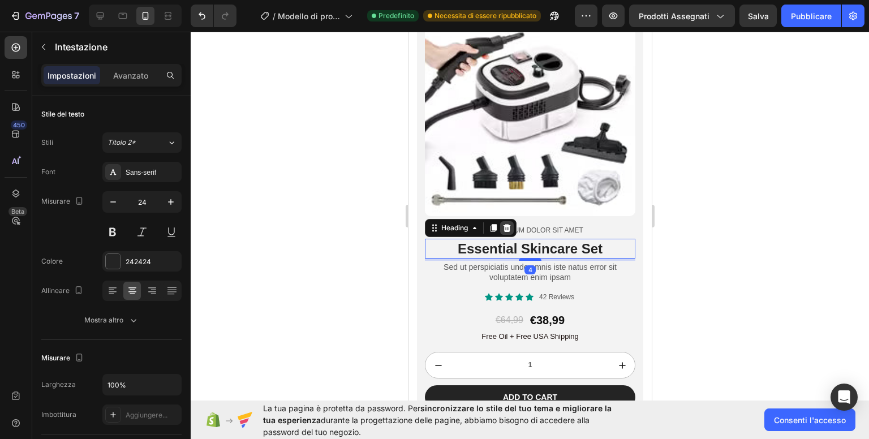
click at [510, 223] on icon at bounding box center [506, 227] width 9 height 9
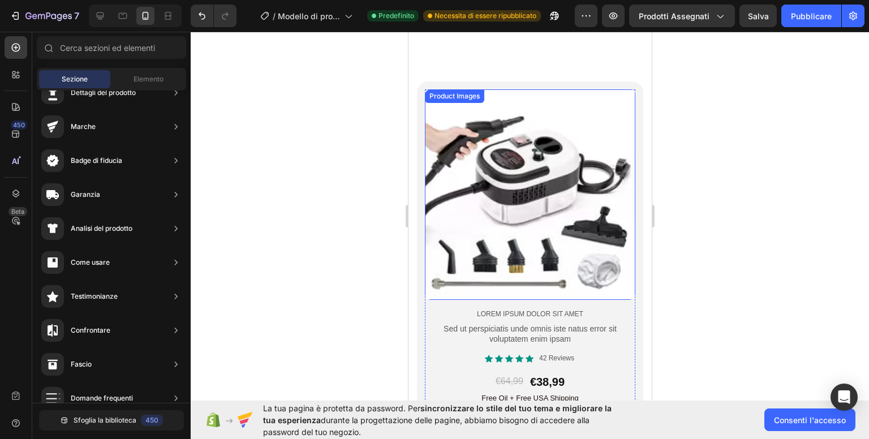
scroll to position [1166, 0]
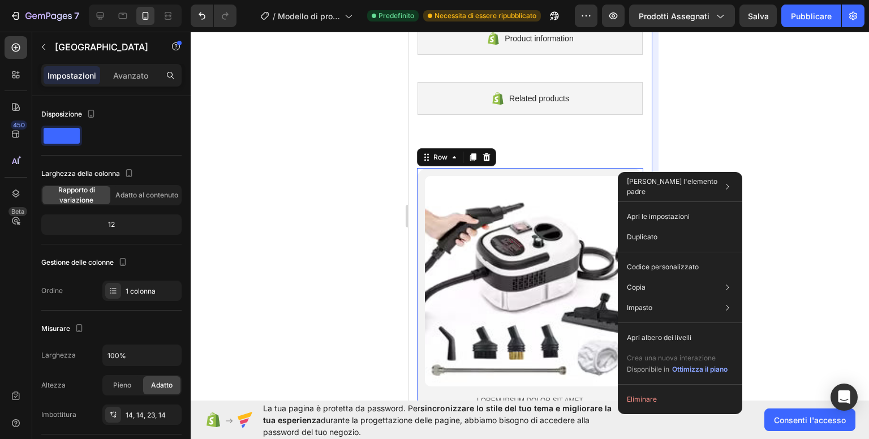
click at [653, 398] on font "Eliminare" at bounding box center [642, 399] width 30 height 8
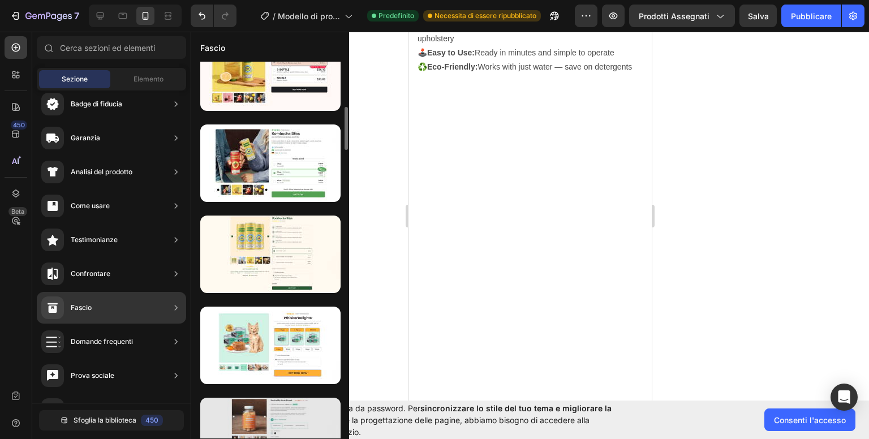
scroll to position [565, 0]
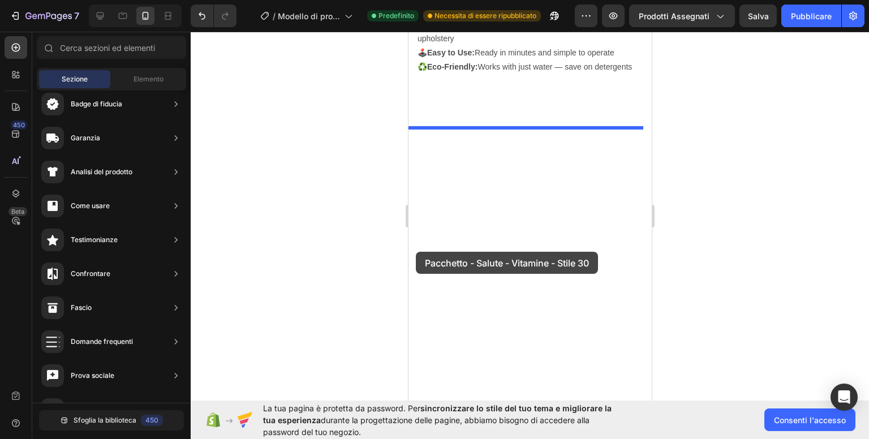
drag, startPoint x: 654, startPoint y: 297, endPoint x: 415, endPoint y: 252, distance: 243.5
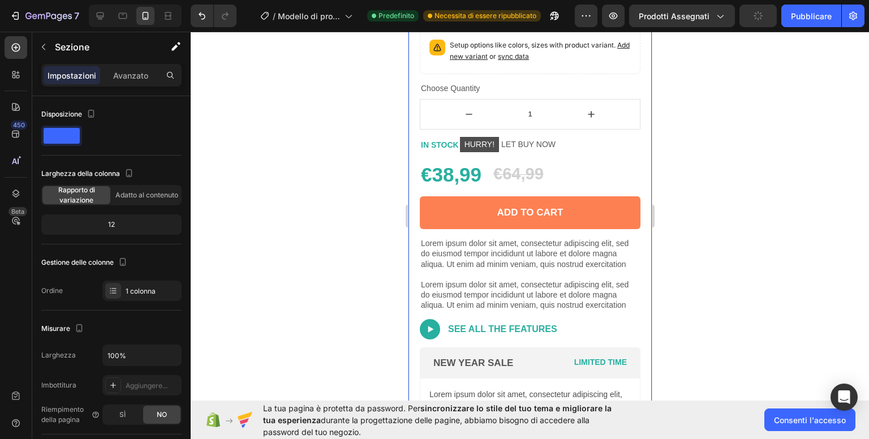
scroll to position [826, 0]
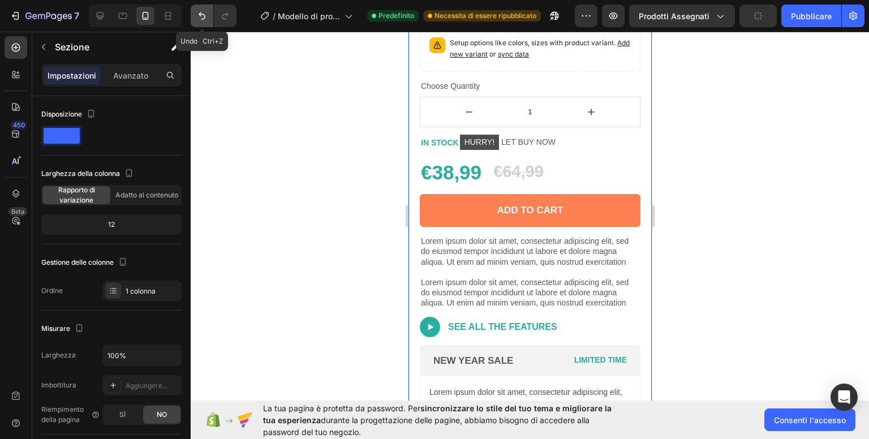
click at [204, 23] on button "Annulla/Ripristina" at bounding box center [202, 16] width 23 height 23
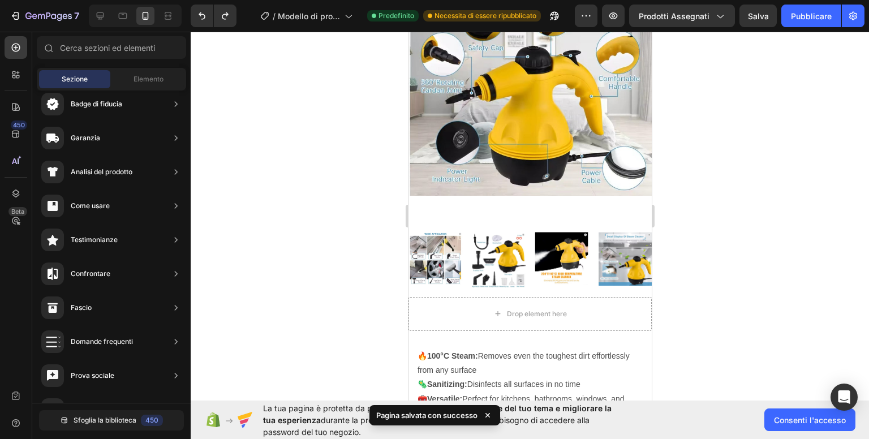
scroll to position [148, 0]
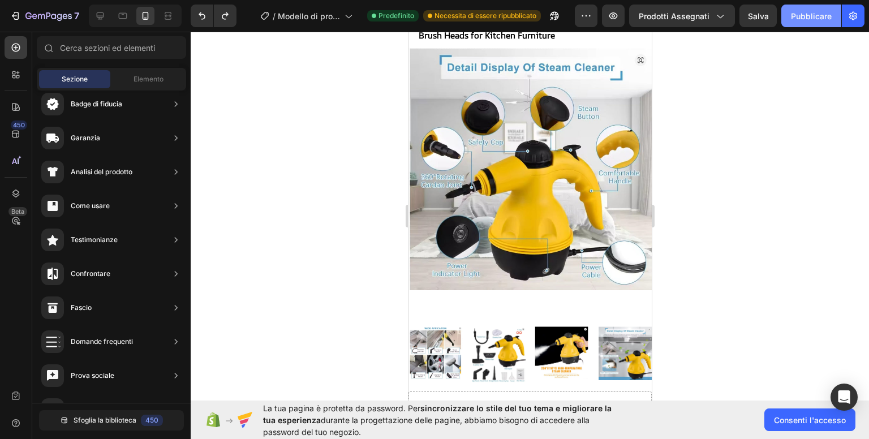
click at [800, 5] on button "Pubblicare" at bounding box center [811, 16] width 60 height 23
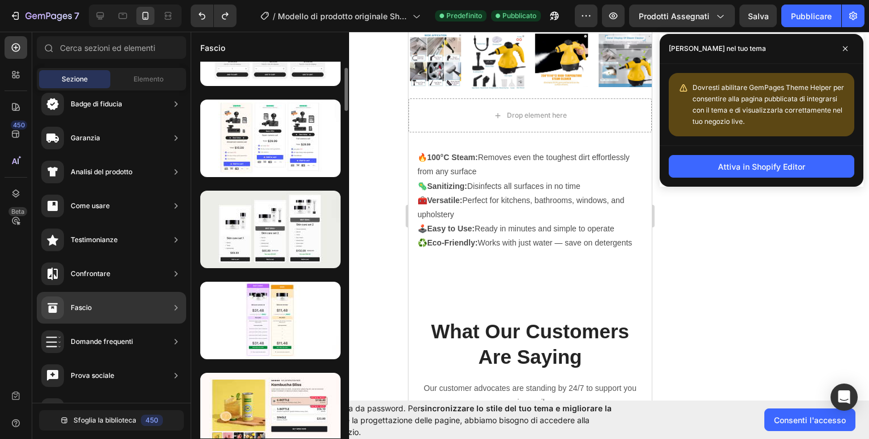
scroll to position [0, 0]
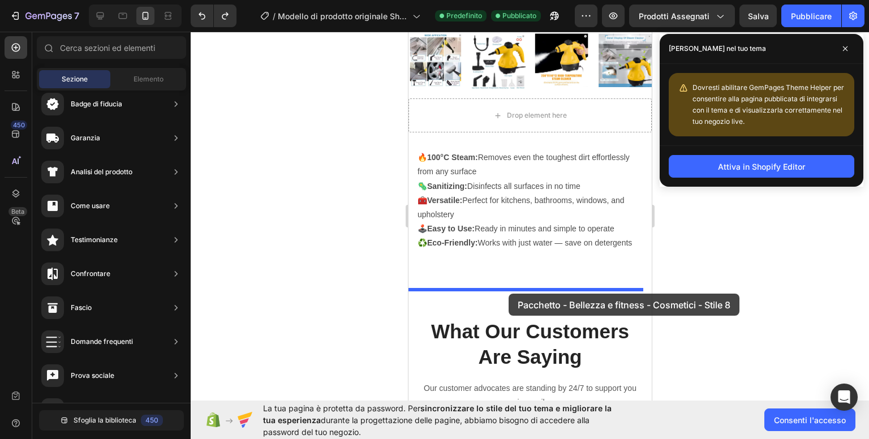
drag, startPoint x: 671, startPoint y: 137, endPoint x: 508, endPoint y: 293, distance: 225.9
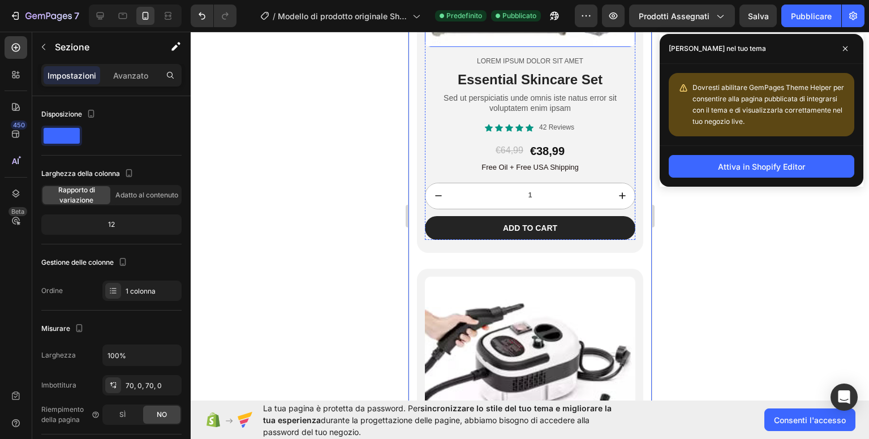
scroll to position [1100, 0]
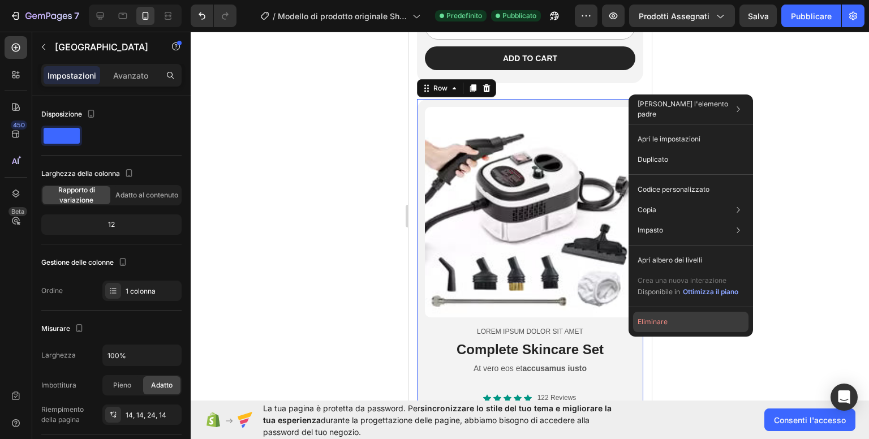
click at [671, 319] on button "Eliminare" at bounding box center [690, 322] width 115 height 20
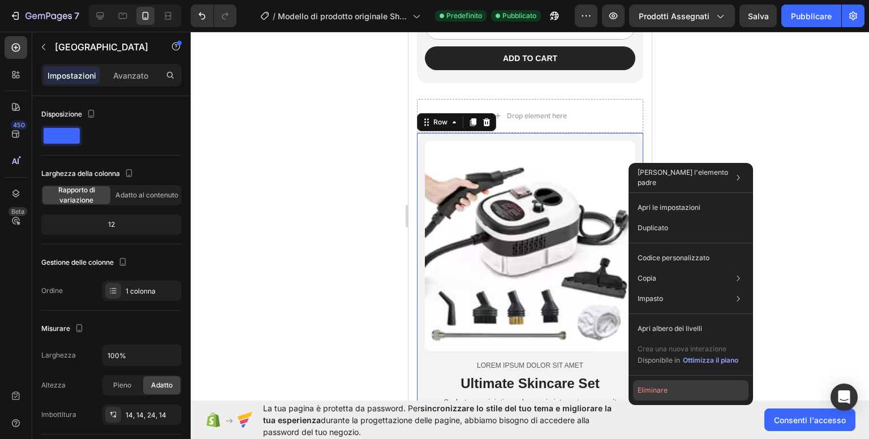
click at [655, 389] on font "Eliminare" at bounding box center [652, 390] width 30 height 8
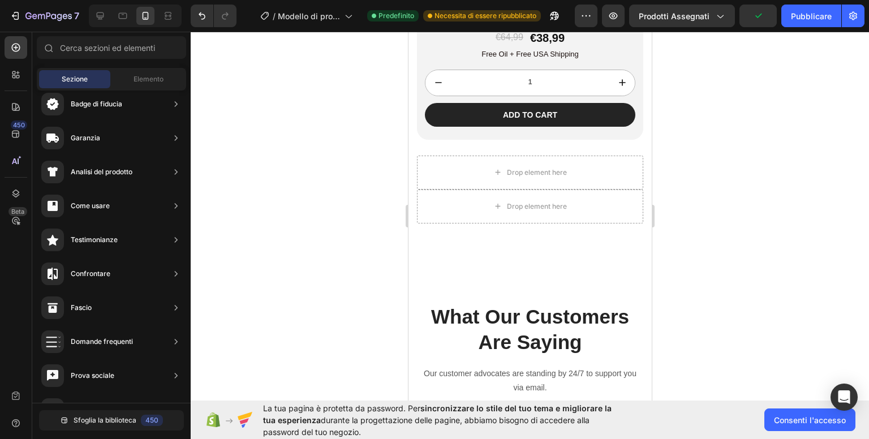
scroll to position [987, 0]
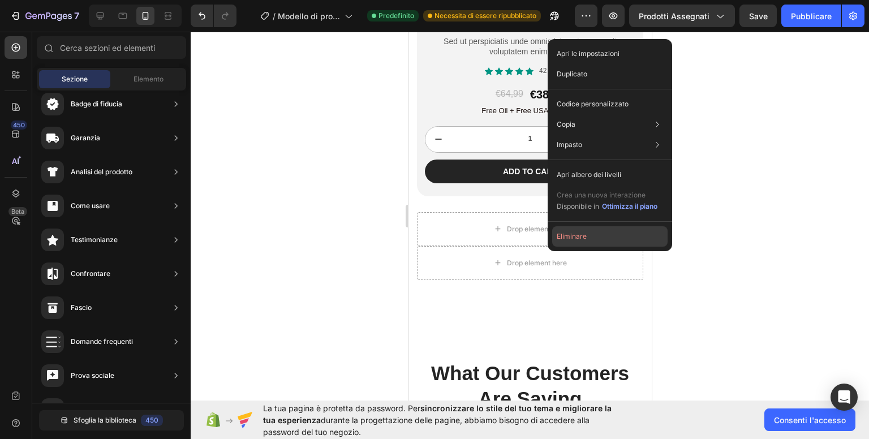
click at [582, 236] on font "Eliminare" at bounding box center [571, 236] width 30 height 8
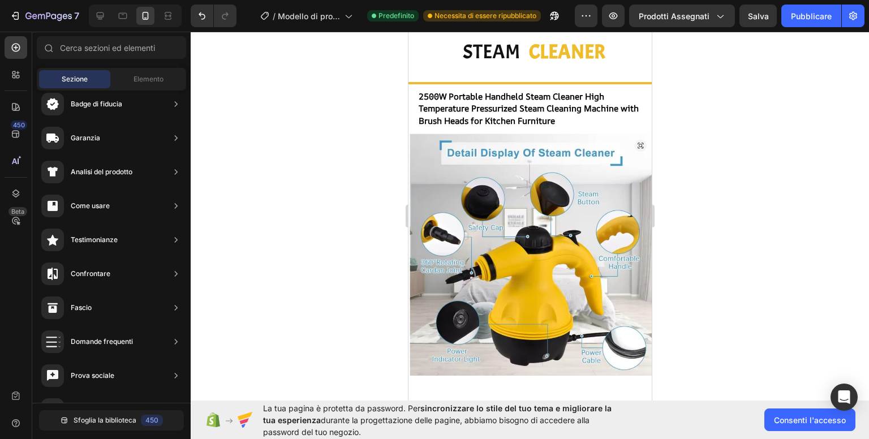
scroll to position [0, 0]
